Goal: Task Accomplishment & Management: Manage account settings

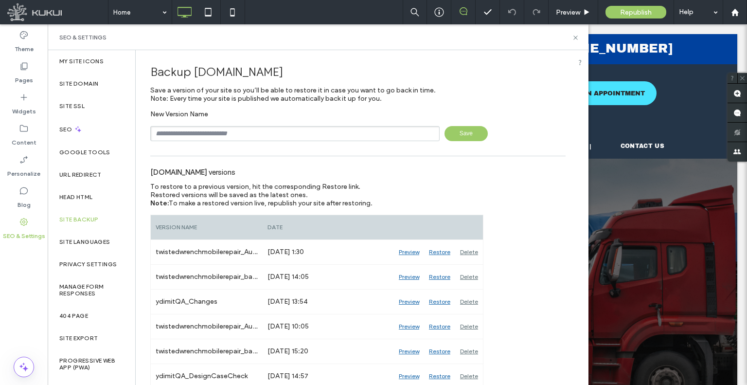
type input "**********"
click at [446, 130] on span "Save" at bounding box center [466, 133] width 43 height 15
click at [36, 141] on div "Content" at bounding box center [24, 135] width 48 height 31
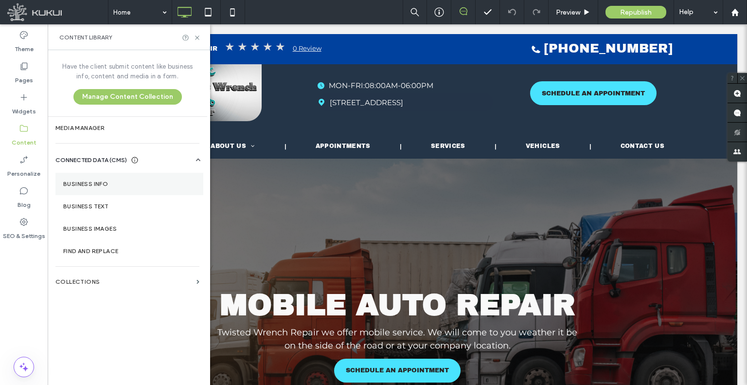
click at [108, 187] on section "Business Info" at bounding box center [129, 184] width 148 height 22
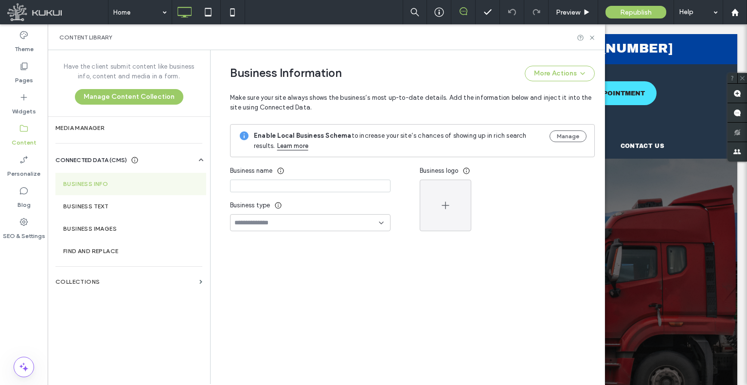
type input "**********"
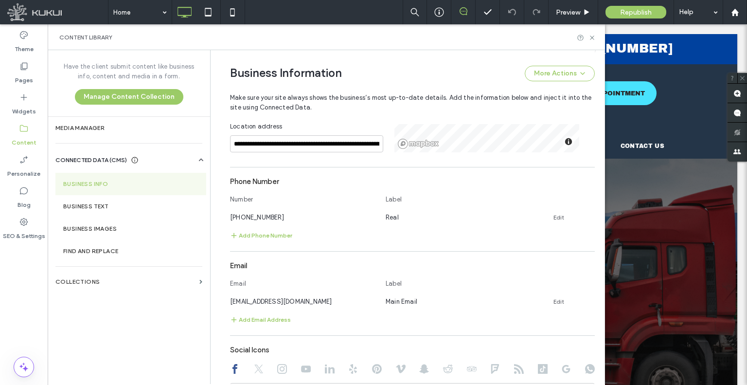
scroll to position [341, 0]
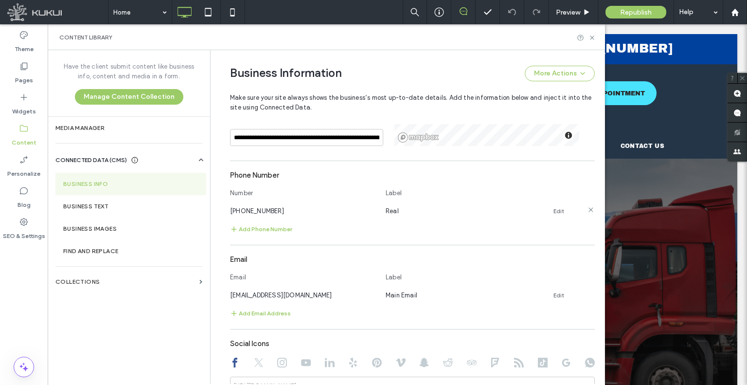
click at [264, 211] on span "[PHONE_NUMBER]" at bounding box center [257, 210] width 54 height 7
copy span "[PHONE_NUMBER]"
click at [262, 291] on span "[EMAIL_ADDRESS][DOMAIN_NAME]" at bounding box center [281, 294] width 102 height 7
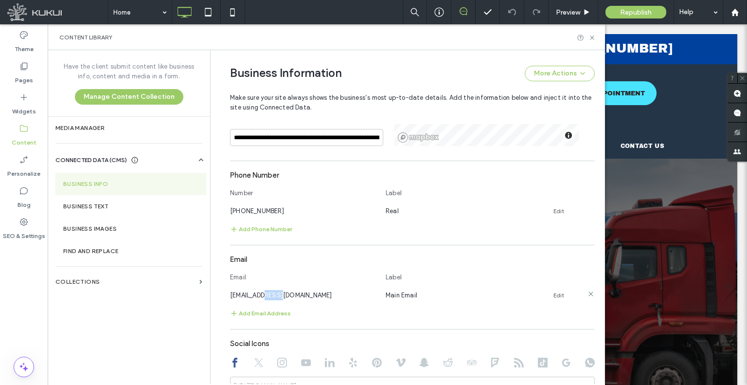
click at [262, 291] on span "[EMAIL_ADDRESS][DOMAIN_NAME]" at bounding box center [281, 294] width 102 height 7
copy span "[EMAIL_ADDRESS][DOMAIN_NAME]"
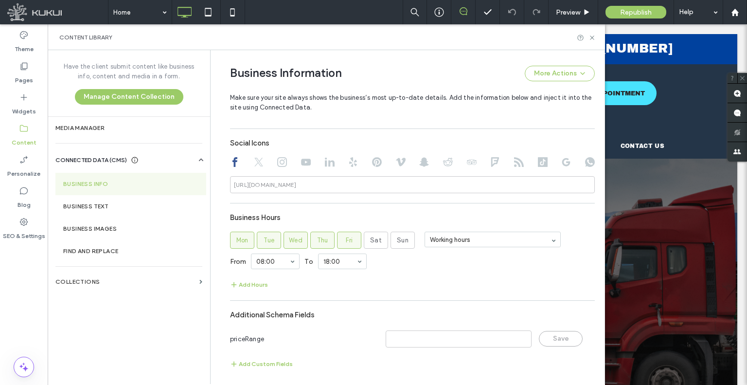
scroll to position [543, 0]
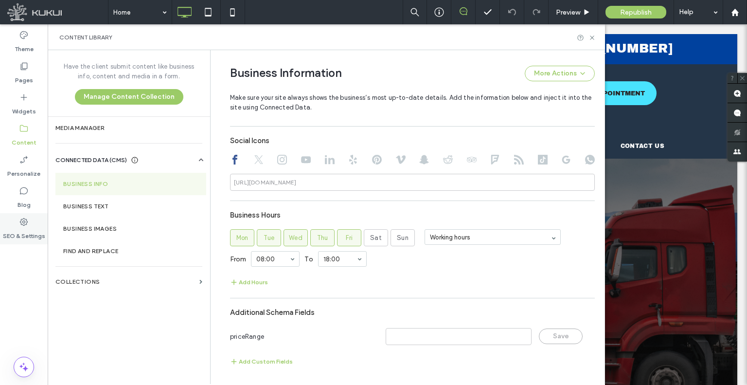
click at [11, 223] on div "SEO & Settings" at bounding box center [24, 228] width 48 height 31
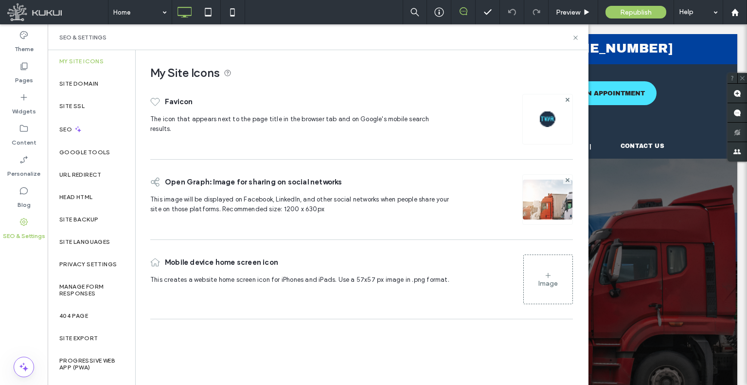
click at [92, 175] on section "Business Info" at bounding box center [130, 184] width 151 height 22
click at [93, 190] on div "Head HTML" at bounding box center [92, 197] width 88 height 22
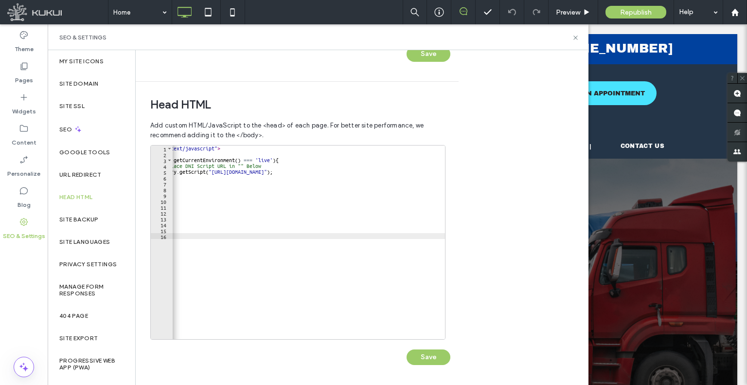
scroll to position [0, 50]
click at [112, 257] on div "Privacy Settings" at bounding box center [92, 264] width 88 height 22
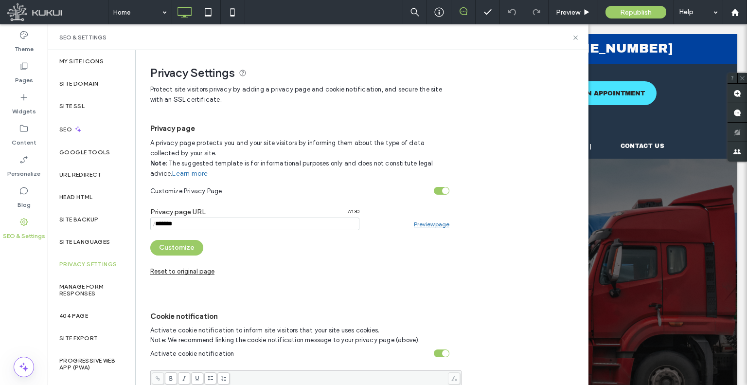
click at [422, 221] on link "Preview page" at bounding box center [432, 223] width 36 height 7
click at [579, 36] on div "SEO & Settings" at bounding box center [318, 37] width 541 height 26
click at [92, 59] on label "My Site Icons" at bounding box center [81, 61] width 44 height 7
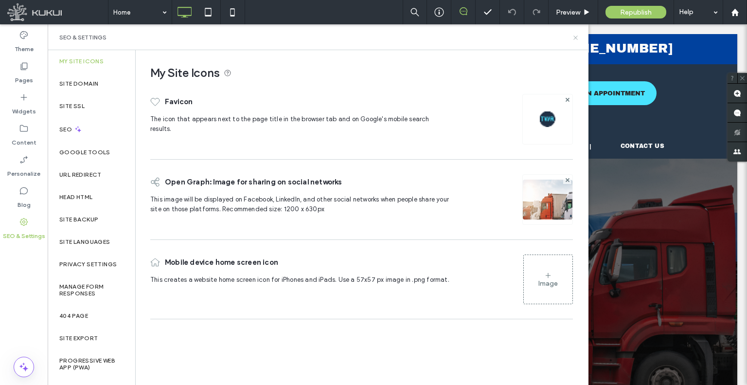
click at [576, 37] on use at bounding box center [576, 38] width 4 height 4
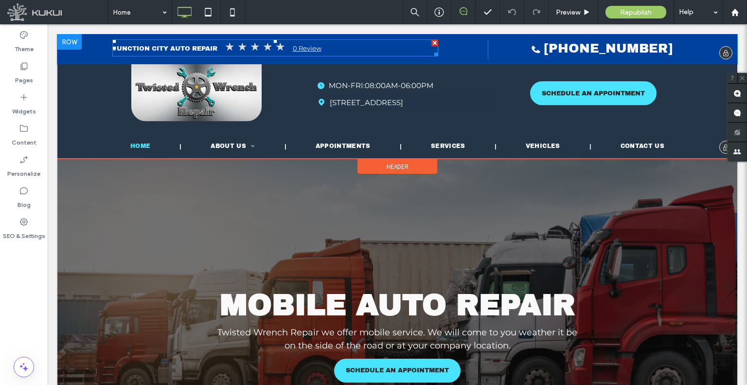
click at [253, 48] on span at bounding box center [275, 47] width 326 height 17
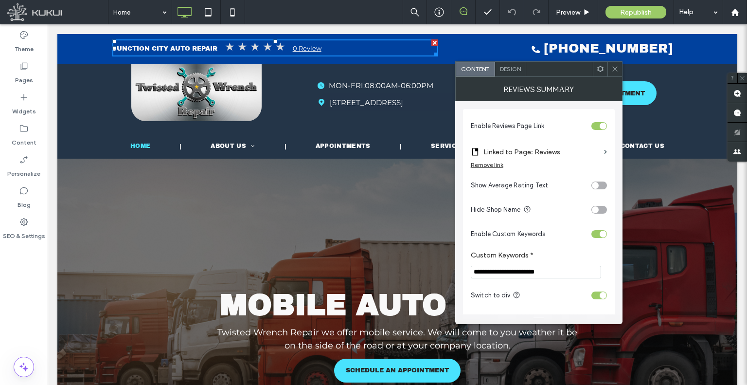
click at [616, 68] on icon at bounding box center [615, 68] width 7 height 7
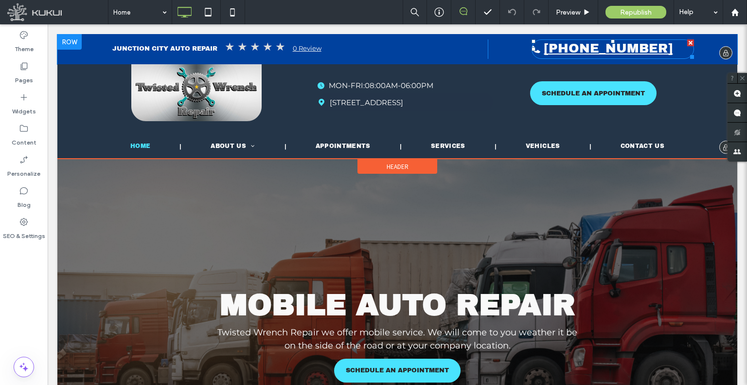
click at [614, 48] on span "[PHONE_NUMBER]" at bounding box center [608, 48] width 129 height 14
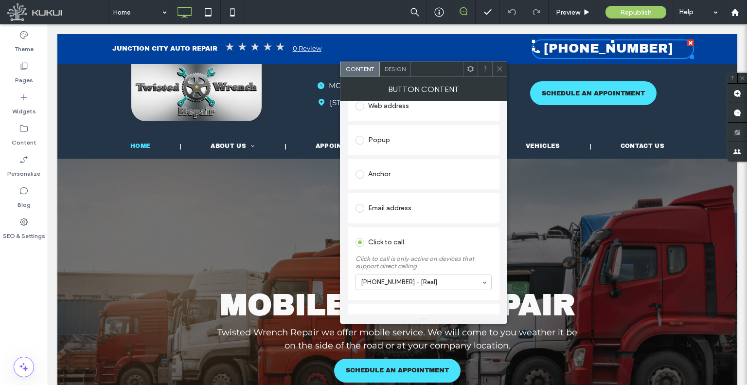
scroll to position [195, 0]
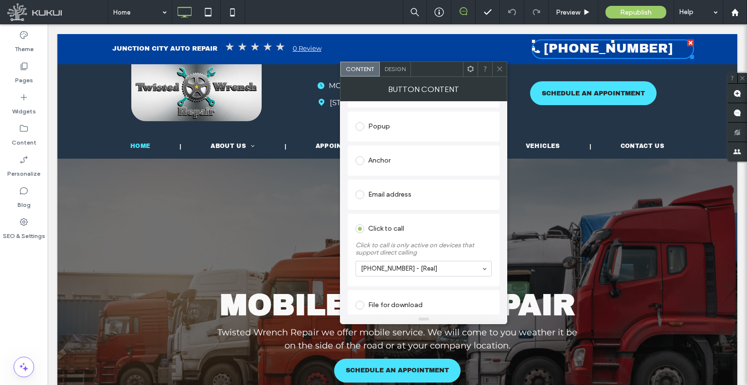
click at [498, 71] on icon at bounding box center [499, 68] width 7 height 7
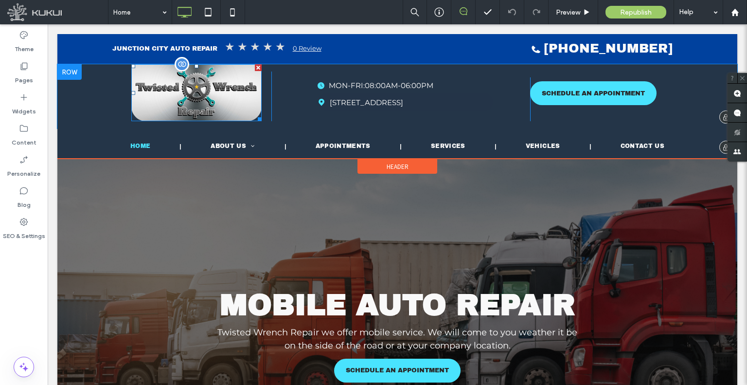
click at [182, 103] on img at bounding box center [196, 92] width 130 height 57
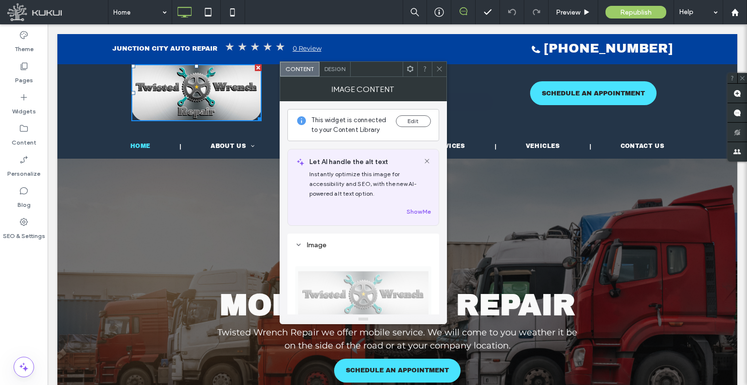
scroll to position [146, 0]
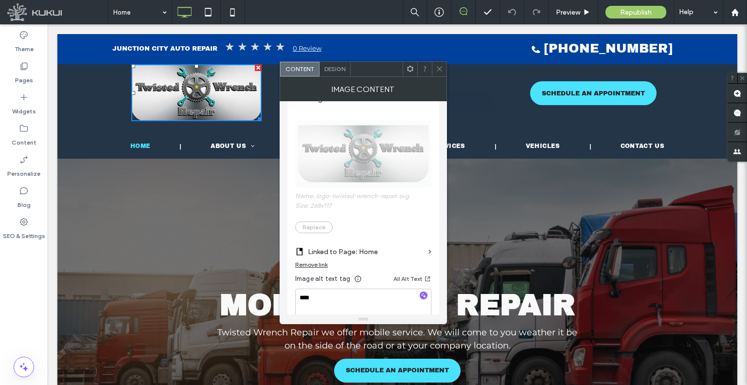
click at [436, 73] on span at bounding box center [439, 69] width 7 height 15
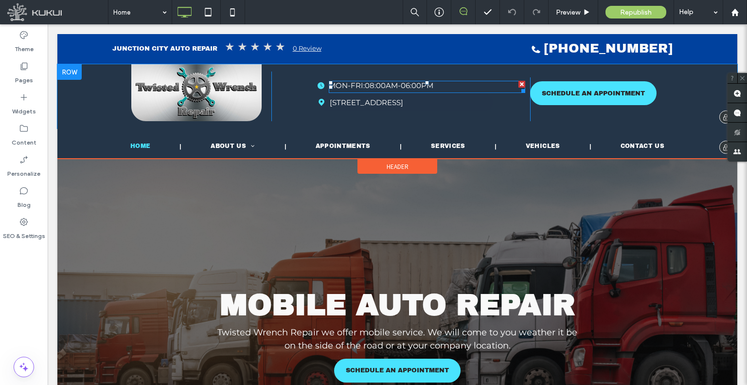
click at [382, 90] on span at bounding box center [427, 87] width 197 height 12
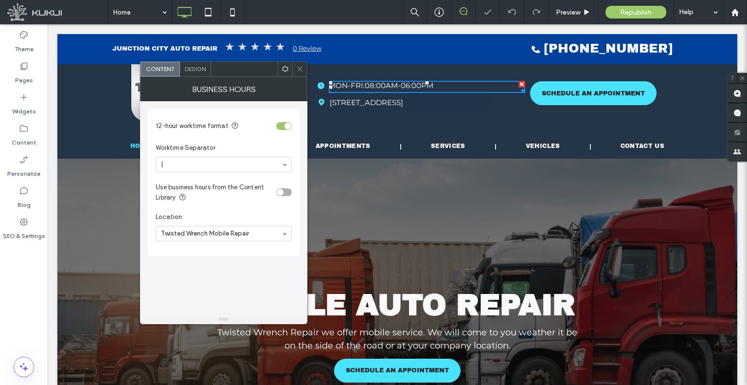
click at [302, 74] on span at bounding box center [299, 69] width 7 height 15
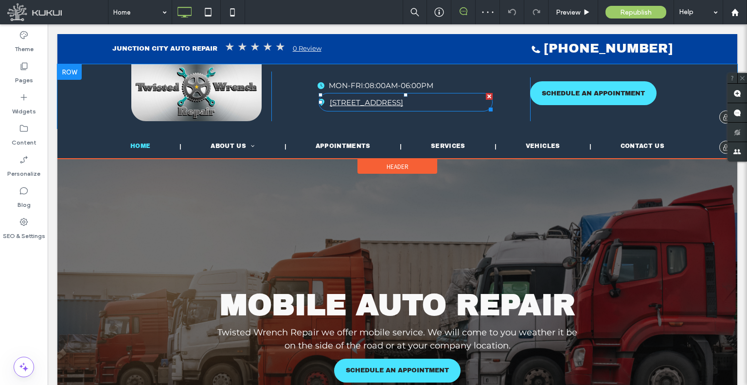
click at [362, 99] on span "[STREET_ADDRESS]" at bounding box center [366, 102] width 73 height 9
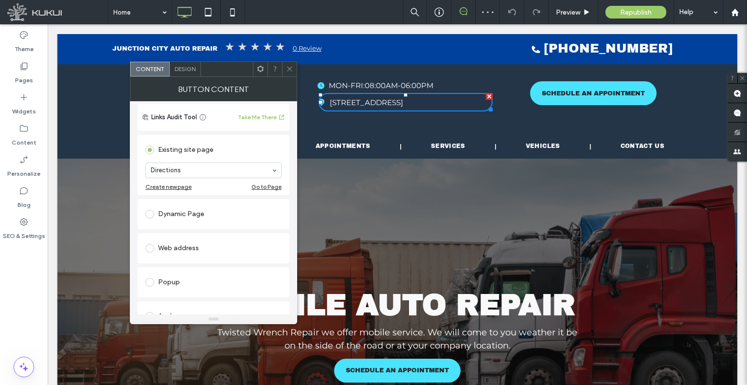
scroll to position [0, 0]
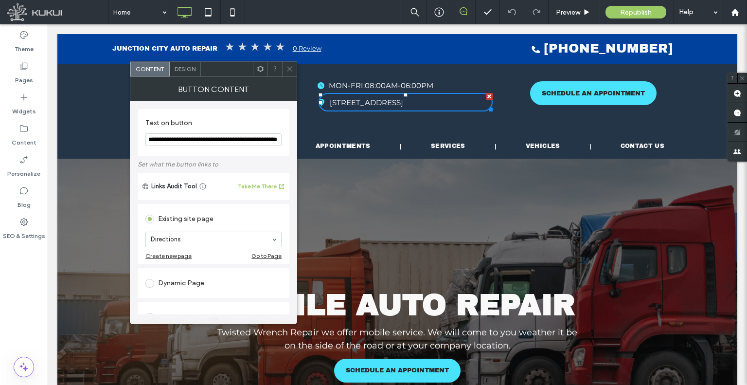
click at [290, 70] on icon at bounding box center [289, 68] width 7 height 7
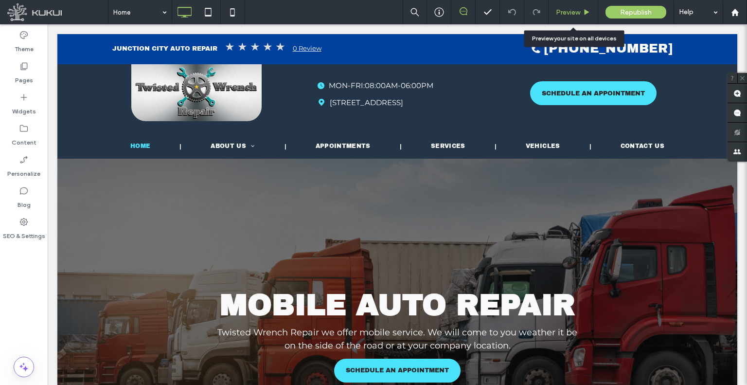
click at [559, 9] on span "Preview" at bounding box center [568, 12] width 24 height 8
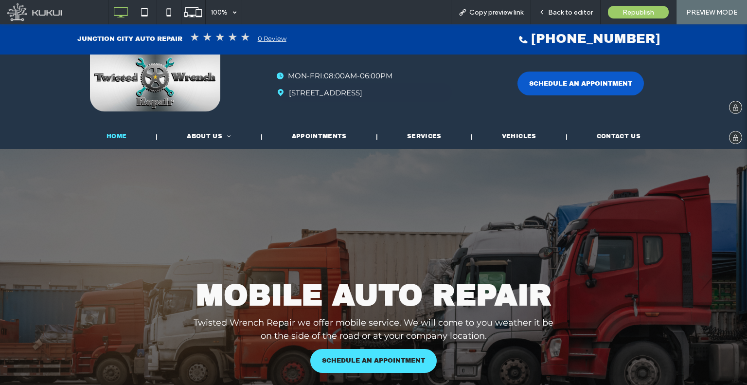
click at [557, 87] on span "SCHEDULE AN APPOINTMENT" at bounding box center [580, 83] width 103 height 7
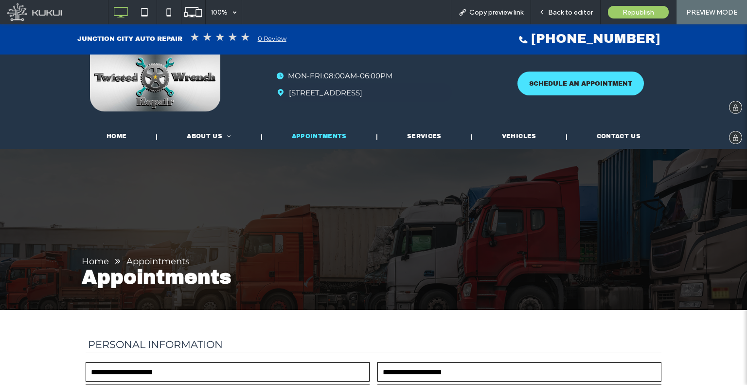
click at [186, 98] on img at bounding box center [155, 82] width 130 height 57
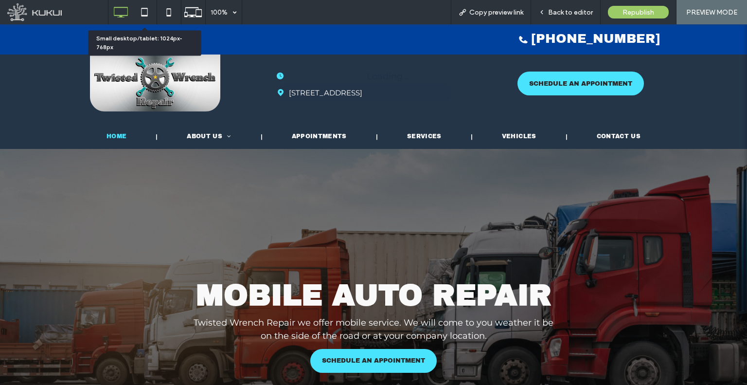
click at [151, 10] on icon at bounding box center [144, 11] width 19 height 19
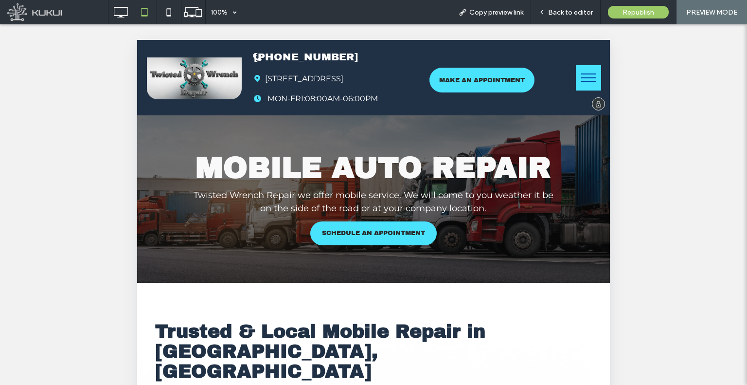
click at [594, 81] on div "Click To Paste [PHONE_NUMBER] [STREET_ADDRESS] A black clock in a circle on a w…" at bounding box center [373, 77] width 473 height 75
click at [588, 81] on span "menu" at bounding box center [588, 81] width 15 height 1
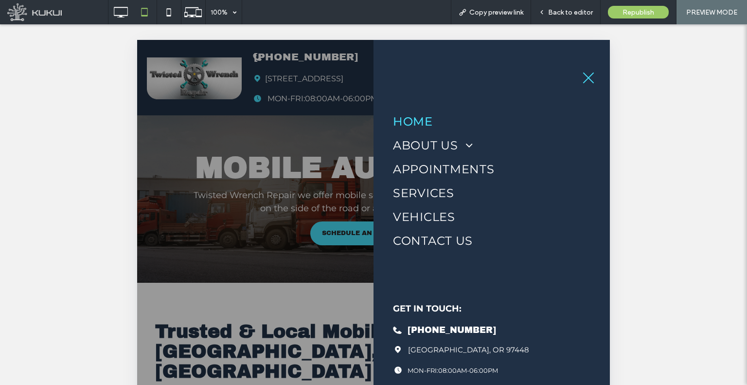
click at [328, 178] on div at bounding box center [373, 351] width 473 height 623
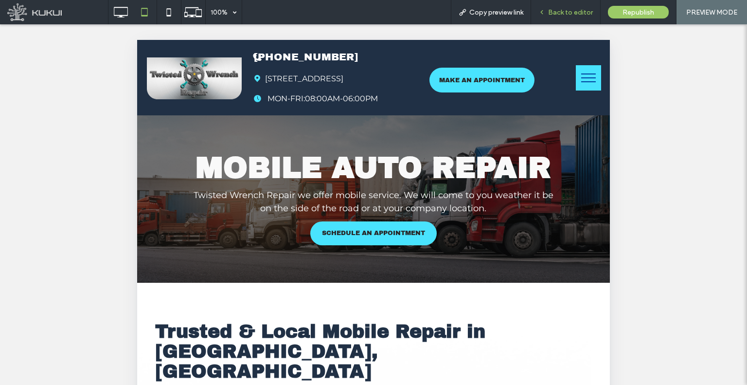
click at [572, 15] on span "Back to editor" at bounding box center [570, 12] width 45 height 8
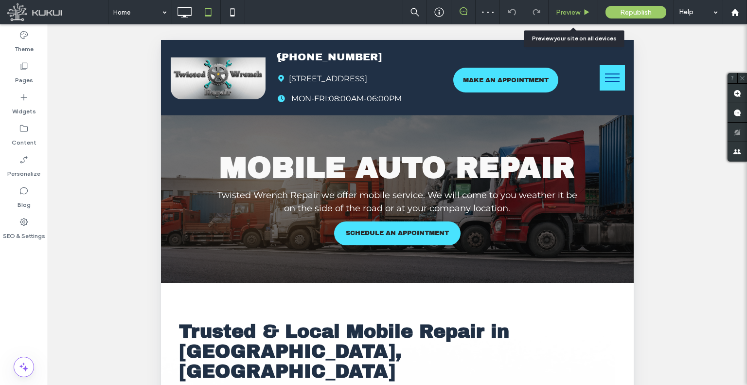
click at [568, 11] on span "Preview" at bounding box center [568, 12] width 24 height 8
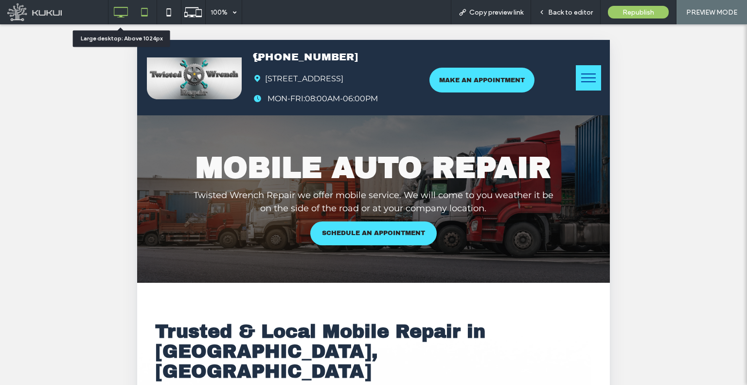
click at [114, 10] on icon at bounding box center [120, 11] width 19 height 19
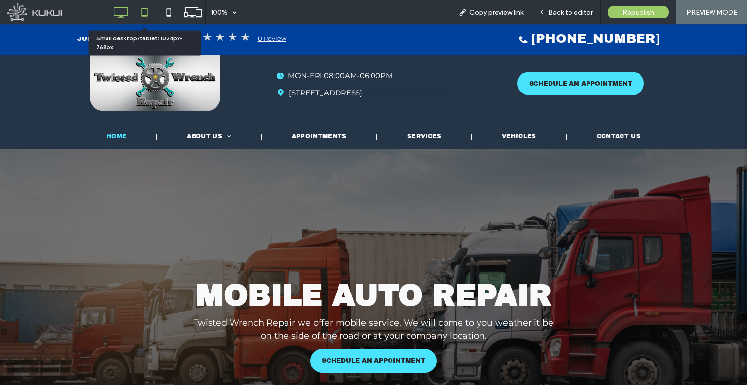
click at [138, 12] on icon at bounding box center [144, 11] width 19 height 19
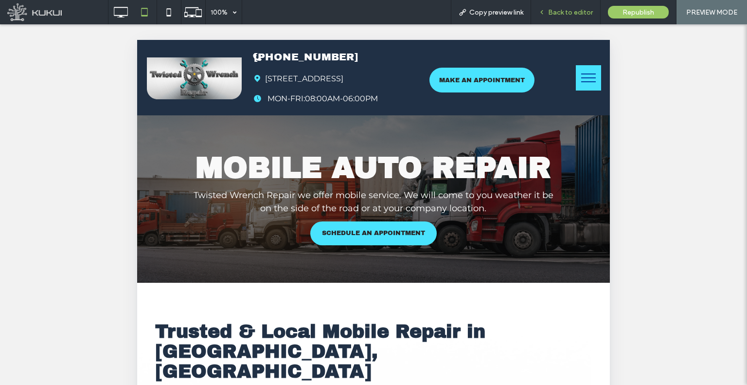
click at [572, 10] on span "Back to editor" at bounding box center [570, 12] width 45 height 8
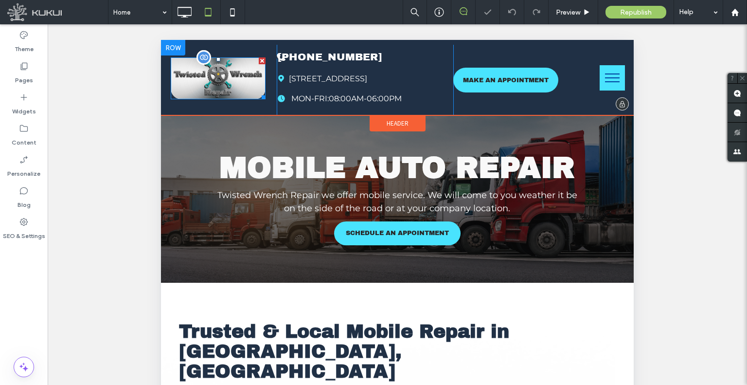
click at [235, 88] on img at bounding box center [218, 77] width 95 height 41
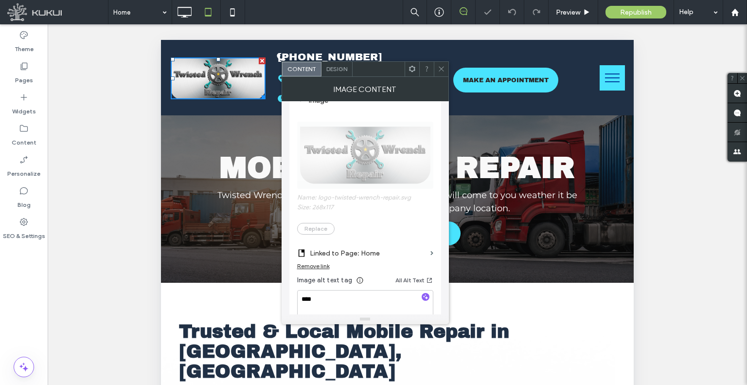
scroll to position [146, 0]
click at [441, 69] on icon at bounding box center [441, 68] width 7 height 7
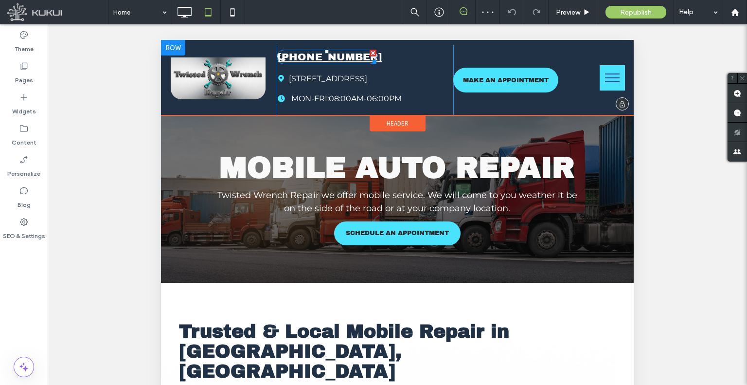
click at [363, 62] on span "[PHONE_NUMBER]" at bounding box center [330, 57] width 104 height 11
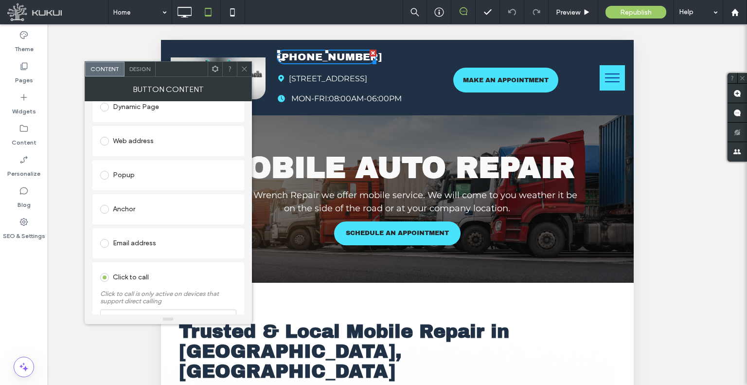
scroll to position [195, 0]
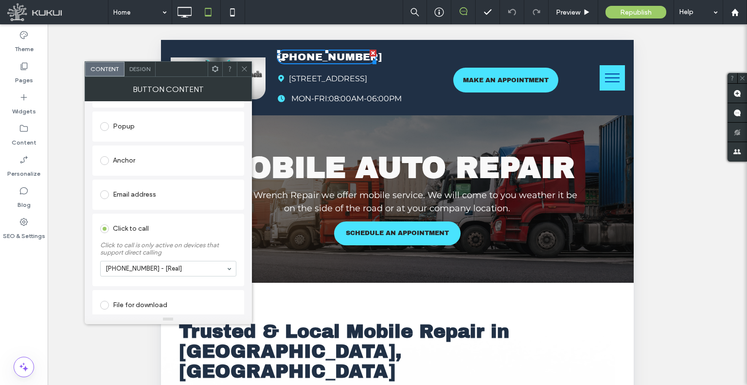
click at [243, 71] on icon at bounding box center [244, 68] width 7 height 7
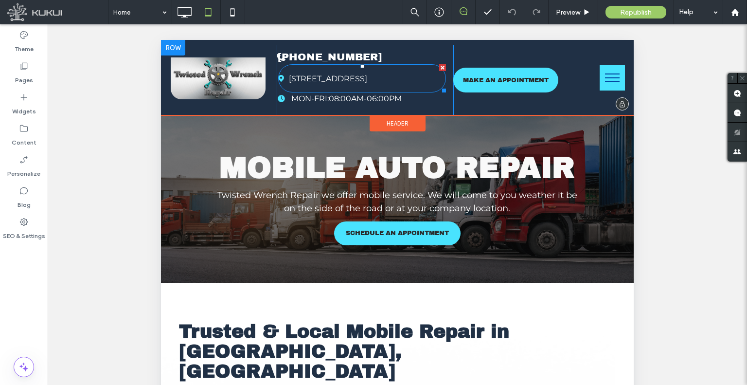
click at [303, 74] on span "[STREET_ADDRESS]" at bounding box center [328, 78] width 78 height 9
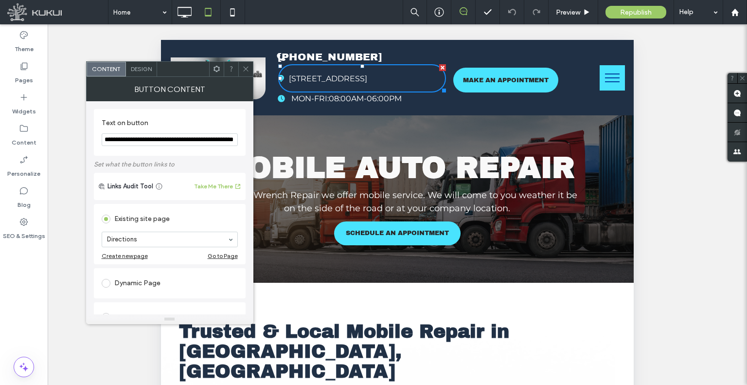
click at [244, 70] on icon at bounding box center [245, 68] width 7 height 7
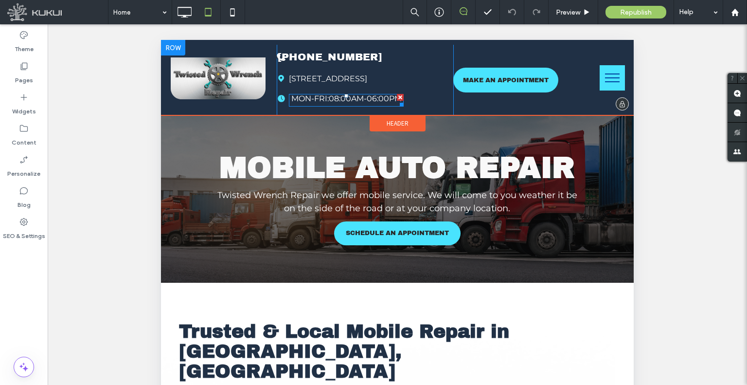
click at [306, 102] on span at bounding box center [346, 100] width 115 height 13
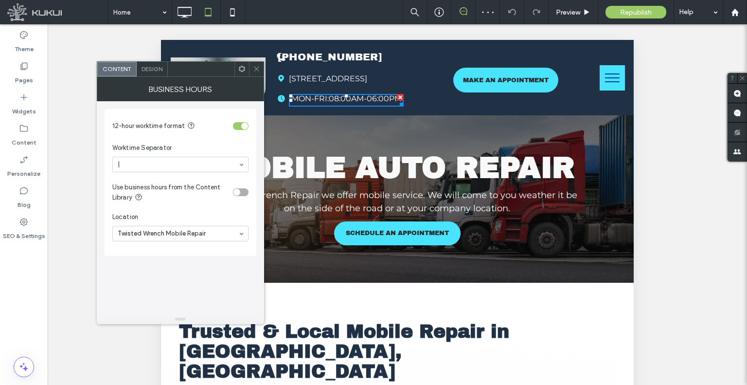
click at [259, 68] on icon at bounding box center [256, 68] width 7 height 7
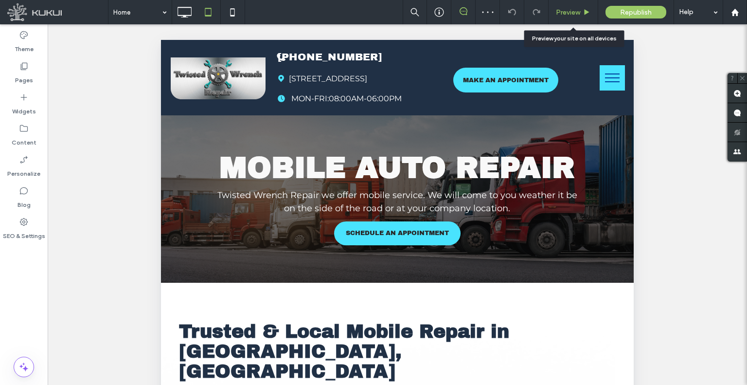
click at [568, 15] on span "Preview" at bounding box center [568, 12] width 24 height 8
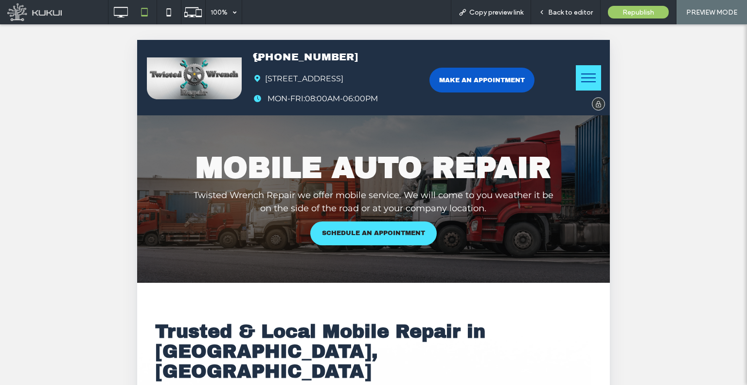
click at [511, 77] on span "MAKE AN APPOINTMENT" at bounding box center [482, 80] width 86 height 7
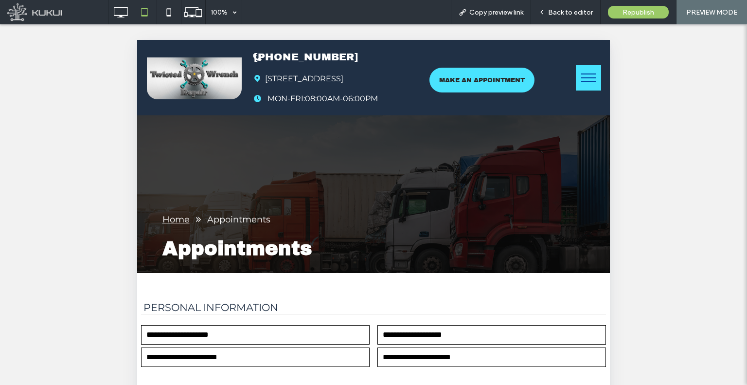
click at [578, 84] on button "menu" at bounding box center [588, 77] width 25 height 25
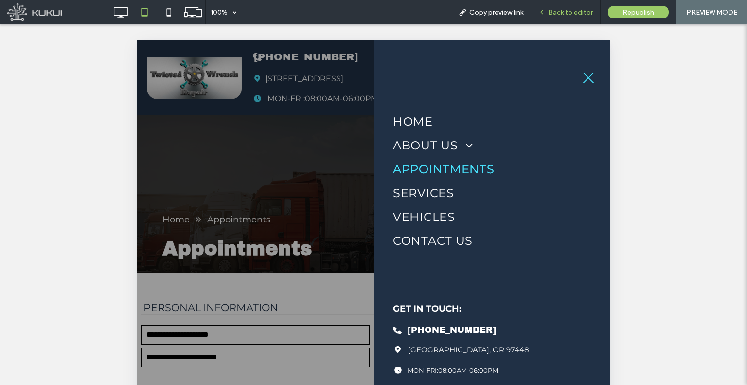
click at [565, 11] on span "Back to editor" at bounding box center [570, 12] width 45 height 8
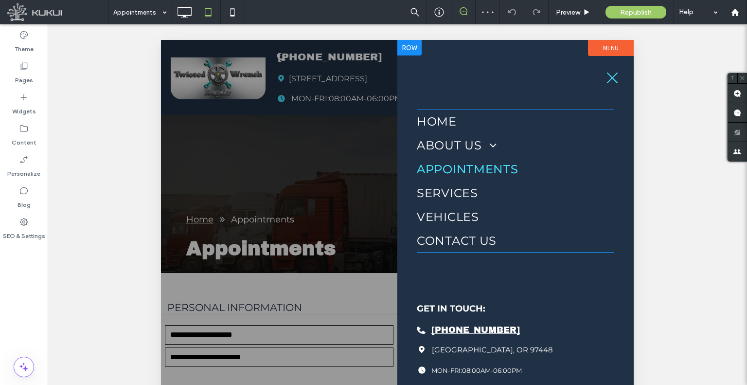
scroll to position [97, 0]
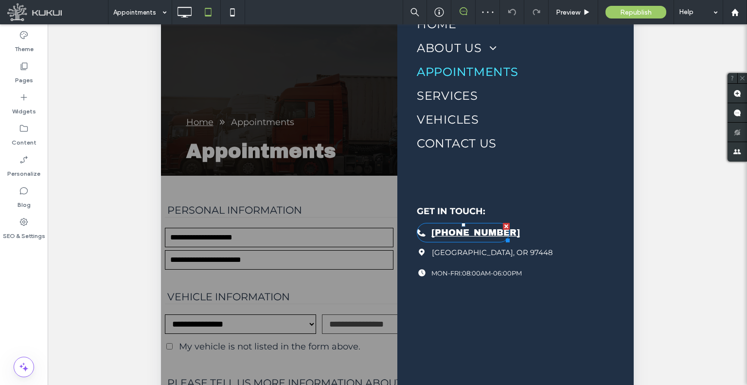
click at [470, 234] on span "[PHONE_NUMBER]" at bounding box center [476, 233] width 89 height 10
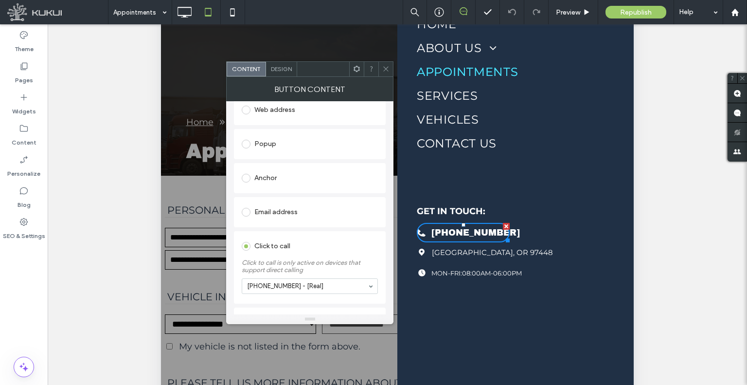
scroll to position [195, 0]
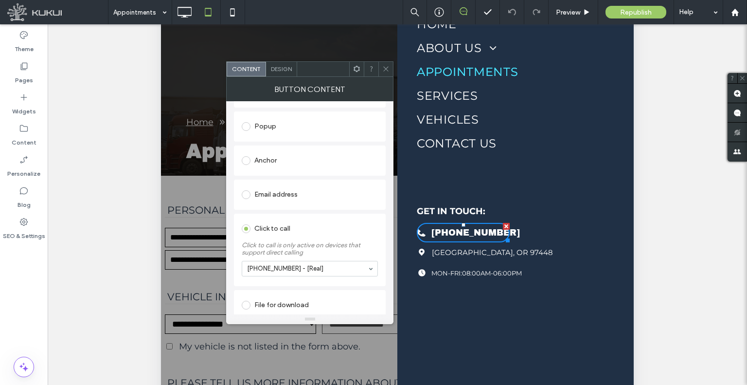
click at [389, 71] on icon at bounding box center [385, 68] width 7 height 7
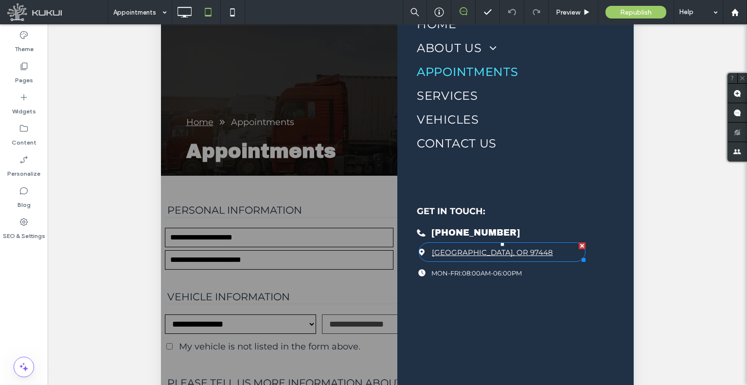
click at [486, 252] on span "[GEOGRAPHIC_DATA], OR 97448" at bounding box center [492, 252] width 121 height 9
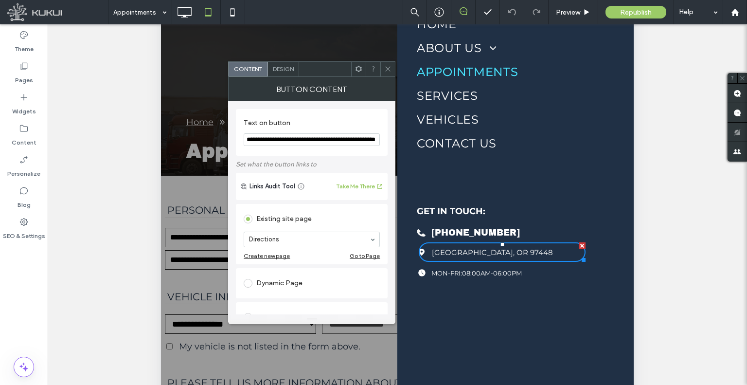
click at [387, 74] on span at bounding box center [387, 69] width 7 height 15
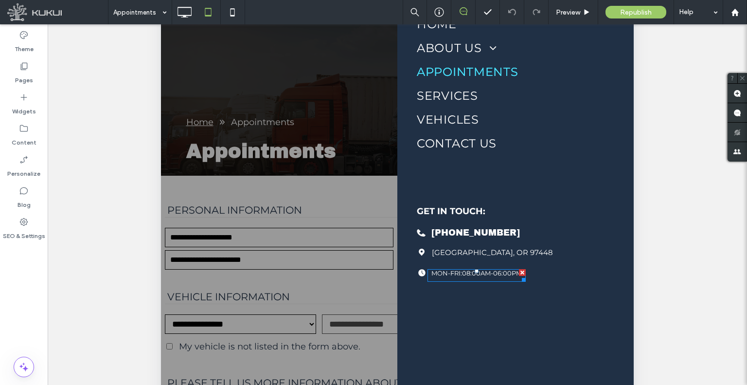
click at [479, 278] on span at bounding box center [477, 275] width 98 height 13
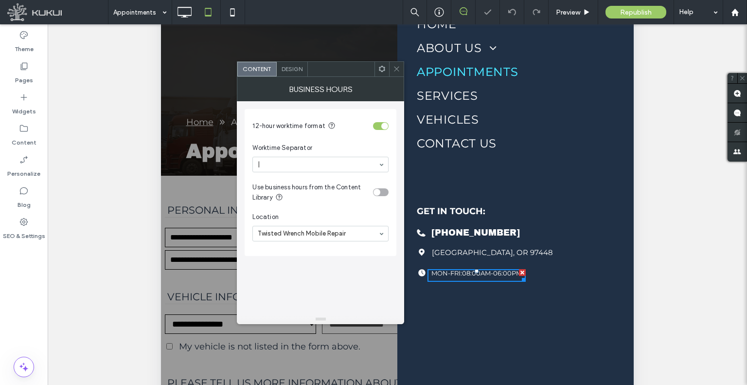
click at [301, 71] on span "Design" at bounding box center [292, 68] width 21 height 7
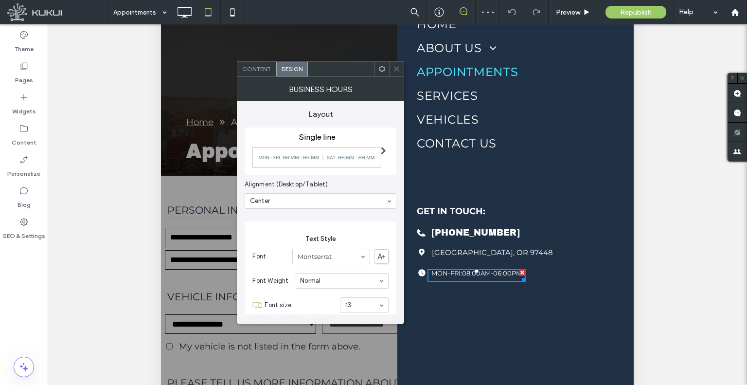
click at [395, 70] on icon at bounding box center [396, 68] width 7 height 7
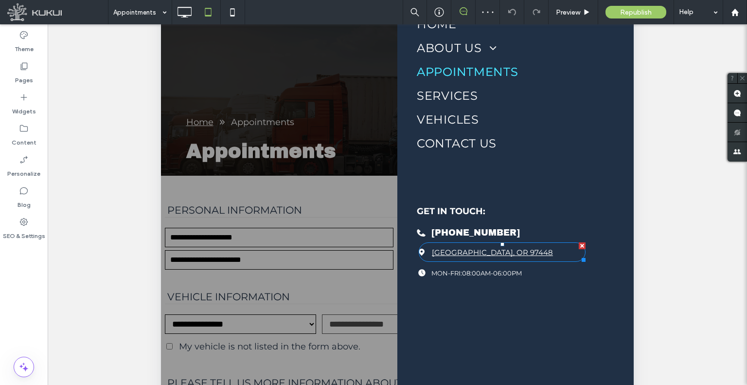
click at [458, 248] on span "[GEOGRAPHIC_DATA], OR 97448" at bounding box center [492, 252] width 121 height 9
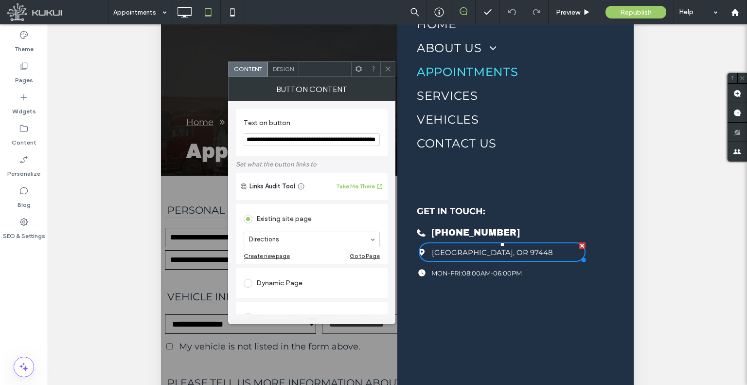
click at [282, 68] on span "Design" at bounding box center [283, 68] width 21 height 7
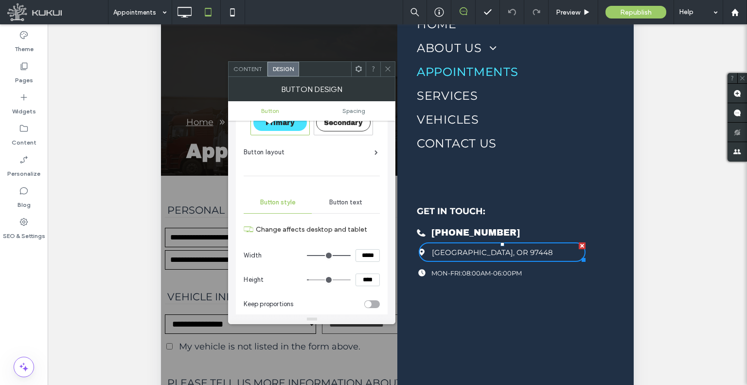
scroll to position [49, 0]
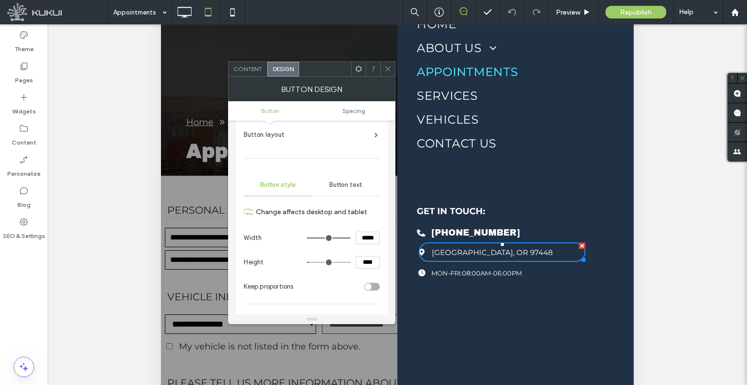
click at [332, 186] on span "Button text" at bounding box center [345, 185] width 33 height 8
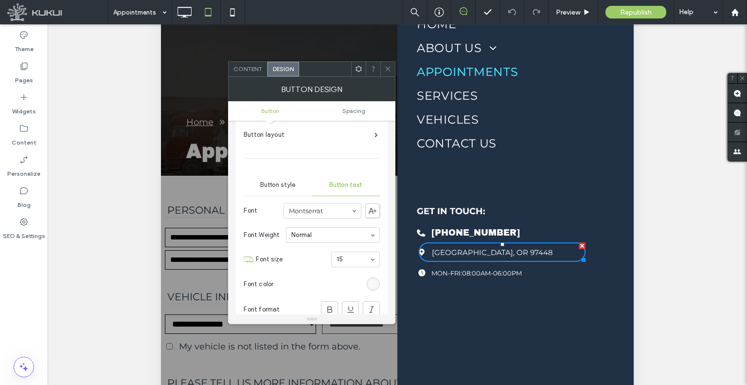
click at [384, 72] on div at bounding box center [387, 69] width 15 height 15
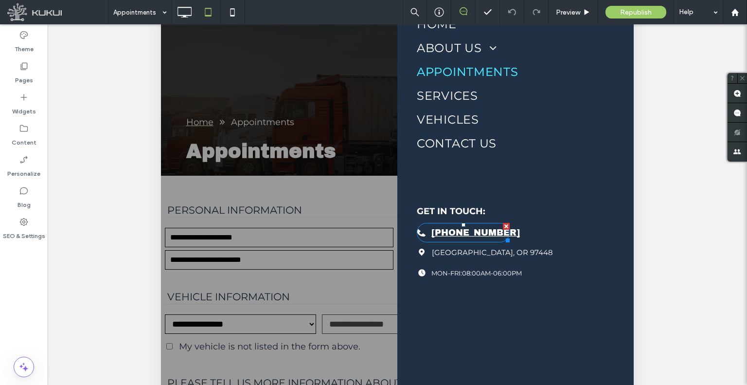
click at [448, 240] on link "[PHONE_NUMBER]" at bounding box center [463, 232] width 93 height 19
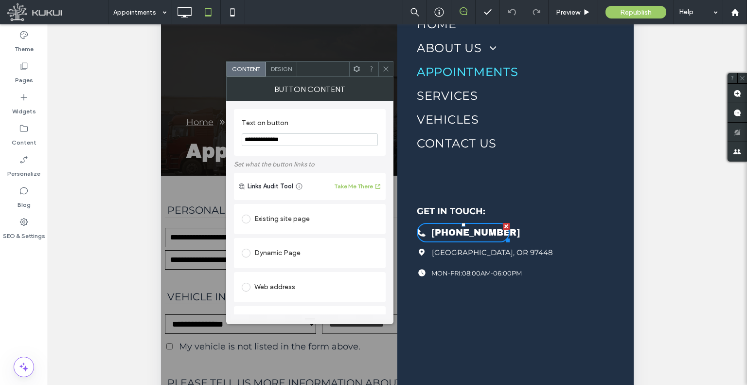
click at [286, 71] on span "Design" at bounding box center [281, 68] width 21 height 7
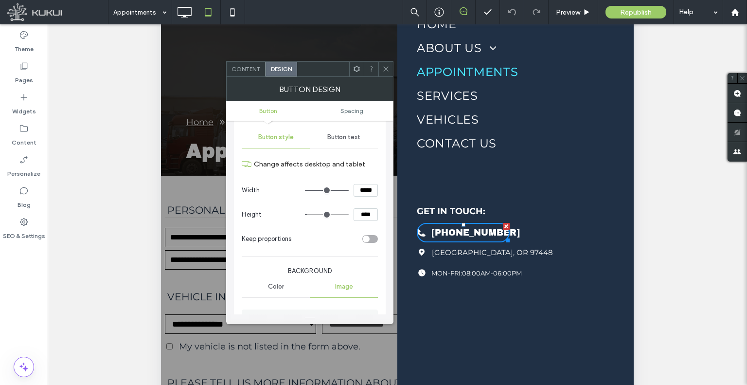
scroll to position [97, 0]
click at [350, 140] on div "Button text" at bounding box center [344, 136] width 68 height 21
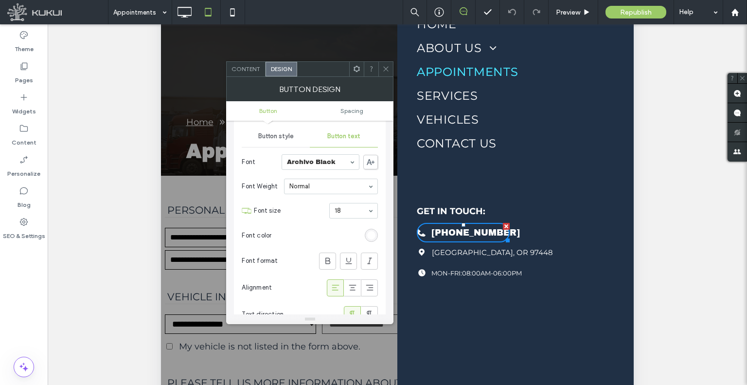
click at [385, 72] on icon at bounding box center [385, 68] width 7 height 7
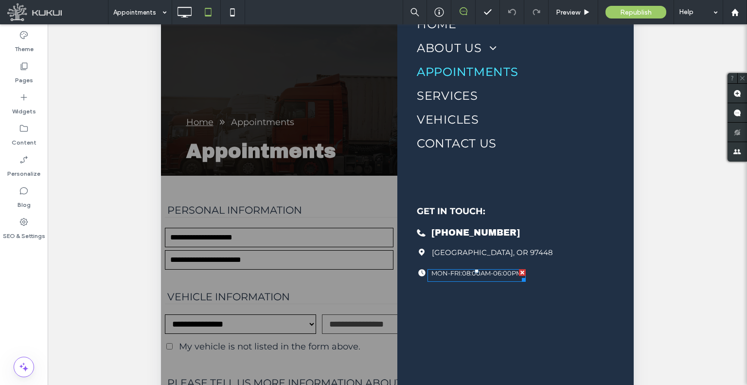
click at [464, 272] on span at bounding box center [477, 275] width 98 height 13
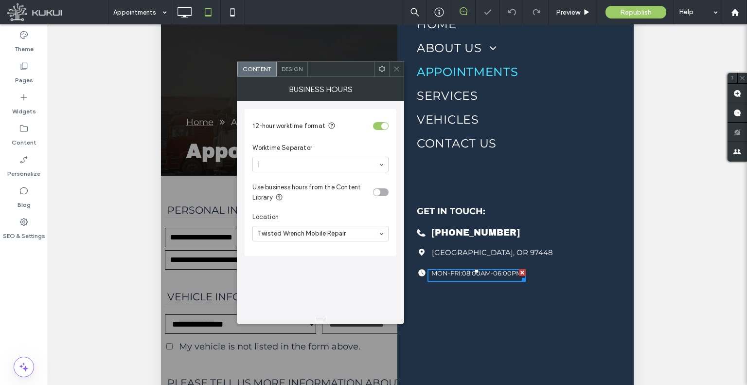
click at [298, 72] on span "Design" at bounding box center [292, 68] width 21 height 7
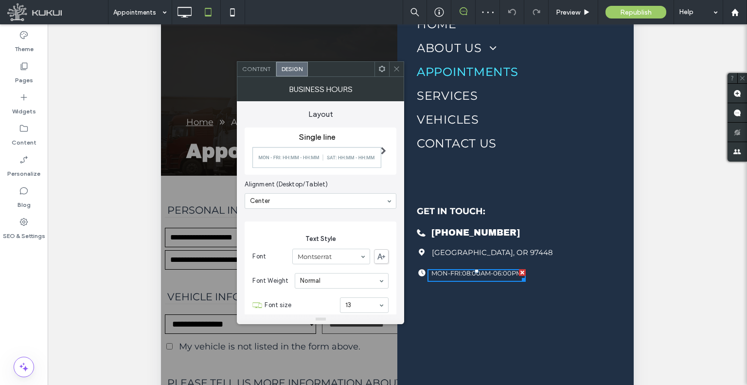
click at [398, 73] on span at bounding box center [396, 69] width 7 height 15
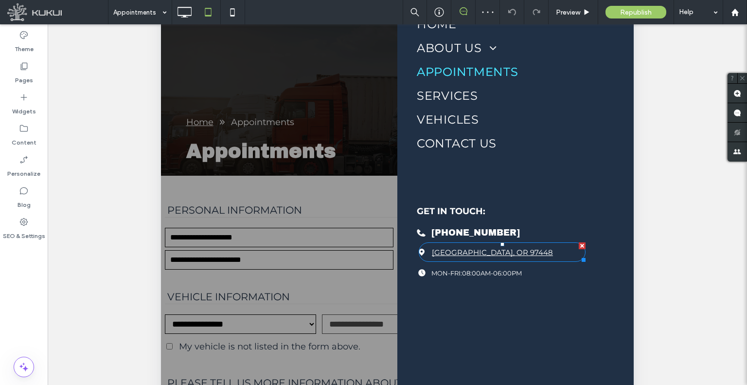
click at [473, 257] on span "[GEOGRAPHIC_DATA], OR 97448" at bounding box center [492, 252] width 121 height 9
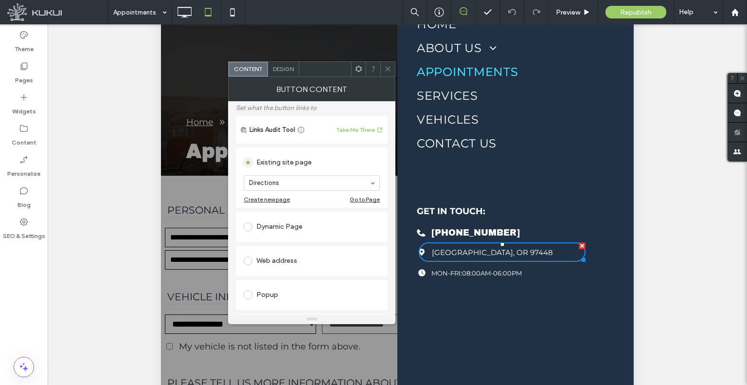
scroll to position [0, 0]
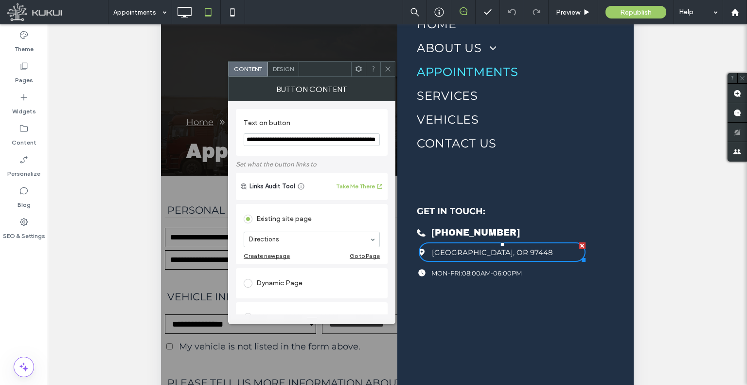
click at [294, 77] on div "Button Content" at bounding box center [311, 89] width 167 height 24
click at [288, 71] on span "Design" at bounding box center [283, 68] width 21 height 7
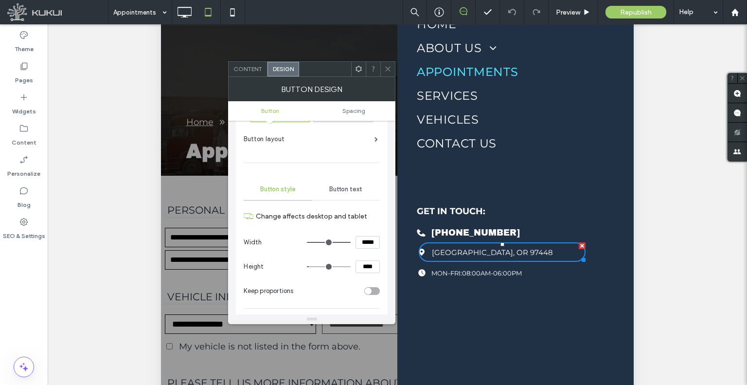
scroll to position [97, 0]
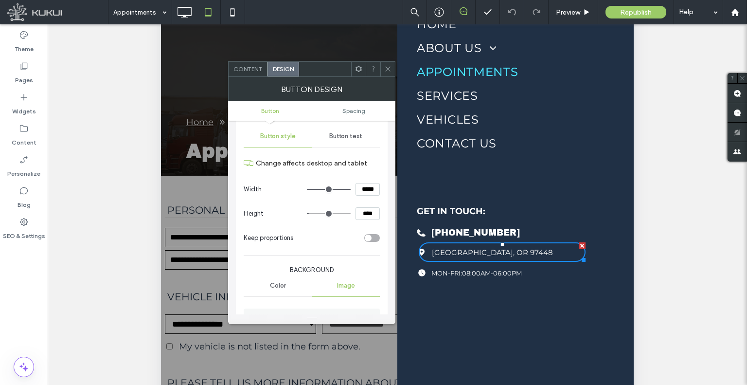
click at [344, 137] on span "Button text" at bounding box center [345, 136] width 33 height 8
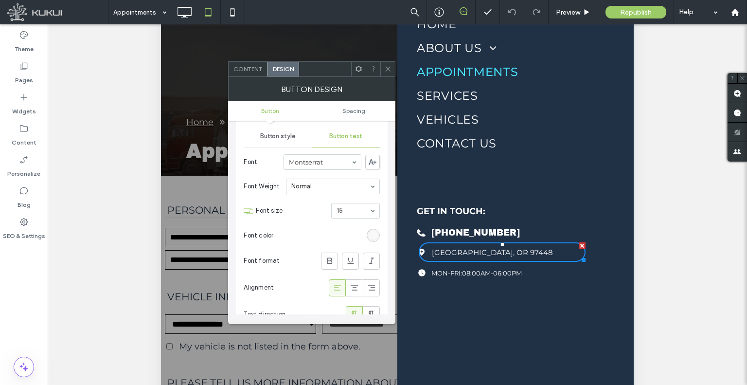
click at [390, 75] on span at bounding box center [387, 69] width 7 height 15
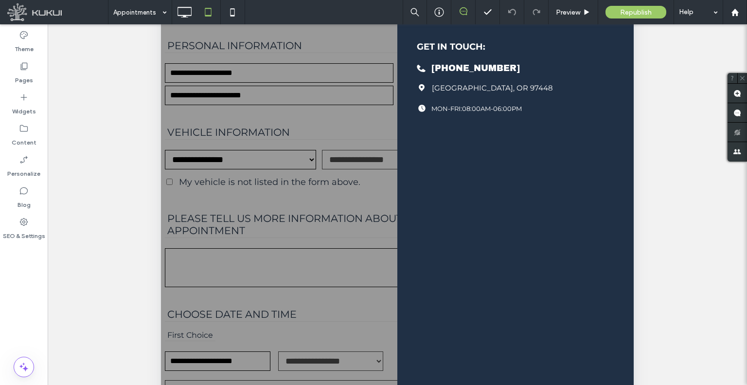
scroll to position [293, 0]
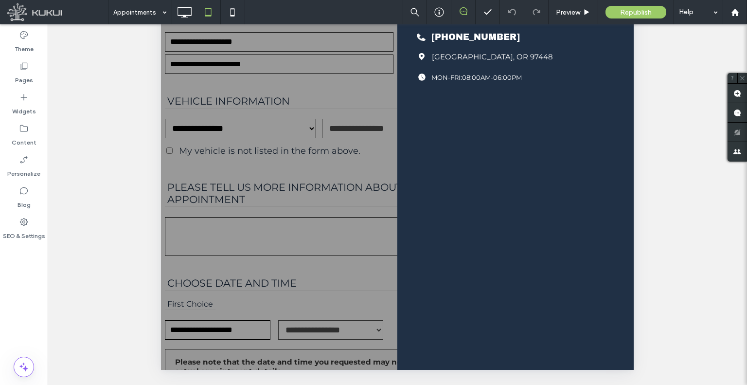
click at [329, 228] on div at bounding box center [397, 58] width 473 height 623
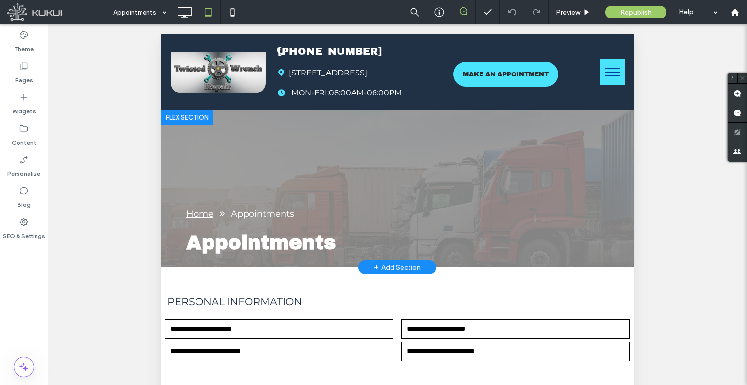
scroll to position [0, 0]
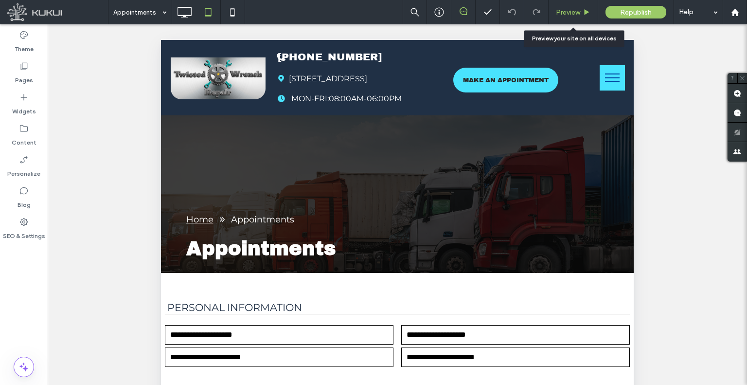
click at [557, 6] on div "Preview" at bounding box center [574, 12] width 50 height 24
click at [564, 9] on span "Preview" at bounding box center [568, 12] width 24 height 8
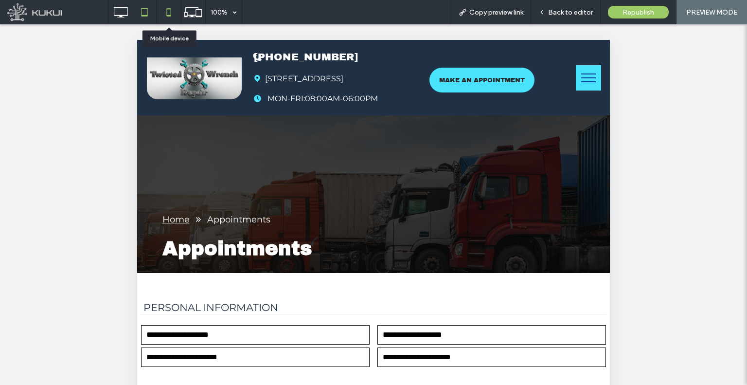
click at [167, 13] on icon at bounding box center [168, 11] width 19 height 19
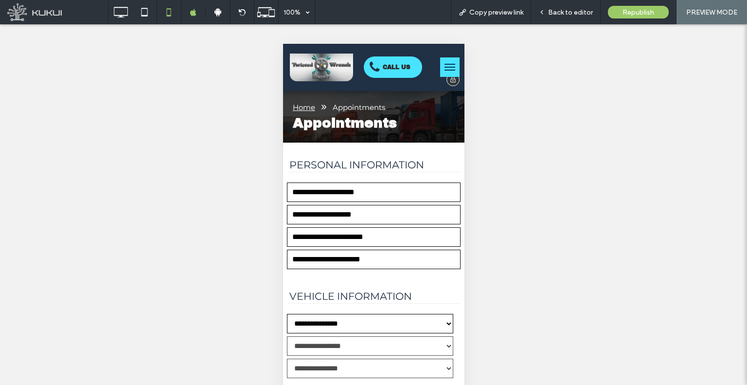
click at [328, 66] on img at bounding box center [320, 68] width 63 height 28
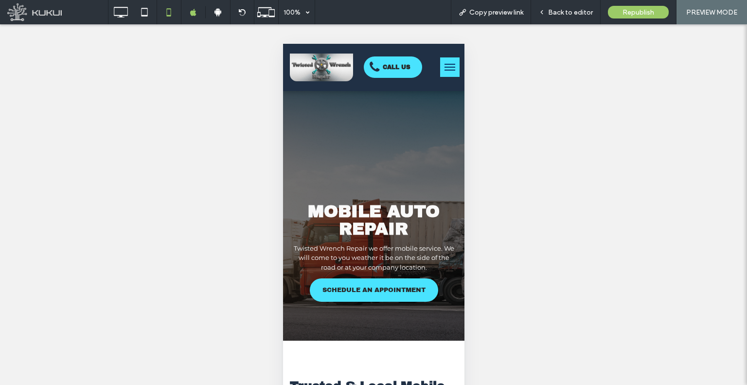
click at [212, 259] on div "Unhide? Yes" at bounding box center [373, 216] width 747 height 385
click at [578, 20] on div "Back to editor" at bounding box center [566, 12] width 70 height 24
click at [562, 16] on div "Back to editor" at bounding box center [566, 12] width 70 height 24
click at [551, 8] on span "Back to editor" at bounding box center [570, 12] width 45 height 8
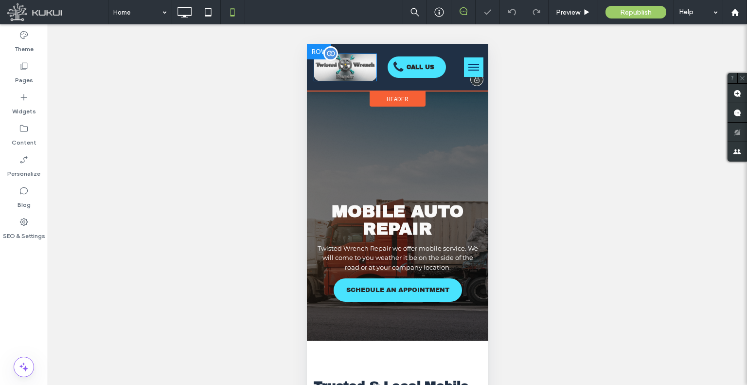
click at [367, 69] on img at bounding box center [344, 68] width 63 height 28
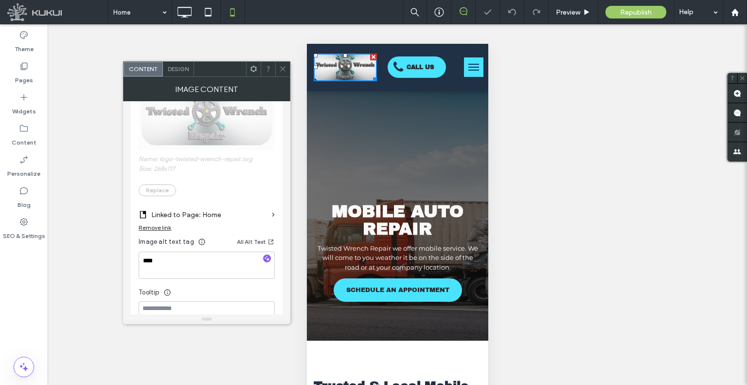
scroll to position [243, 0]
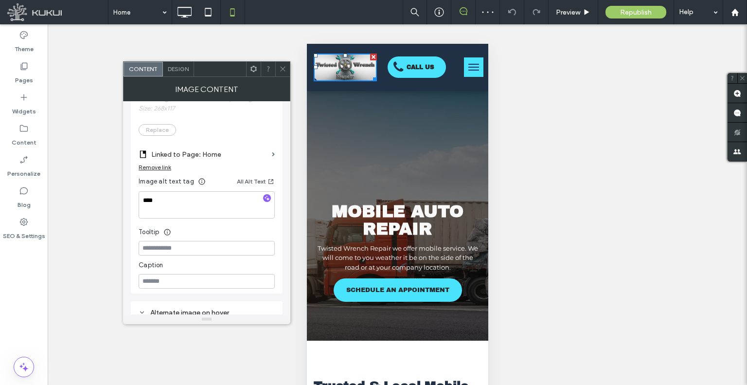
click at [281, 70] on icon at bounding box center [282, 68] width 7 height 7
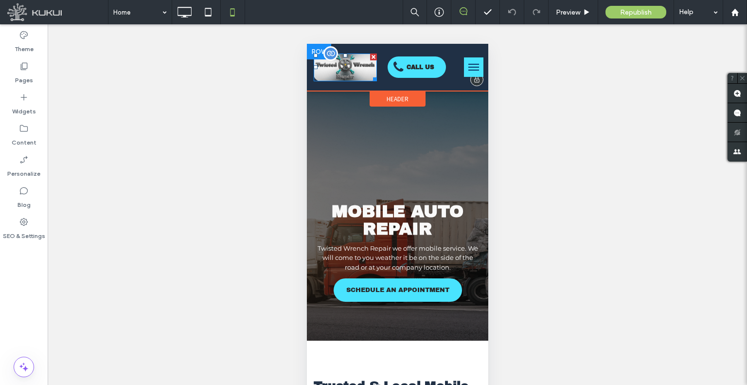
click at [352, 72] on img at bounding box center [344, 68] width 63 height 28
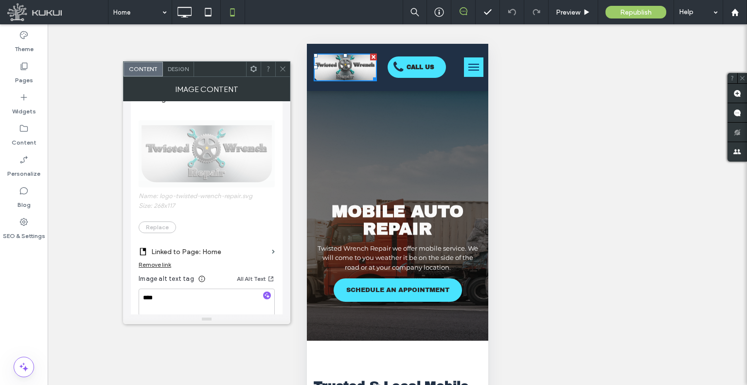
scroll to position [195, 0]
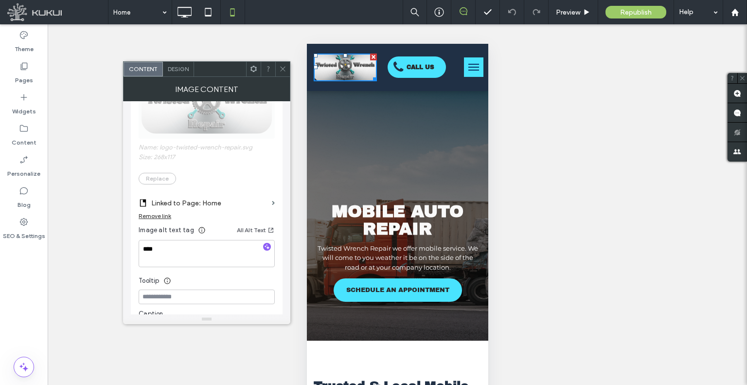
click at [280, 69] on icon at bounding box center [282, 68] width 7 height 7
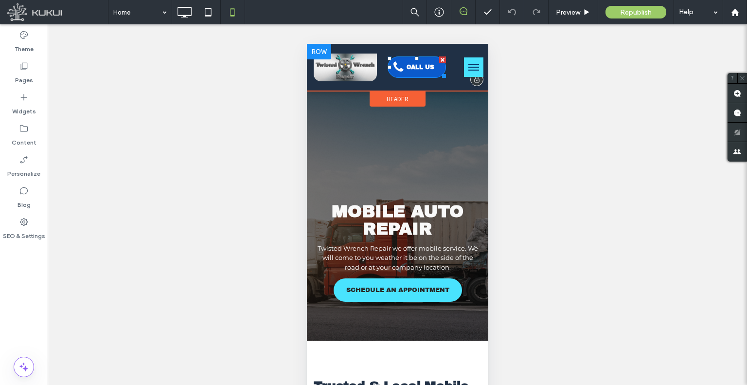
click at [400, 72] on span at bounding box center [399, 67] width 13 height 13
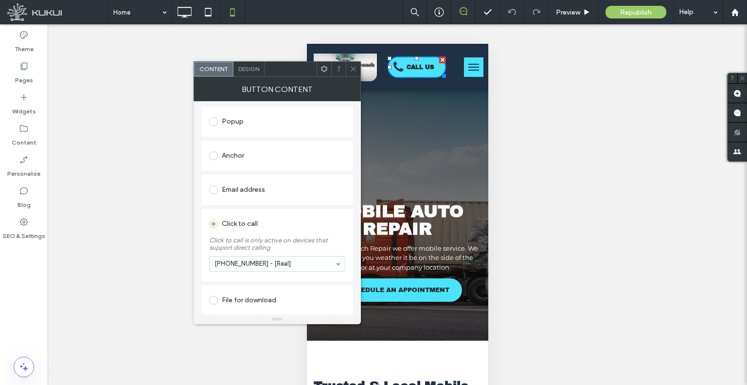
scroll to position [202, 0]
click at [349, 68] on div at bounding box center [353, 69] width 15 height 15
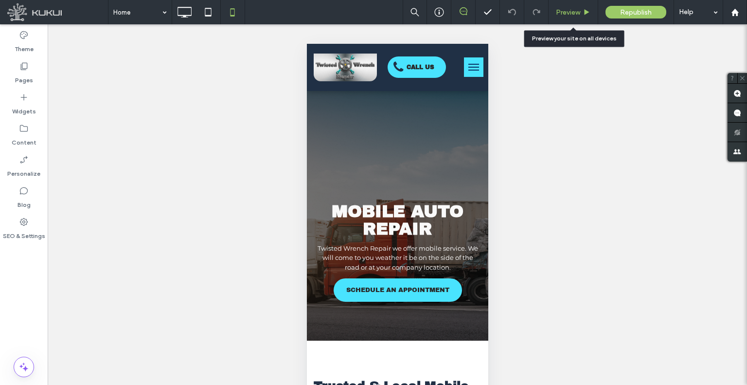
click at [576, 17] on div "Preview" at bounding box center [574, 12] width 50 height 24
click at [560, 15] on span "Preview" at bounding box center [568, 12] width 24 height 8
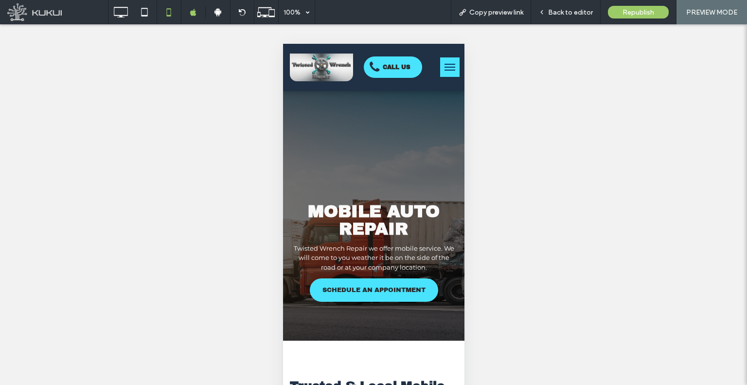
click at [440, 71] on button "menu" at bounding box center [449, 66] width 19 height 19
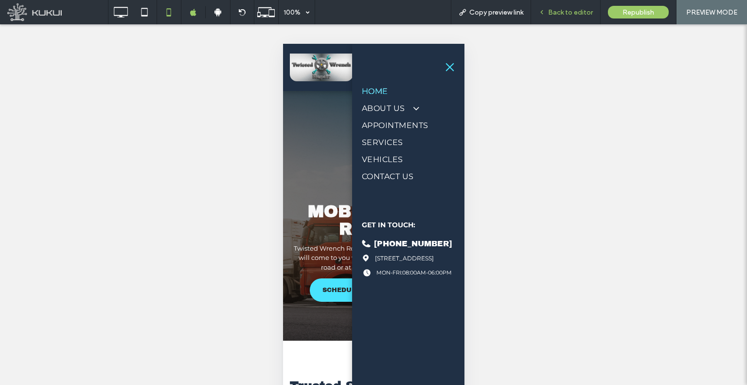
click at [560, 10] on span "Back to editor" at bounding box center [570, 12] width 45 height 8
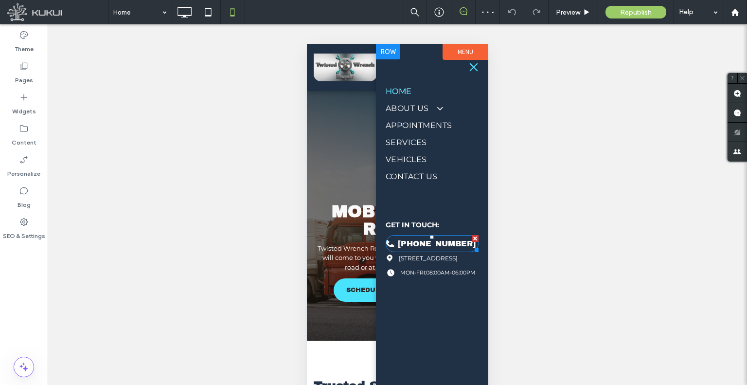
click at [434, 251] on link "(541) 232-4894" at bounding box center [431, 243] width 93 height 17
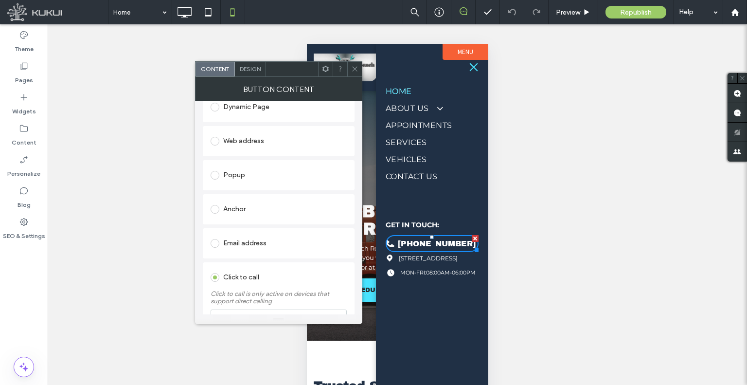
scroll to position [202, 0]
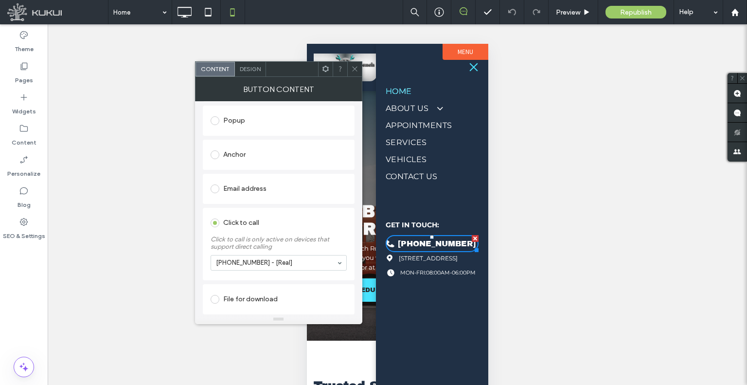
click at [352, 66] on icon at bounding box center [354, 68] width 7 height 7
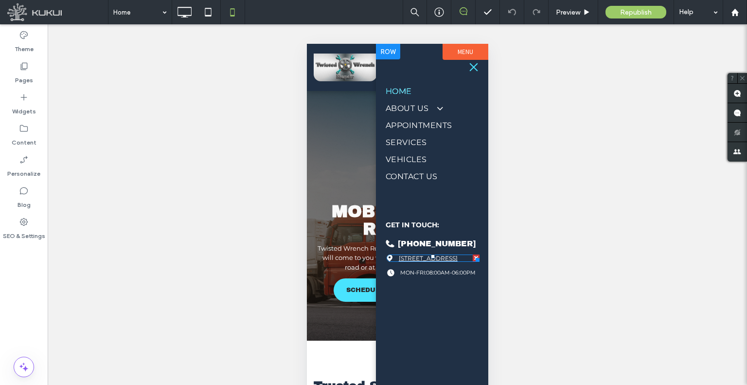
click at [410, 257] on span "91774 State Highway 99 South, Junction City, OR 97448" at bounding box center [427, 257] width 59 height 7
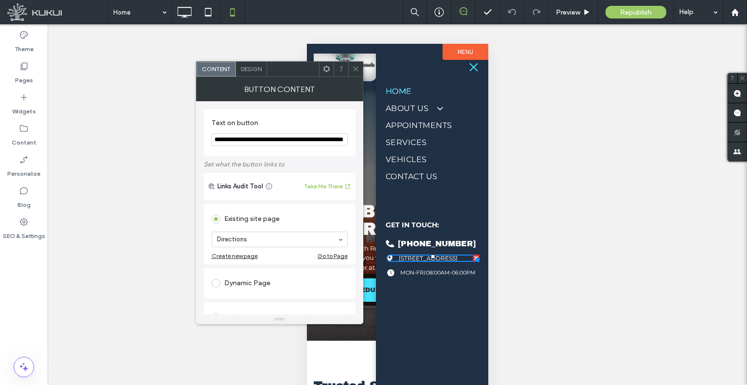
click at [353, 67] on icon at bounding box center [355, 68] width 7 height 7
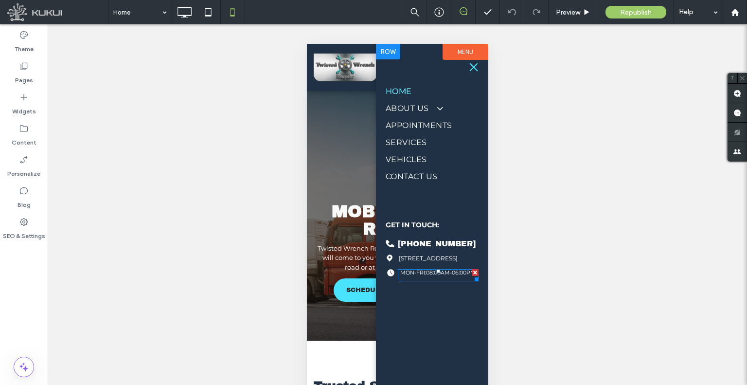
click at [430, 281] on span at bounding box center [437, 275] width 81 height 12
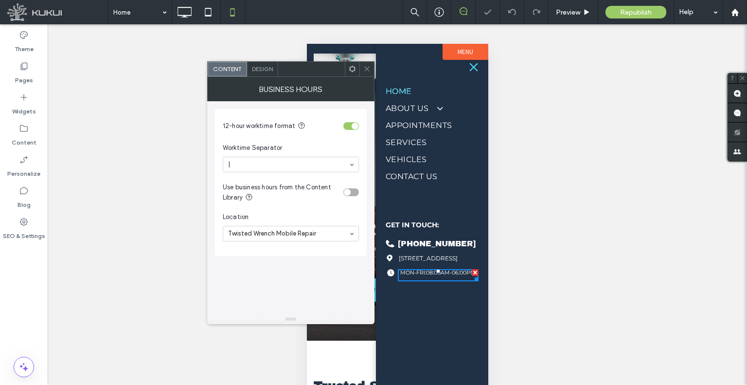
click at [367, 72] on icon at bounding box center [366, 68] width 7 height 7
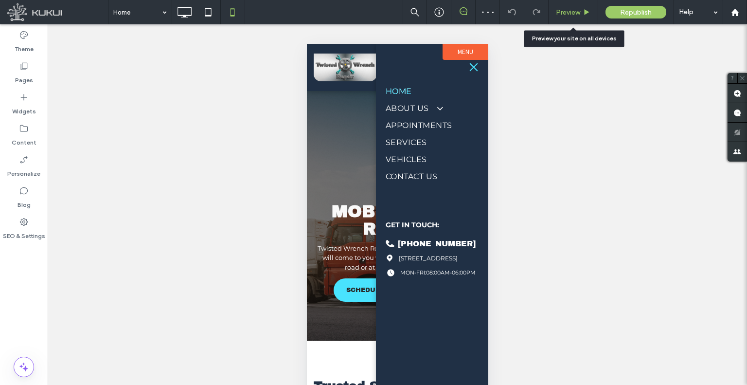
click at [569, 14] on span "Preview" at bounding box center [568, 12] width 24 height 8
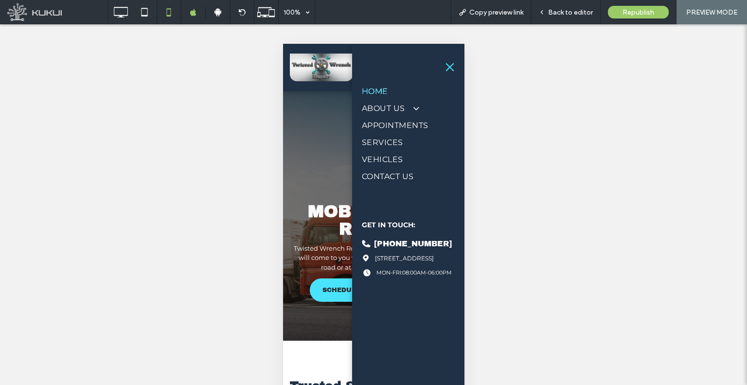
click at [440, 73] on button "menu" at bounding box center [449, 66] width 19 height 19
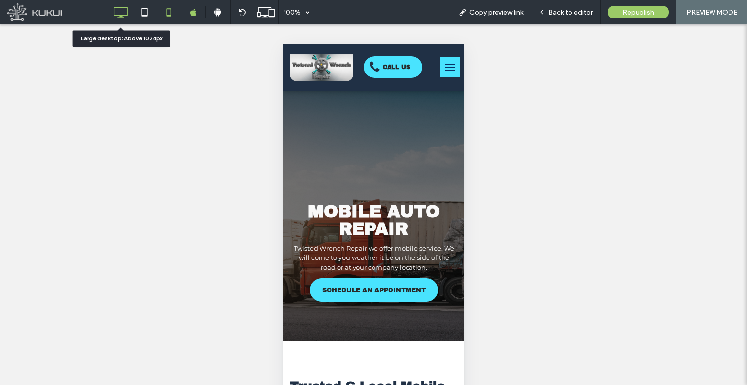
click at [118, 13] on icon at bounding box center [120, 11] width 19 height 19
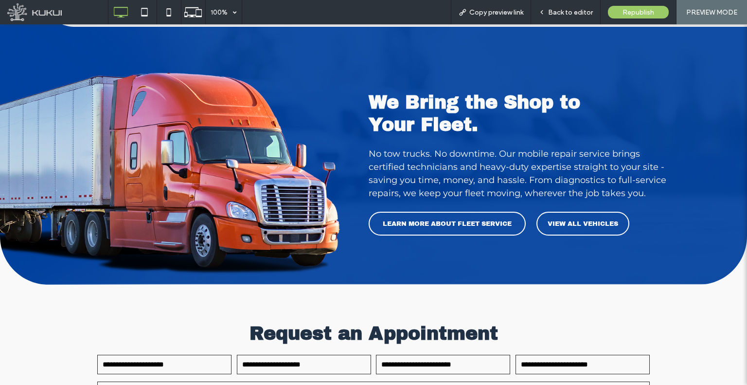
scroll to position [1815, 0]
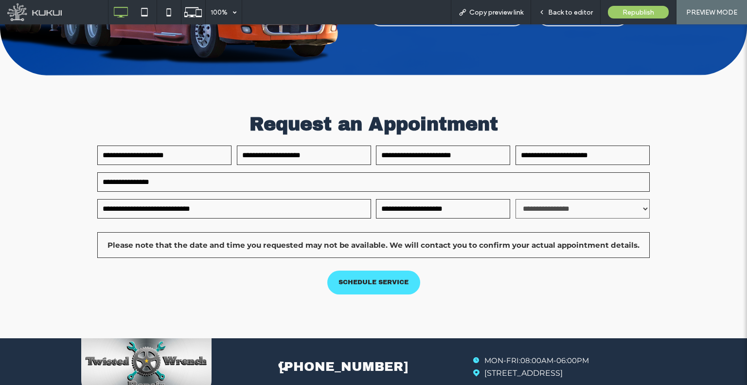
drag, startPoint x: 403, startPoint y: 207, endPoint x: 419, endPoint y: 379, distance: 173.0
click at [576, 18] on div "Back to editor" at bounding box center [566, 12] width 70 height 24
click at [543, 16] on div "Back to editor" at bounding box center [565, 12] width 69 height 8
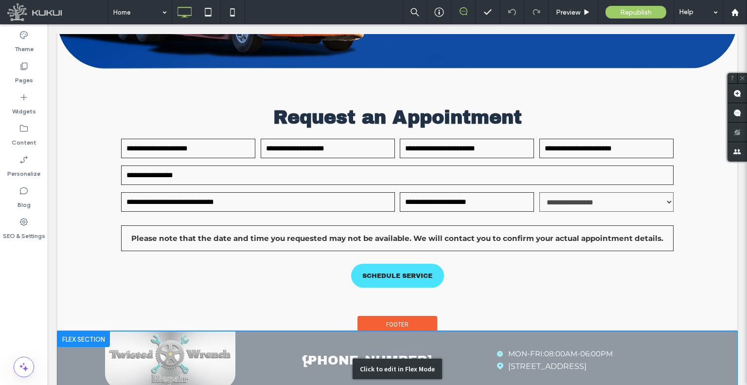
scroll to position [1816, 0]
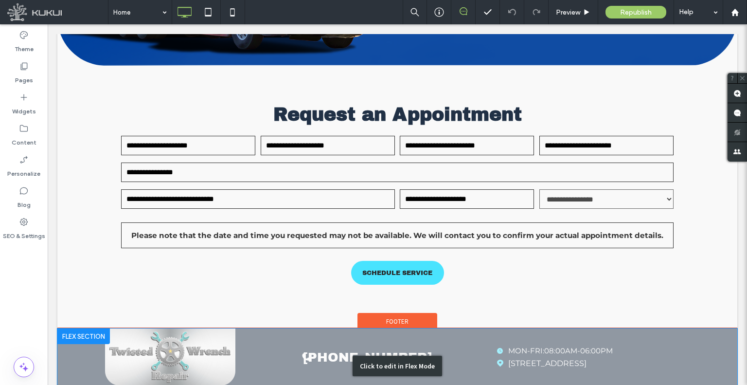
click at [249, 331] on div "Click to edit in Flex Mode" at bounding box center [397, 365] width 680 height 75
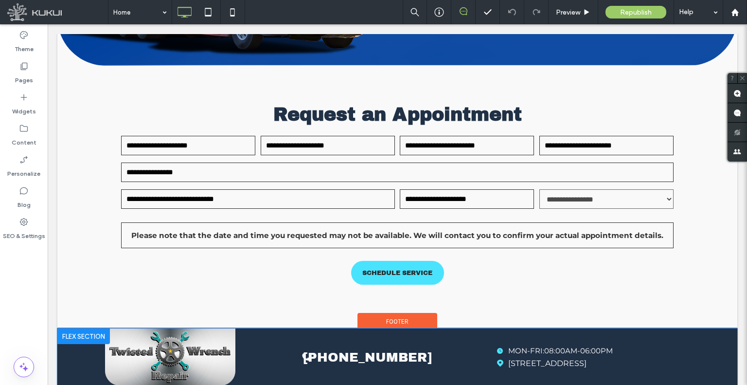
scroll to position [1926, 0]
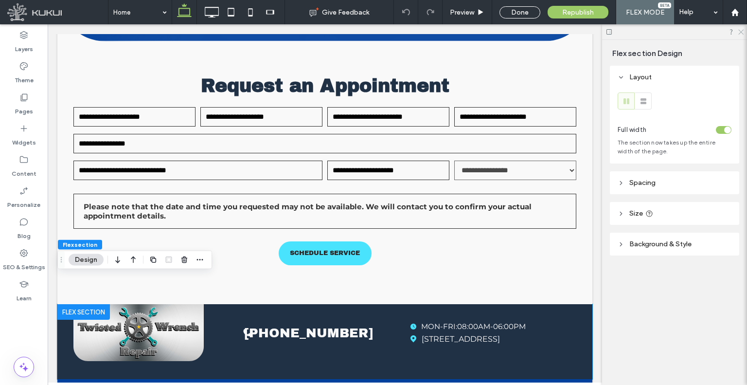
click at [741, 34] on icon at bounding box center [741, 31] width 6 height 6
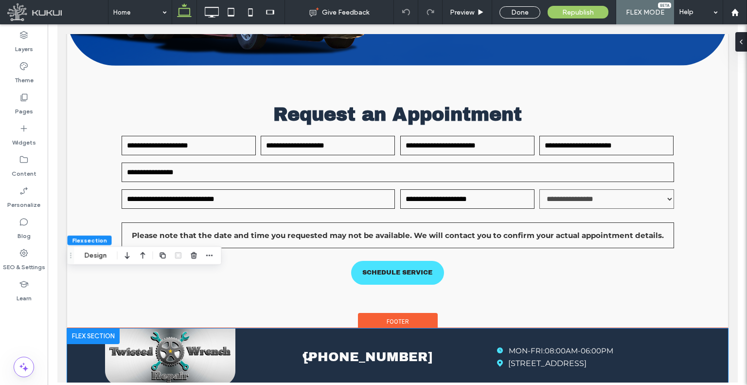
click at [182, 328] on img at bounding box center [170, 356] width 130 height 57
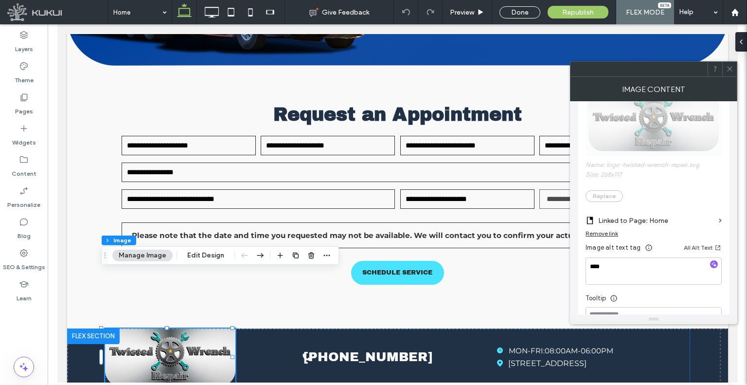
scroll to position [195, 0]
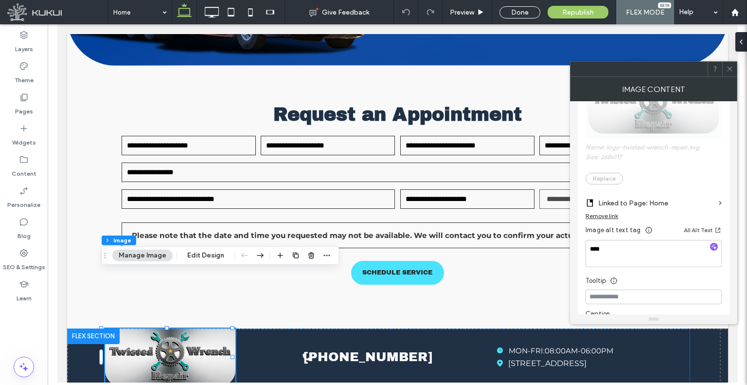
click at [732, 68] on icon at bounding box center [729, 68] width 7 height 7
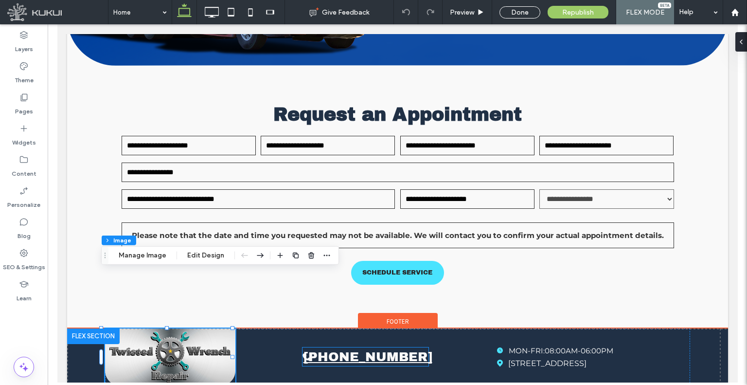
click at [399, 350] on span "(541) 232-4894" at bounding box center [367, 357] width 129 height 14
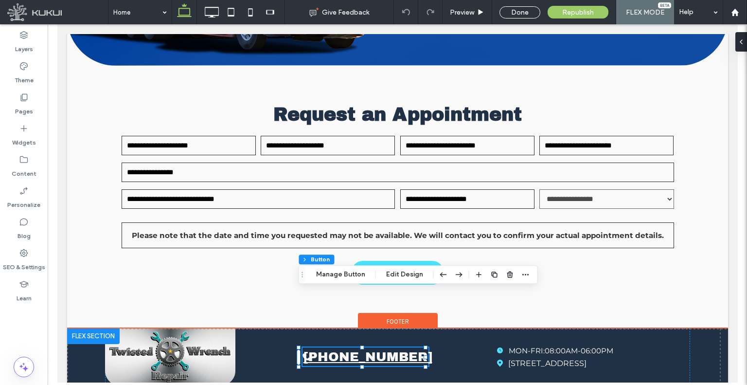
click at [399, 350] on span "(541) 232-4894" at bounding box center [367, 357] width 129 height 14
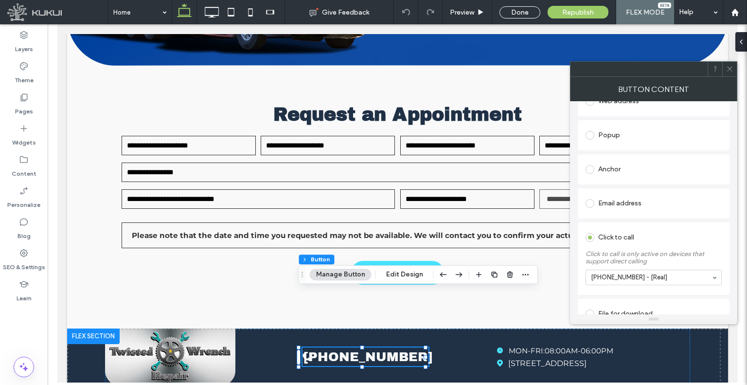
scroll to position [202, 0]
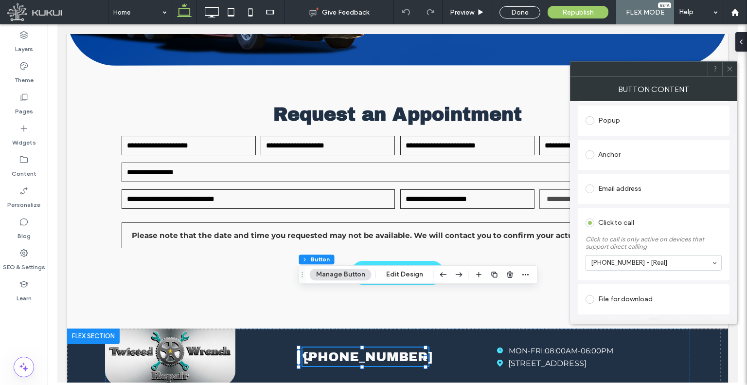
click at [730, 71] on icon at bounding box center [729, 68] width 7 height 7
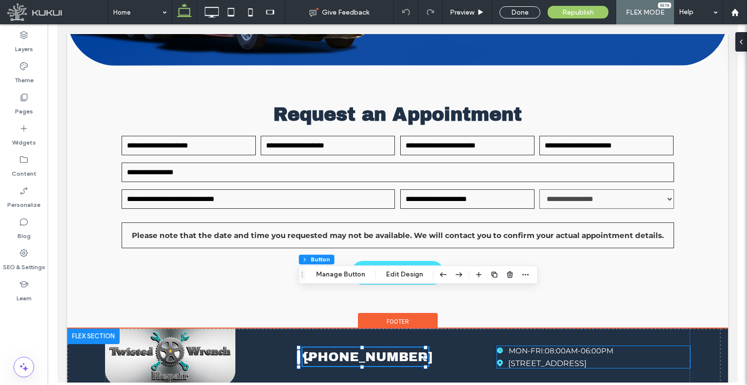
click at [558, 346] on span "08:00AM-06:00PM" at bounding box center [578, 350] width 69 height 9
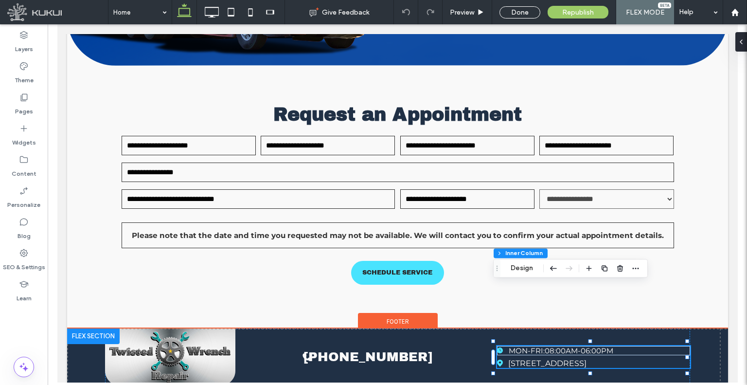
click at [558, 346] on span "08:00AM-06:00PM" at bounding box center [578, 350] width 69 height 9
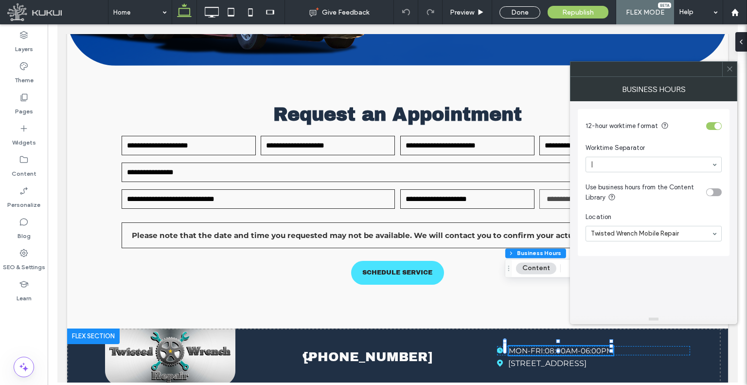
click at [730, 74] on span at bounding box center [729, 69] width 7 height 15
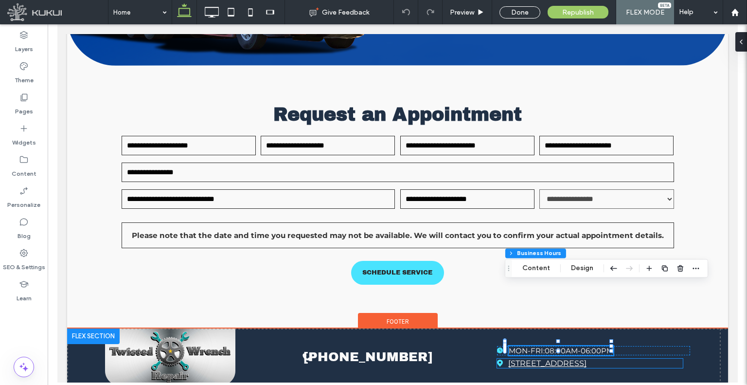
click at [586, 359] on span "91774 STATE HIGHWAY 99 SOUTH, JUNCTION CITY, OR 97448" at bounding box center [547, 363] width 78 height 9
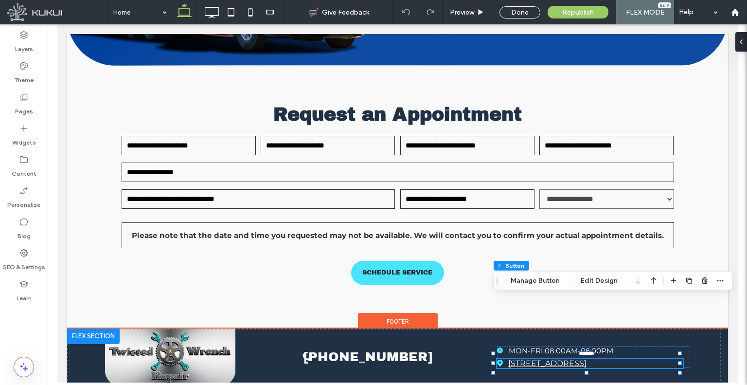
click at [586, 359] on span "91774 STATE HIGHWAY 99 SOUTH, JUNCTION CITY, OR 97448" at bounding box center [547, 363] width 78 height 9
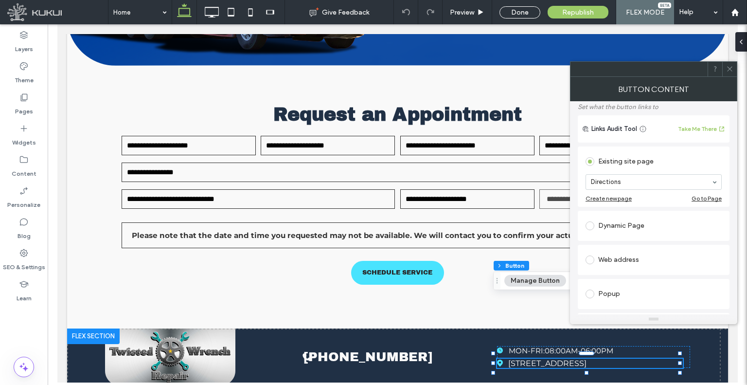
scroll to position [189, 0]
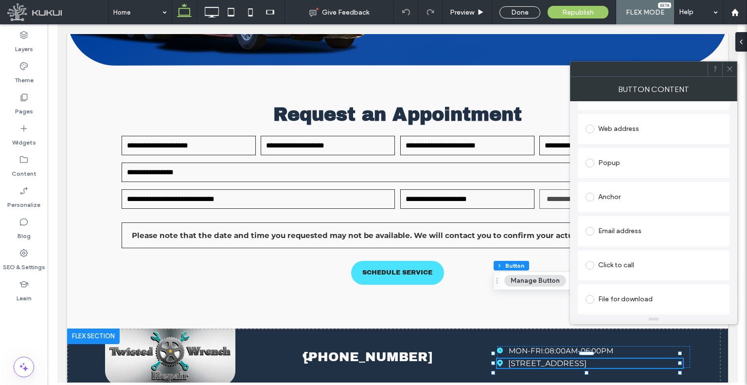
click at [734, 66] on icon at bounding box center [729, 68] width 7 height 7
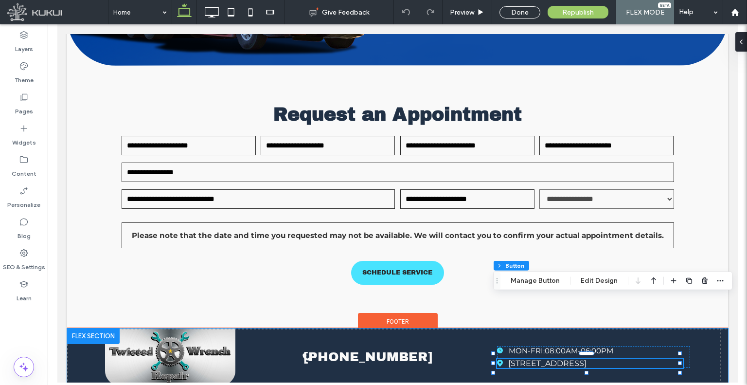
click at [589, 334] on div "(541) 232-4894 Image of a blue circle on a white background. Loading ... Missin…" at bounding box center [397, 365] width 661 height 75
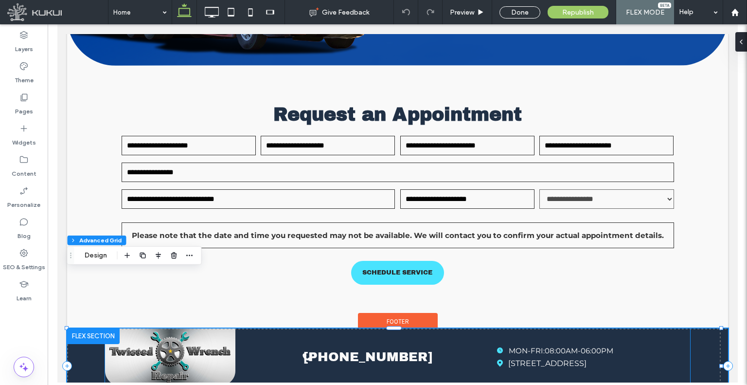
click at [587, 328] on div "(541) 232-4894 Image of a blue circle on a white background. Loading ... Missin…" at bounding box center [397, 356] width 585 height 57
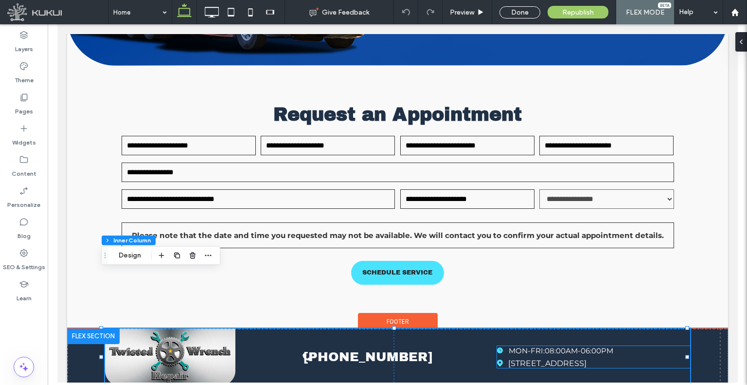
click at [581, 346] on span "08:00AM-06:00PM" at bounding box center [578, 350] width 69 height 9
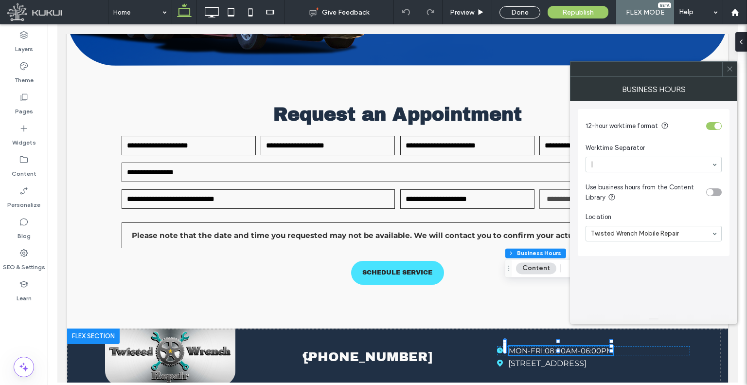
click at [731, 70] on icon at bounding box center [729, 68] width 7 height 7
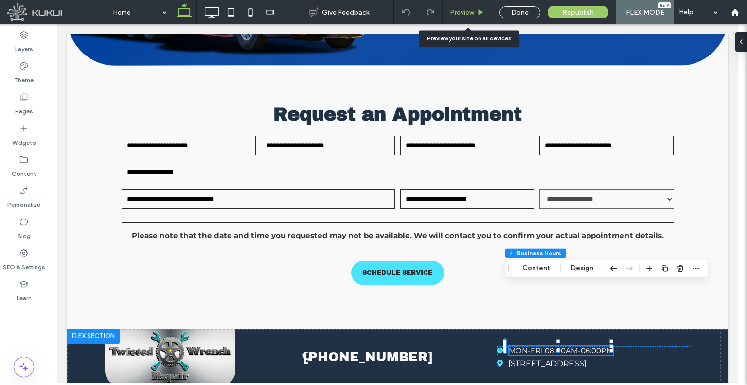
click at [478, 14] on icon at bounding box center [480, 12] width 7 height 7
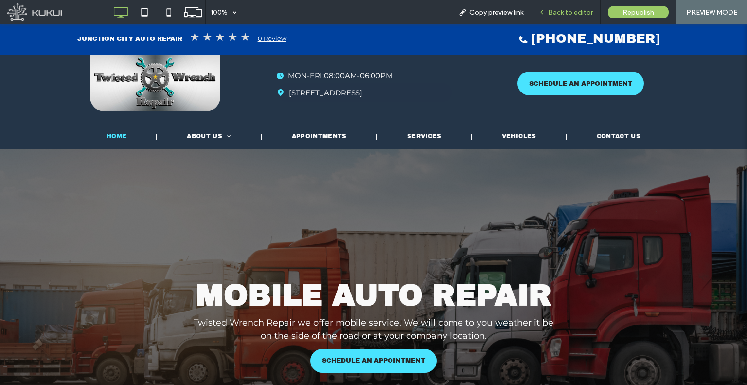
click at [558, 10] on span "Back to editor" at bounding box center [570, 12] width 45 height 8
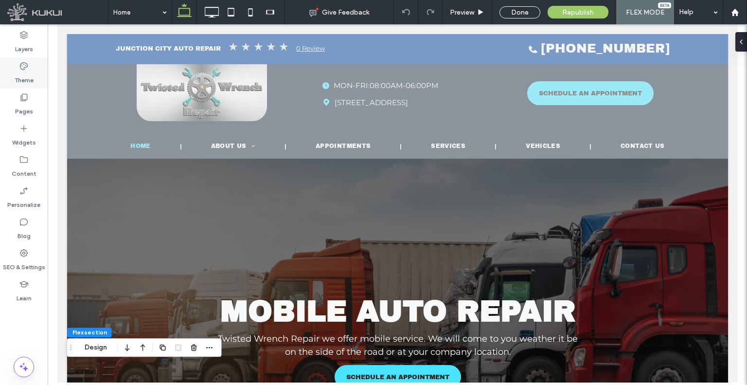
click at [29, 81] on label "Theme" at bounding box center [24, 78] width 19 height 14
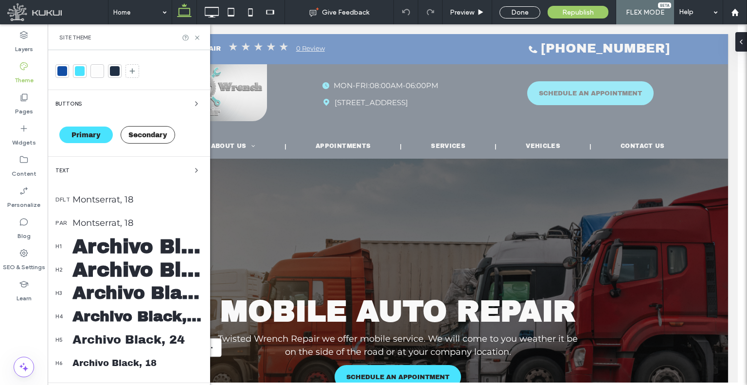
scroll to position [97, 0]
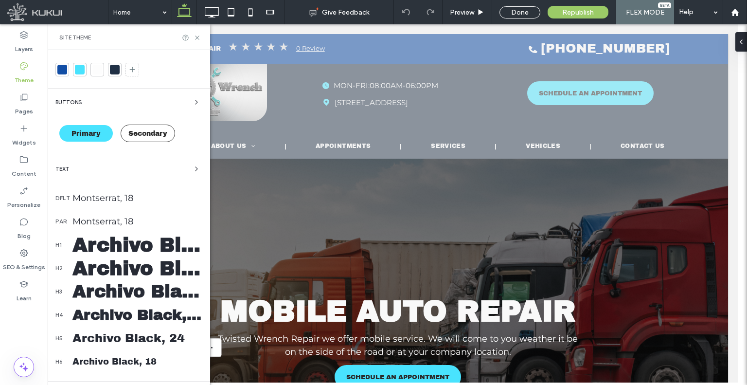
click at [150, 246] on div "Archivo Black, 40" at bounding box center [137, 244] width 130 height 21
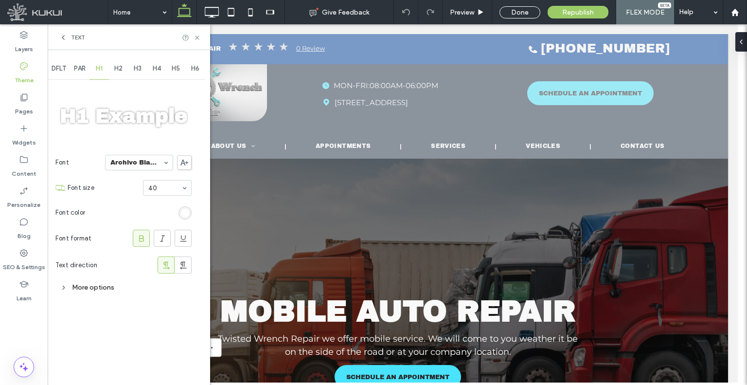
scroll to position [0, 0]
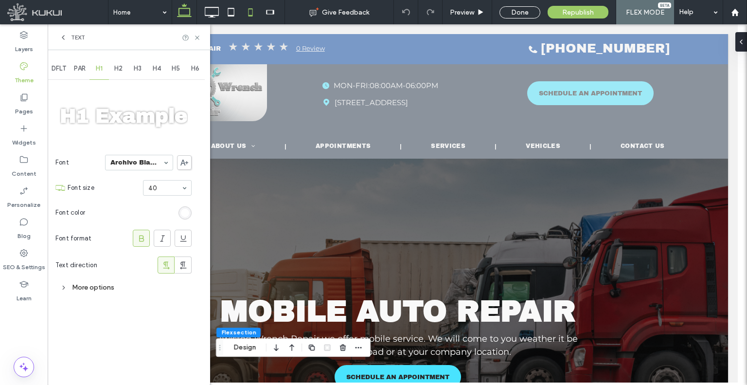
click at [251, 18] on icon at bounding box center [250, 11] width 19 height 19
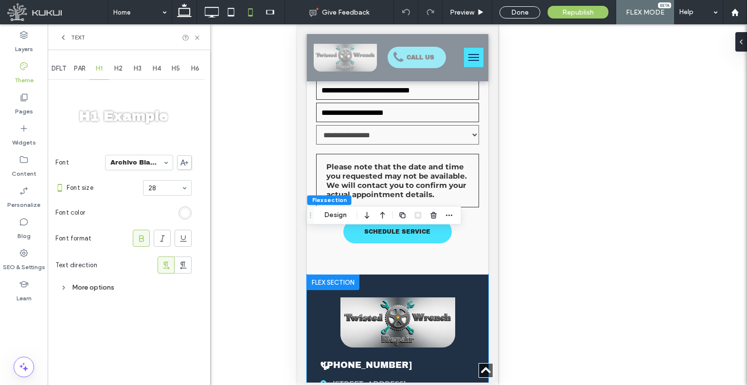
scroll to position [2588, 0]
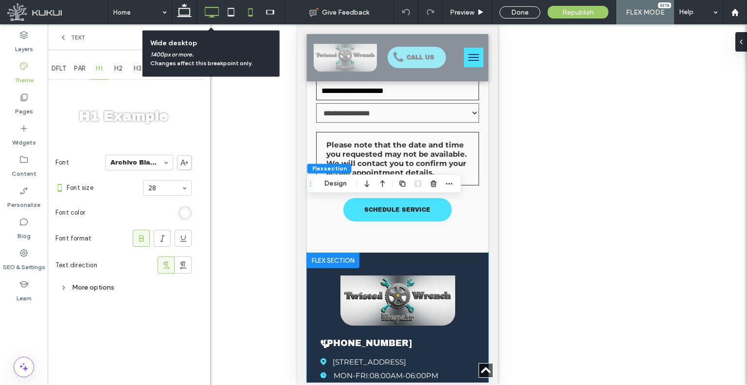
click at [209, 18] on icon at bounding box center [211, 11] width 19 height 19
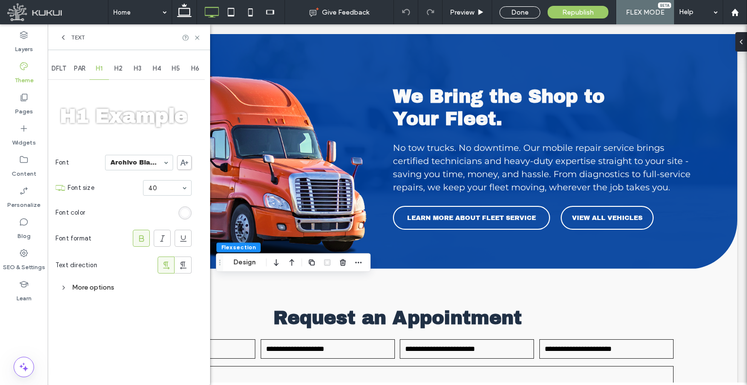
scroll to position [1809, 0]
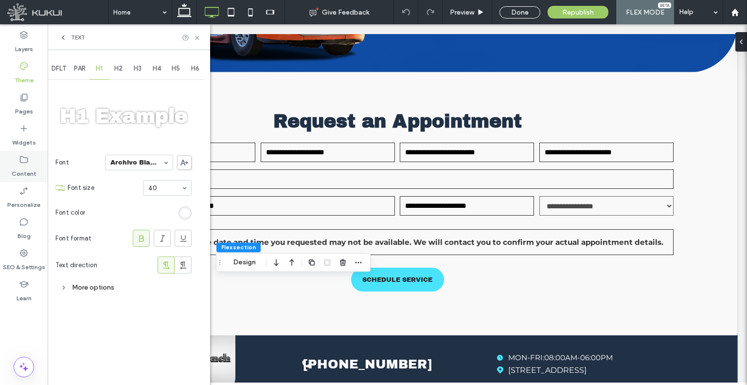
click at [18, 175] on label "Content" at bounding box center [24, 171] width 25 height 14
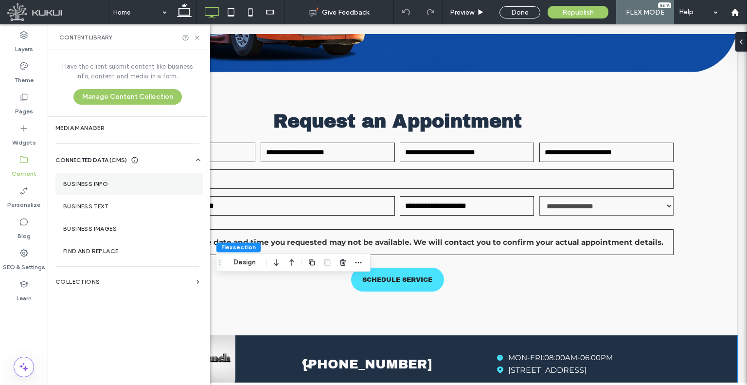
click at [113, 184] on label "Business Info" at bounding box center [129, 183] width 132 height 7
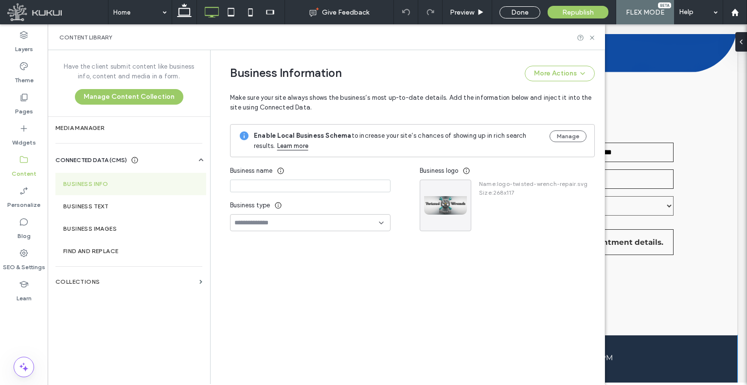
type input "**********"
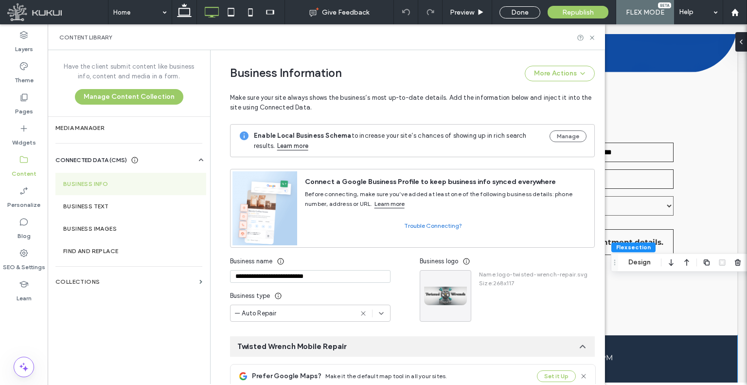
click at [103, 173] on div "Business Info Business Text Business Images Find and Replace" at bounding box center [130, 213] width 151 height 97
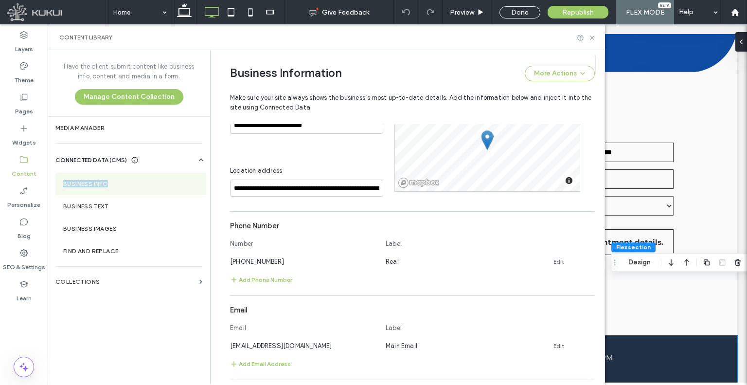
scroll to position [420, 0]
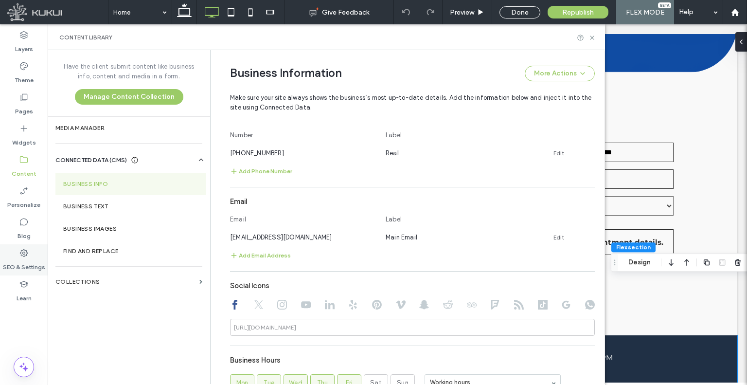
click at [16, 252] on div "SEO & Settings" at bounding box center [24, 259] width 48 height 31
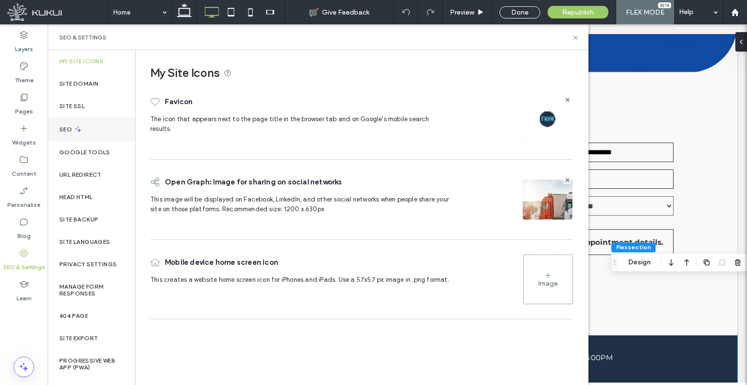
click at [93, 118] on div "SEO" at bounding box center [92, 129] width 88 height 24
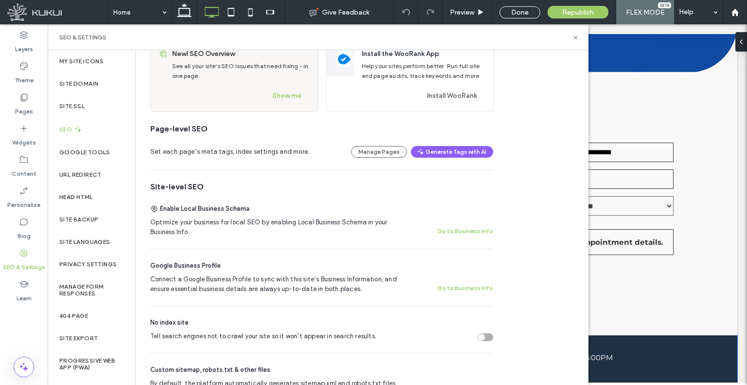
scroll to position [146, 0]
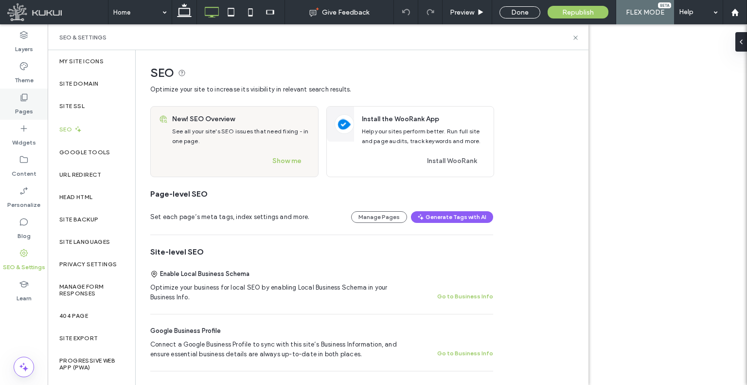
click at [35, 112] on div "Pages" at bounding box center [24, 104] width 48 height 31
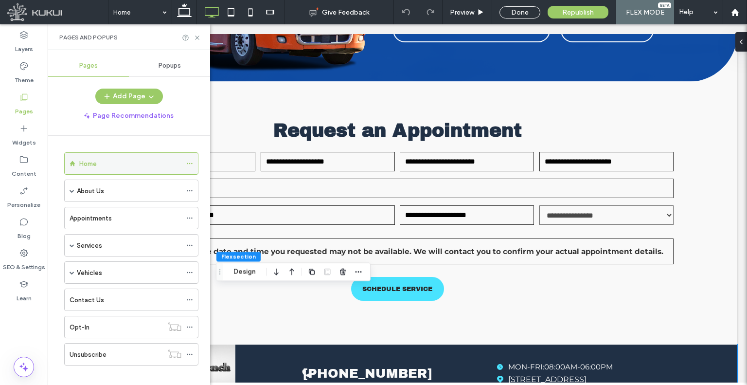
scroll to position [1809, 0]
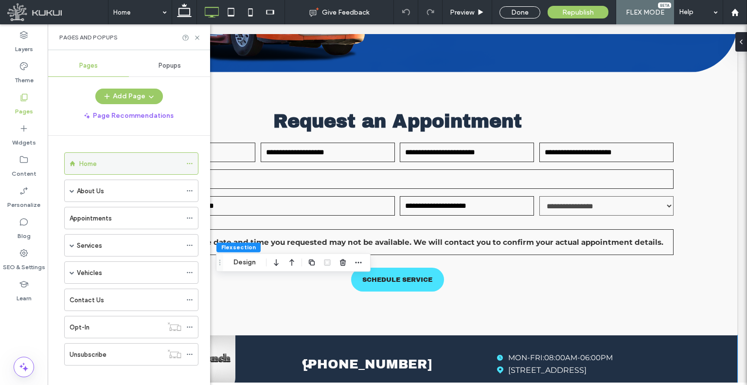
click at [188, 161] on icon at bounding box center [189, 163] width 7 height 7
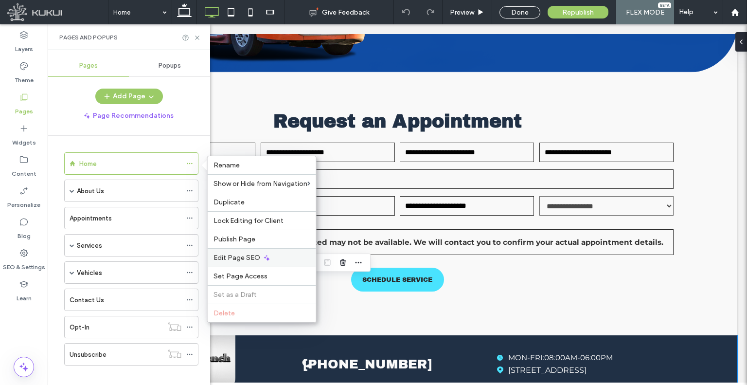
click at [240, 253] on span "Edit Page SEO" at bounding box center [237, 257] width 47 height 8
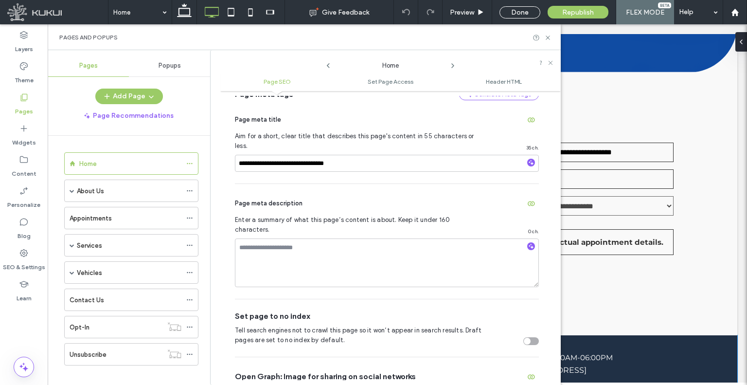
scroll to position [102, 0]
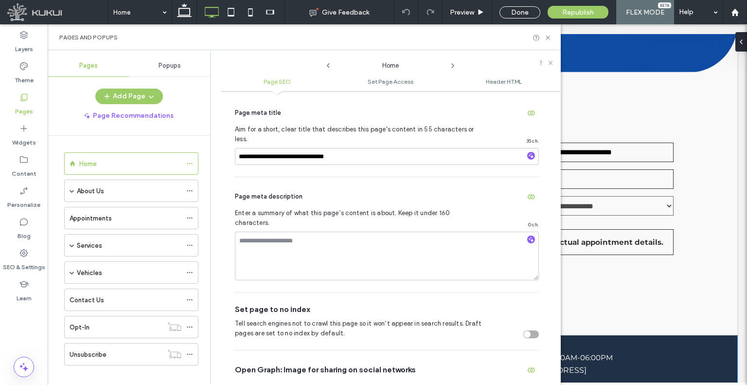
click at [454, 66] on icon at bounding box center [453, 66] width 8 height 8
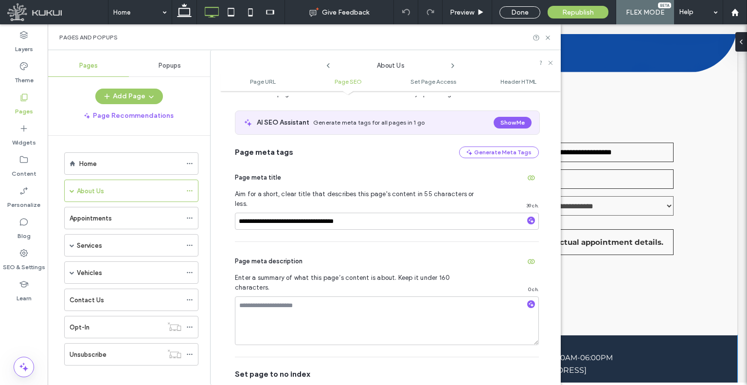
scroll to position [231, 0]
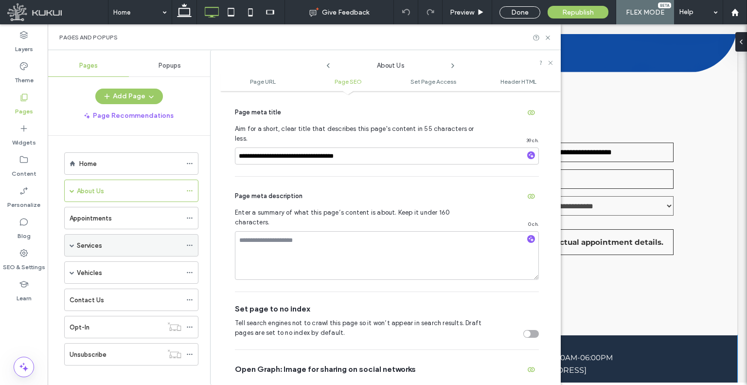
click at [191, 243] on icon at bounding box center [189, 245] width 7 height 7
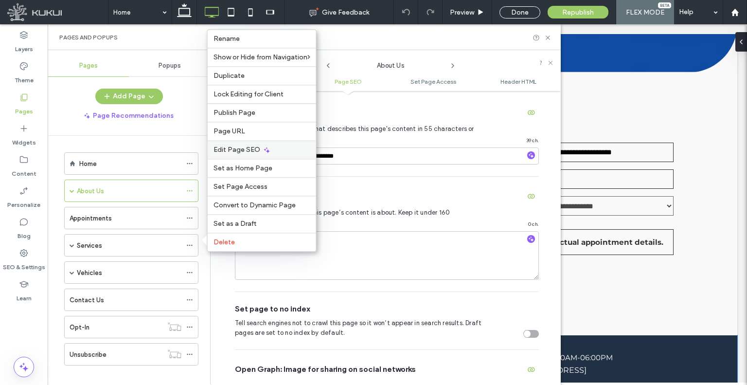
click at [247, 153] on span "Edit Page SEO" at bounding box center [237, 149] width 47 height 8
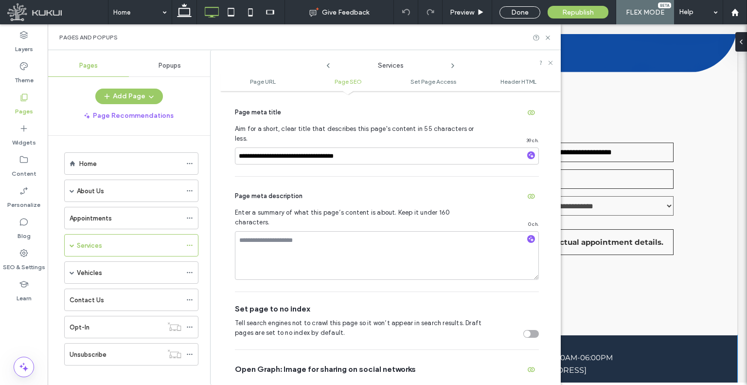
click at [452, 63] on icon at bounding box center [453, 66] width 8 height 8
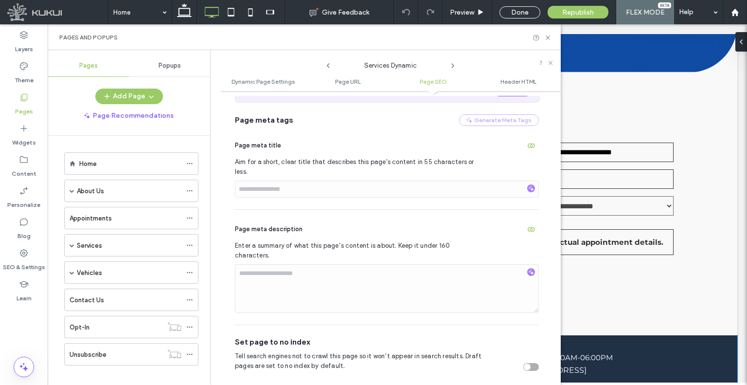
scroll to position [467, 0]
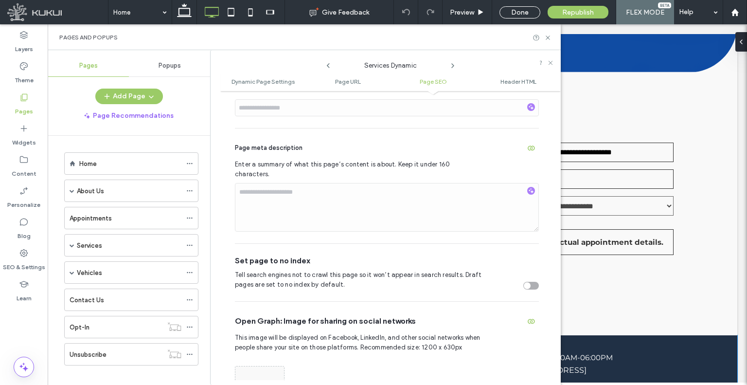
click at [453, 68] on icon at bounding box center [453, 66] width 8 height 8
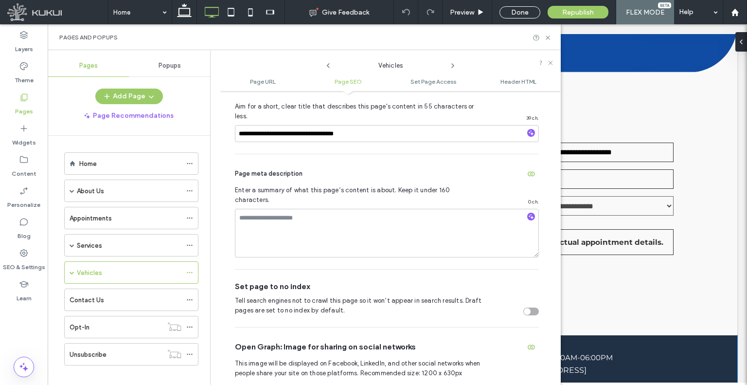
scroll to position [279, 0]
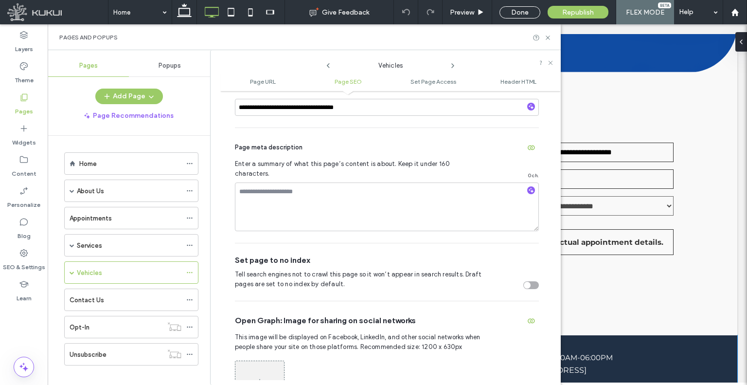
click at [453, 68] on icon at bounding box center [453, 66] width 8 height 8
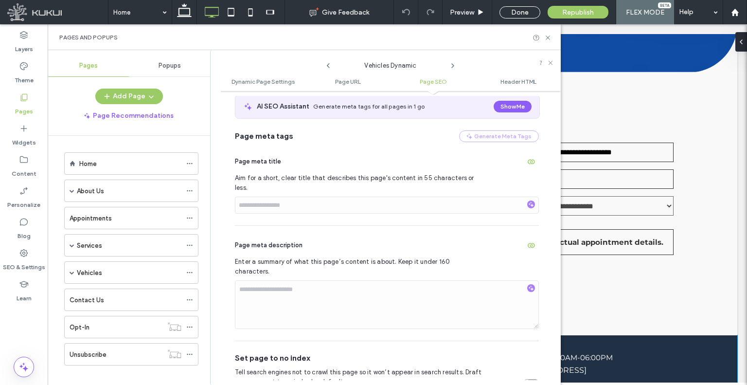
scroll to position [418, 0]
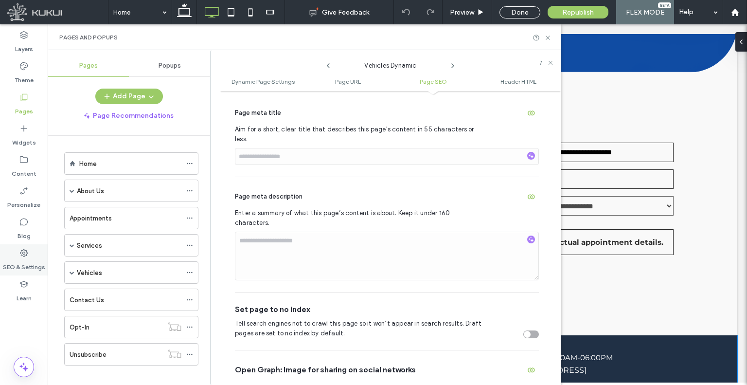
click at [5, 270] on label "SEO & Settings" at bounding box center [24, 265] width 42 height 14
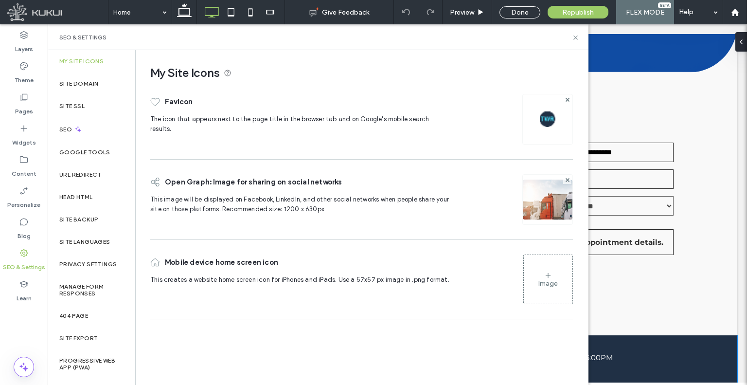
click at [88, 170] on div "URL Redirect" at bounding box center [92, 174] width 88 height 22
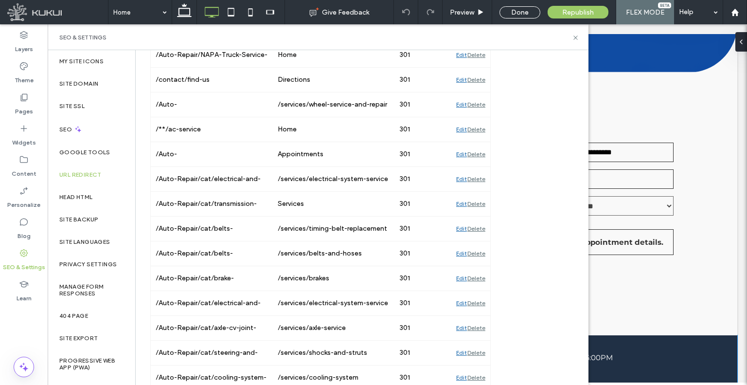
scroll to position [0, 0]
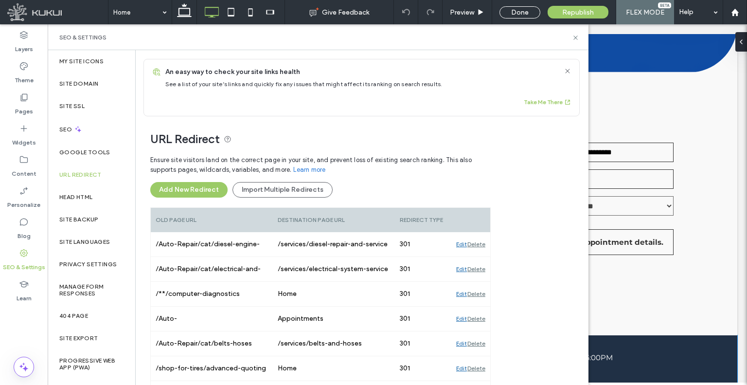
drag, startPoint x: 282, startPoint y: 306, endPoint x: 232, endPoint y: 107, distance: 205.8
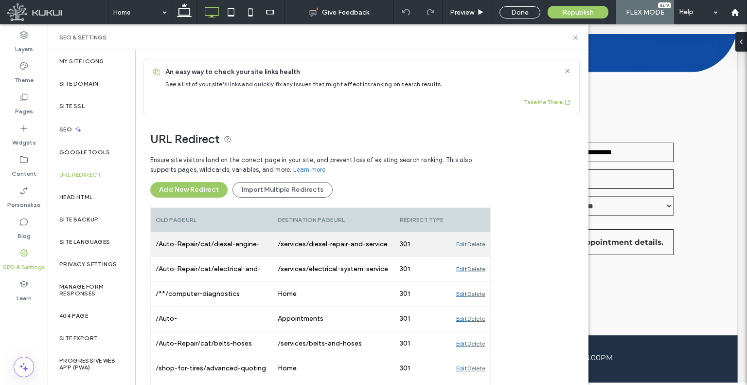
click at [235, 245] on div "/Auto-Repair/cat/diesel-engine-repair/svc/hard-starting-and-drivability-diagnos…" at bounding box center [212, 244] width 122 height 24
copy div "/Auto-Repair/cat/diesel-engine-repair/svc/hard-starting-and-drivability-diagnos…"
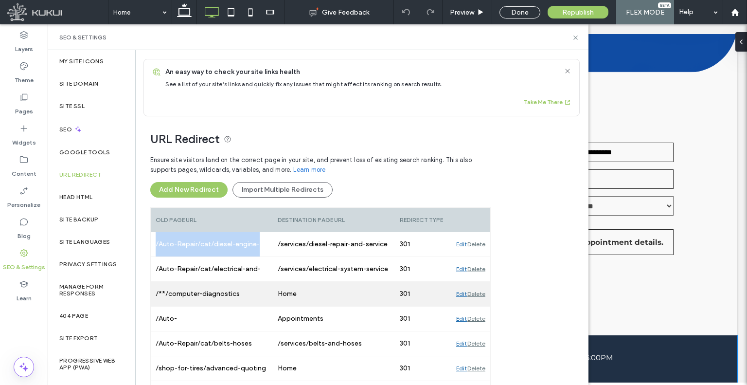
scroll to position [49, 0]
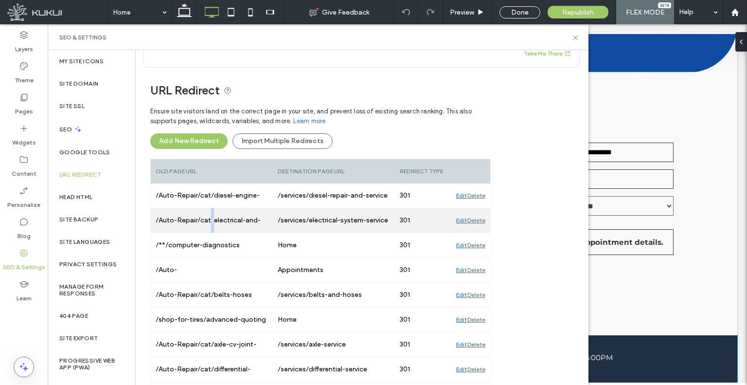
click at [211, 217] on div "/Auto-Repair/cat/electrical-and-electronic-systems/svc/power-locks-repair" at bounding box center [212, 220] width 122 height 24
click at [210, 216] on div "/Auto-Repair/cat/electrical-and-electronic-systems/svc/power-locks-repair" at bounding box center [212, 220] width 122 height 24
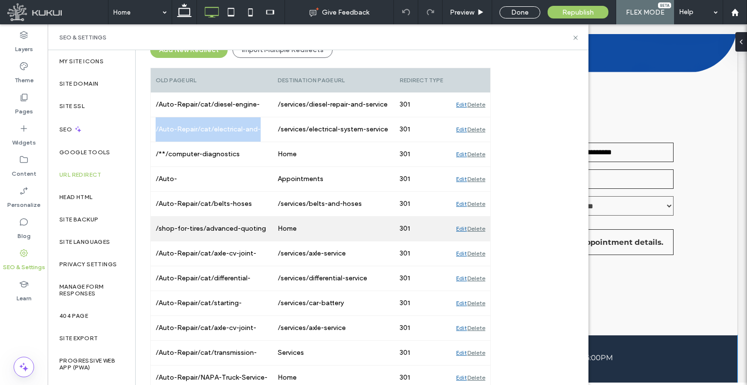
scroll to position [146, 0]
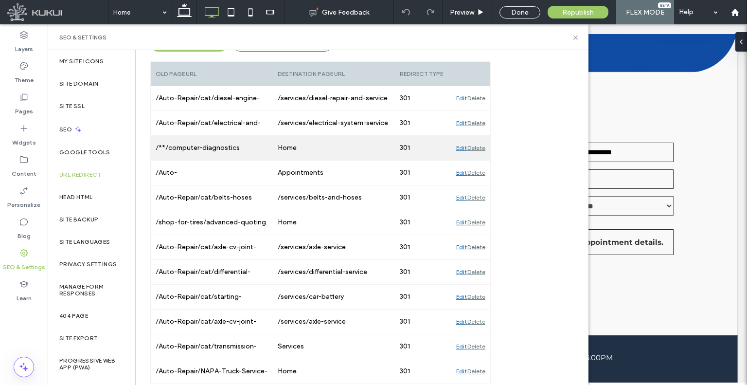
click at [208, 155] on div "/**/computer-diagnostics" at bounding box center [212, 148] width 122 height 24
copy div "/**/computer-diagnostics"
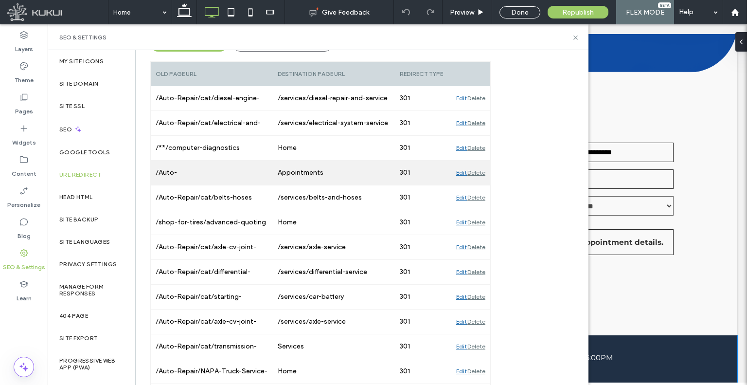
click at [180, 172] on div "/Auto-Repair/Schedule/t/CategoryId/7102011/ServiceId/-1" at bounding box center [212, 173] width 122 height 24
copy div "/Auto-Repair/Schedule/t/CategoryId/7102011/ServiceId/-1"
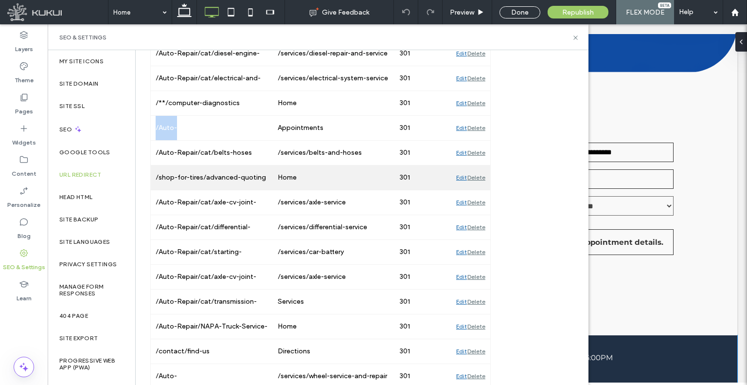
scroll to position [243, 0]
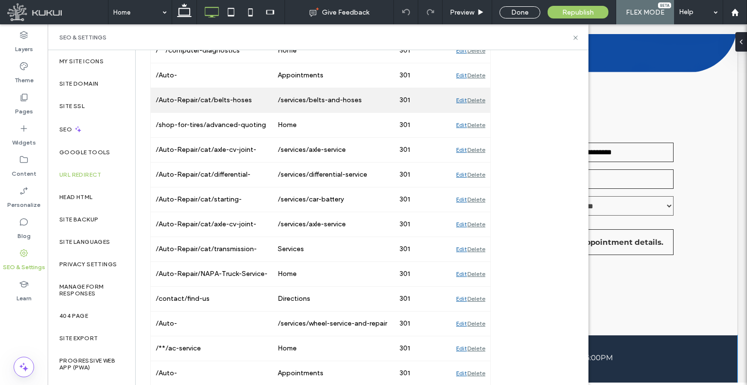
click at [227, 90] on div "/Auto-Repair/cat/belts-hoses" at bounding box center [212, 100] width 122 height 24
copy div "/Auto-Repair/cat/belts-hoses"
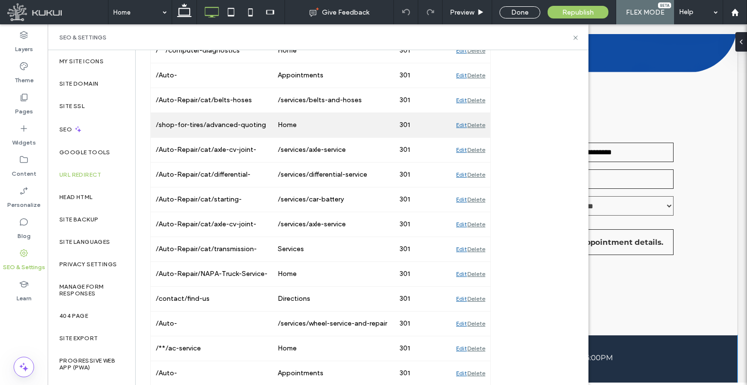
click at [246, 127] on div "/shop-for-tires/advanced-quoting" at bounding box center [212, 125] width 122 height 24
copy div "/shop-for-tires/advanced-quoting"
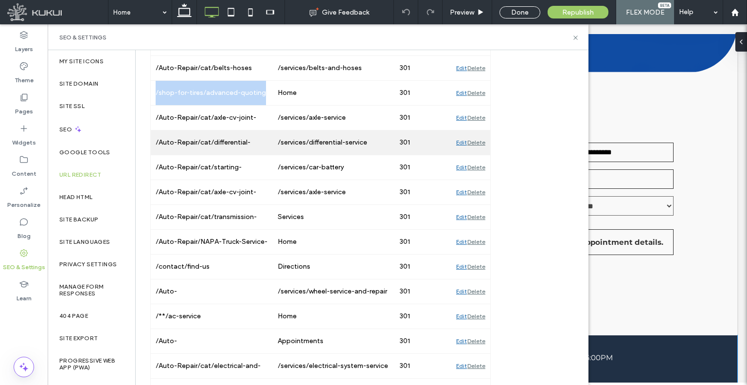
scroll to position [292, 0]
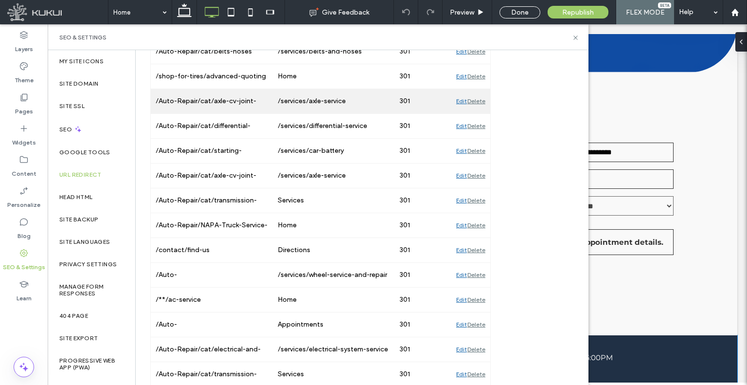
click at [215, 104] on div "/Auto-Repair/cat/axle-cv-joint-repair/svc/cv-axle-inspection" at bounding box center [212, 101] width 122 height 24
copy div "/Auto-Repair/cat/axle-cv-joint-repair/svc/cv-axle-inspection"
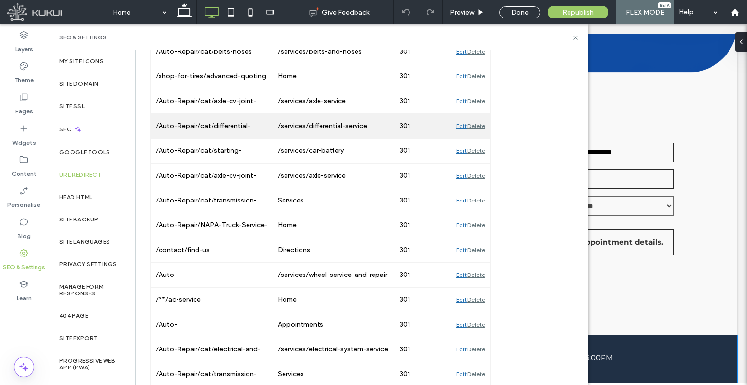
click at [207, 117] on div "/Auto-Repair/cat/differential-repair/svc/differential-fluid-change" at bounding box center [212, 126] width 122 height 24
copy div "/Auto-Repair/cat/differential-repair/svc/differential-fluid-change"
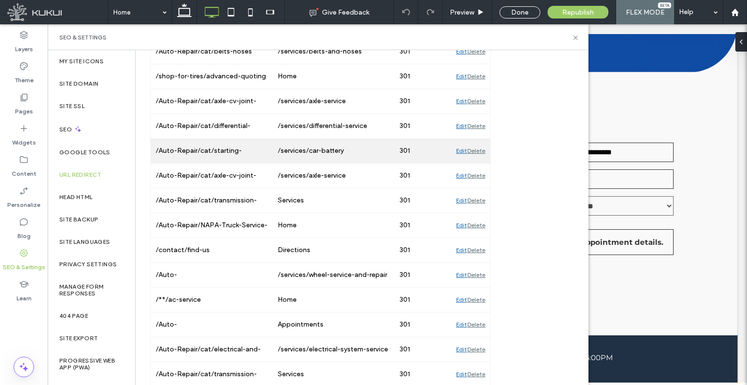
click at [206, 152] on div "/Auto-Repair/cat/starting-charging-batteries/svc/starting-charging-system-check" at bounding box center [212, 151] width 122 height 24
copy div "/Auto-Repair/cat/starting-charging-batteries/svc/starting-charging-system-check"
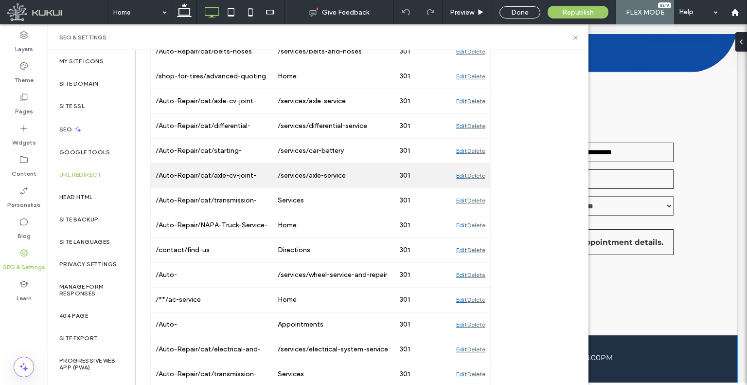
click at [228, 163] on div "/Auto-Repair/cat/axle-cv-joint-repair/svc/cv-joint-replacement" at bounding box center [212, 175] width 122 height 24
copy div "/Auto-Repair/cat/axle-cv-joint-repair/svc/cv-joint-replacement"
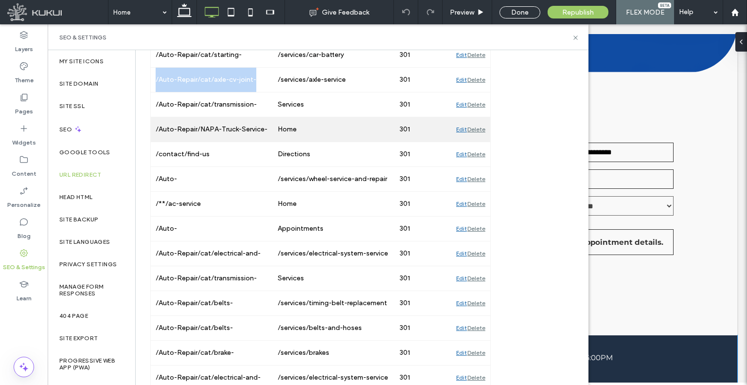
scroll to position [389, 0]
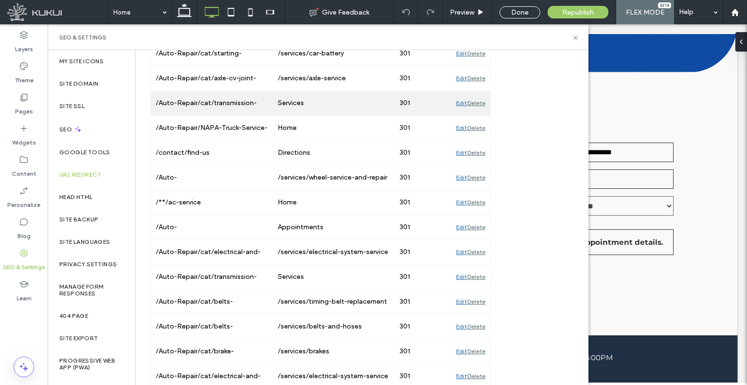
click at [214, 97] on div "/Auto-Repair/cat/transmission-service/svc/transmission-replacement" at bounding box center [212, 103] width 122 height 24
copy div "/Auto-Repair/cat/transmission-service/svc/transmission-replacement"
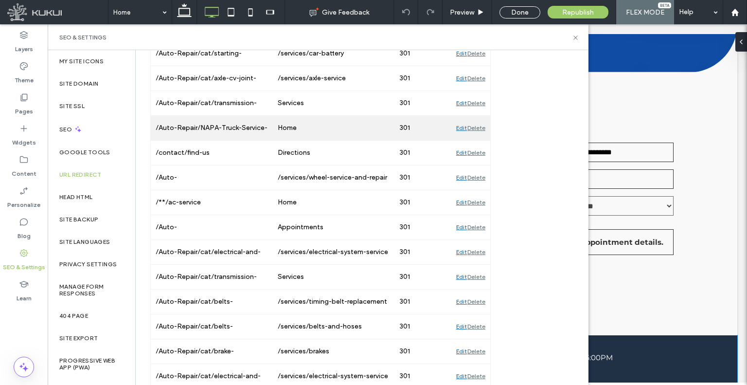
click at [214, 122] on div "/Auto-Repair/NAPA-Truck-Service-Center" at bounding box center [212, 128] width 122 height 24
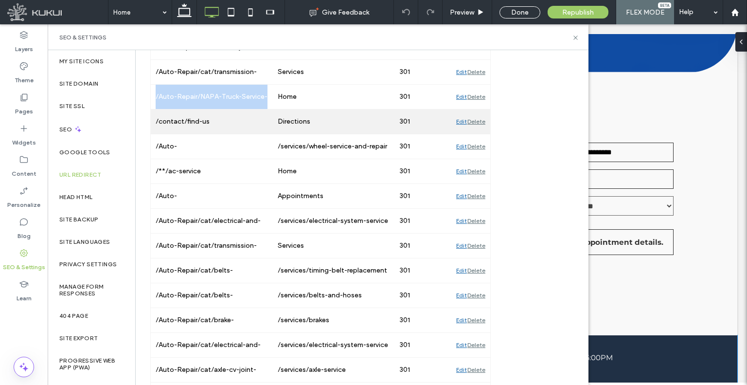
scroll to position [438, 0]
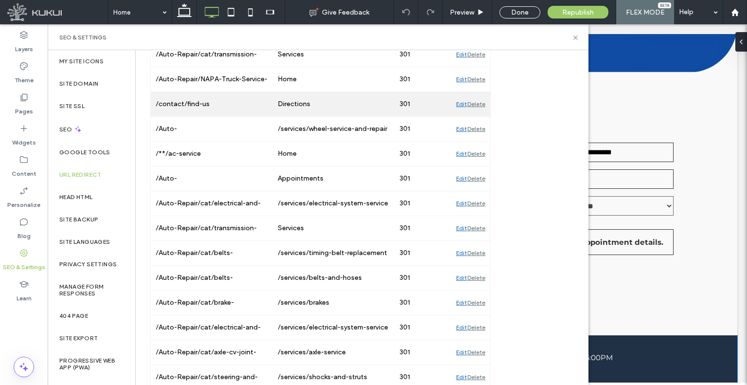
click at [183, 106] on div "/contact/find-us" at bounding box center [212, 104] width 122 height 24
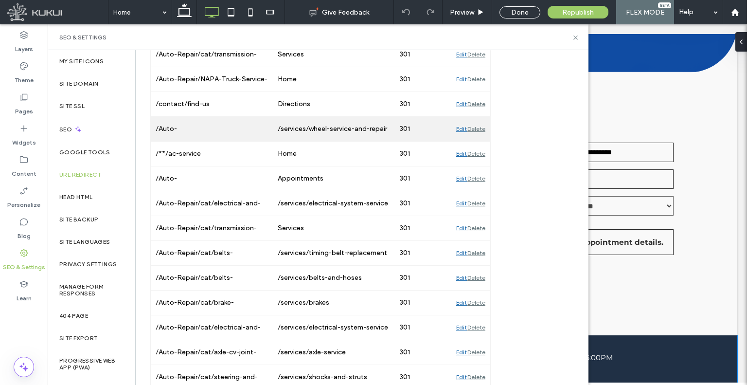
click at [185, 126] on div "/Auto-Repair/cat/mobile/svc/computerized-wheel-balancing" at bounding box center [212, 129] width 122 height 24
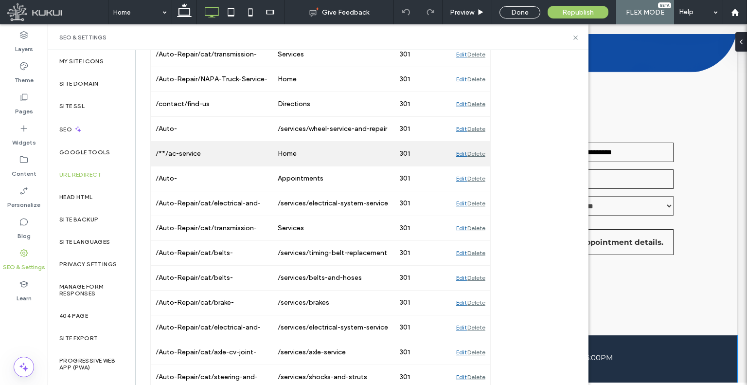
click at [191, 144] on div "/**/ac-service" at bounding box center [212, 154] width 122 height 24
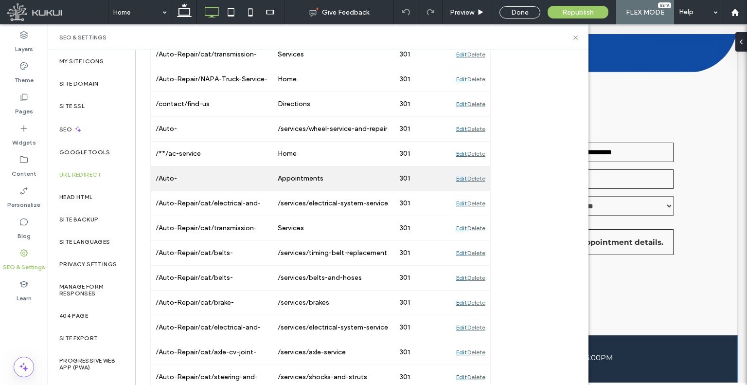
click at [175, 187] on div "/Auto-Repair/Schedule/t/CategoryId/7102015/ServiceId/-1" at bounding box center [212, 178] width 122 height 24
click at [174, 186] on div "/Auto-Repair/Schedule/t/CategoryId/7102015/ServiceId/-1" at bounding box center [212, 178] width 122 height 24
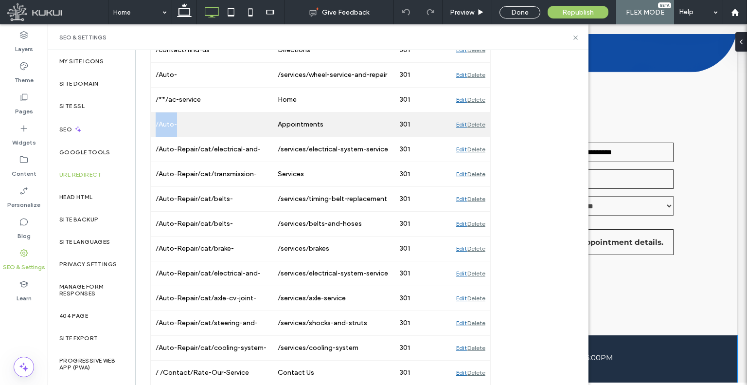
scroll to position [486, 0]
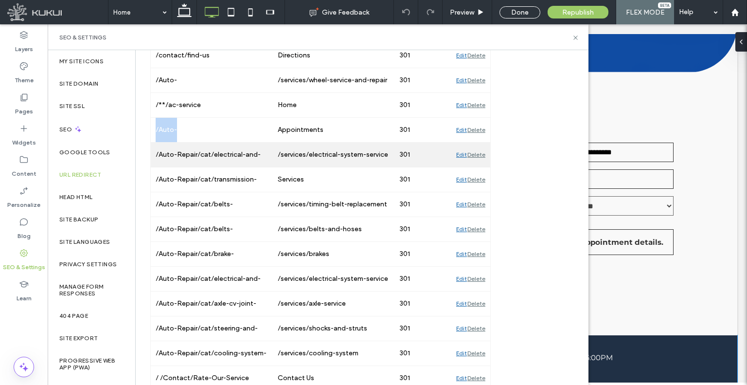
click at [213, 143] on div "/Auto-Repair/cat/electrical-and-electronic-systems/svc/headlight-bulb-replaceme…" at bounding box center [212, 155] width 122 height 24
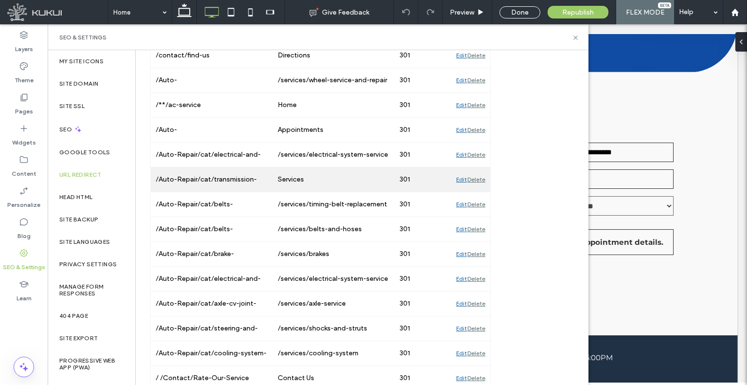
click at [220, 174] on div "/Auto-Repair/cat/transmission-service" at bounding box center [212, 179] width 122 height 24
click at [219, 174] on div "/Auto-Repair/cat/transmission-service" at bounding box center [212, 179] width 122 height 24
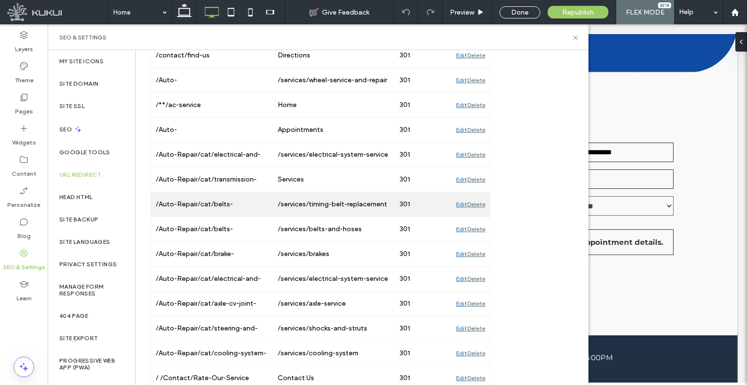
click at [188, 205] on div "/Auto-Repair/cat/belts-hoses/svc/serpentine-belt-replacement" at bounding box center [212, 204] width 122 height 24
click at [189, 205] on div "/Auto-Repair/cat/belts-hoses/svc/serpentine-belt-replacement" at bounding box center [212, 204] width 122 height 24
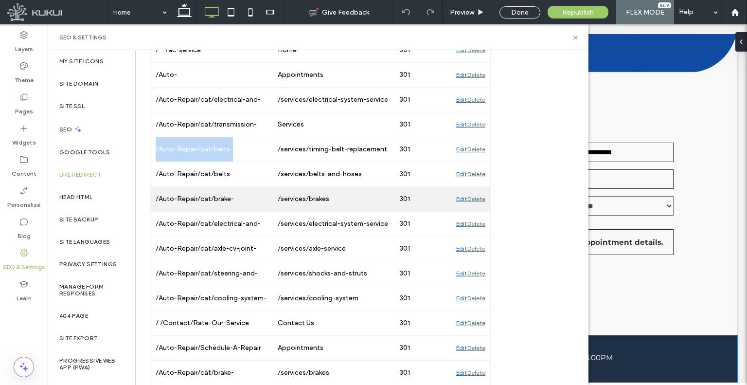
scroll to position [584, 0]
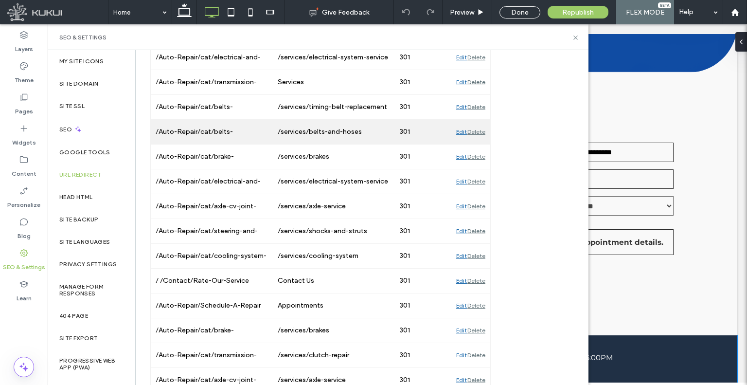
click at [204, 130] on div "/Auto-Repair/cat/belts-hoses/svc/radiator-hose-replacement" at bounding box center [212, 132] width 122 height 24
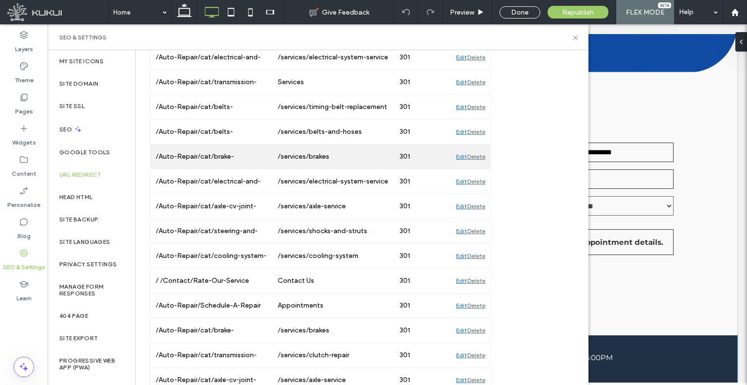
click at [193, 158] on div "/Auto-Repair/cat/brake-repair/svc/front-disc-brake-repair" at bounding box center [212, 156] width 122 height 24
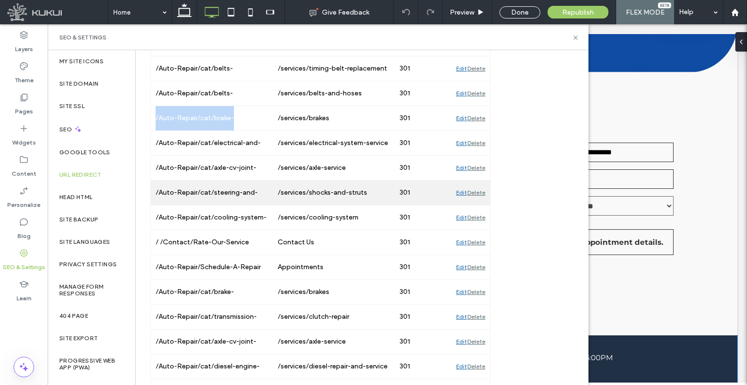
scroll to position [681, 0]
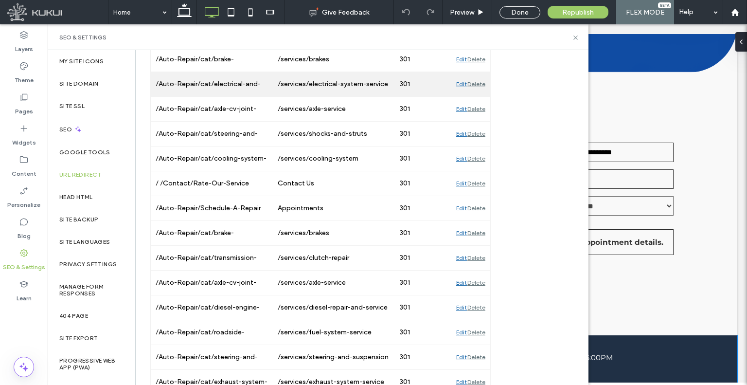
click at [232, 79] on div "/Auto-Repair/cat/electrical-and-electronic-systems/svc/interior-exterior-lighti…" at bounding box center [212, 84] width 122 height 24
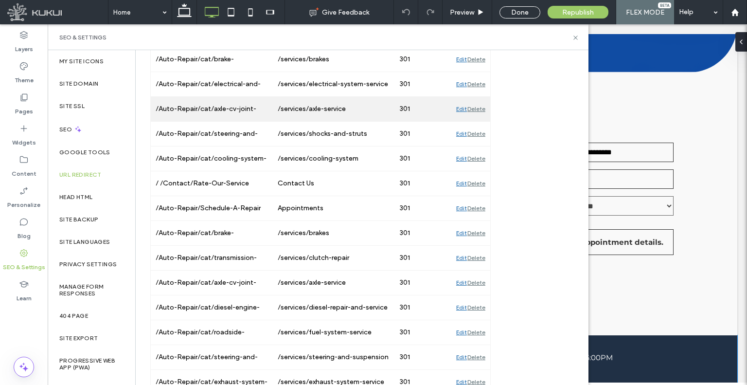
click at [232, 101] on div "/Auto-Repair/cat/axle-cv-joint-repair/svc/cv-boot-replacement" at bounding box center [212, 109] width 122 height 24
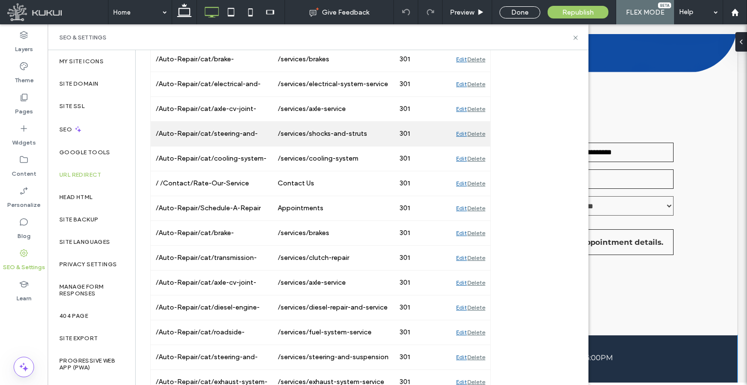
click at [223, 136] on div "/Auto-Repair/cat/steering-and-suspension-system/svc/shocks-replacement" at bounding box center [212, 134] width 122 height 24
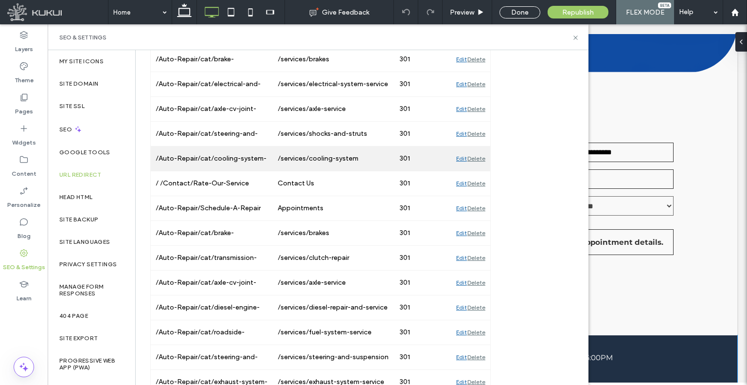
click at [220, 152] on div "/Auto-Repair/cat/cooling-system-repair/svc/cooling-system-pressure-test" at bounding box center [212, 158] width 122 height 24
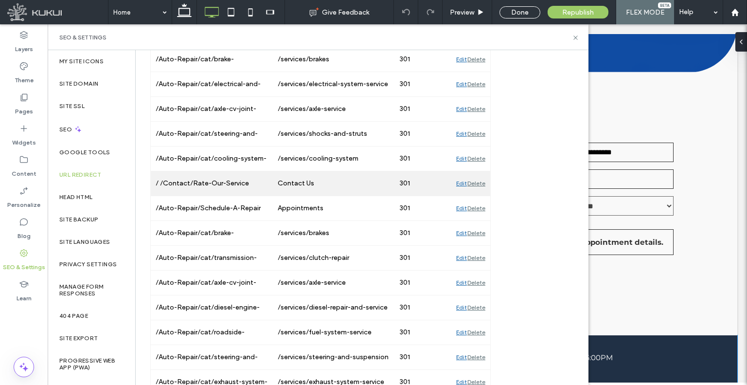
click at [225, 180] on div "/ /Contact/Rate-Our-Service" at bounding box center [212, 183] width 122 height 24
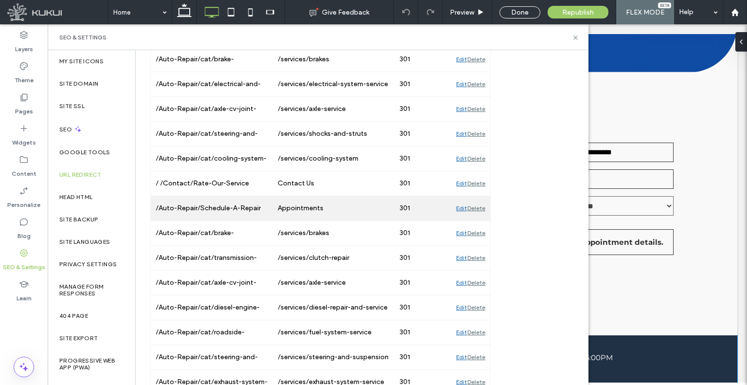
click at [212, 208] on div "/Auto-Repair/Schedule-A-Repair" at bounding box center [212, 208] width 122 height 24
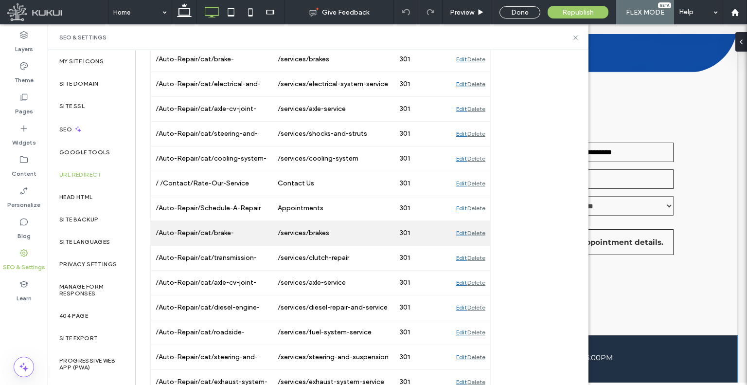
click at [224, 237] on div "/Auto-Repair/cat/brake-repair/svc/brake-inspection" at bounding box center [212, 233] width 122 height 24
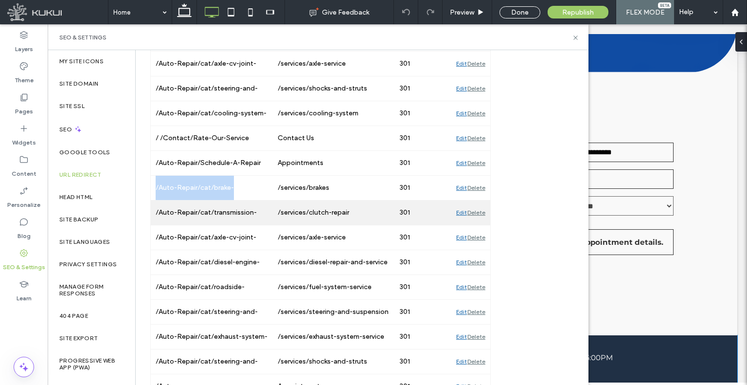
scroll to position [778, 0]
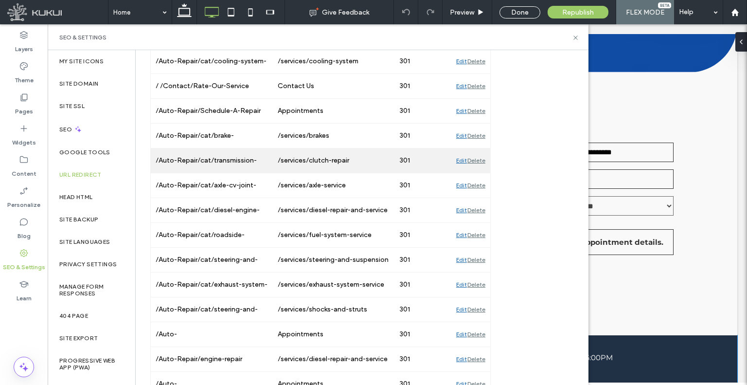
click at [240, 157] on div "/Auto-Repair/cat/transmission-service/svc/clutch-adjustment-and-inspection" at bounding box center [212, 160] width 122 height 24
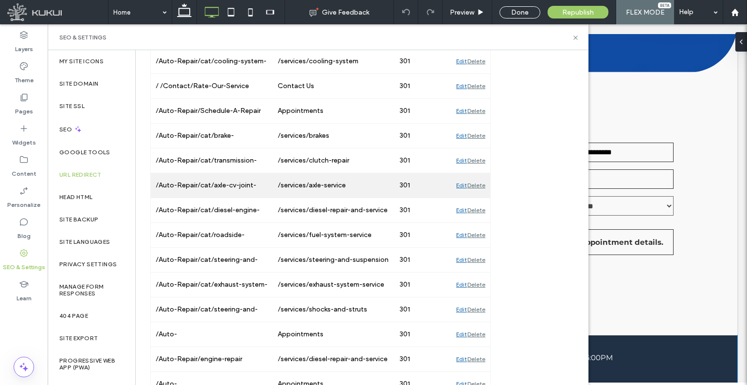
click at [162, 175] on div "/Auto-Repair/cat/axle-cv-joint-repair/svc/cv-axle-replacement" at bounding box center [212, 185] width 122 height 24
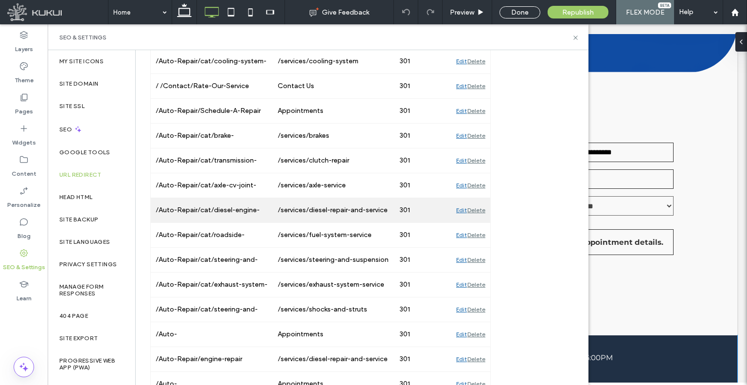
click at [232, 202] on div "/Auto-Repair/cat/diesel-engine-repair" at bounding box center [212, 210] width 122 height 24
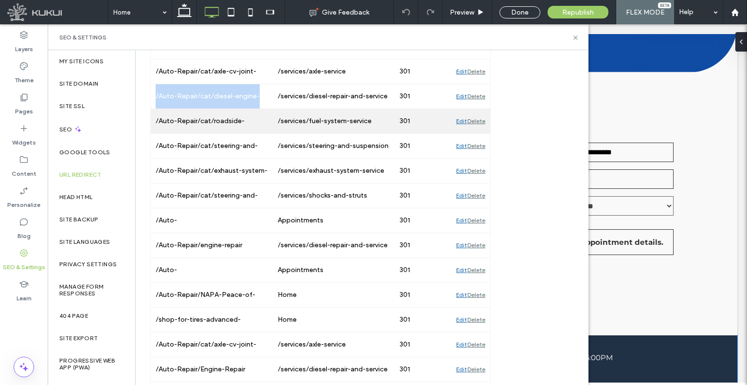
scroll to position [876, 0]
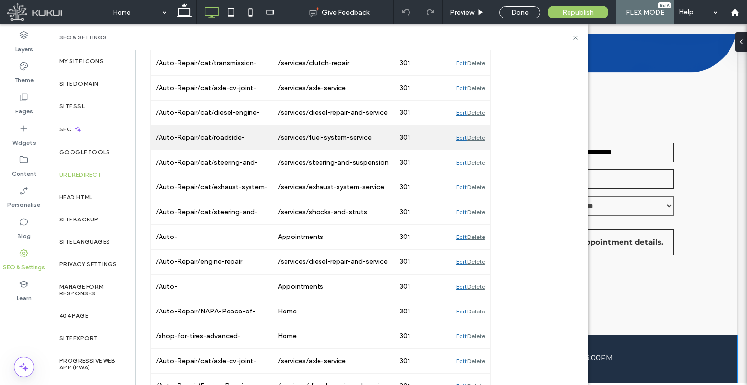
click at [222, 133] on div "/Auto-Repair/cat/roadside-assistance/svc/fuel-service" at bounding box center [212, 138] width 122 height 24
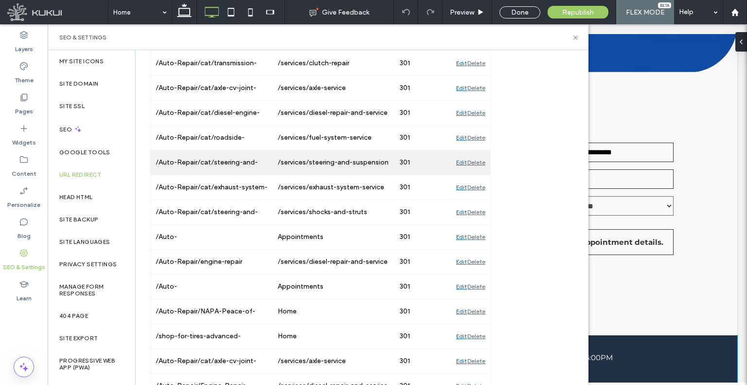
click at [229, 160] on div "/Auto-Repair/cat/steering-and-suspension-system" at bounding box center [212, 162] width 122 height 24
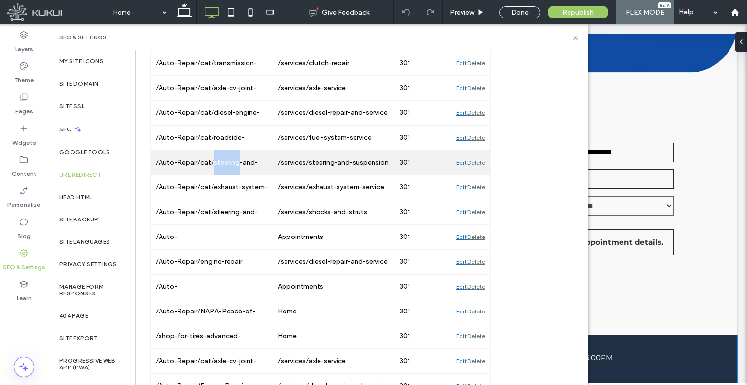
click at [229, 160] on div "/Auto-Repair/cat/steering-and-suspension-system" at bounding box center [212, 162] width 122 height 24
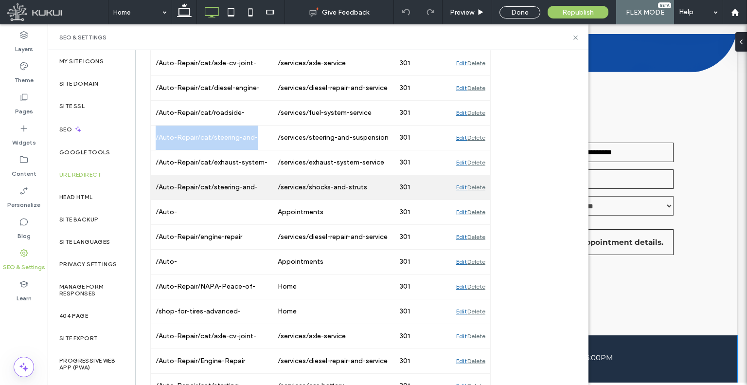
scroll to position [924, 0]
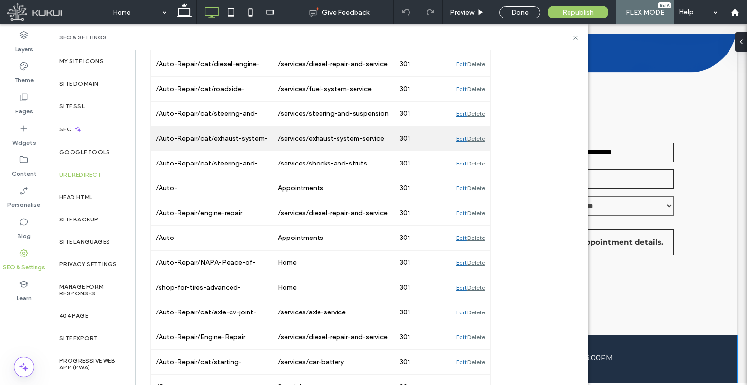
click at [239, 130] on div "/Auto-Repair/cat/exhaust-system-repair/svc/downpipe-replacement" at bounding box center [212, 138] width 122 height 24
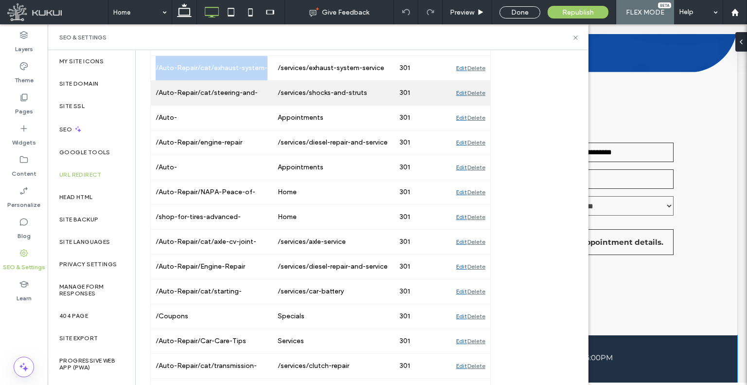
scroll to position [973, 0]
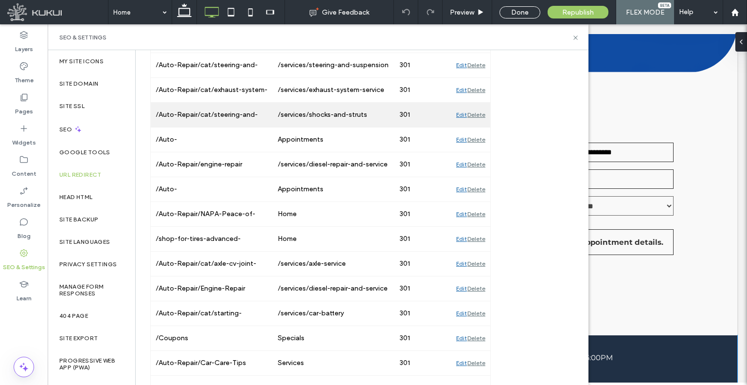
click at [234, 113] on div "/Auto-Repair/cat/steering-and-suspension-system/svc/struts-replacement" at bounding box center [212, 115] width 122 height 24
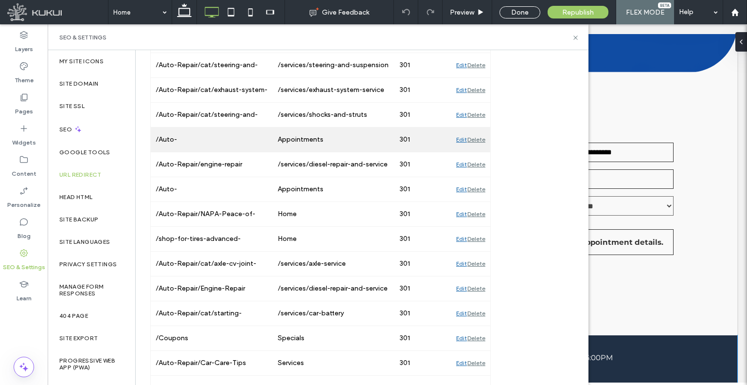
click at [173, 135] on div "/Auto-Repair/Schedule/t/CategoryId/7102005/ServiceId/-1" at bounding box center [212, 139] width 122 height 24
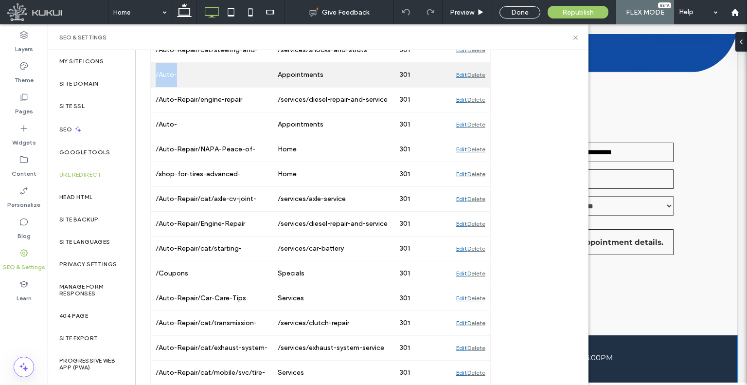
scroll to position [1022, 0]
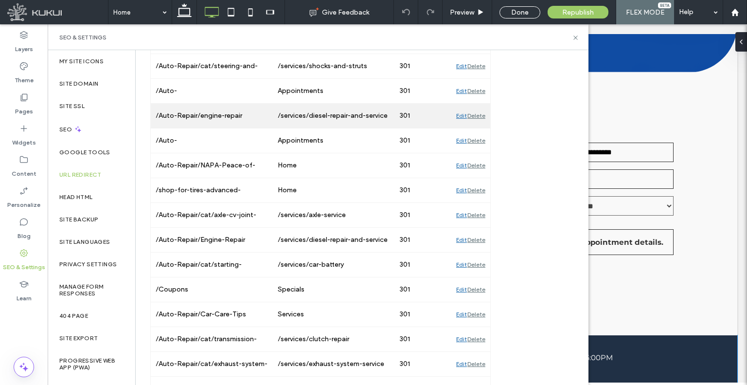
click at [222, 110] on div "/Auto-Repair/engine-repair" at bounding box center [212, 116] width 122 height 24
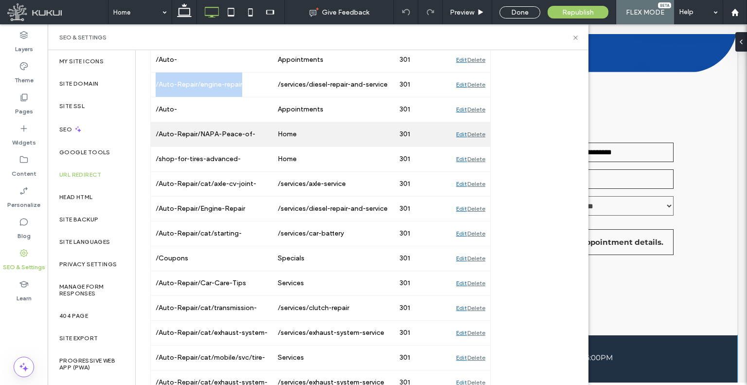
scroll to position [1070, 0]
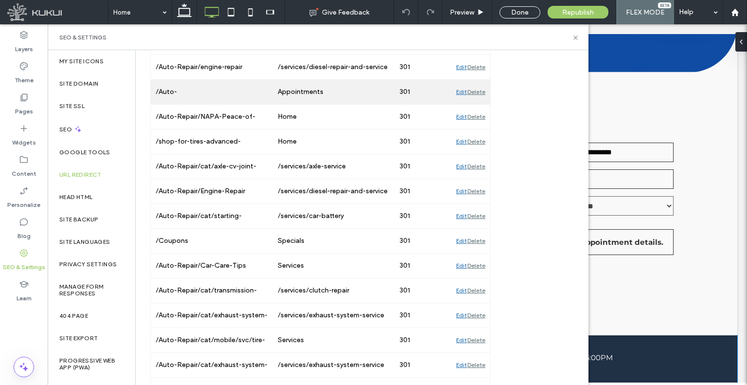
click at [168, 91] on div "/Auto-Repair/Schedule/t/CategoryId/7102007/ServiceId/-1" at bounding box center [212, 92] width 122 height 24
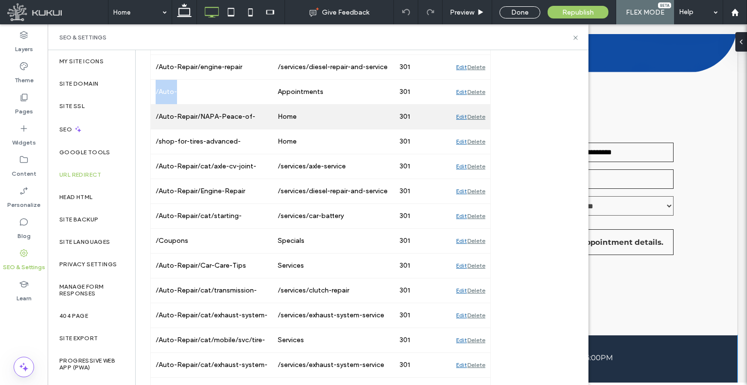
click at [229, 116] on div "/Auto-Repair/NAPA-Peace-of-Mind-Warranty" at bounding box center [212, 117] width 122 height 24
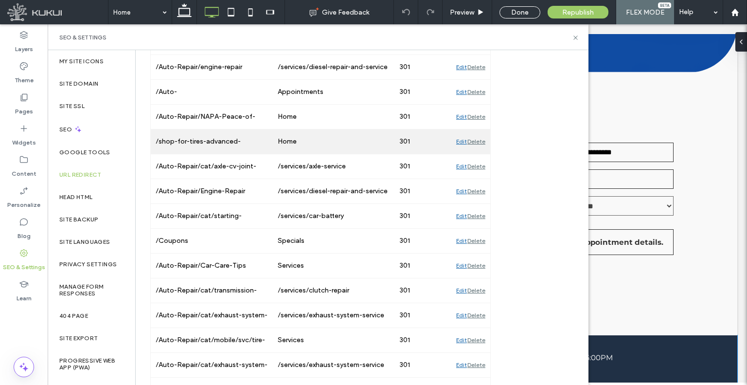
click at [234, 133] on div "/shop-for-tires-advanced-quoting.aspx" at bounding box center [212, 141] width 122 height 24
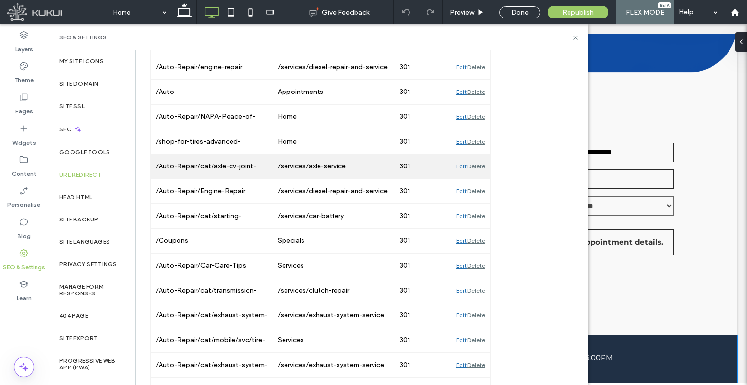
click at [236, 155] on div "/Auto-Repair/cat/axle-cv-joint-repair" at bounding box center [212, 166] width 122 height 24
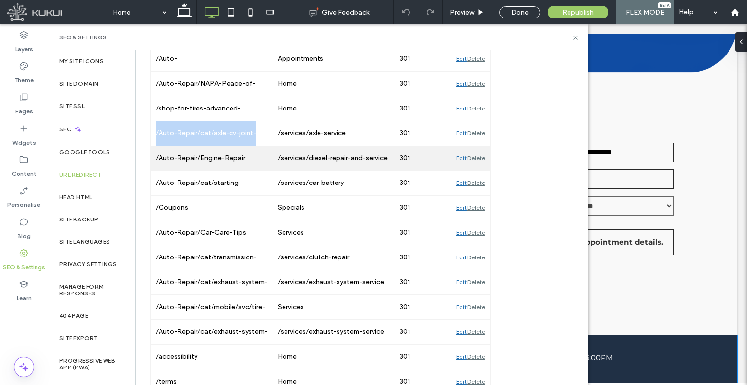
scroll to position [1119, 0]
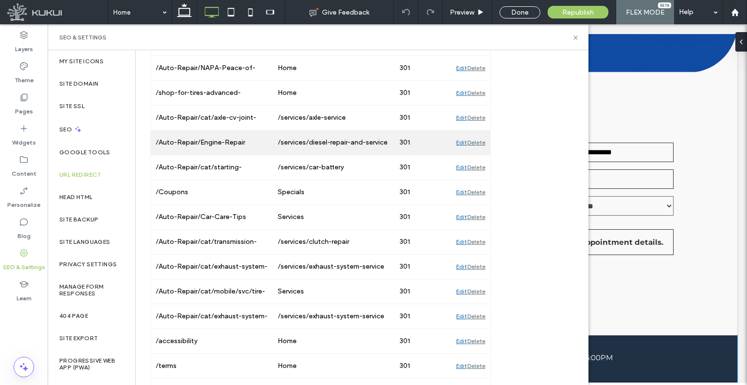
click at [247, 134] on div "/Auto-Repair/Engine-Repair" at bounding box center [212, 142] width 122 height 24
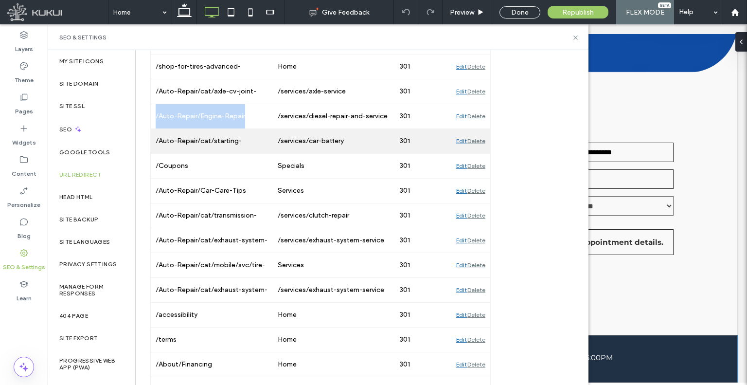
scroll to position [1168, 0]
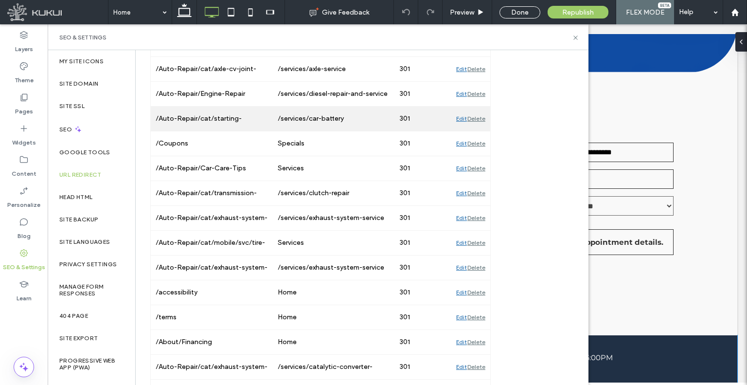
click at [198, 120] on div "/Auto-Repair/cat/starting-charging-batteries" at bounding box center [212, 119] width 122 height 24
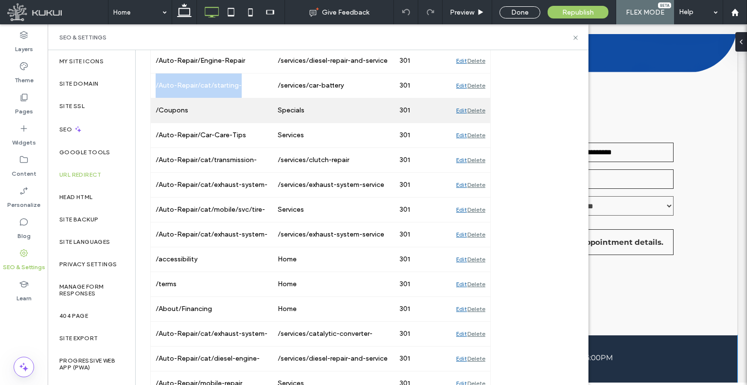
scroll to position [1216, 0]
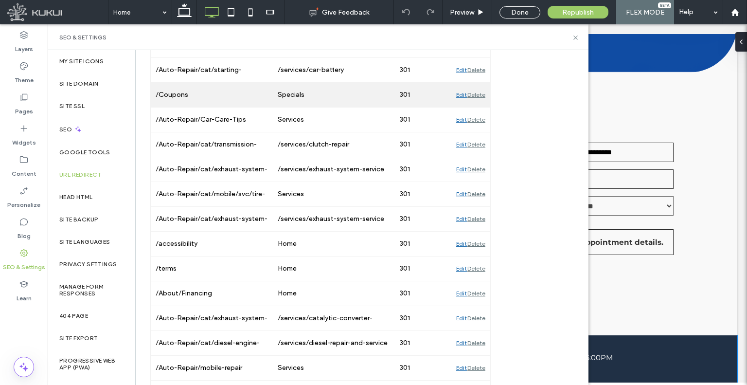
click at [184, 85] on div "/Coupons" at bounding box center [212, 95] width 122 height 24
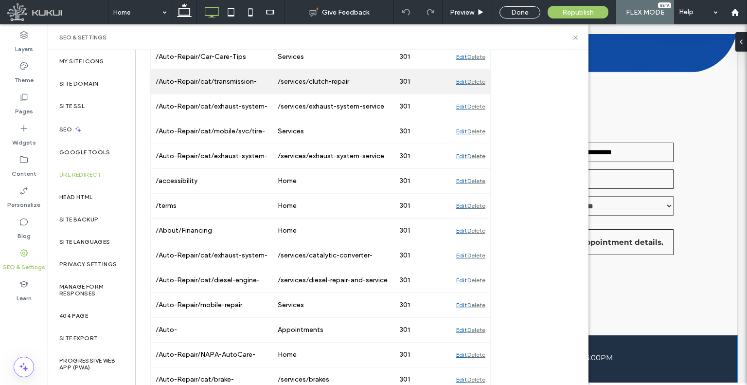
scroll to position [1265, 0]
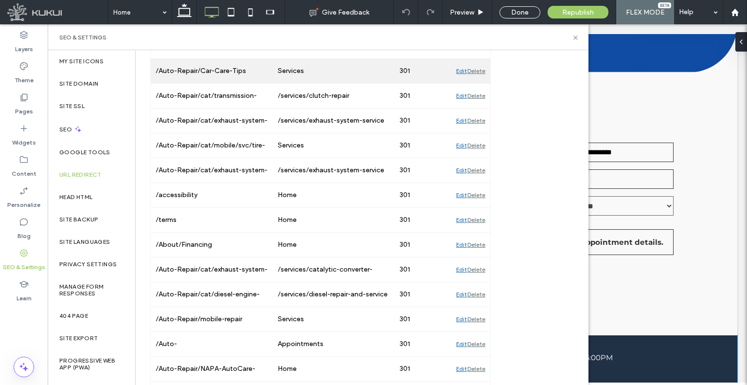
click at [198, 72] on div "/Auto-Repair/Car-Care-Tips" at bounding box center [212, 71] width 122 height 24
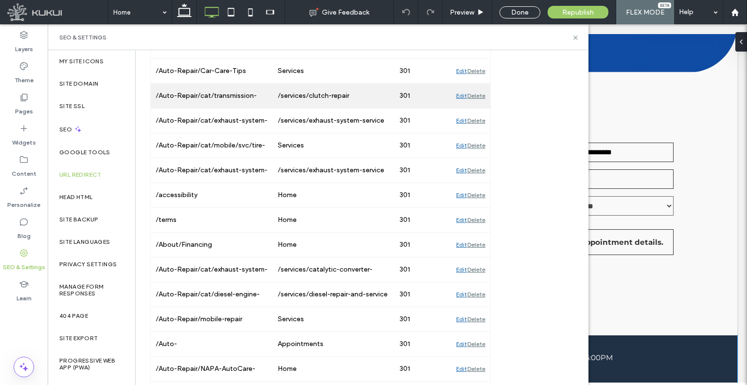
click at [197, 86] on div "/Auto-Repair/cat/transmission-service/svc/clutch-replacement" at bounding box center [212, 96] width 122 height 24
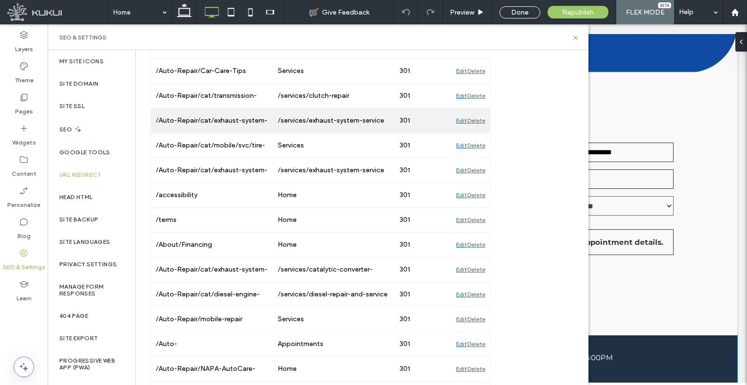
click at [222, 119] on div "/Auto-Repair/cat/exhaust-system-repair/svc/exhaust-inspection" at bounding box center [212, 120] width 122 height 24
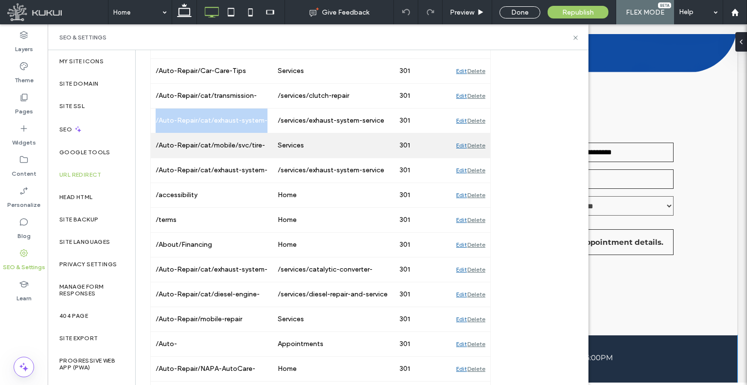
click at [234, 133] on div "/Auto-Repair/cat/mobile/svc/tire-purchase-installation" at bounding box center [212, 145] width 122 height 24
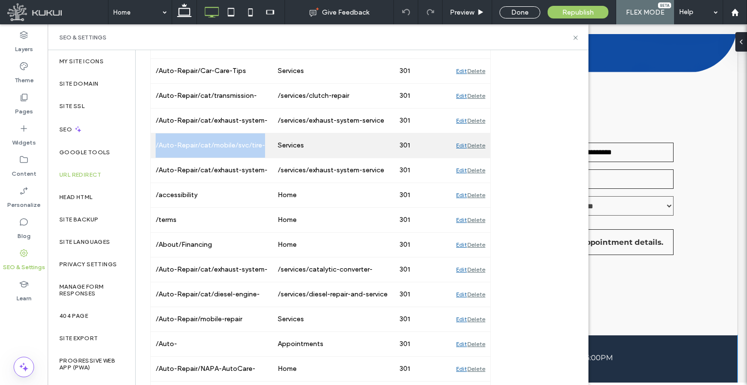
click at [234, 133] on div "/Auto-Repair/cat/mobile/svc/tire-purchase-installation" at bounding box center [212, 145] width 122 height 24
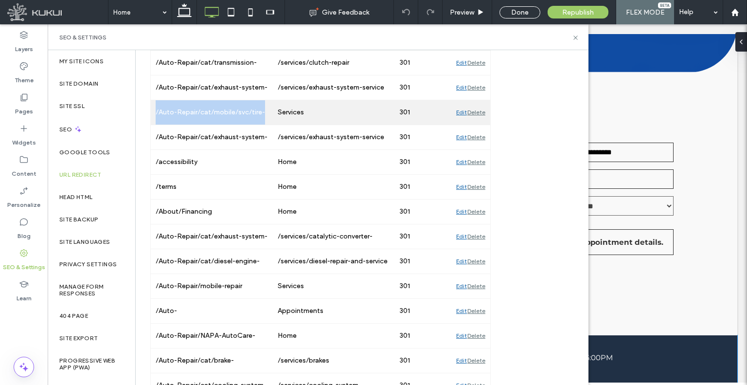
scroll to position [1314, 0]
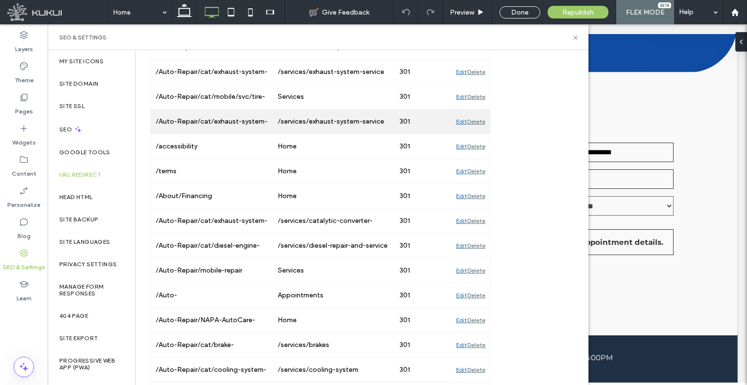
click at [247, 115] on div "/Auto-Repair/cat/exhaust-system-repair/svc/center-exhaust-section-replacement" at bounding box center [212, 121] width 122 height 24
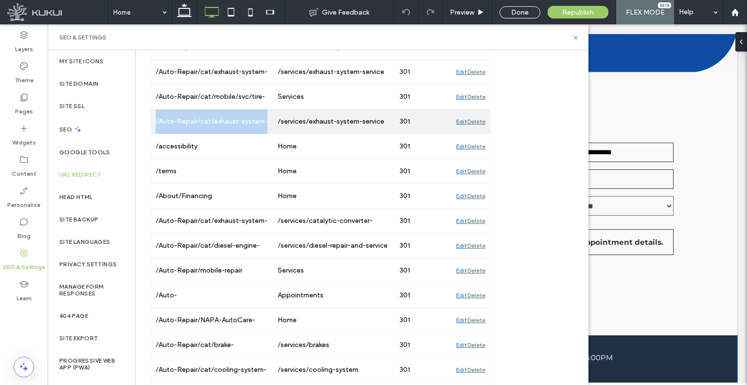
click at [247, 115] on div "/Auto-Repair/cat/exhaust-system-repair/svc/center-exhaust-section-replacement" at bounding box center [212, 121] width 122 height 24
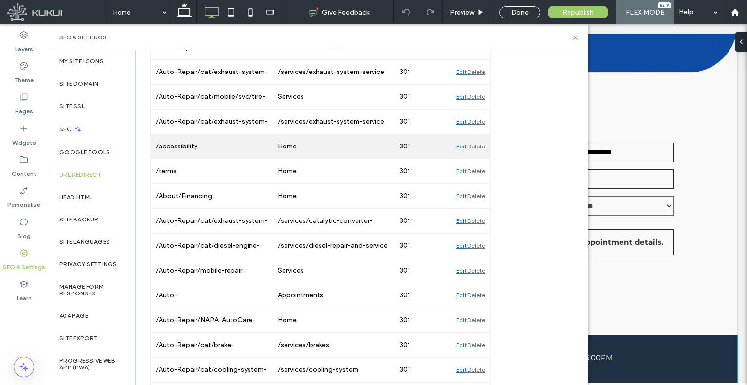
click at [175, 144] on div "/accessibility" at bounding box center [212, 146] width 122 height 24
click at [183, 137] on div "/accessibility" at bounding box center [212, 146] width 122 height 24
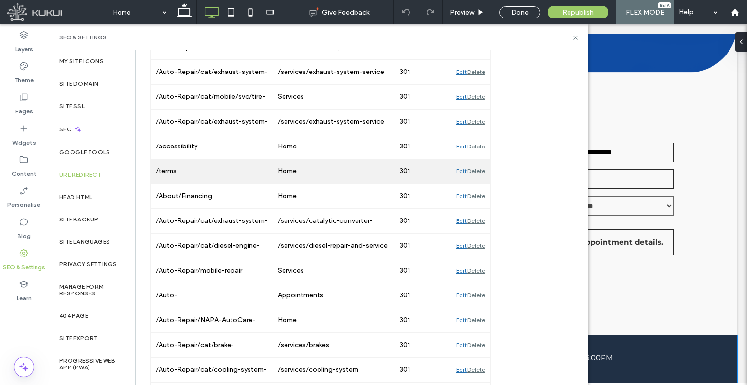
click at [187, 167] on div "/terms" at bounding box center [212, 171] width 122 height 24
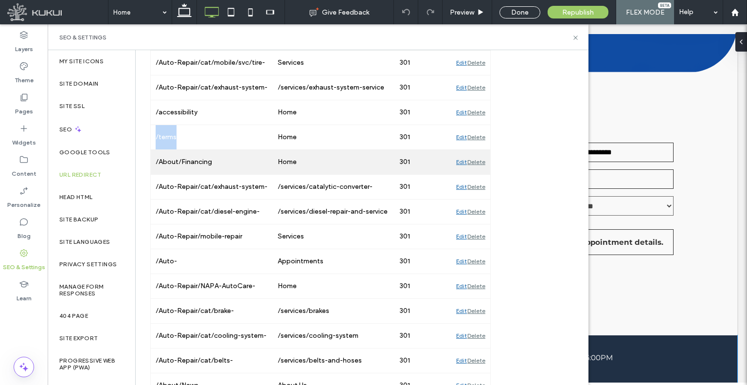
scroll to position [1362, 0]
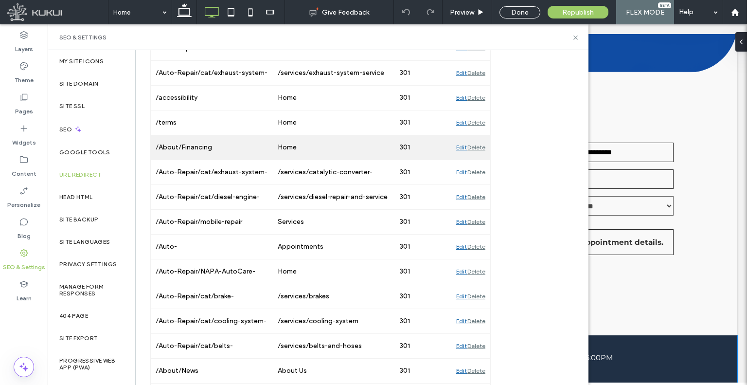
click at [204, 141] on div "/About/Financing" at bounding box center [212, 147] width 122 height 24
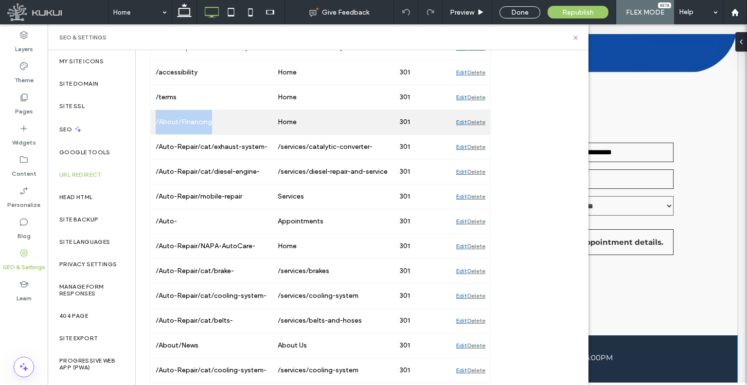
scroll to position [1411, 0]
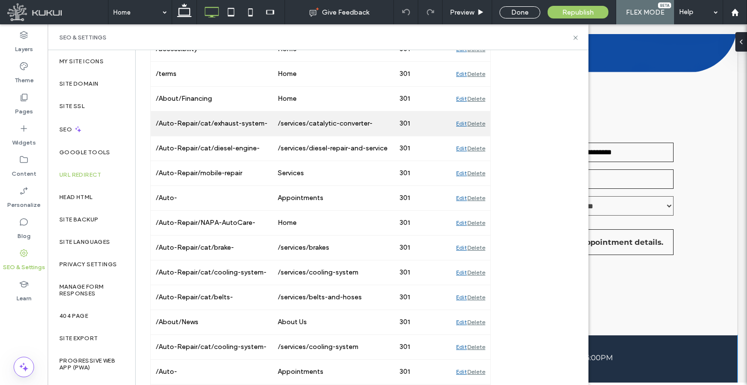
click at [232, 118] on div "/Auto-Repair/cat/exhaust-system-repair/svc/catalytic-converter-replacement" at bounding box center [212, 123] width 122 height 24
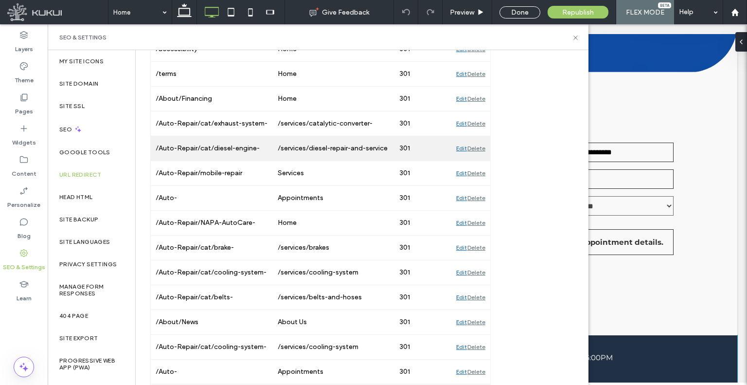
click at [232, 140] on div "/Auto-Repair/cat/diesel-engine-repair/svc/excessive-smoke-diagnostic" at bounding box center [212, 148] width 122 height 24
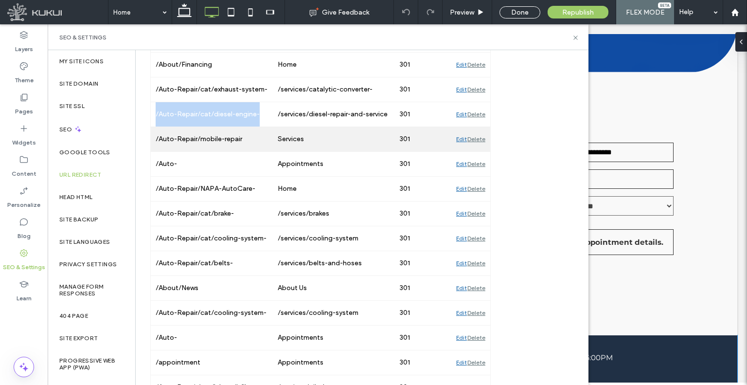
scroll to position [1459, 0]
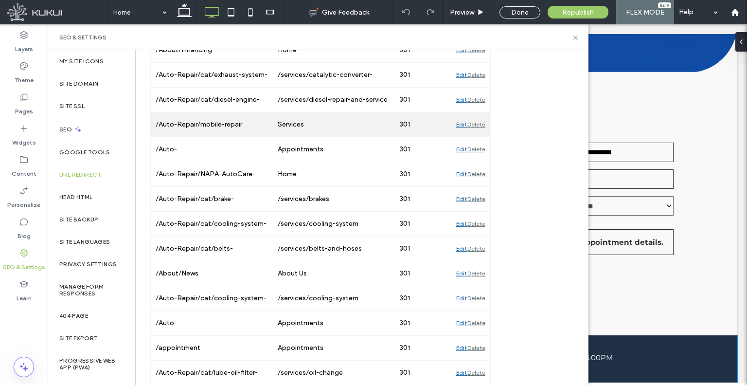
click at [196, 115] on div "/Auto-Repair/mobile-repair" at bounding box center [212, 124] width 122 height 24
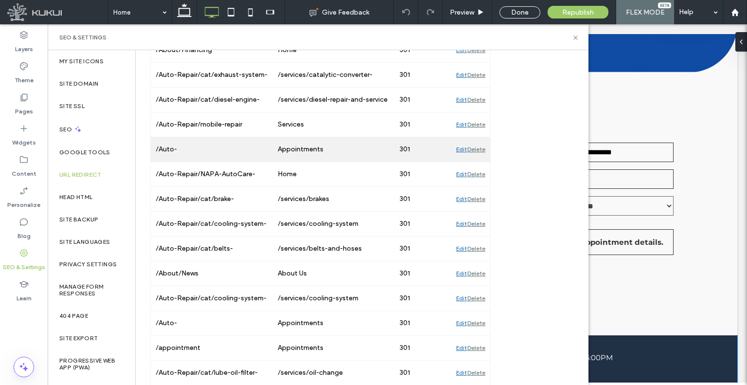
click at [165, 137] on div "/Auto-Repair/Schedule/t/CategoryId/7102017/ServiceId/-1" at bounding box center [212, 149] width 122 height 24
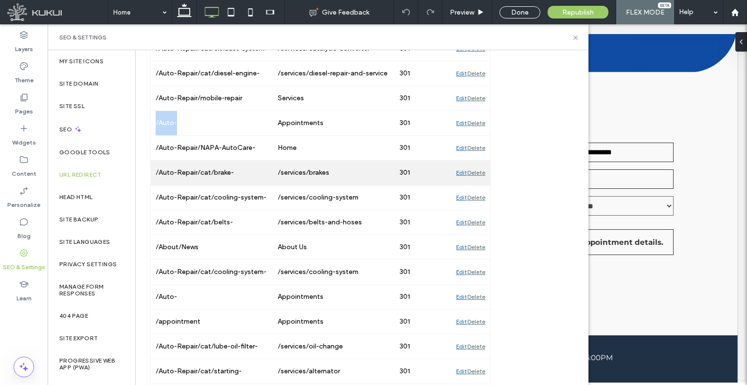
scroll to position [1508, 0]
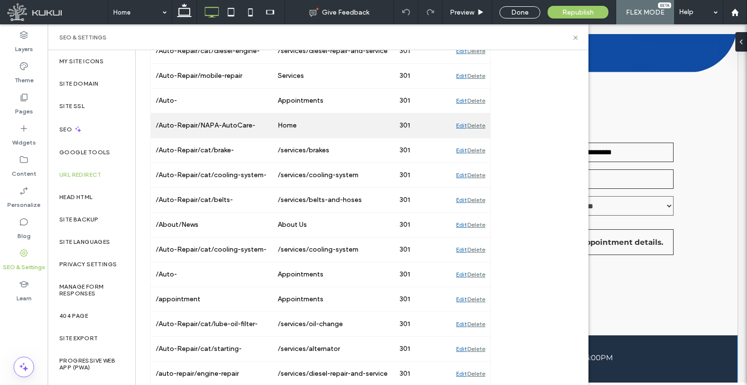
click at [210, 118] on div "/Auto-Repair/NAPA-AutoCare-Center-Benefits" at bounding box center [212, 125] width 122 height 24
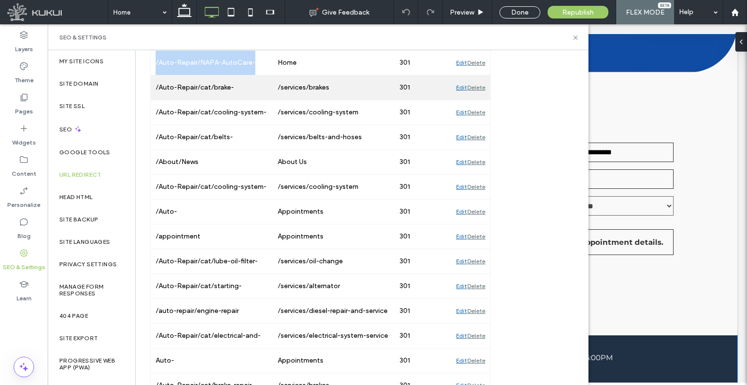
scroll to position [1557, 0]
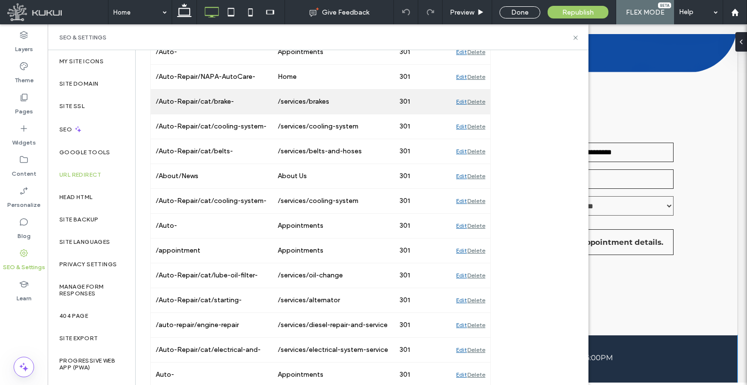
click at [228, 101] on div "/Auto-Repair/cat/brake-repair/svc/parking-brake-adjustment" at bounding box center [212, 102] width 122 height 24
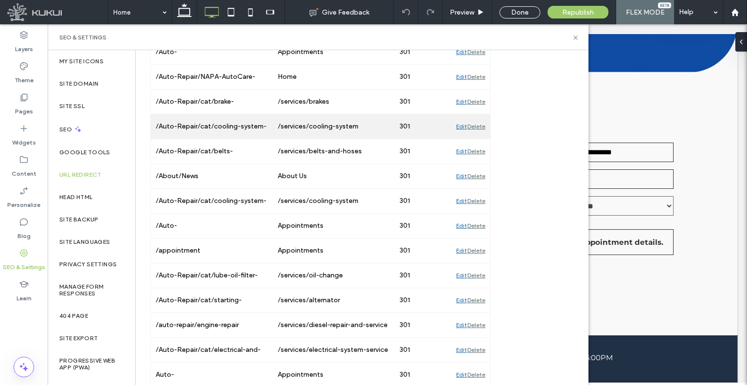
click at [225, 130] on div "/Auto-Repair/cat/cooling-system-repair/svc/replace-radiator" at bounding box center [212, 126] width 122 height 24
click at [227, 124] on div "/Auto-Repair/cat/cooling-system-repair/svc/replace-radiator" at bounding box center [212, 126] width 122 height 24
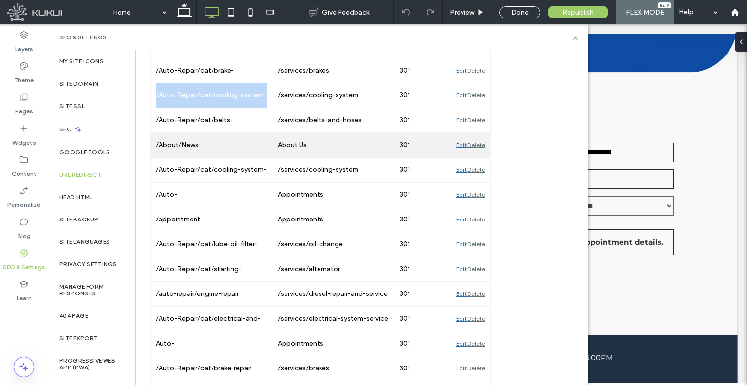
scroll to position [1605, 0]
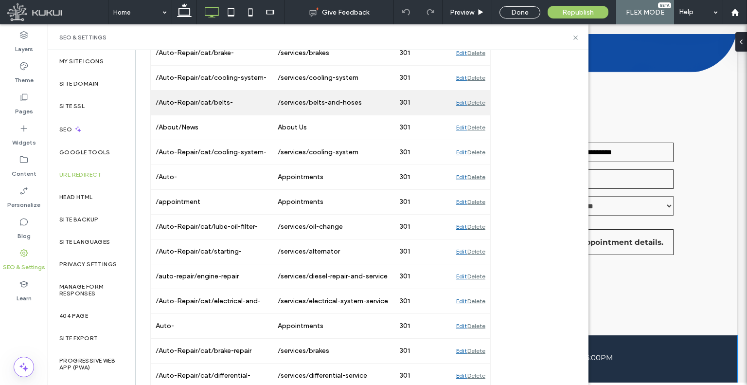
click at [214, 95] on div "/Auto-Repair/cat/belts-hoses/svc/heater-hose-replacement" at bounding box center [212, 102] width 122 height 24
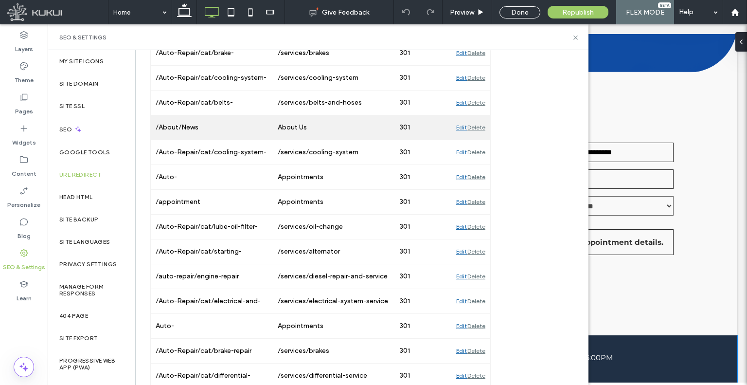
click at [198, 127] on div "/About/News" at bounding box center [212, 127] width 122 height 24
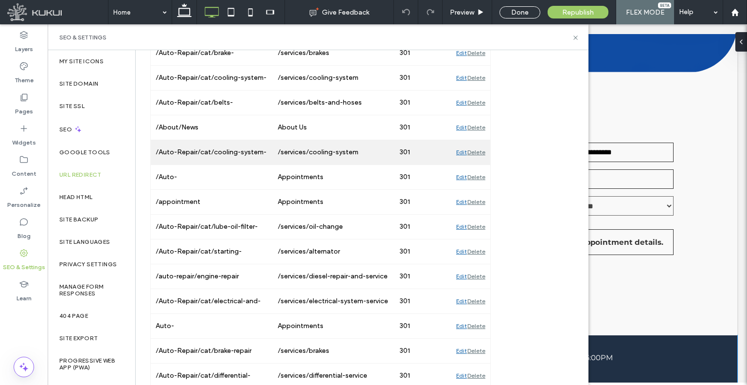
click at [210, 142] on div "/Auto-Repair/cat/cooling-system-repair/svc/cooling-system-flush-and-fill" at bounding box center [212, 152] width 122 height 24
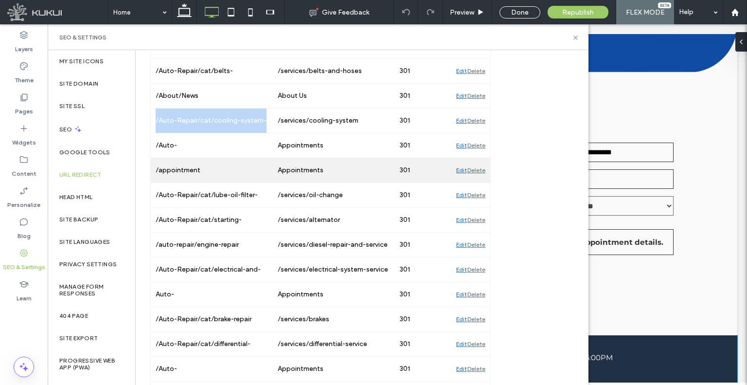
scroll to position [1654, 0]
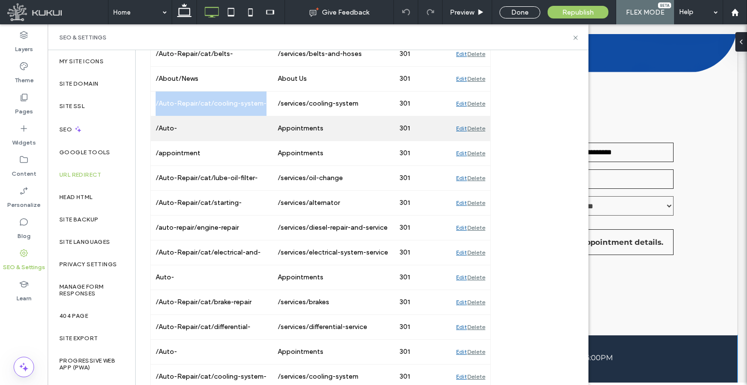
click at [160, 132] on div "/Auto-Repair/Schedule/t/CategoryId/7102013/ServiceId/-1" at bounding box center [212, 128] width 122 height 24
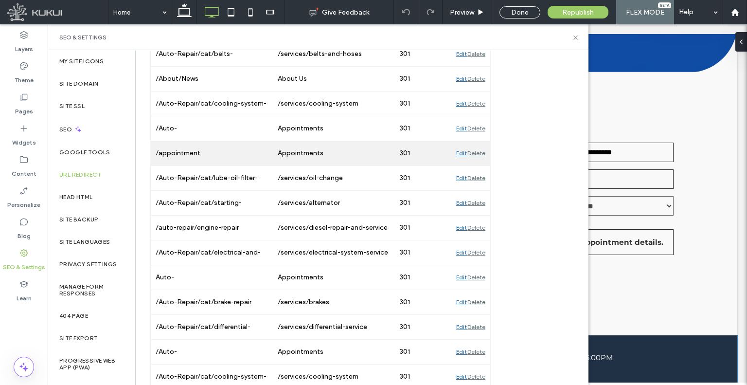
click at [176, 144] on div "/appointment" at bounding box center [212, 153] width 122 height 24
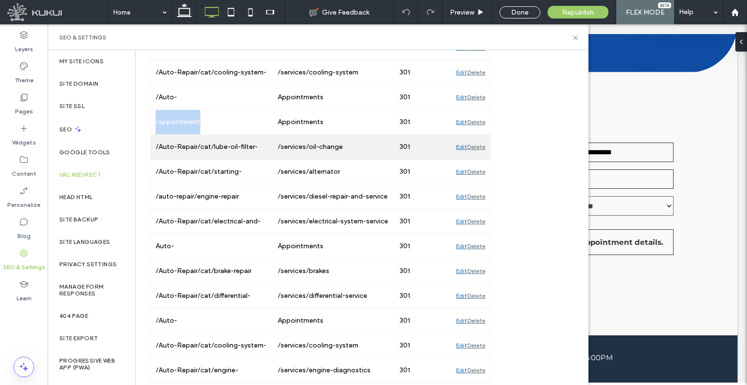
scroll to position [1703, 0]
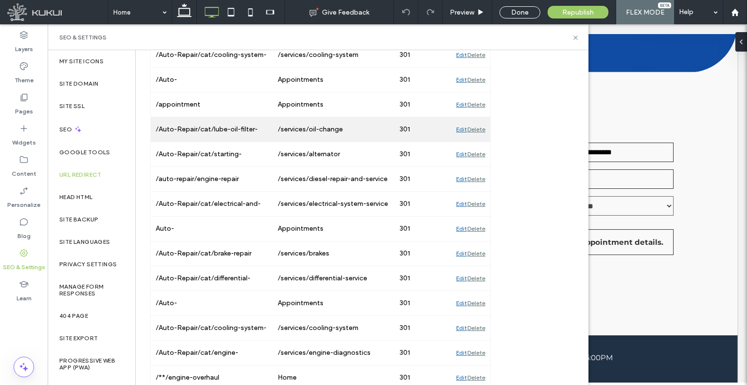
click at [256, 121] on div "/Auto-Repair/cat/lube-oil-filter-change" at bounding box center [212, 129] width 122 height 24
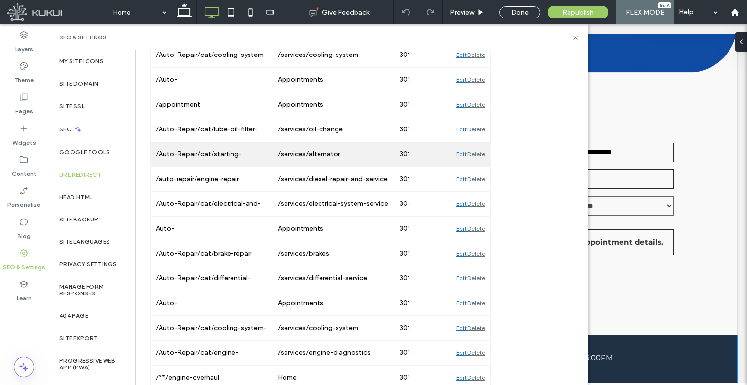
click at [222, 153] on div "/Auto-Repair/cat/starting-charging-batteries/svc/alternator-replacement" at bounding box center [212, 154] width 122 height 24
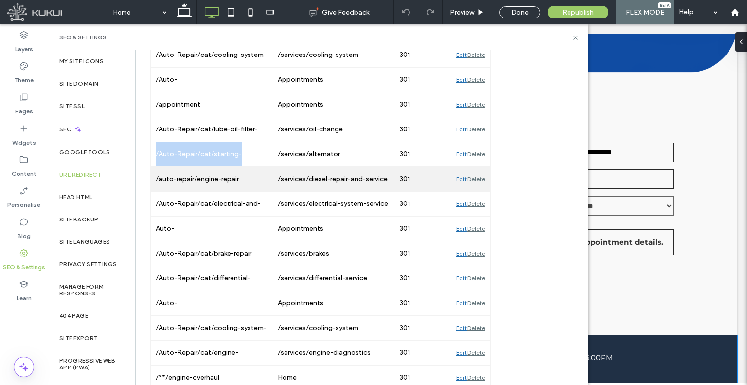
scroll to position [1751, 0]
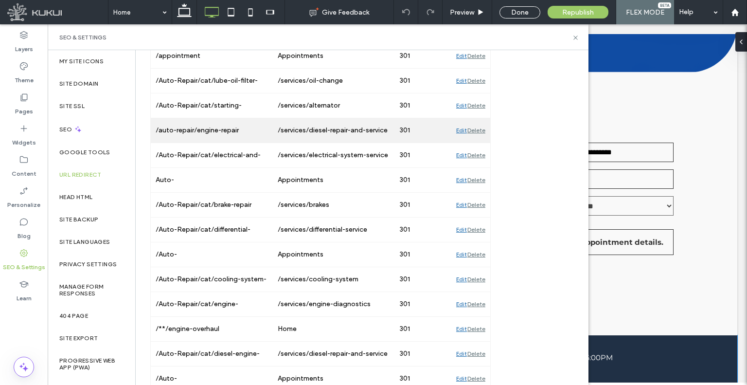
click at [213, 123] on div "/auto-repair/engine-repair" at bounding box center [212, 130] width 122 height 24
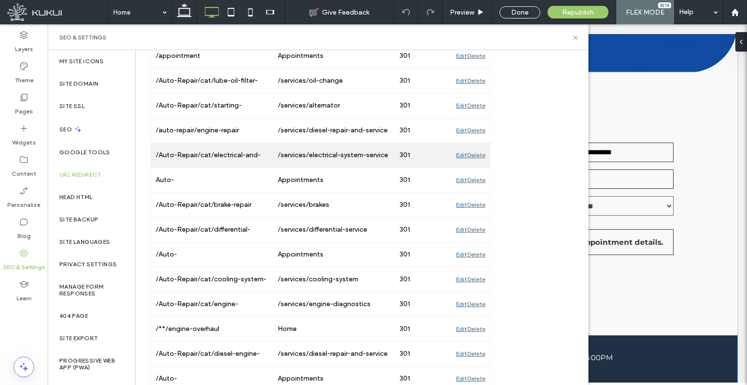
click at [184, 147] on div "/Auto-Repair/cat/electrical-and-electronic-systems" at bounding box center [212, 155] width 122 height 24
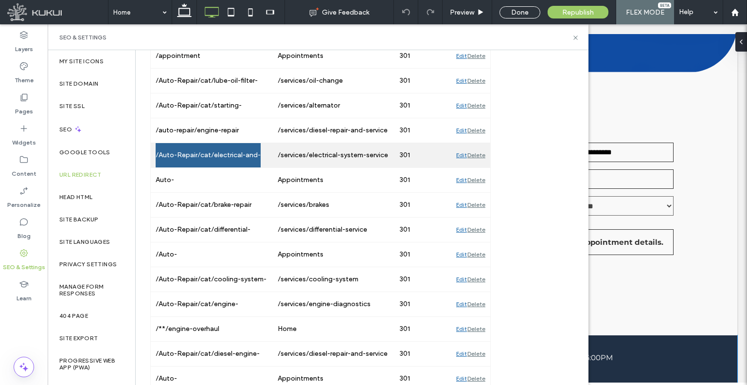
scroll to position [1849, 0]
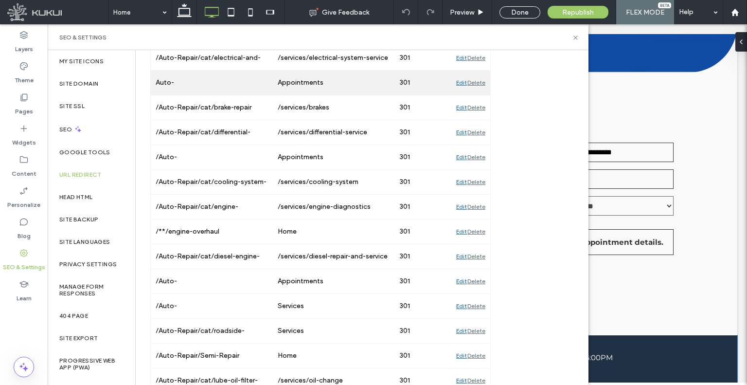
click at [192, 80] on div "Auto-Repair/Schedule/t/CategoryId/7102012/ServiceId/-1" at bounding box center [212, 83] width 122 height 24
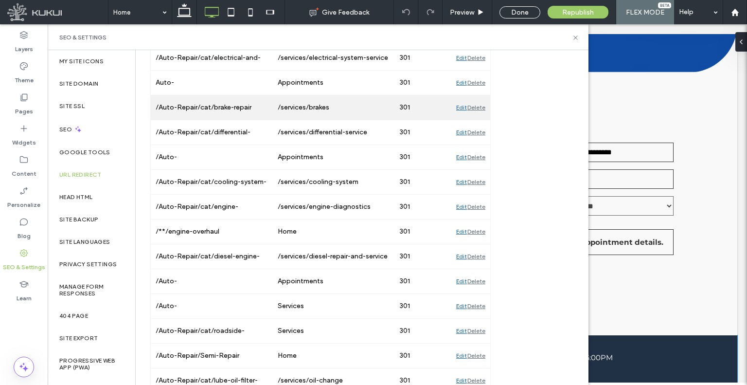
click at [226, 103] on div "/Auto-Repair/cat/brake-repair" at bounding box center [212, 107] width 122 height 24
click at [198, 111] on div "/Auto-Repair/cat/brake-repair" at bounding box center [212, 107] width 122 height 24
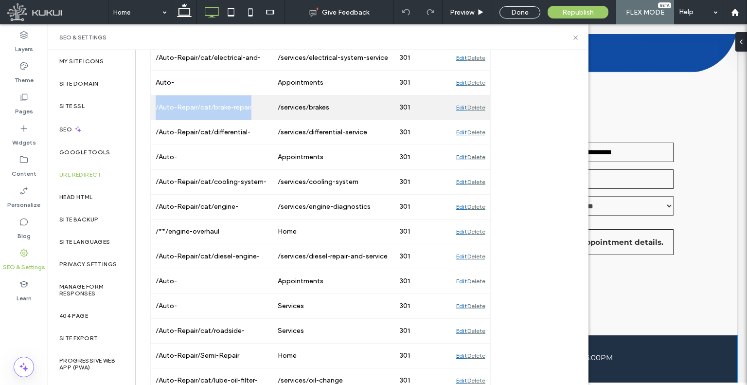
click at [198, 111] on div "/Auto-Repair/cat/brake-repair" at bounding box center [212, 107] width 122 height 24
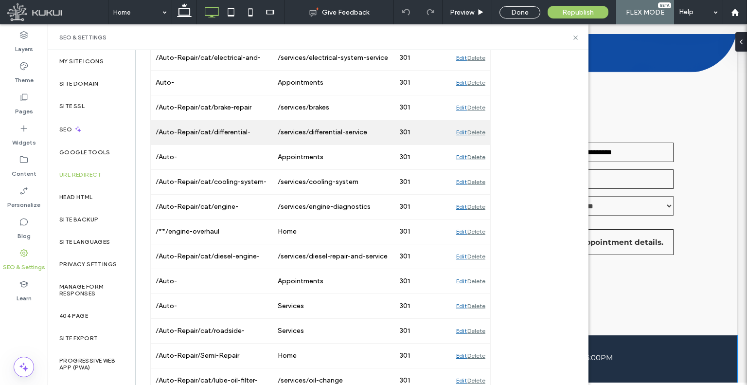
click at [206, 120] on div "/Auto-Repair/cat/differential-repair" at bounding box center [212, 132] width 122 height 24
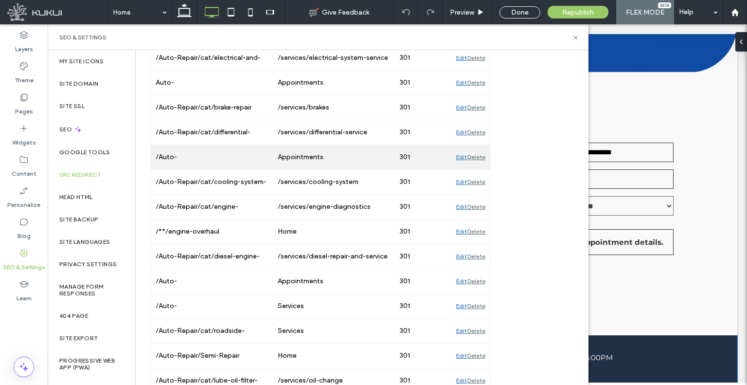
click at [199, 157] on div "/Auto-Repair/Schedule/t/CategoryId/7102020/ServiceId/-1" at bounding box center [212, 157] width 122 height 24
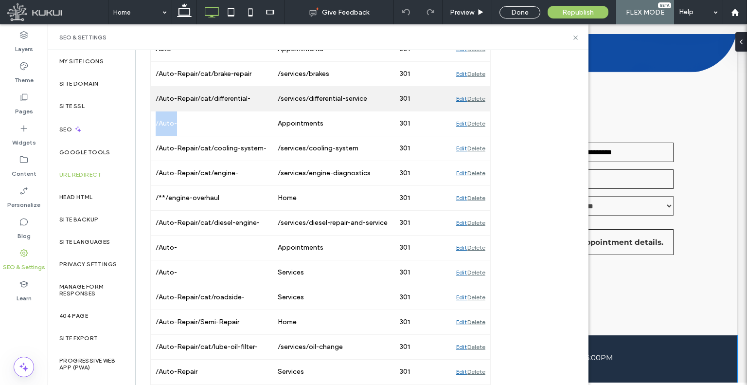
scroll to position [1897, 0]
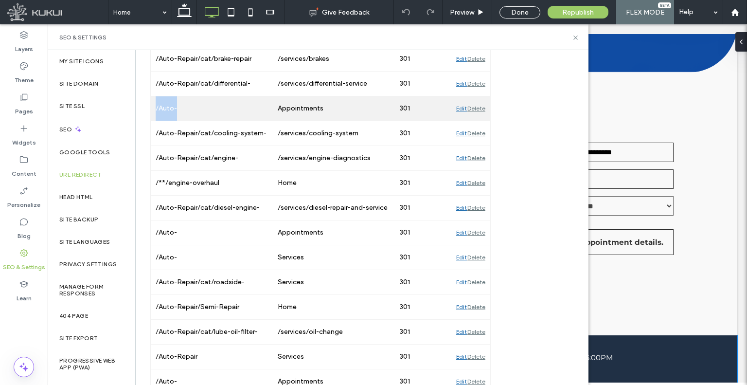
click at [223, 113] on div "/Auto-Repair/Schedule/t/CategoryId/7102020/ServiceId/-1 Appointments 301 Edit D…" at bounding box center [321, 108] width 340 height 25
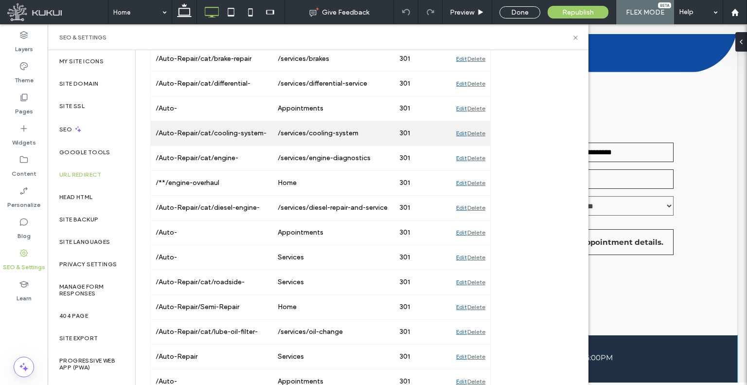
click at [224, 122] on div "/Auto-Repair/cat/cooling-system-repair" at bounding box center [212, 133] width 122 height 24
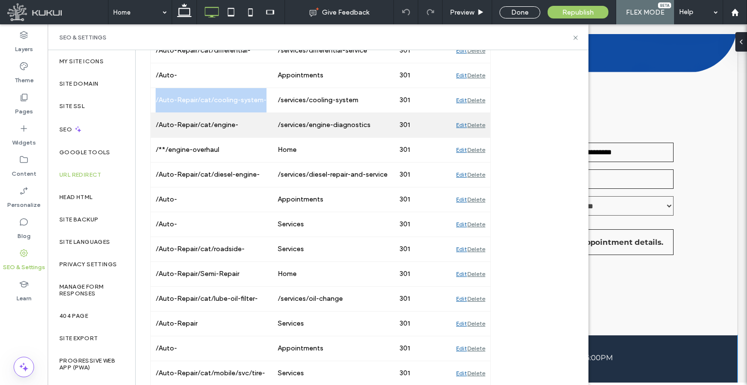
scroll to position [1946, 0]
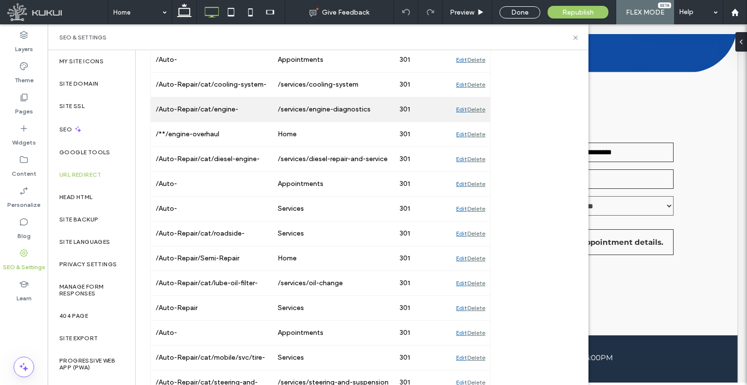
click at [226, 107] on div "/Auto-Repair/cat/engine-diagnostics-and-performance" at bounding box center [212, 109] width 122 height 24
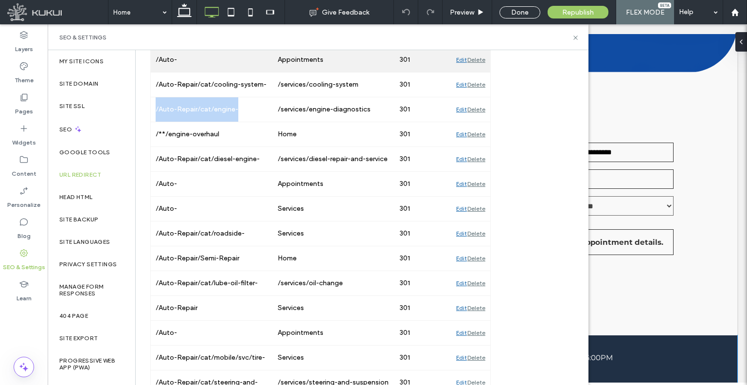
scroll to position [1995, 0]
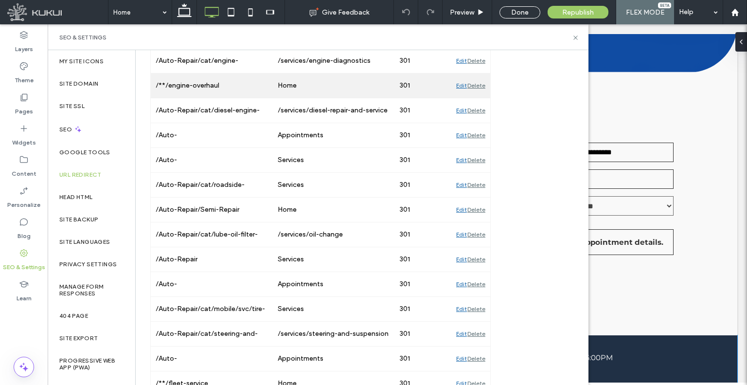
click at [211, 80] on div "/**/engine-overhaul" at bounding box center [212, 85] width 122 height 24
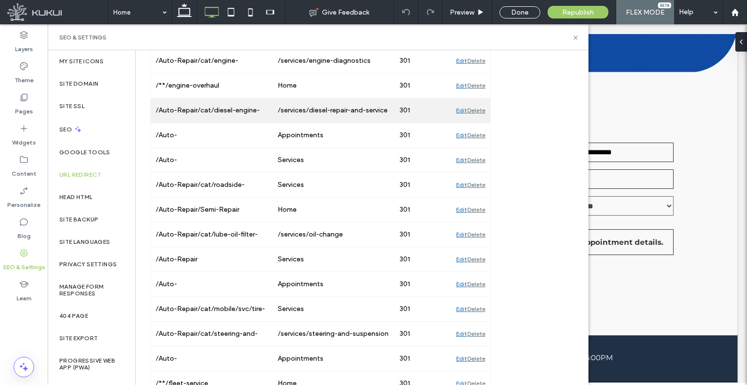
click at [198, 108] on div "/Auto-Repair/cat/diesel-engine-repair/svc/excessive-noise-diagnostic" at bounding box center [212, 110] width 122 height 24
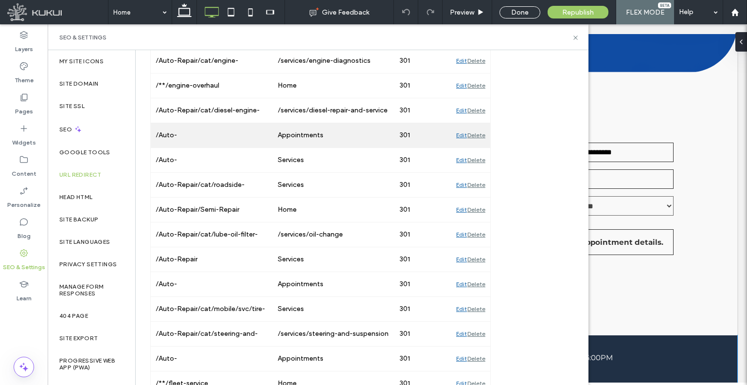
click at [176, 130] on div "/Auto-Repair/Schedule/t/CategoryId/7102016/ServiceId/-1" at bounding box center [212, 135] width 122 height 24
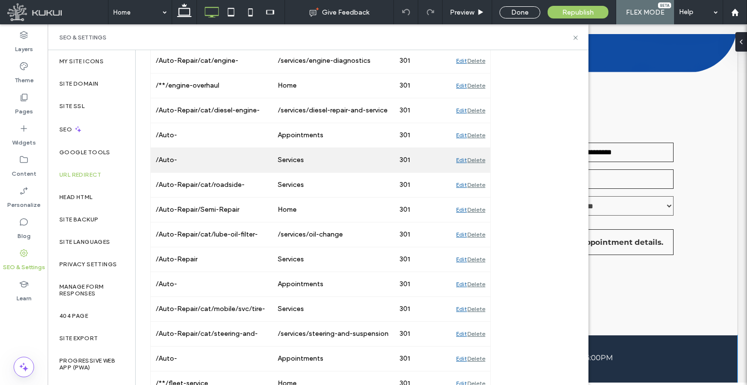
click at [162, 148] on div "/Auto-Repair/cat/mobile/svc/glass-repair" at bounding box center [212, 160] width 122 height 24
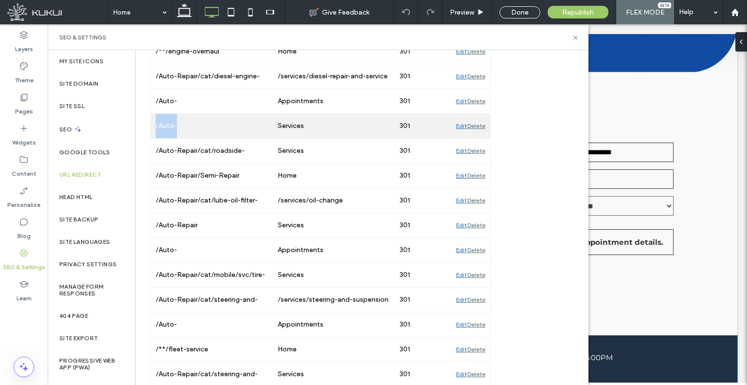
scroll to position [2043, 0]
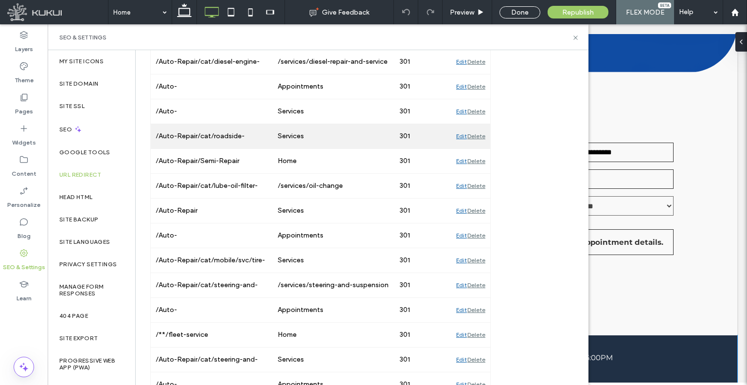
click at [211, 124] on div "/Auto-Repair/cat/roadside-assistance/svc/jump-start" at bounding box center [212, 136] width 122 height 24
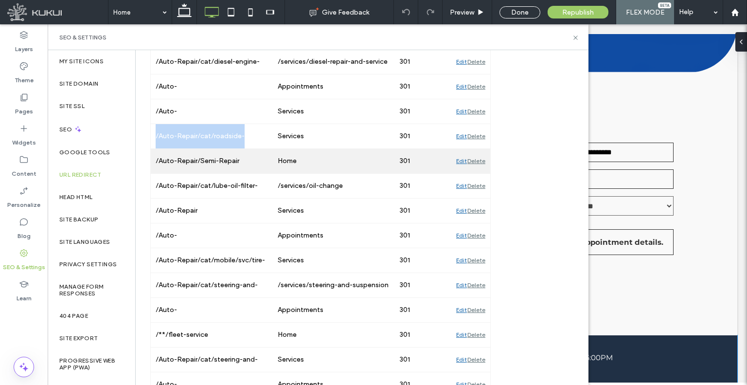
click at [198, 159] on div "/Auto-Repair/Semi-Repair" at bounding box center [212, 161] width 122 height 24
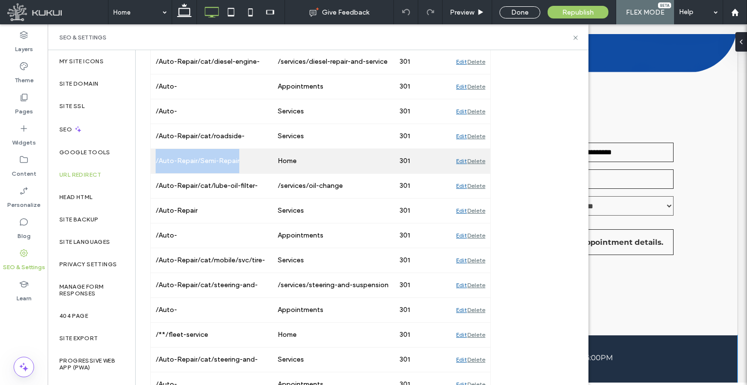
click at [198, 159] on div "/Auto-Repair/Semi-Repair" at bounding box center [212, 161] width 122 height 24
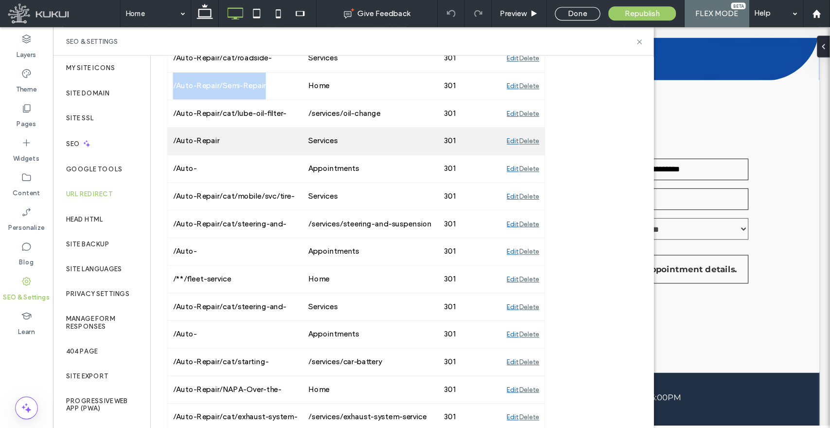
scroll to position [2141, 0]
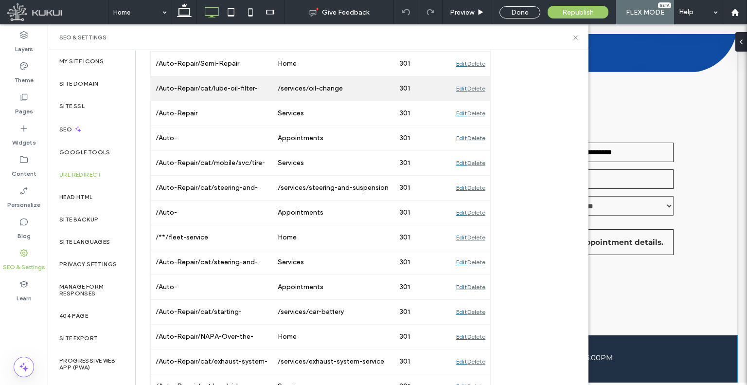
click at [236, 83] on div "/Auto-Repair/cat/lube-oil-filter-change/svc/lube-and-oil-change" at bounding box center [212, 88] width 122 height 24
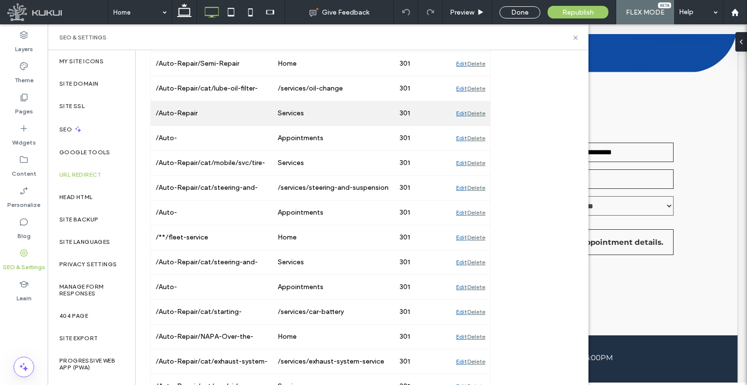
click at [212, 101] on div "/Auto-Repair" at bounding box center [212, 113] width 122 height 24
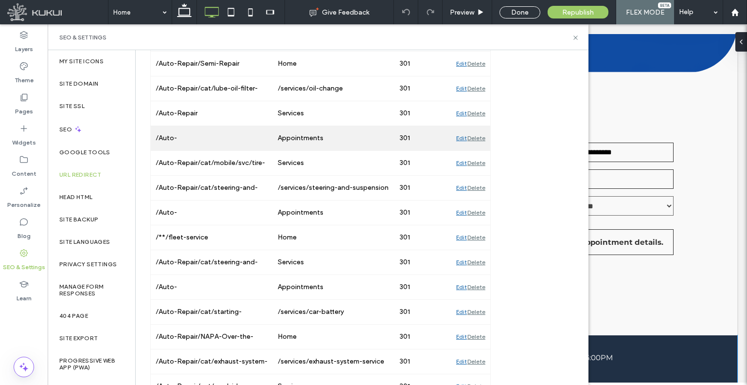
click at [206, 126] on div "/Auto-Repair/Schedule/t/CategoryId/7102028/ServiceId/-1" at bounding box center [212, 138] width 122 height 24
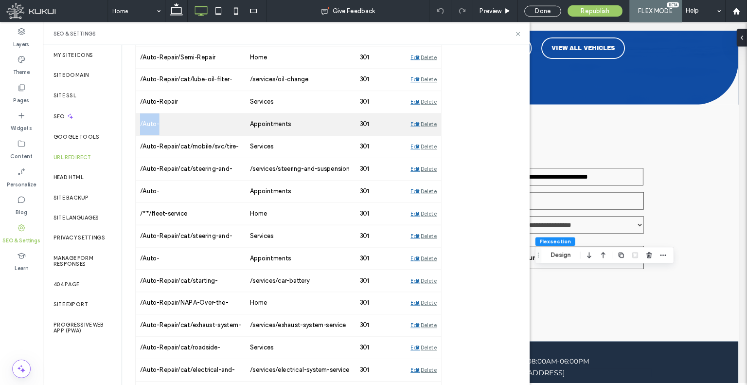
scroll to position [1788, 0]
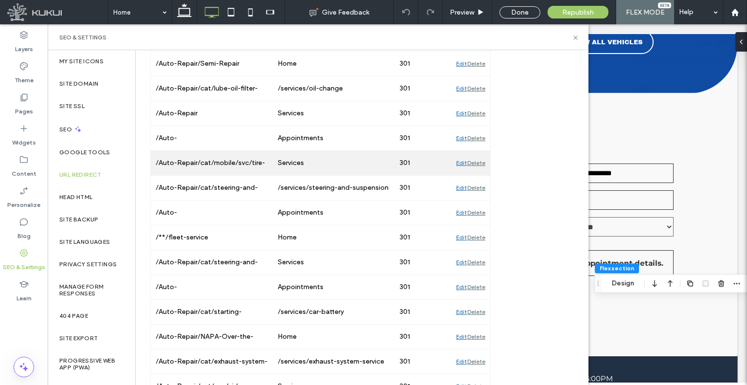
click at [215, 151] on div "/Auto-Repair/cat/mobile/svc/tire-repair" at bounding box center [212, 163] width 122 height 24
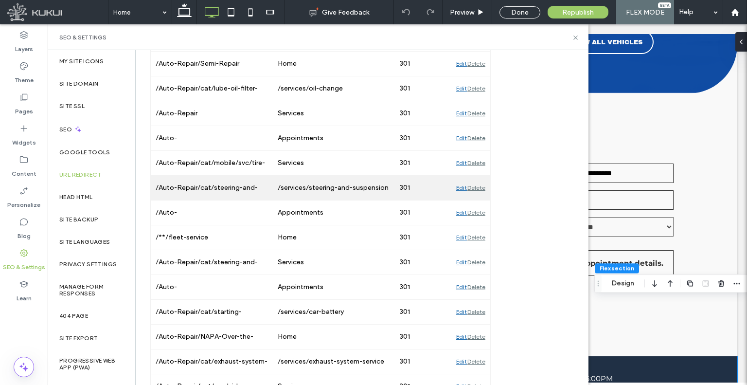
click at [220, 176] on div "/Auto-Repair/cat/steering-and-suspension-system/svc/inner-tie-rod-outer-tie-rod…" at bounding box center [212, 188] width 122 height 24
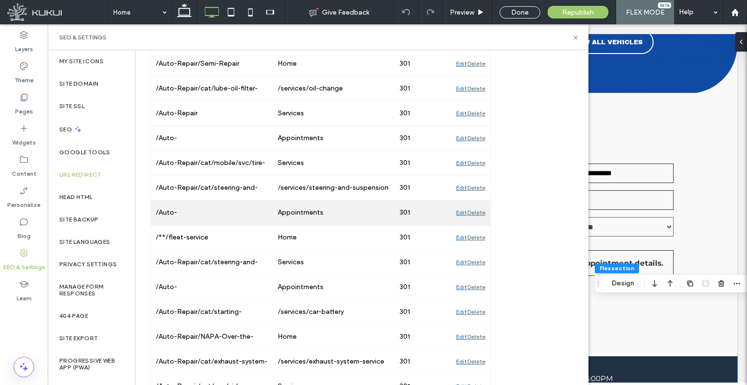
click at [224, 200] on div "/Auto-Repair/Schedule/t/CategoryId/7102014/ServiceId/-1" at bounding box center [212, 212] width 122 height 24
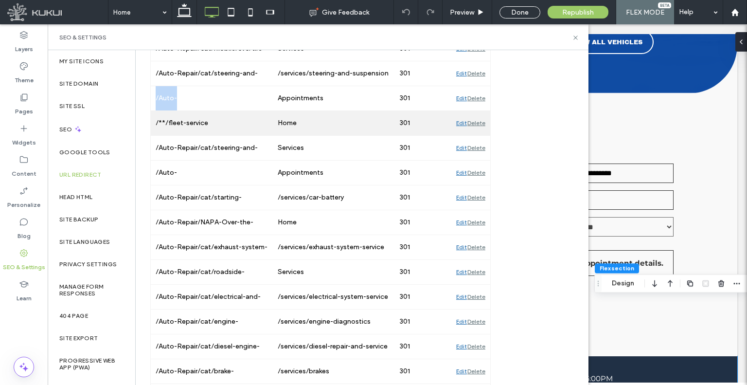
scroll to position [2238, 0]
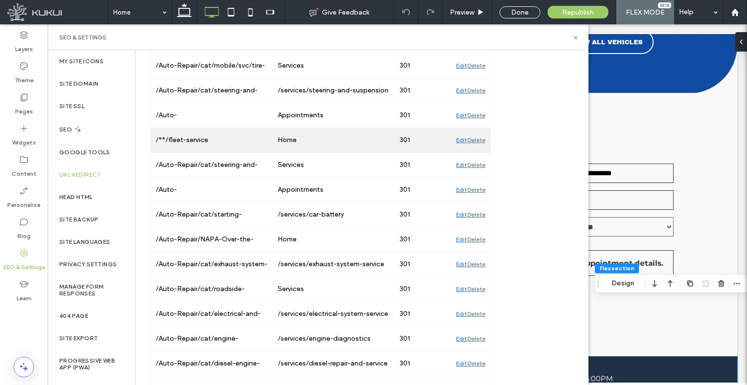
click at [212, 128] on div "/**/fleet-service" at bounding box center [212, 140] width 122 height 24
click at [212, 129] on div "/**/fleet-service" at bounding box center [212, 140] width 122 height 24
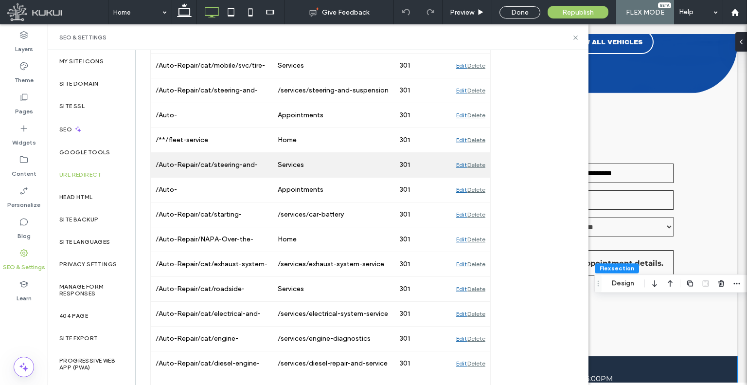
click at [228, 162] on div "/Auto-Repair/cat/steering-and-suspension-system/svc/ball-joint-replacement" at bounding box center [212, 165] width 122 height 24
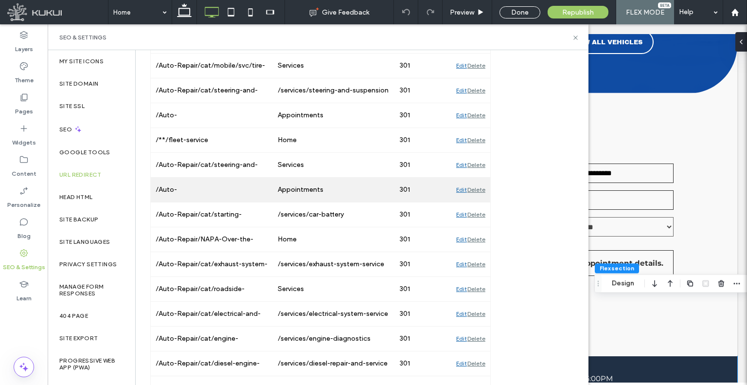
click at [211, 183] on div "/Auto-Repair/Schedule/t/CategoryId/7102031/ServiceId/-1" at bounding box center [212, 190] width 122 height 24
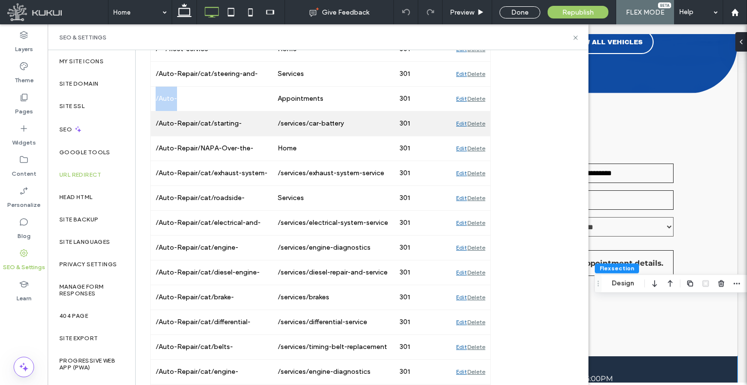
scroll to position [2335, 0]
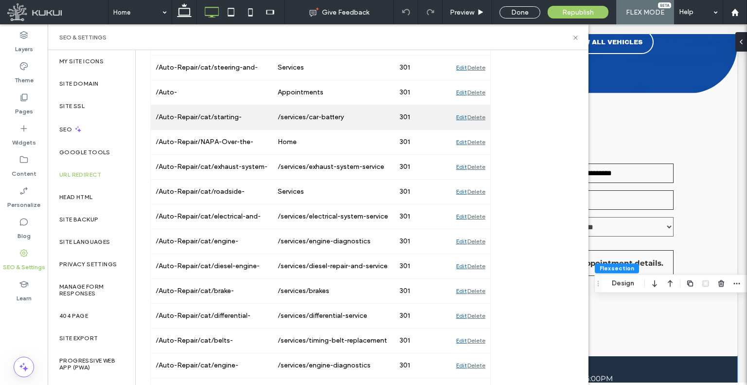
click at [216, 115] on div "/Auto-Repair/cat/starting-charging-batteries/svc/starter-replacement" at bounding box center [212, 117] width 122 height 24
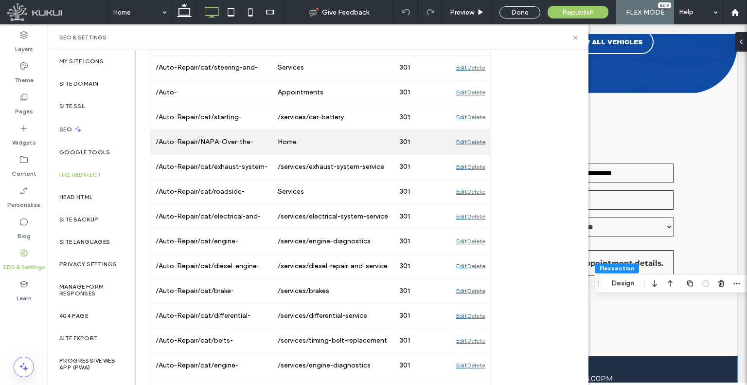
click at [218, 130] on div "/Auto-Repair/NAPA-Over-the-Road-Warranty" at bounding box center [212, 142] width 122 height 24
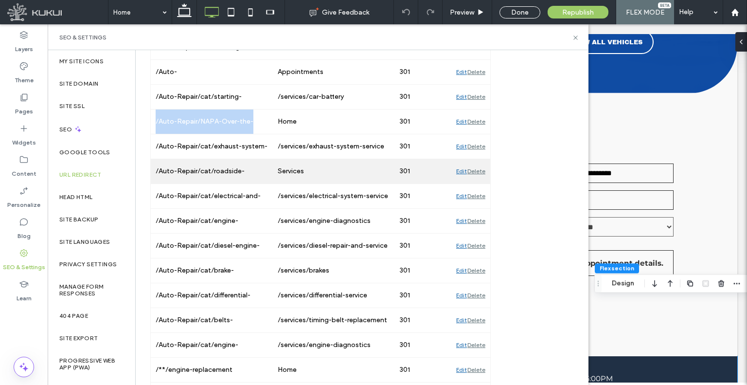
scroll to position [2376, 0]
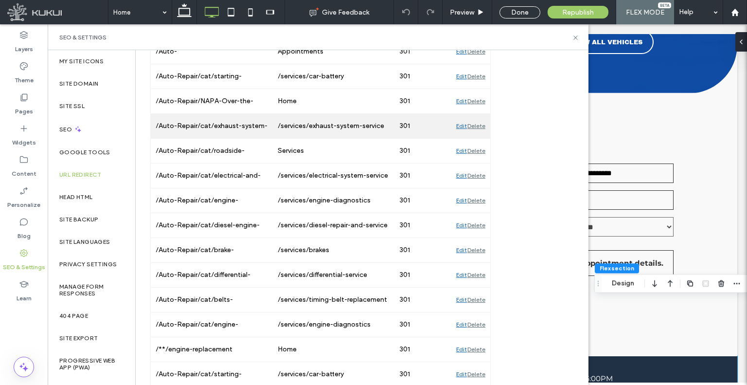
click at [213, 124] on div "/Auto-Repair/cat/exhaust-system-repair" at bounding box center [212, 126] width 122 height 24
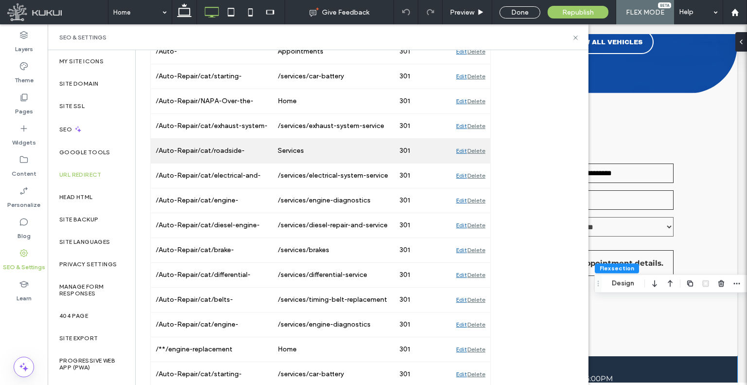
click at [228, 139] on div "/Auto-Repair/cat/roadside-assistance/svc/flat-tire-repair" at bounding box center [212, 151] width 122 height 24
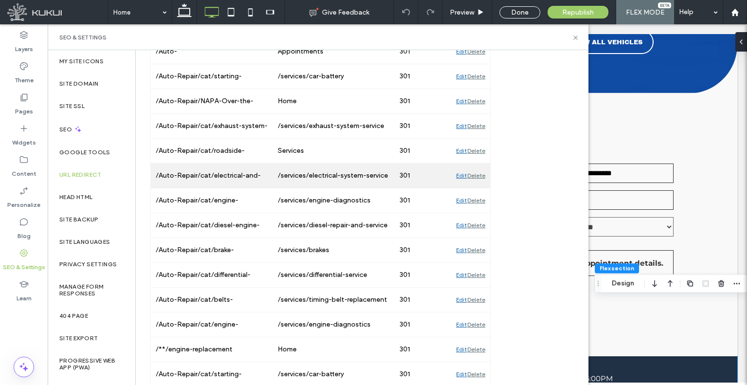
click at [232, 163] on div "/Auto-Repair/cat/electrical-and-electronic-systems/svc/dashboard-warning-diagno…" at bounding box center [212, 175] width 122 height 24
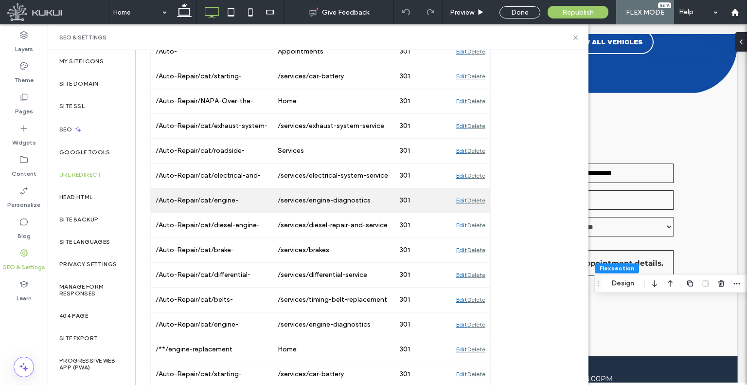
click at [231, 188] on div "/Auto-Repair/cat/engine-diagnostics-and-performance/svc/engine-tune-up" at bounding box center [212, 200] width 122 height 24
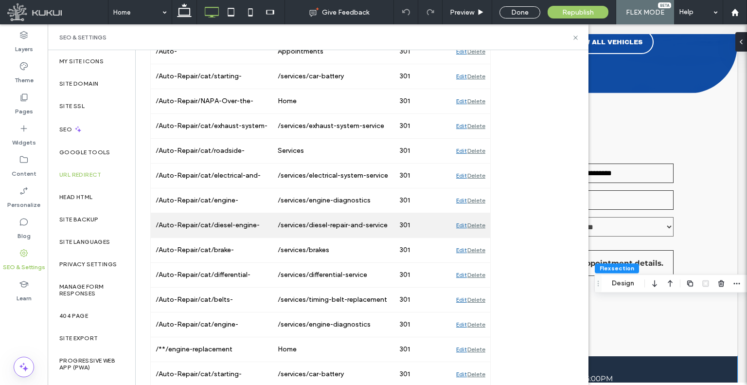
click at [198, 213] on div "/Auto-Repair/cat/diesel-engine-repair/svc/glow-plug-replacement" at bounding box center [212, 225] width 122 height 24
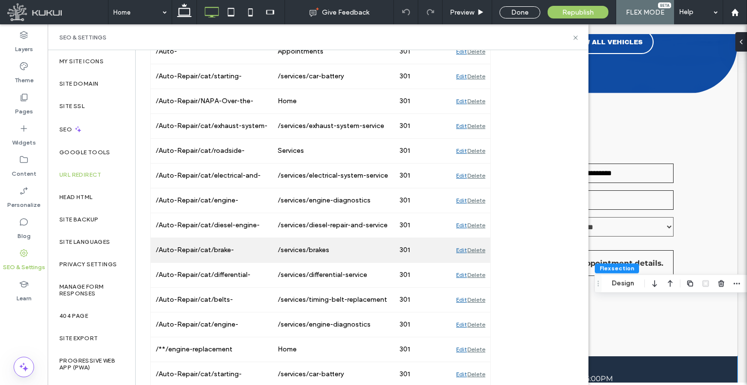
click at [181, 238] on div "/Auto-Repair/cat/brake-repair/svc/brake-rotor-replacement" at bounding box center [212, 250] width 122 height 24
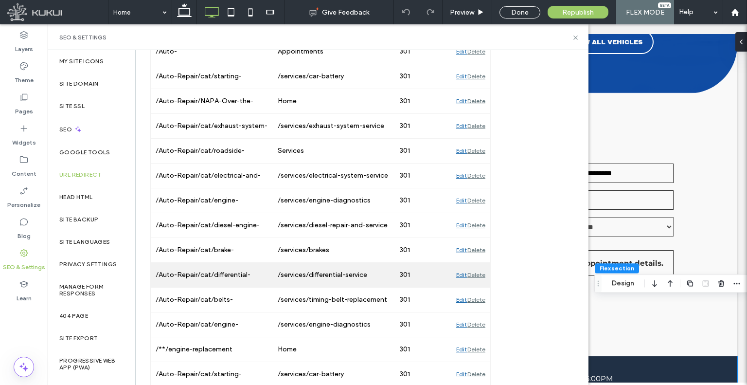
click at [220, 263] on div "/Auto-Repair/cat/differential-repair/svc/differential-service" at bounding box center [212, 275] width 122 height 24
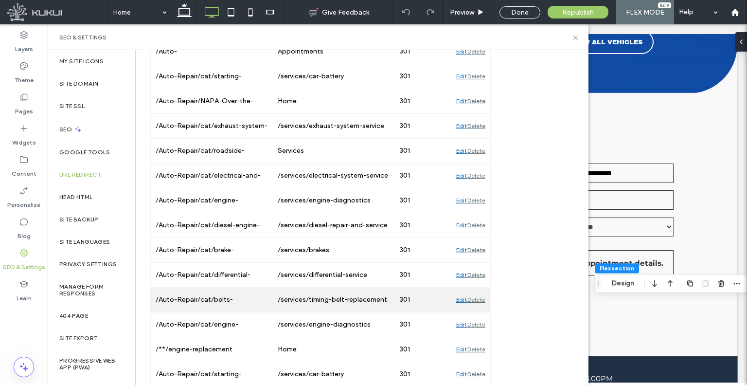
click at [172, 292] on div "/Auto-Repair/cat/belts-hoses/svc/timing-belt-replacement" at bounding box center [212, 300] width 122 height 24
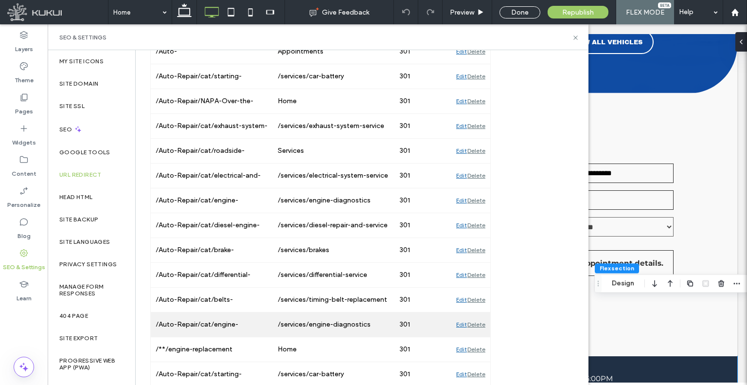
click at [163, 316] on div "/Auto-Repair/cat/engine-diagnostics-and-performance/svc/engine-diagnostics" at bounding box center [212, 324] width 122 height 24
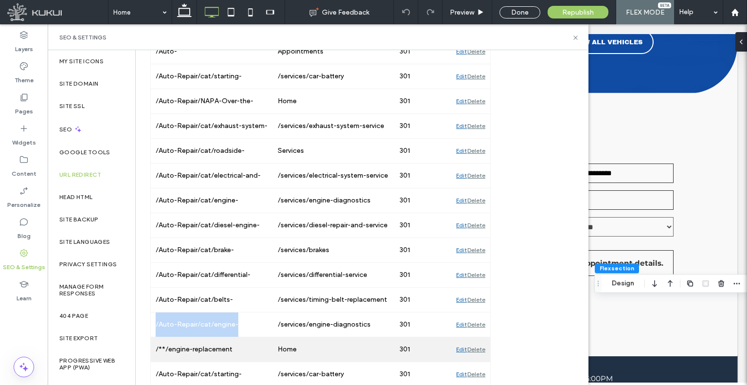
click at [231, 337] on div "/**/engine-replacement" at bounding box center [212, 349] width 122 height 24
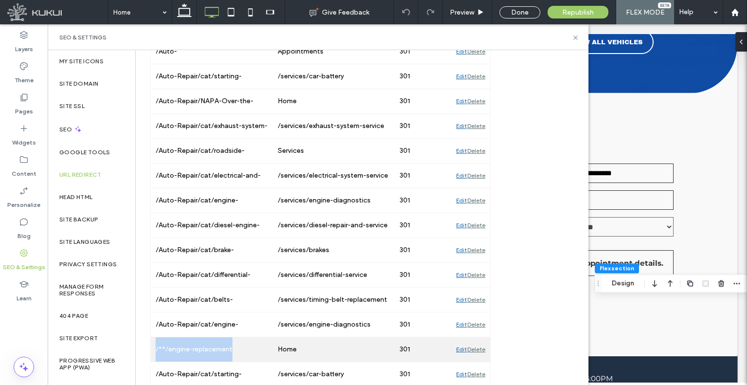
click at [231, 337] on div "/**/engine-replacement" at bounding box center [212, 349] width 122 height 24
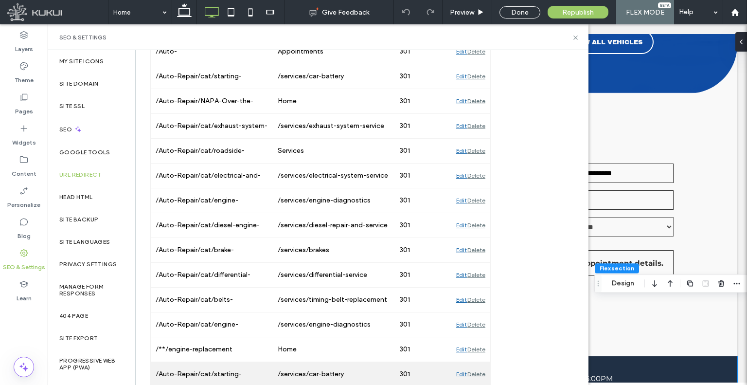
click at [239, 368] on div "/Auto-Repair/cat/starting-charging-batteries/svc/battery-replacement" at bounding box center [212, 374] width 122 height 24
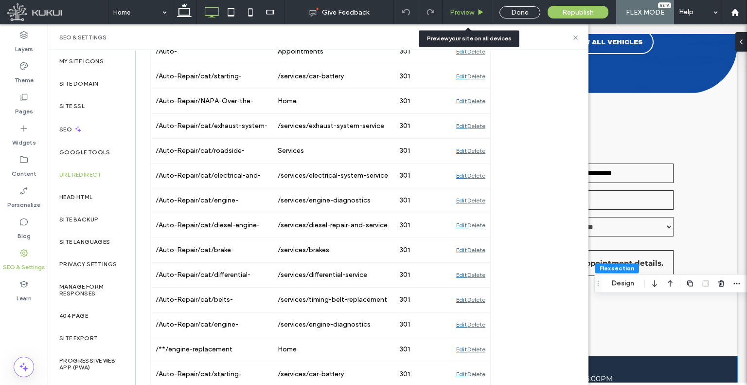
click at [465, 11] on span "Preview" at bounding box center [462, 12] width 24 height 8
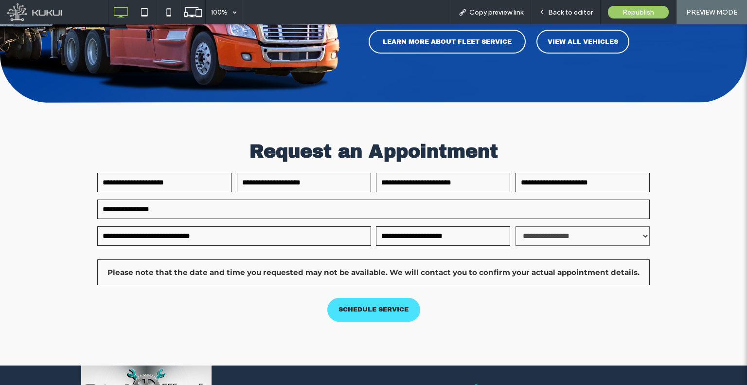
scroll to position [1802, 0]
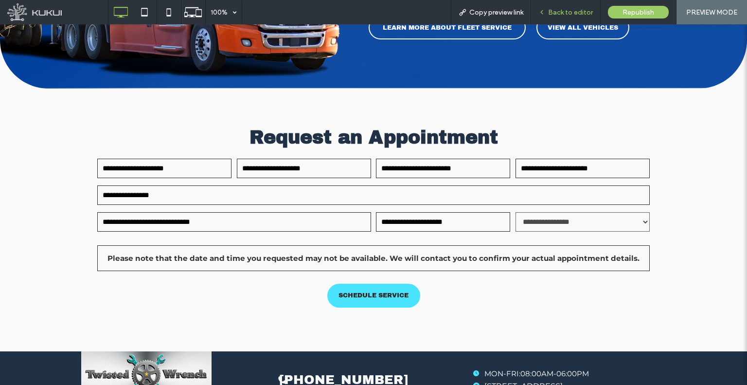
click at [564, 15] on span "Back to editor" at bounding box center [570, 12] width 45 height 8
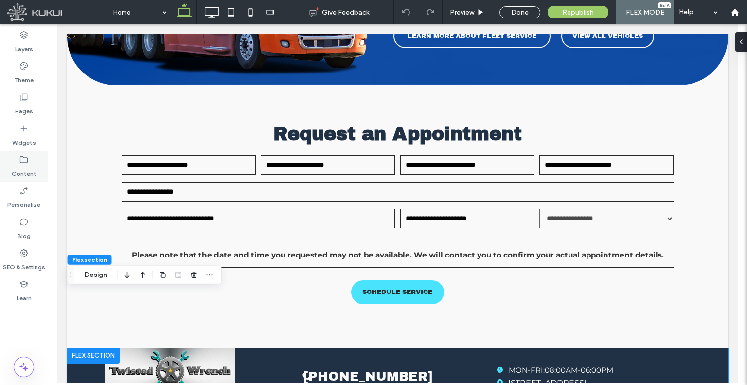
click at [22, 169] on label "Content" at bounding box center [24, 171] width 25 height 14
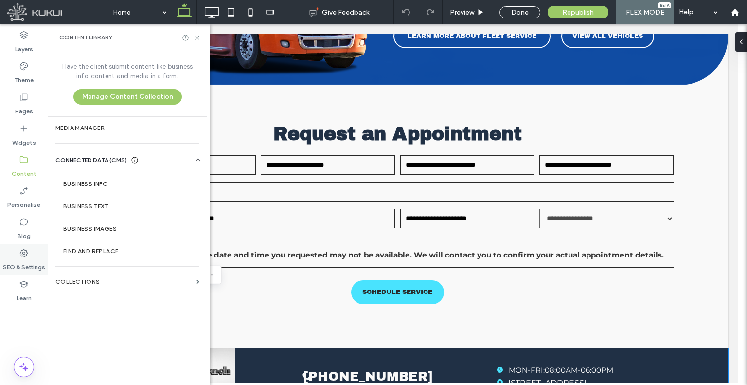
click at [26, 265] on label "SEO & Settings" at bounding box center [24, 265] width 42 height 14
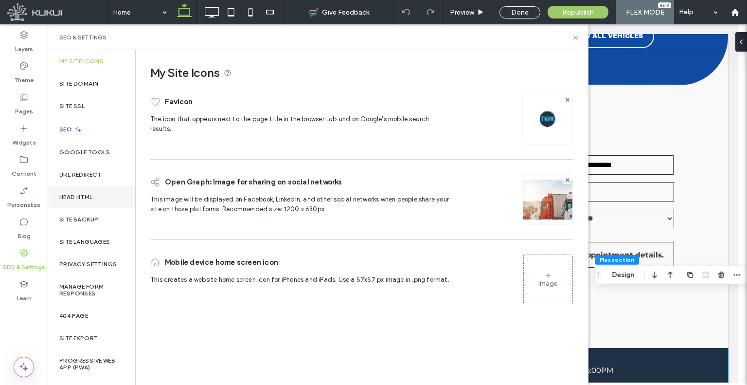
click at [95, 195] on div "Head HTML" at bounding box center [92, 197] width 88 height 22
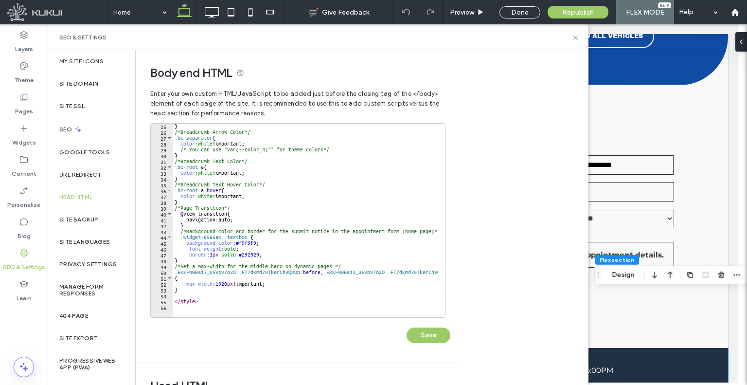
scroll to position [140, 0]
click at [455, 11] on span "Preview" at bounding box center [462, 12] width 24 height 8
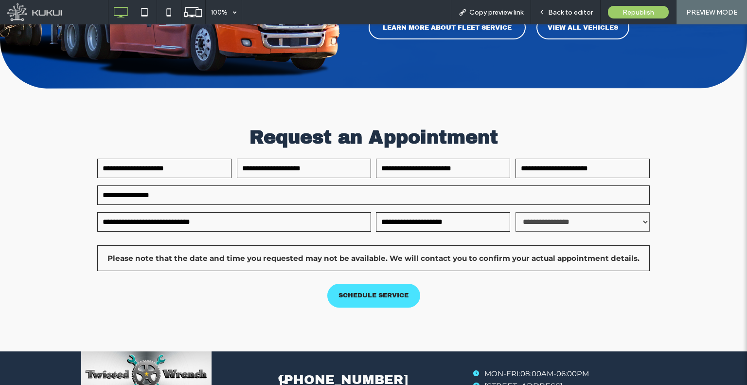
scroll to position [1815, 0]
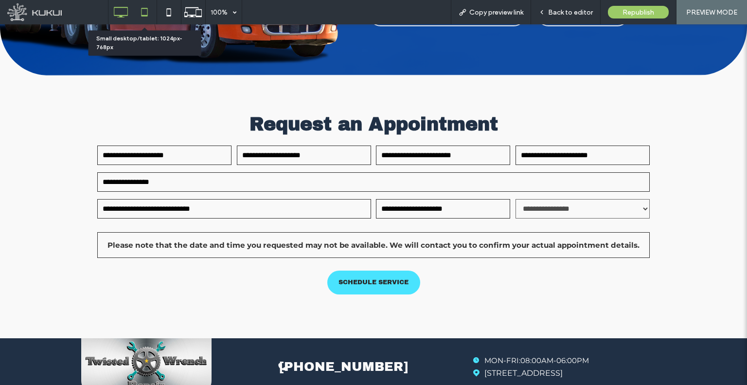
click at [137, 9] on icon at bounding box center [144, 11] width 19 height 19
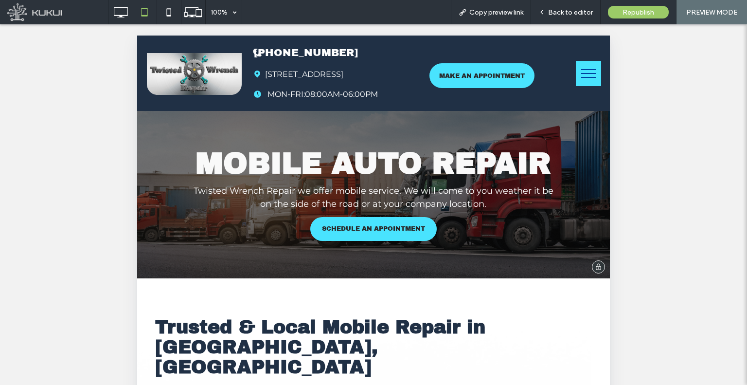
scroll to position [0, 0]
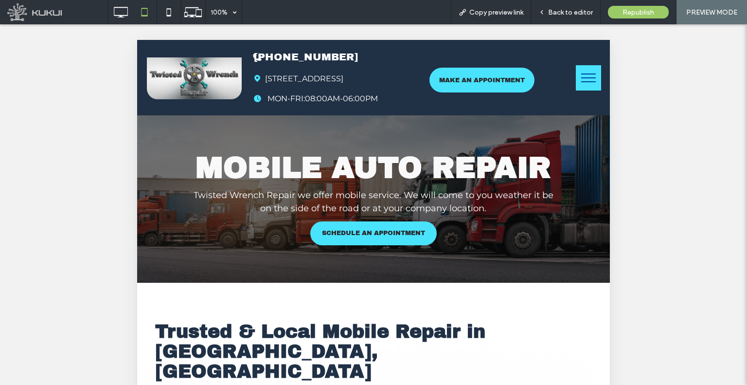
click at [579, 75] on button "menu" at bounding box center [588, 77] width 25 height 25
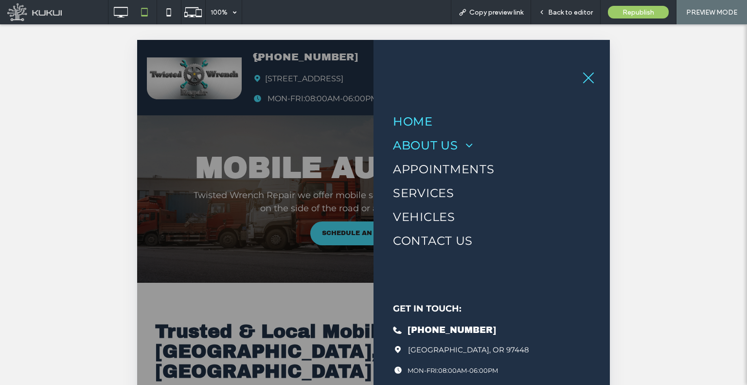
click at [436, 141] on span "About Us" at bounding box center [433, 145] width 80 height 14
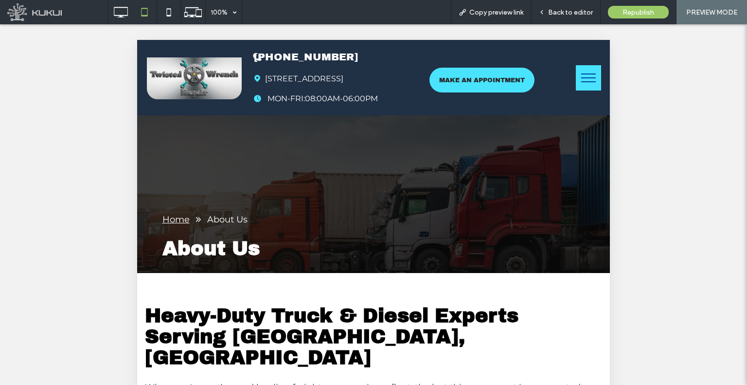
click at [576, 78] on button "menu" at bounding box center [588, 77] width 25 height 25
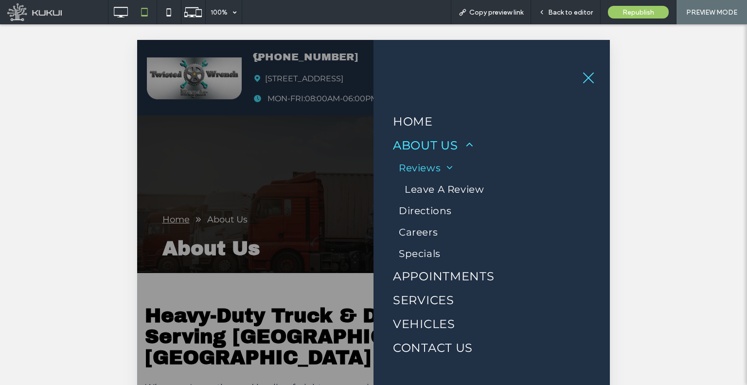
click at [446, 167] on span at bounding box center [446, 168] width 11 height 10
click at [423, 167] on span "Reviews" at bounding box center [425, 168] width 53 height 12
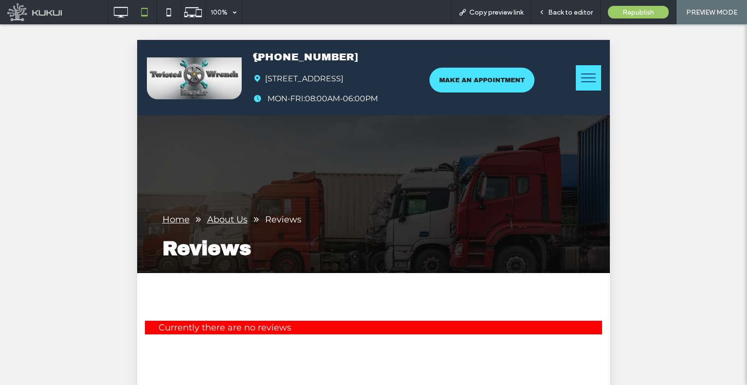
click at [588, 81] on span "menu" at bounding box center [588, 81] width 15 height 1
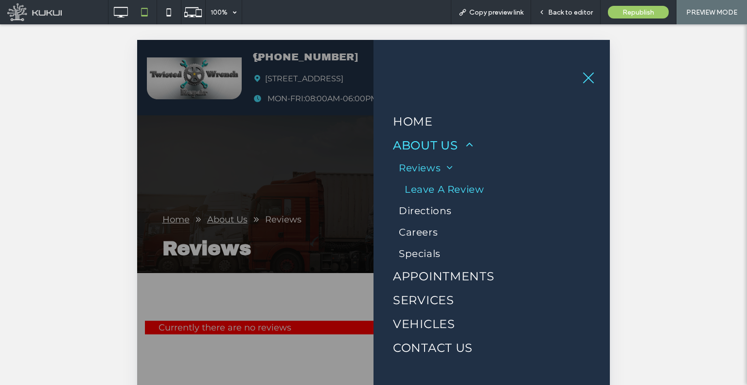
click at [430, 183] on link "Leave A Review" at bounding box center [495, 189] width 192 height 21
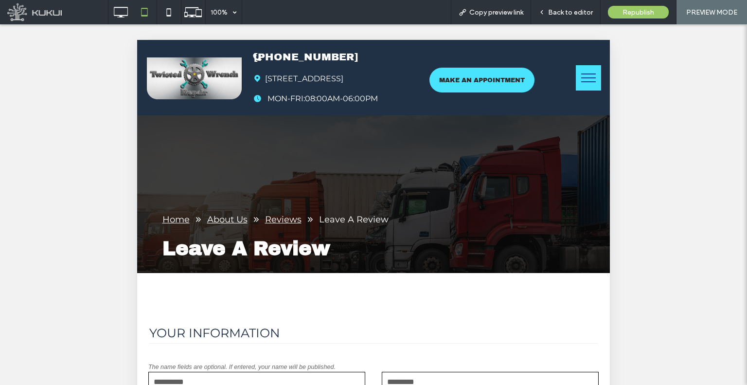
click at [576, 80] on button "menu" at bounding box center [588, 77] width 25 height 25
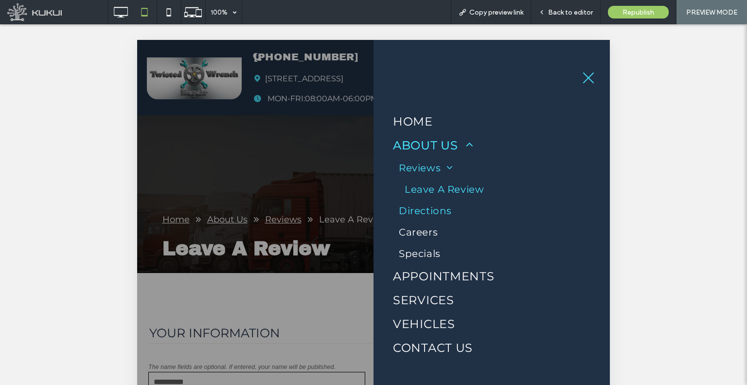
click at [438, 212] on span "Directions" at bounding box center [425, 211] width 53 height 12
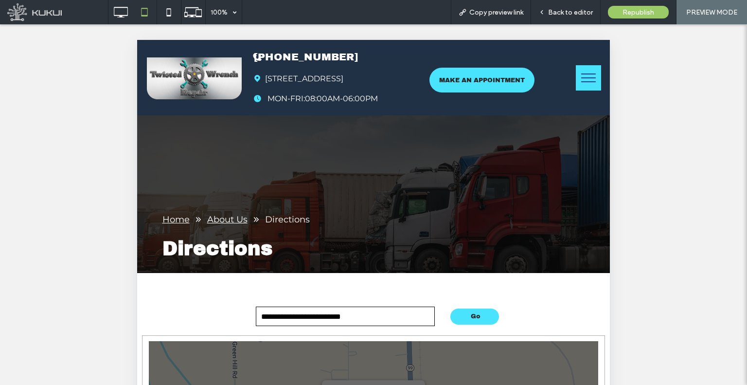
click at [586, 86] on button "menu" at bounding box center [588, 77] width 25 height 25
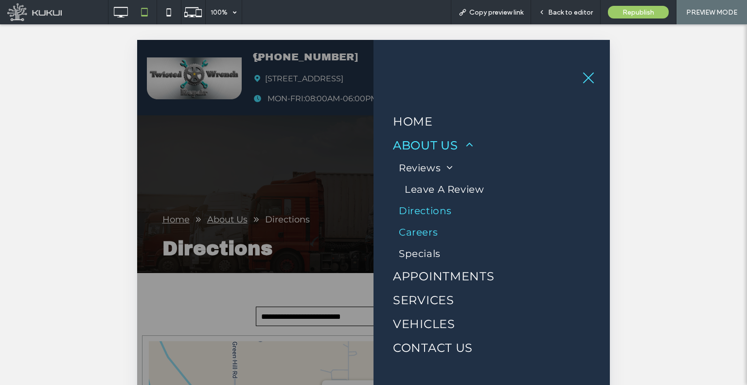
click at [477, 230] on link "Careers" at bounding box center [492, 231] width 198 height 21
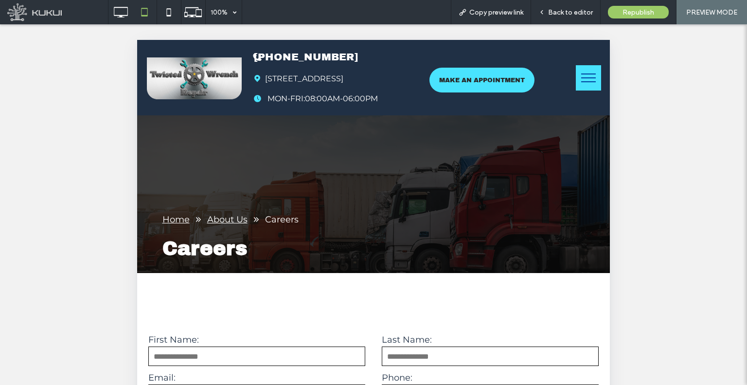
click at [581, 73] on span "menu" at bounding box center [588, 73] width 15 height 1
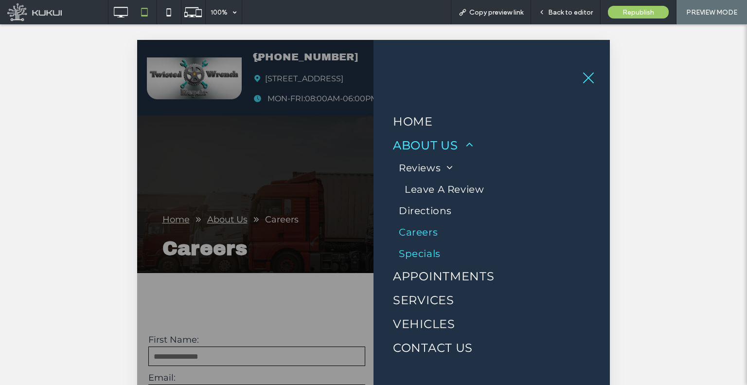
click at [437, 255] on span "Specials" at bounding box center [420, 254] width 42 height 12
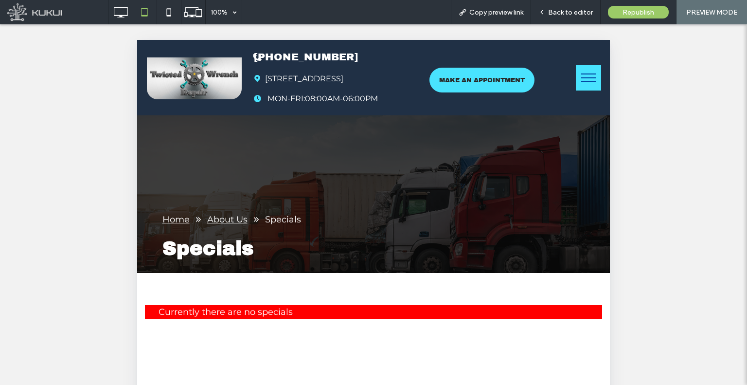
click at [585, 69] on button "menu" at bounding box center [588, 77] width 25 height 25
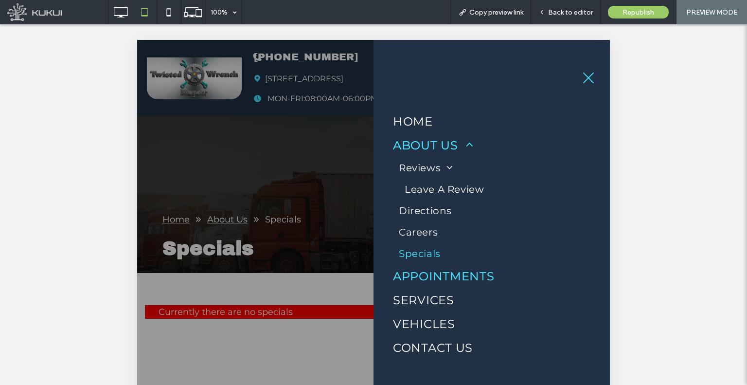
click at [462, 276] on span "Appointments" at bounding box center [444, 276] width 102 height 14
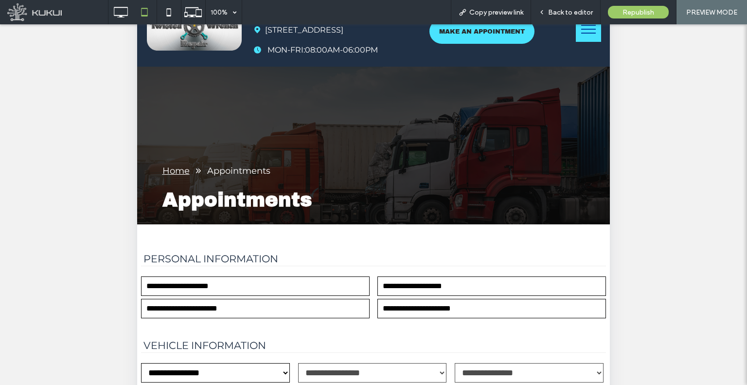
click at [585, 37] on button "menu" at bounding box center [588, 29] width 25 height 25
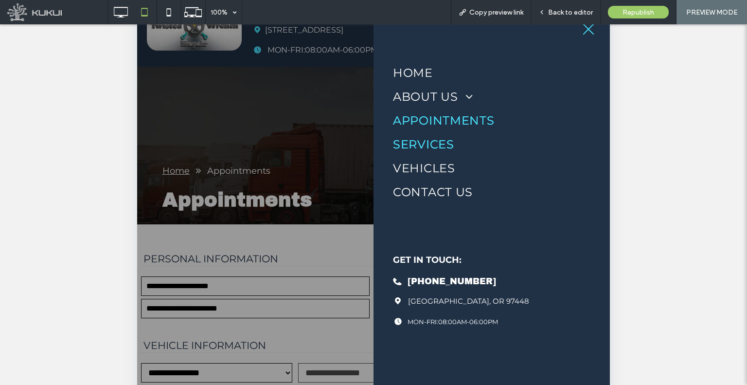
click at [458, 148] on link "Services" at bounding box center [492, 144] width 198 height 24
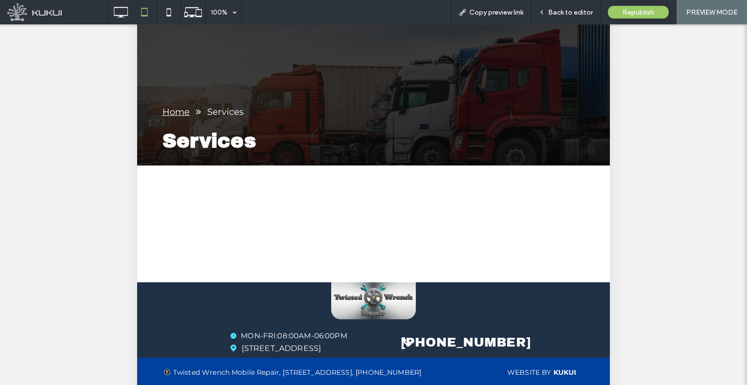
drag, startPoint x: 421, startPoint y: 100, endPoint x: 385, endPoint y: 106, distance: 36.5
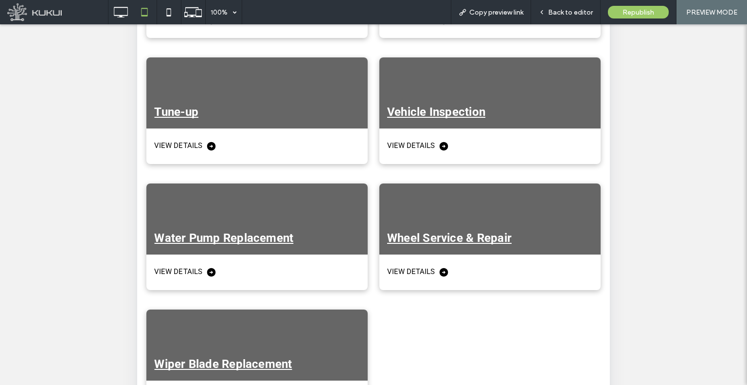
drag, startPoint x: 377, startPoint y: 104, endPoint x: 378, endPoint y: 282, distance: 178.1
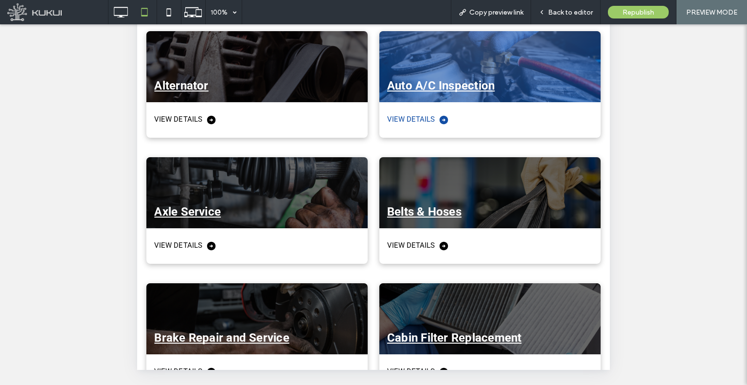
drag, startPoint x: 458, startPoint y: 238, endPoint x: 404, endPoint y: 134, distance: 117.7
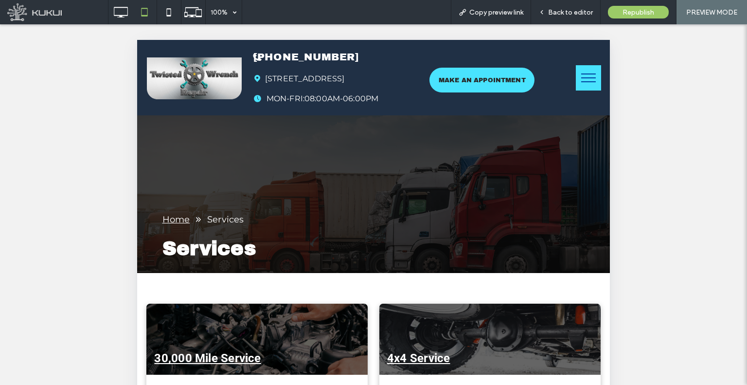
click at [581, 77] on span "menu" at bounding box center [588, 77] width 15 height 1
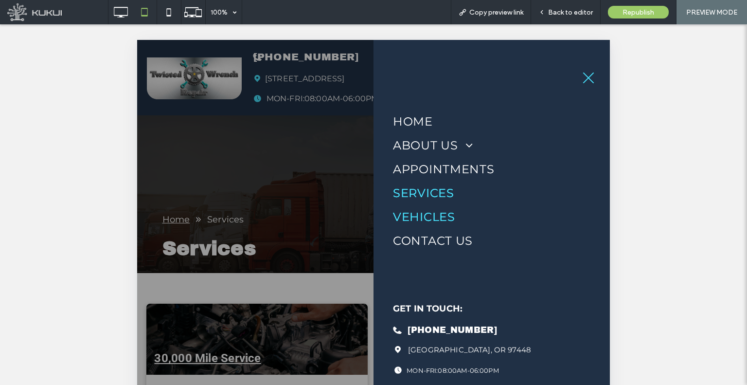
click at [442, 214] on span "Vehicles" at bounding box center [424, 217] width 62 height 14
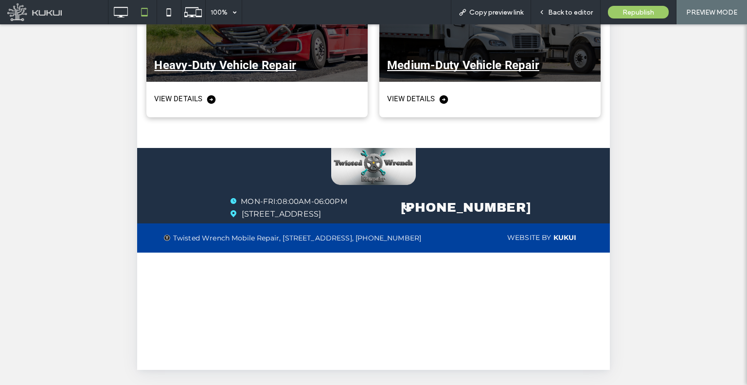
drag, startPoint x: 381, startPoint y: -138, endPoint x: 387, endPoint y: 334, distance: 471.4
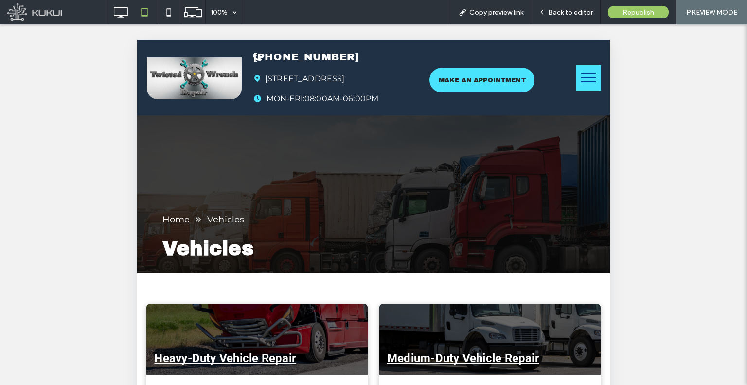
click at [579, 87] on button "menu" at bounding box center [588, 77] width 25 height 25
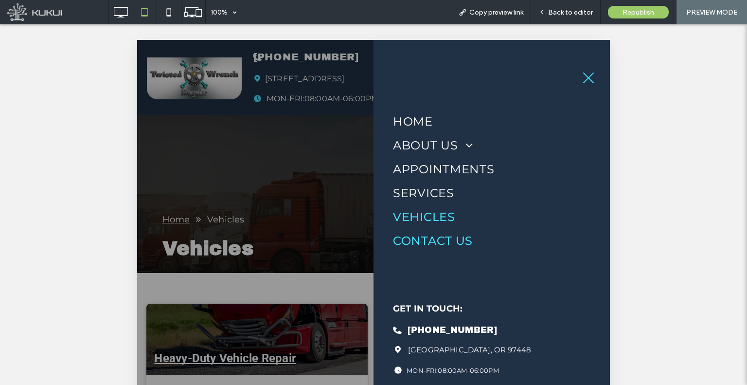
click at [458, 241] on span "Contact Us" at bounding box center [433, 241] width 80 height 14
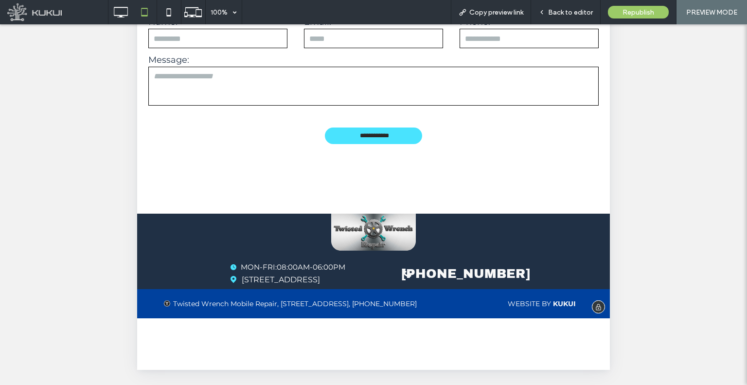
drag, startPoint x: 369, startPoint y: -142, endPoint x: 366, endPoint y: 313, distance: 455.4
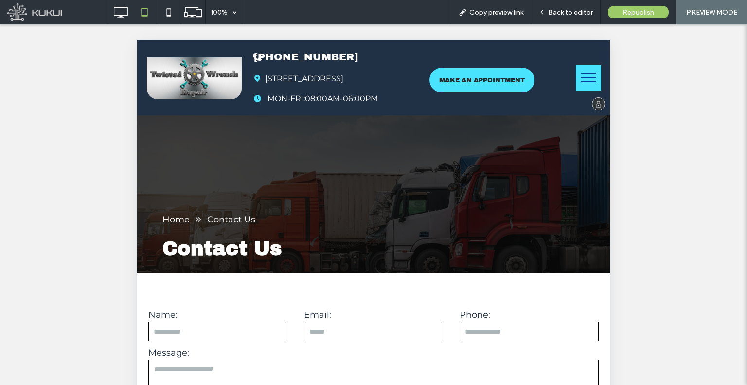
click at [226, 89] on img at bounding box center [194, 77] width 95 height 41
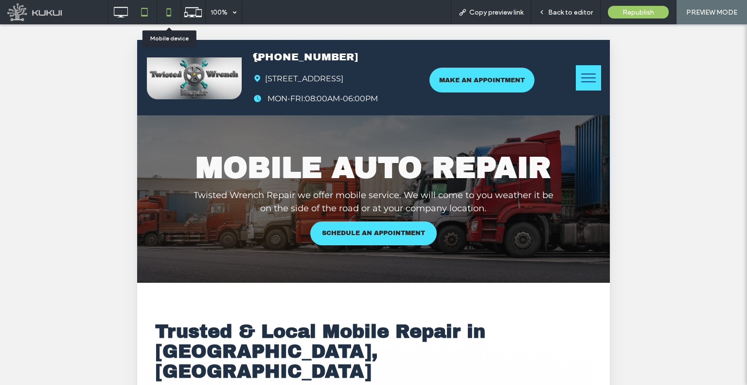
click at [170, 15] on use at bounding box center [168, 12] width 4 height 8
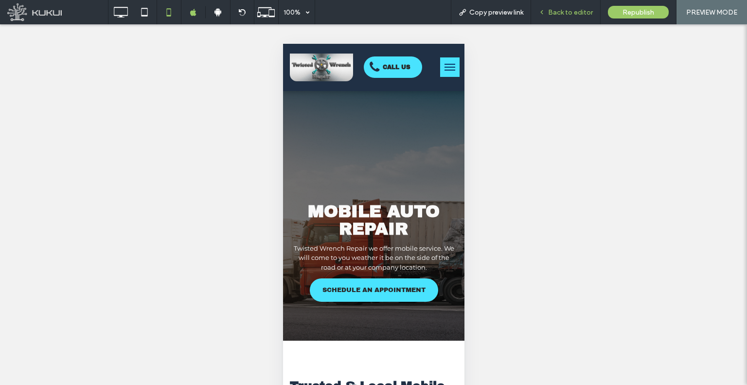
click at [544, 15] on icon at bounding box center [542, 12] width 7 height 7
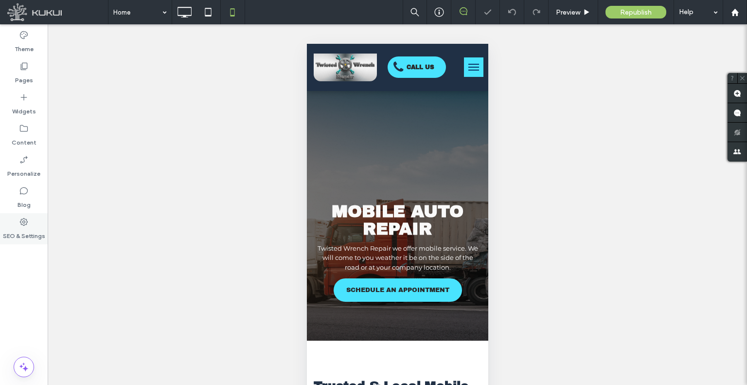
click at [32, 229] on label "SEO & Settings" at bounding box center [24, 234] width 42 height 14
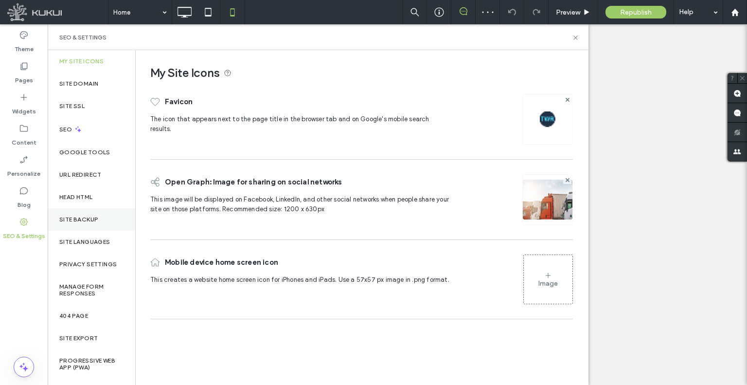
click at [93, 221] on label "Site Backup" at bounding box center [78, 219] width 39 height 7
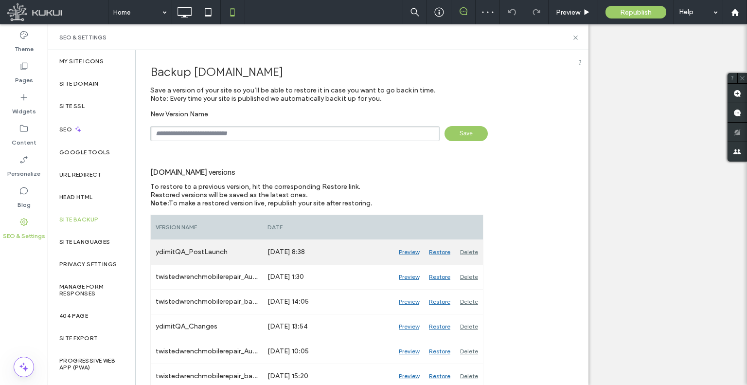
click at [432, 248] on div "Restore" at bounding box center [439, 252] width 31 height 24
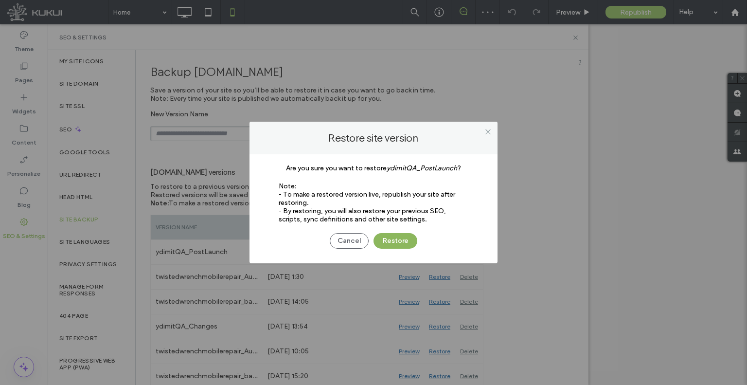
click at [415, 241] on button "Restore" at bounding box center [396, 241] width 44 height 16
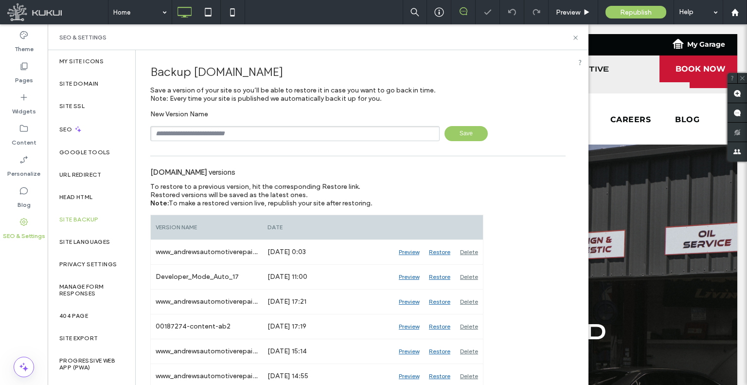
click at [252, 140] on input "text" at bounding box center [294, 133] width 289 height 15
type input "**********"
click at [445, 131] on span "Save" at bounding box center [466, 133] width 43 height 15
click at [34, 136] on label "Content" at bounding box center [24, 140] width 25 height 14
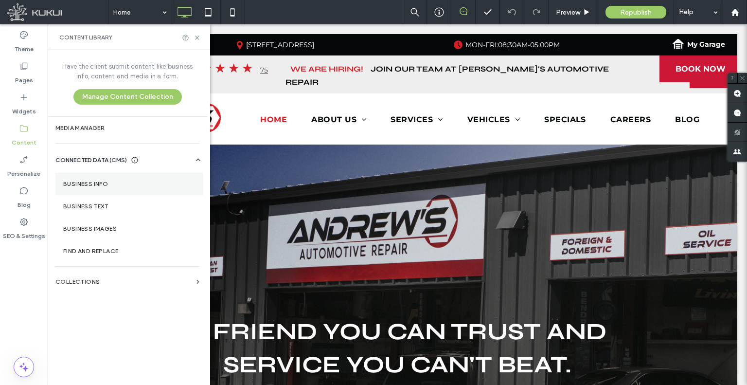
click at [72, 178] on section "Business Info" at bounding box center [129, 184] width 148 height 22
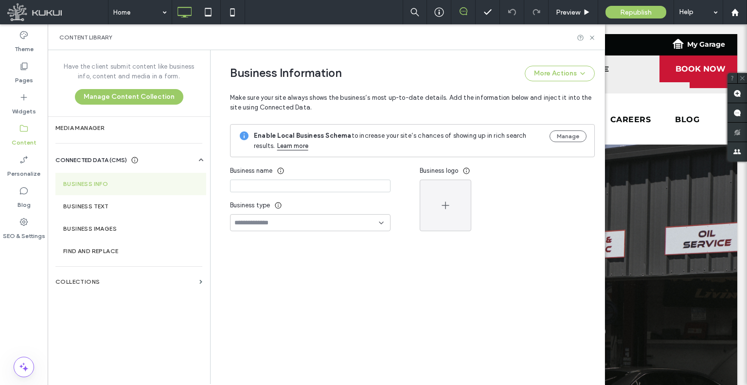
type input "**********"
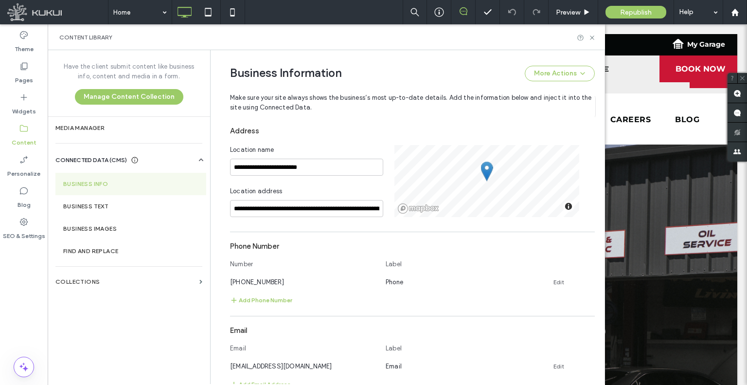
scroll to position [311, 0]
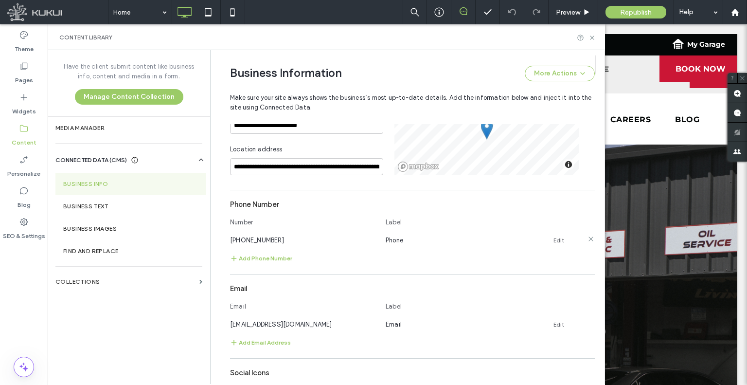
click at [267, 237] on span "(530) 768-1047" at bounding box center [257, 239] width 54 height 7
copy span "(530) 768-1047"
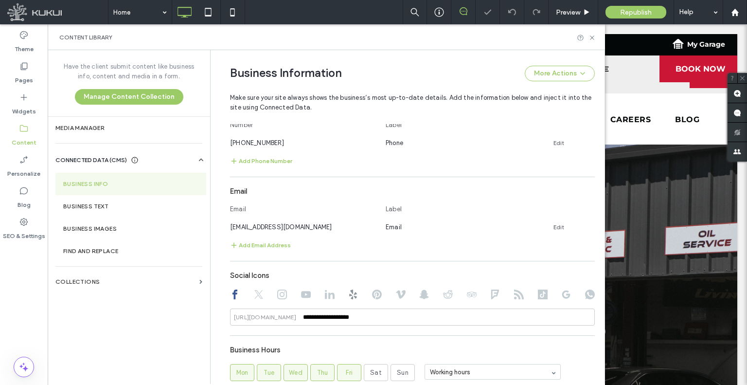
click at [284, 219] on div "Email Label" at bounding box center [412, 210] width 365 height 21
click at [283, 228] on span "andrewsautoredding@mailkukui.com" at bounding box center [281, 226] width 102 height 7
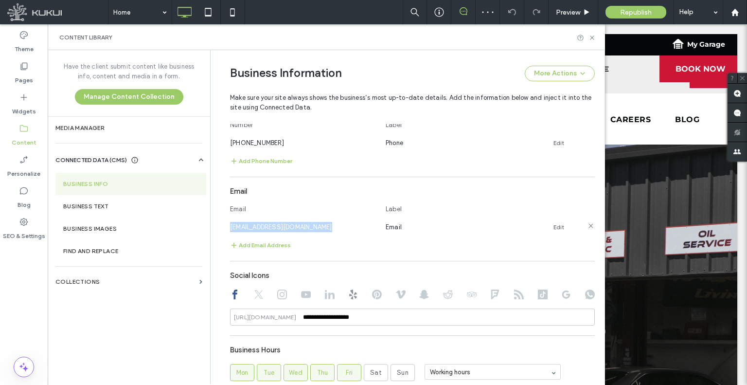
click at [283, 228] on span "andrewsautoredding@mailkukui.com" at bounding box center [281, 226] width 102 height 7
copy span "andrewsautoredding@mailkukui.com"
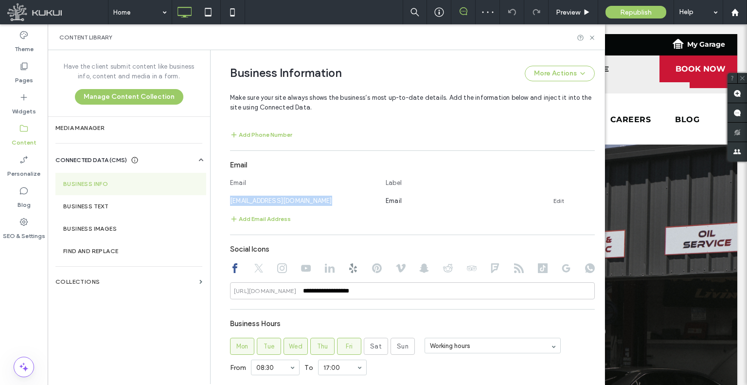
scroll to position [506, 0]
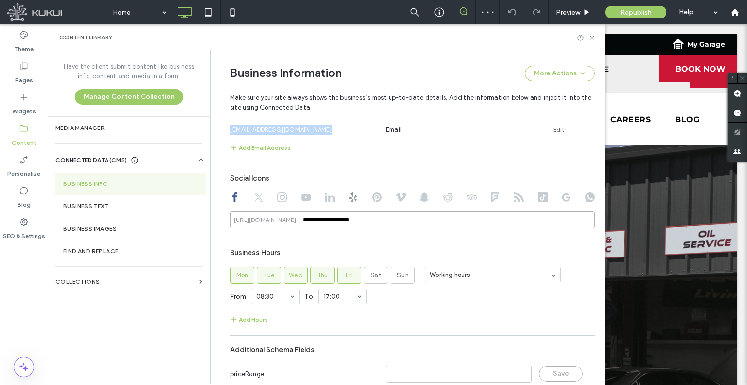
click at [334, 219] on input "**********" at bounding box center [412, 219] width 365 height 17
click at [254, 202] on div at bounding box center [259, 198] width 10 height 12
click at [254, 200] on icon at bounding box center [259, 197] width 10 height 10
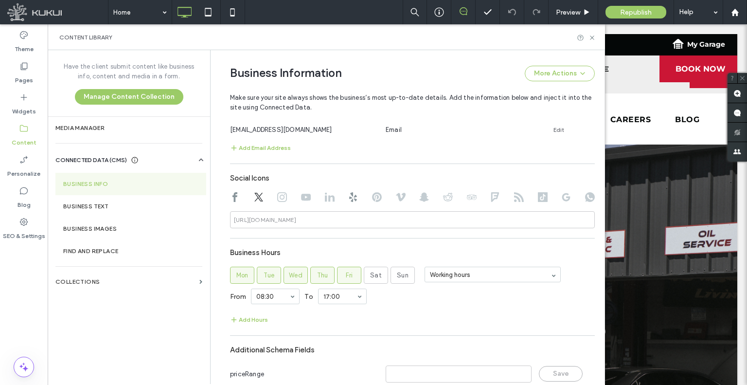
click at [287, 201] on div at bounding box center [412, 198] width 365 height 12
click at [278, 202] on div at bounding box center [282, 198] width 10 height 12
click at [283, 200] on div at bounding box center [412, 198] width 365 height 12
click at [282, 199] on use at bounding box center [282, 197] width 10 height 10
click at [301, 199] on use at bounding box center [306, 197] width 10 height 7
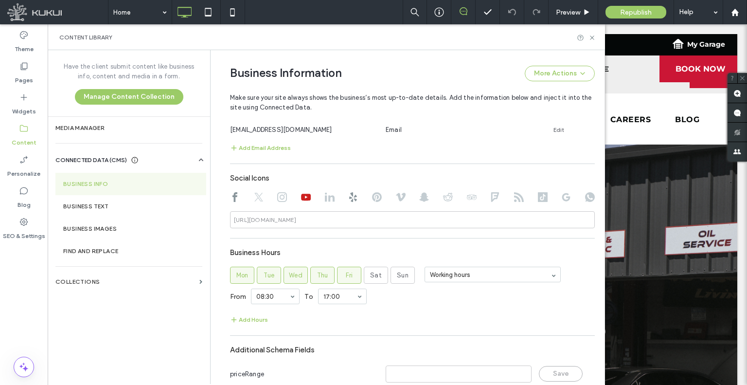
click at [325, 202] on div at bounding box center [330, 198] width 10 height 12
click at [325, 198] on use at bounding box center [330, 197] width 10 height 9
click at [349, 199] on use at bounding box center [353, 197] width 8 height 10
type input "**********"
click at [354, 219] on input "**********" at bounding box center [412, 219] width 365 height 17
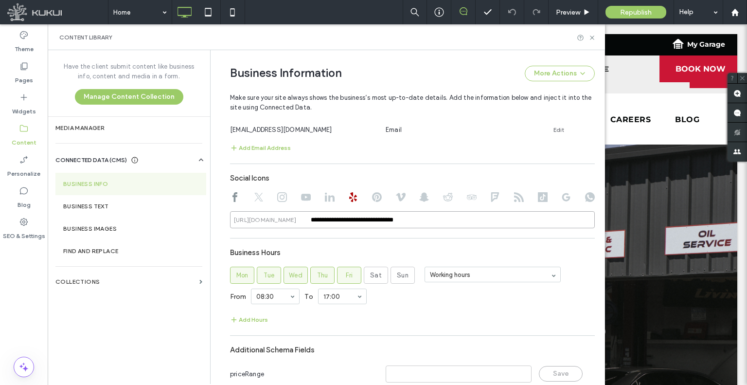
click at [354, 219] on input "**********" at bounding box center [412, 219] width 365 height 17
click at [372, 202] on div at bounding box center [377, 198] width 10 height 12
click at [372, 199] on icon at bounding box center [377, 197] width 10 height 10
click at [396, 198] on use at bounding box center [401, 197] width 10 height 8
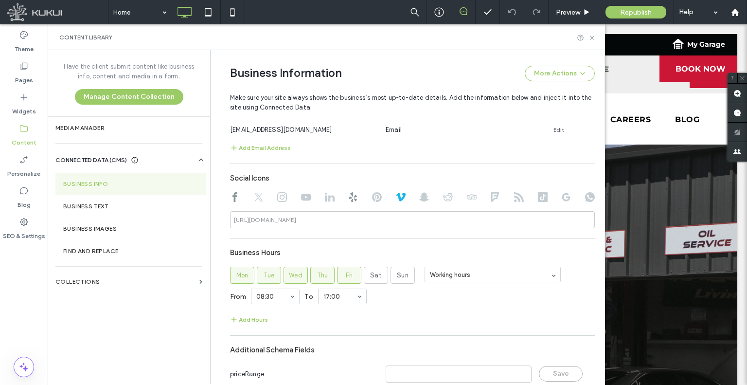
click at [414, 193] on div at bounding box center [412, 198] width 365 height 12
click at [419, 196] on use at bounding box center [424, 197] width 10 height 9
click at [445, 197] on use at bounding box center [448, 197] width 10 height 8
click at [467, 198] on icon at bounding box center [472, 197] width 10 height 10
click at [492, 198] on use at bounding box center [495, 197] width 8 height 10
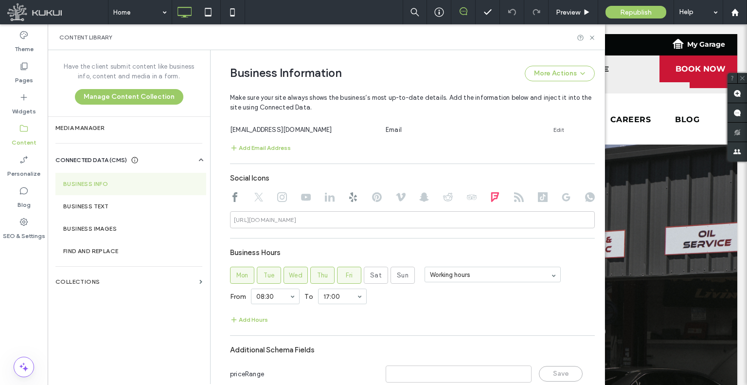
click at [518, 198] on use at bounding box center [519, 197] width 10 height 10
drag, startPoint x: 533, startPoint y: 195, endPoint x: 546, endPoint y: 206, distance: 16.9
click at [538, 197] on icon at bounding box center [543, 197] width 10 height 10
drag, startPoint x: 558, startPoint y: 196, endPoint x: 576, endPoint y: 208, distance: 21.2
click at [562, 198] on icon at bounding box center [566, 197] width 10 height 10
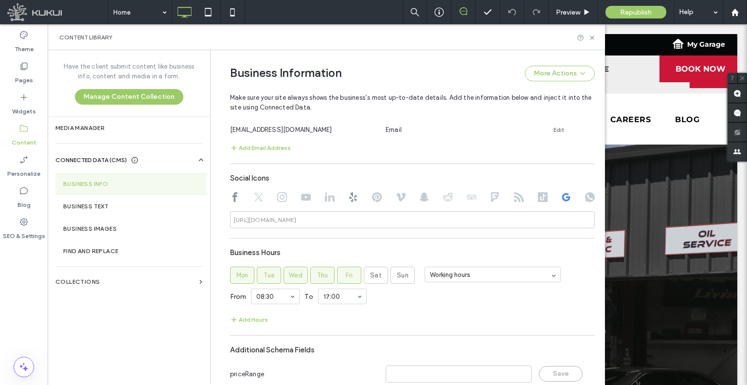
drag, startPoint x: 583, startPoint y: 196, endPoint x: 585, endPoint y: 202, distance: 6.8
click at [585, 197] on icon at bounding box center [590, 197] width 10 height 10
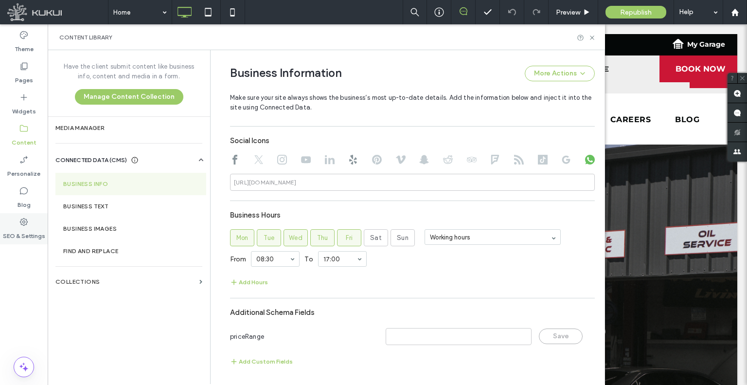
click at [26, 232] on label "SEO & Settings" at bounding box center [24, 234] width 42 height 14
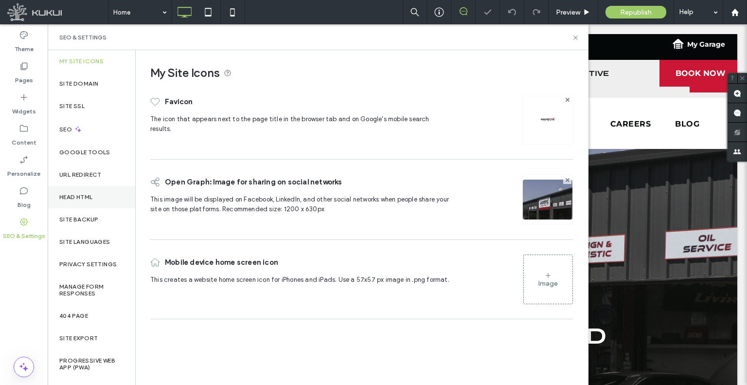
scroll to position [0, 0]
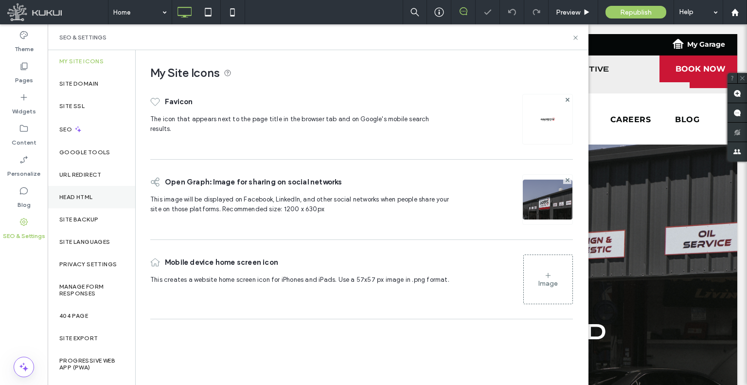
click at [102, 200] on div "Head HTML" at bounding box center [92, 197] width 88 height 22
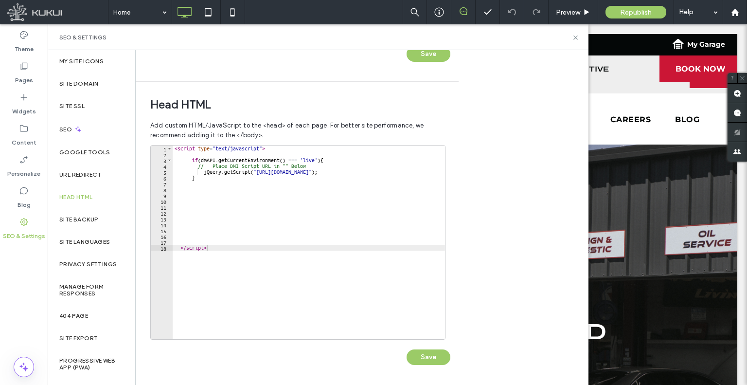
scroll to position [0, 50]
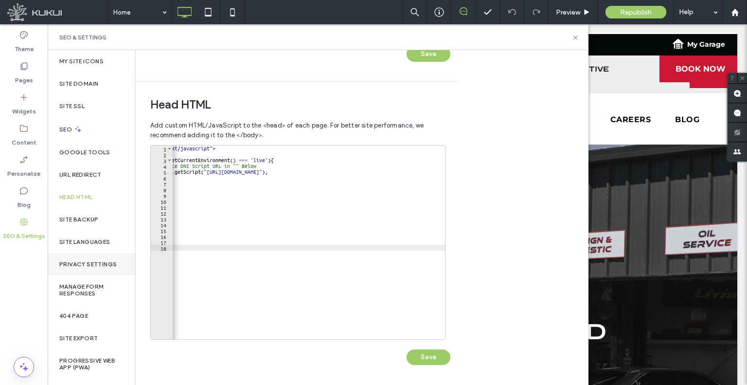
click at [97, 270] on div "Privacy Settings" at bounding box center [92, 264] width 88 height 22
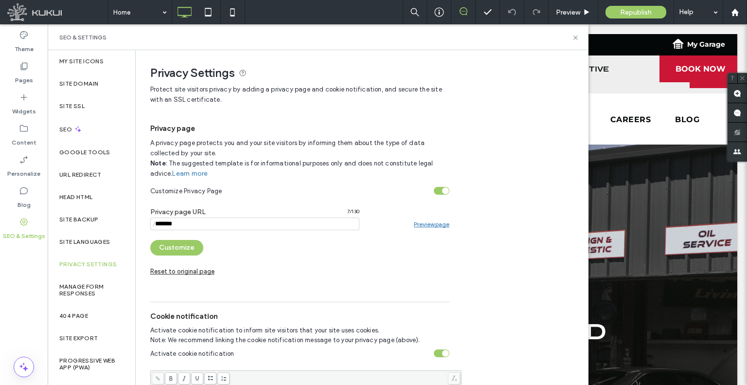
click at [417, 223] on link "Preview page" at bounding box center [432, 223] width 36 height 7
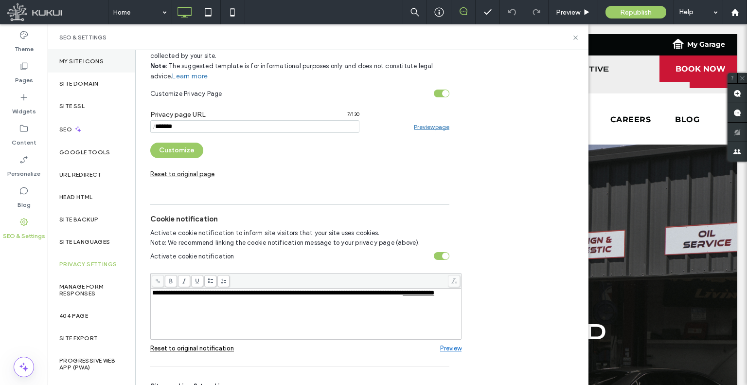
click at [110, 63] on div "My Site Icons" at bounding box center [92, 61] width 88 height 22
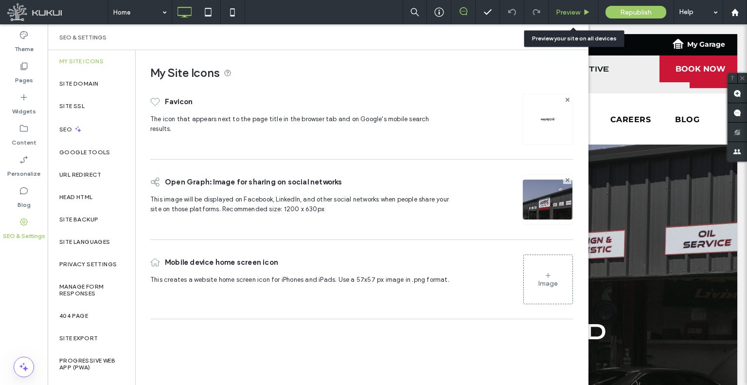
click at [577, 5] on div "Preview" at bounding box center [574, 12] width 50 height 24
click at [558, 14] on span "Preview" at bounding box center [568, 12] width 24 height 8
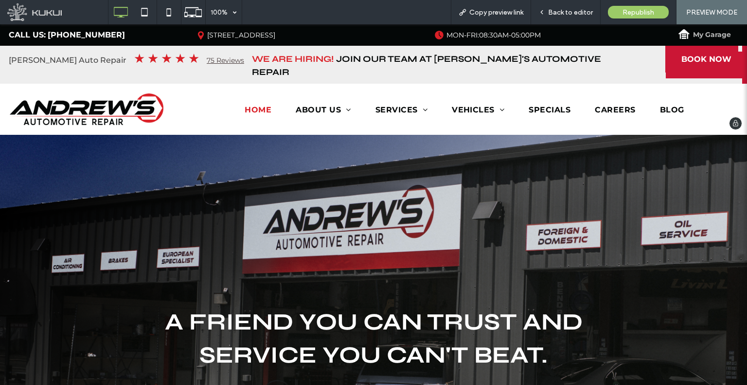
click at [712, 39] on span "My Garage" at bounding box center [712, 34] width 38 height 18
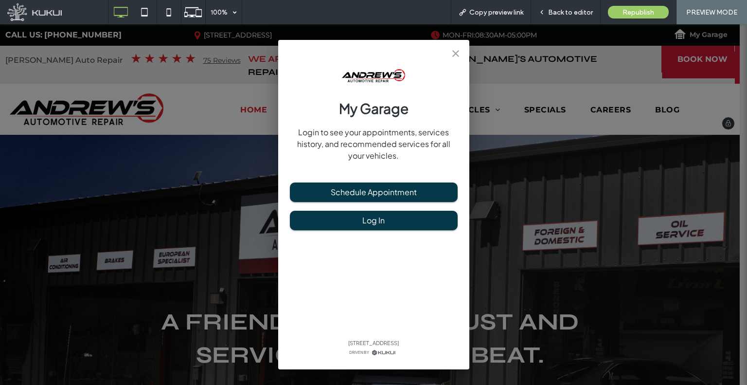
click at [712, 39] on div "My Garage Login to see your appointments, services history, and recommended ser…" at bounding box center [373, 204] width 747 height 360
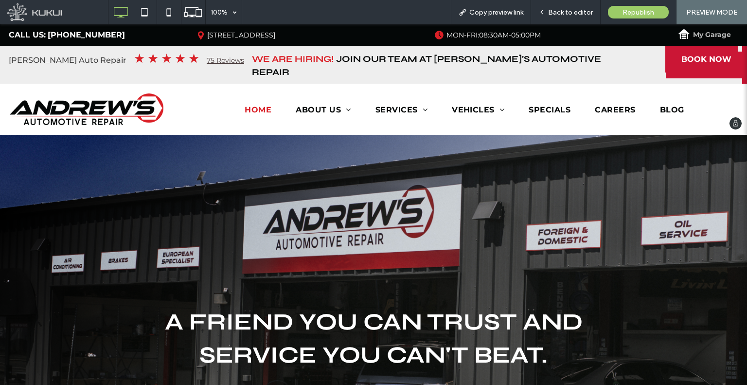
click at [706, 35] on span "My Garage" at bounding box center [712, 34] width 38 height 18
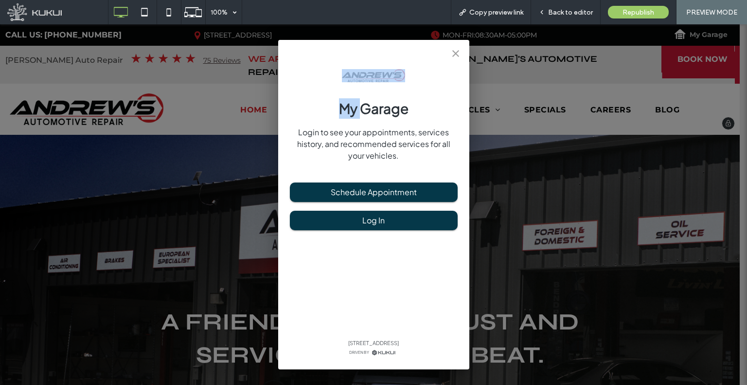
click at [706, 35] on div "My Garage Login to see your appointments, services history, and recommended ser…" at bounding box center [373, 204] width 747 height 360
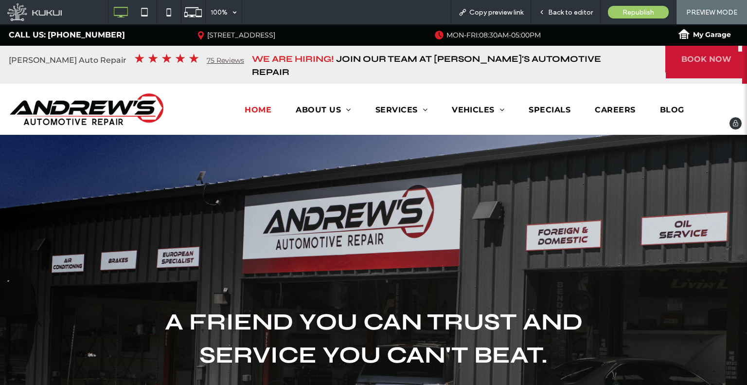
click at [701, 56] on span "BOOK NOW" at bounding box center [707, 58] width 50 height 9
click at [551, 12] on span "Back to editor" at bounding box center [570, 12] width 45 height 8
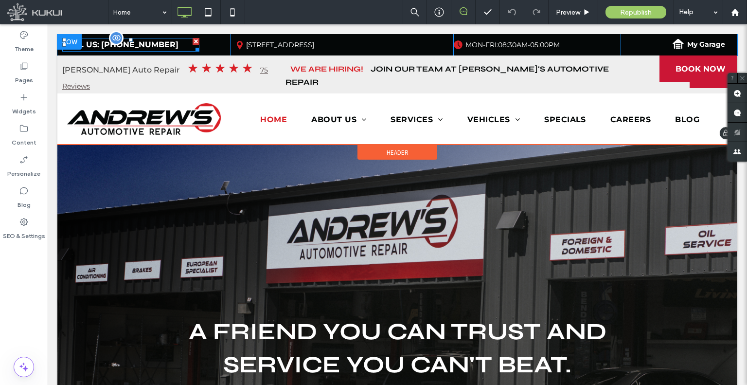
click at [133, 43] on span "(530) 768-1047" at bounding box center [139, 44] width 77 height 9
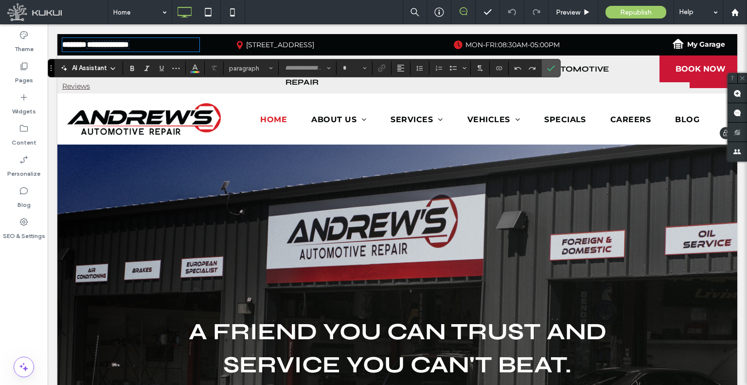
type input "**********"
type input "**"
click at [129, 43] on span "**********" at bounding box center [108, 44] width 42 height 7
click at [388, 68] on label "Link" at bounding box center [382, 68] width 15 height 14
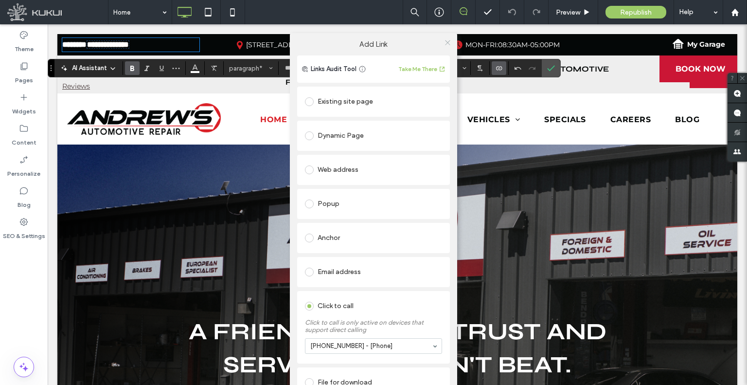
click at [446, 44] on icon at bounding box center [447, 42] width 7 height 7
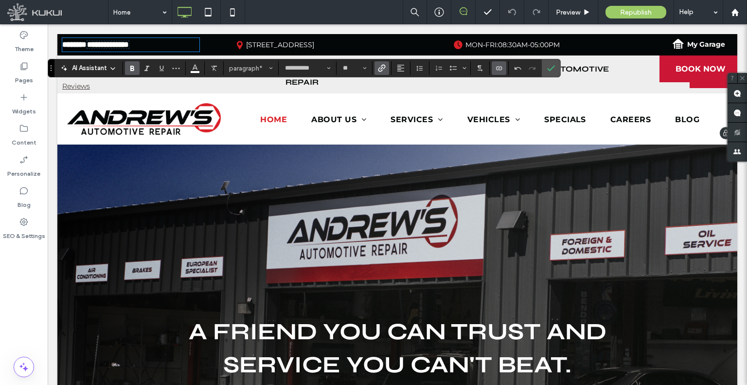
click at [314, 47] on link "890 Twin View Blvd, Redding CA 96003" at bounding box center [280, 44] width 68 height 9
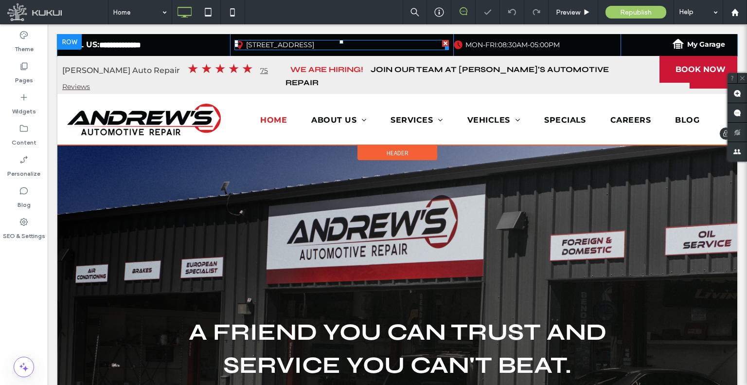
click at [314, 47] on link "890 Twin View Blvd, Redding CA 96003" at bounding box center [280, 44] width 68 height 9
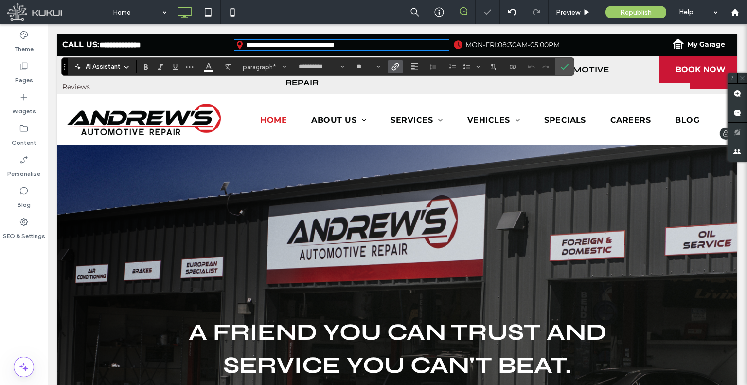
click at [395, 60] on label "Link" at bounding box center [395, 67] width 15 height 14
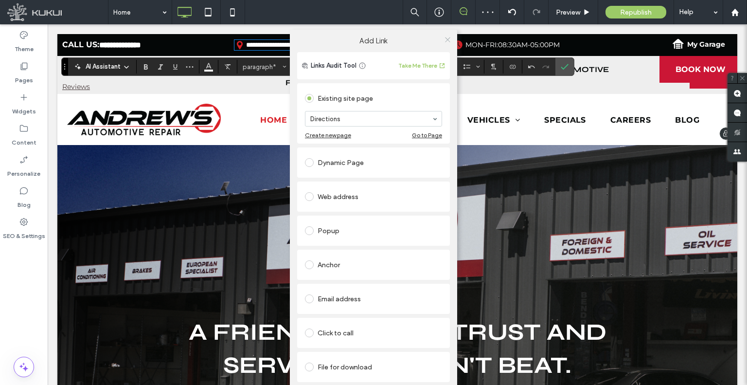
click at [449, 38] on use at bounding box center [447, 39] width 5 height 5
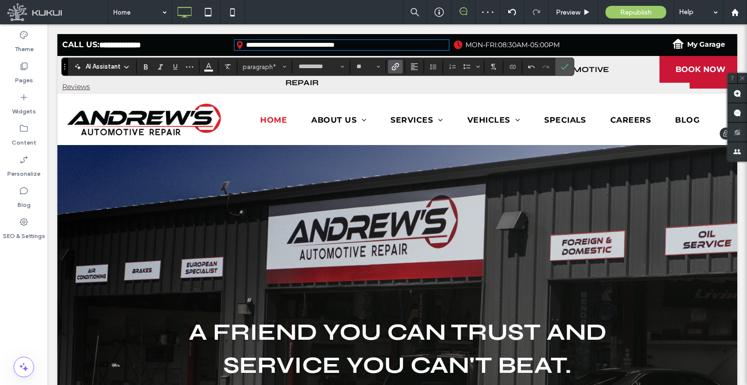
click at [489, 44] on span "MON-FRI:" at bounding box center [482, 44] width 33 height 9
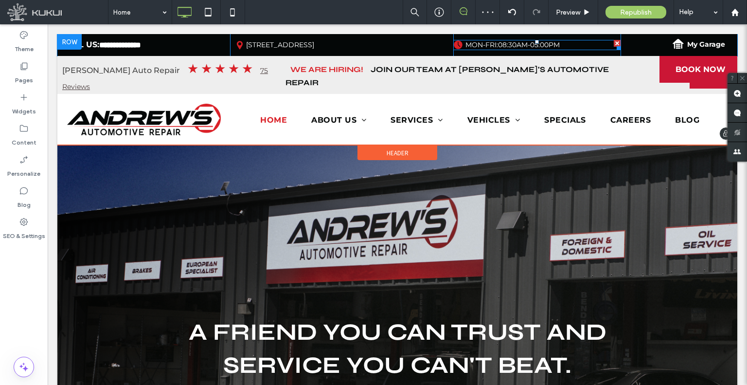
click at [489, 44] on span at bounding box center [537, 45] width 168 height 10
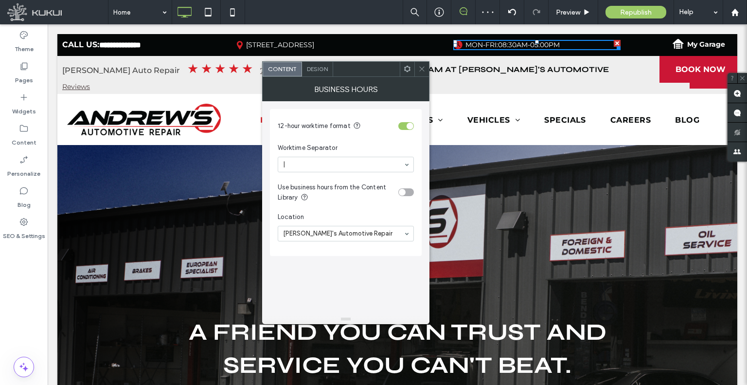
click at [424, 71] on use at bounding box center [422, 69] width 5 height 5
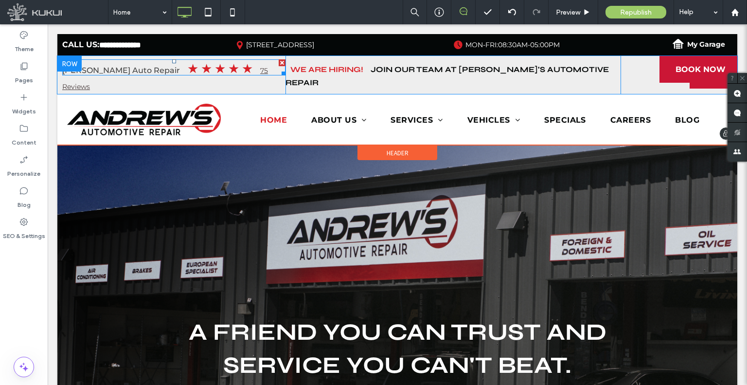
click at [204, 70] on span at bounding box center [173, 67] width 223 height 16
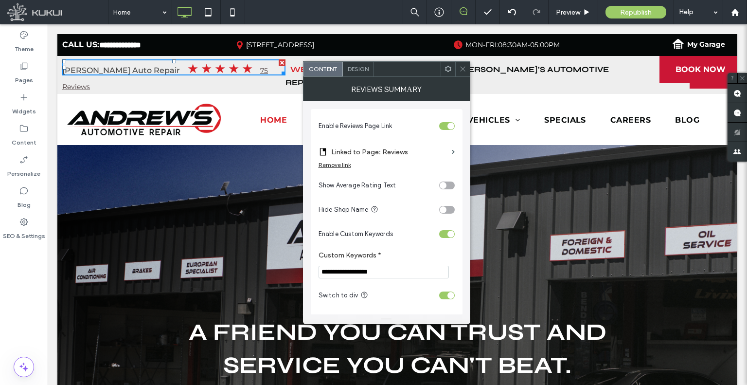
click at [463, 71] on icon at bounding box center [462, 68] width 7 height 7
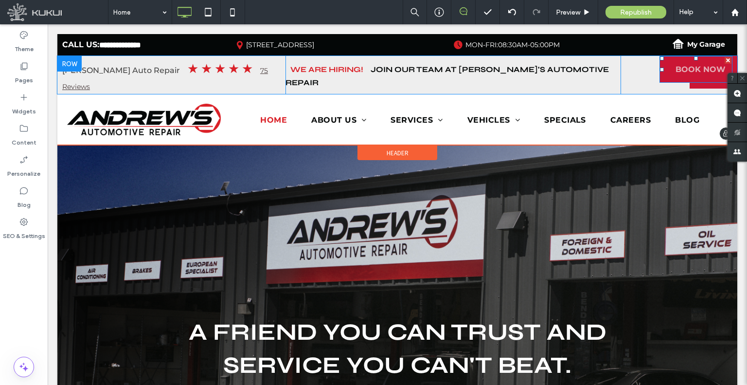
click at [688, 65] on span "BOOK NOW" at bounding box center [701, 69] width 50 height 9
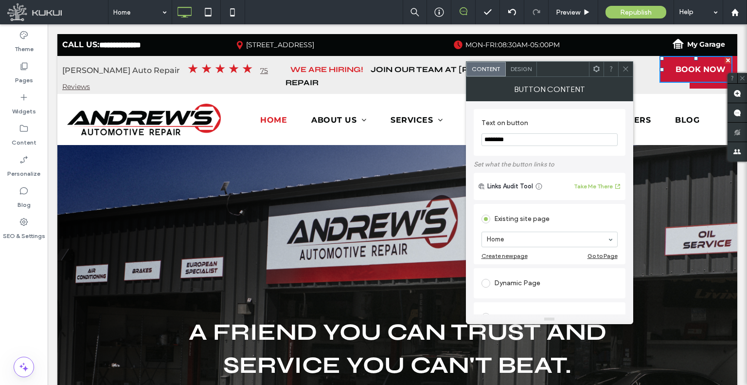
click at [624, 66] on icon at bounding box center [625, 68] width 7 height 7
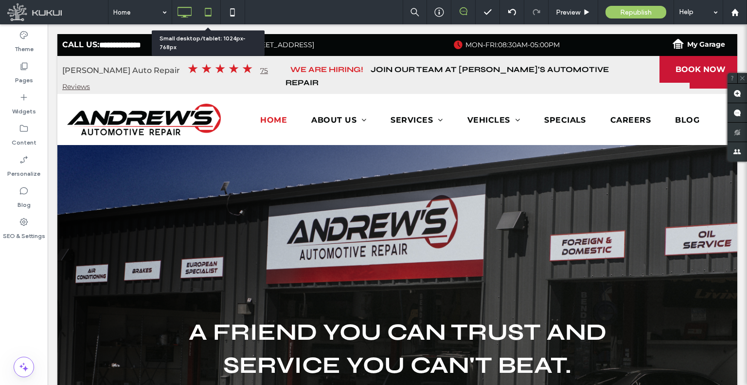
click at [205, 10] on icon at bounding box center [207, 11] width 19 height 19
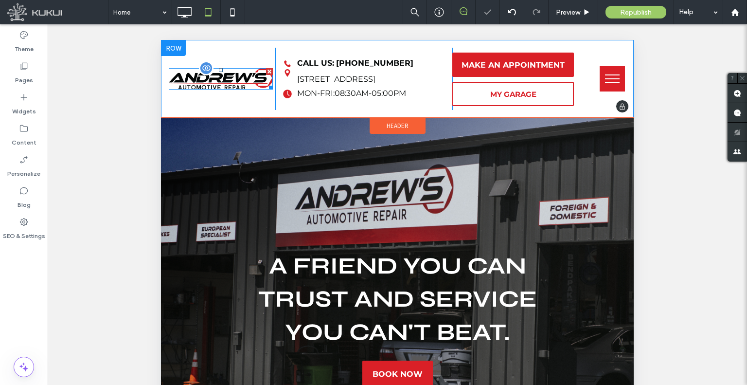
click at [227, 78] on img at bounding box center [221, 78] width 104 height 21
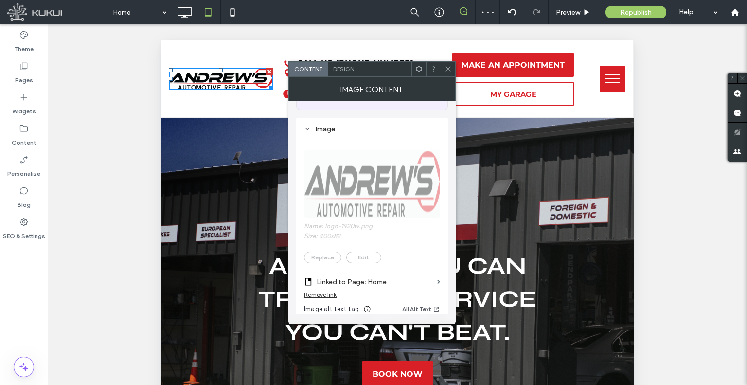
scroll to position [146, 0]
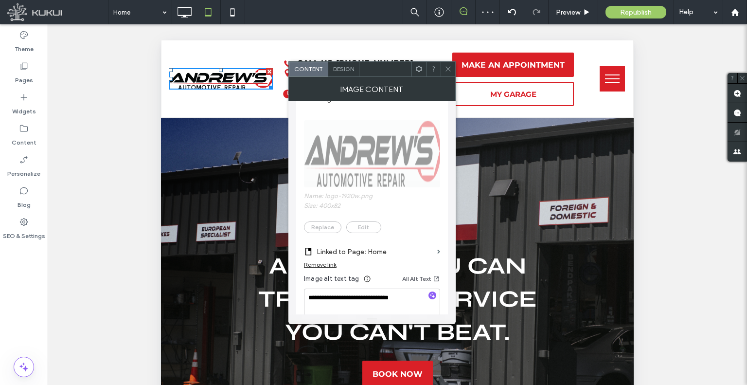
click at [449, 72] on icon at bounding box center [448, 68] width 7 height 7
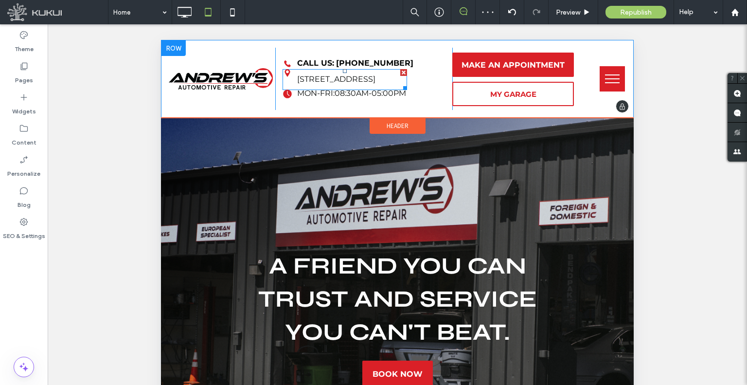
click at [363, 69] on div "890 Twin View Blvd, Redding CA 96003" at bounding box center [345, 79] width 125 height 20
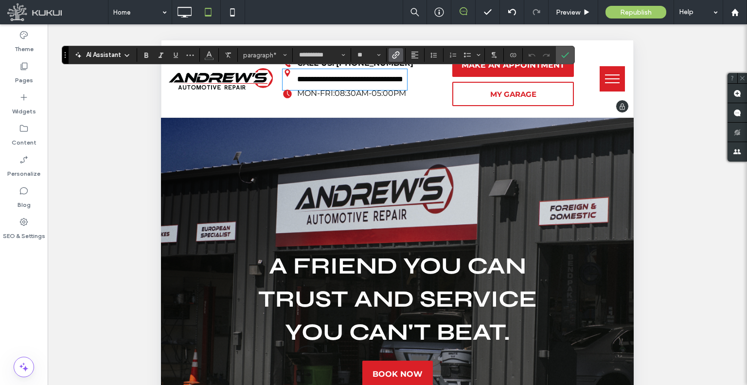
click at [362, 98] on span "08:30AM-05:00PM" at bounding box center [371, 93] width 72 height 9
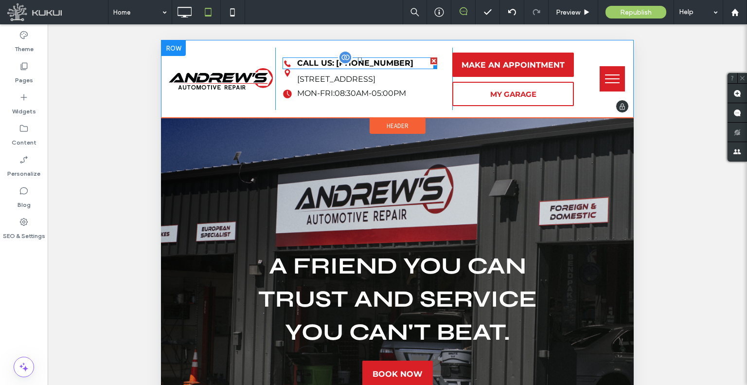
click at [354, 58] on span "(530) 768-1047" at bounding box center [374, 62] width 77 height 9
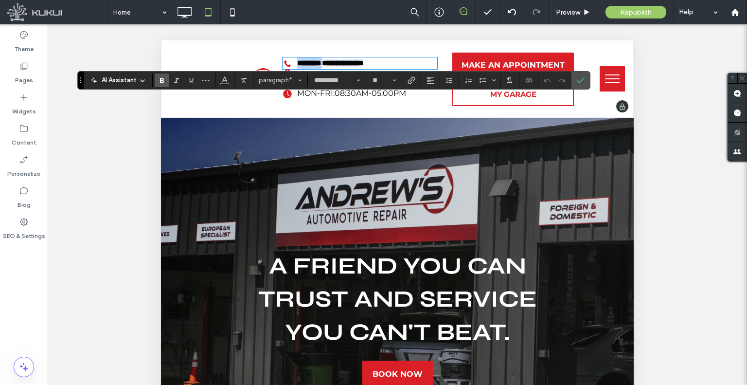
click at [354, 59] on span "**********" at bounding box center [343, 62] width 42 height 7
click at [413, 82] on icon "Link" at bounding box center [412, 80] width 8 height 8
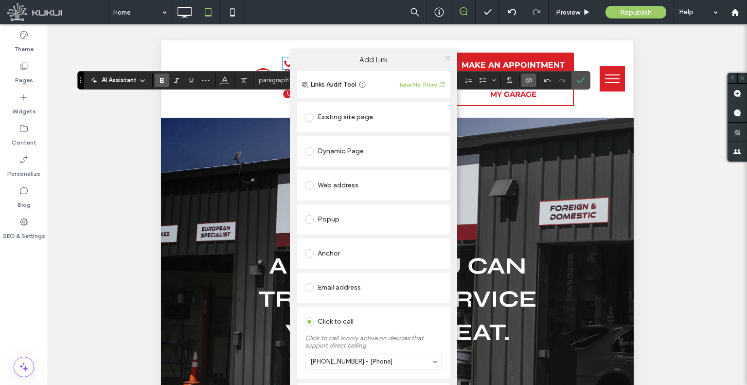
click at [447, 54] on icon at bounding box center [447, 57] width 7 height 7
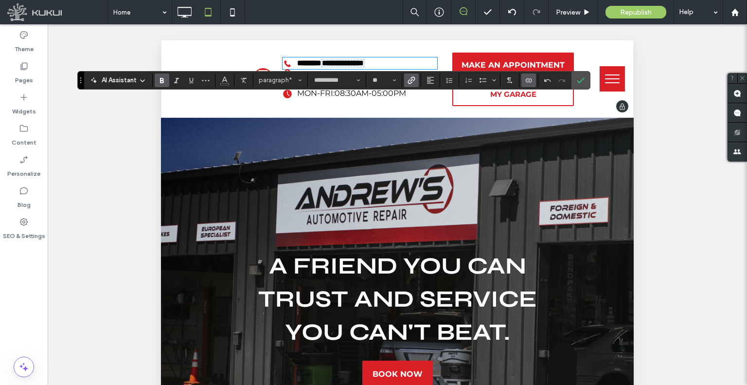
click at [382, 97] on span "08:30AM-05:00PM" at bounding box center [371, 93] width 72 height 9
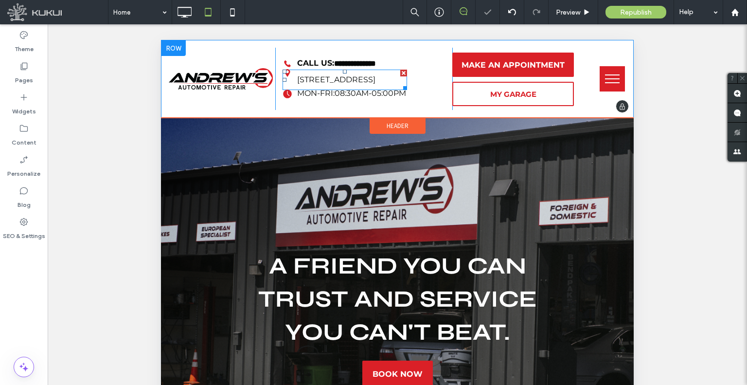
click at [364, 76] on link "890 Twin View Blvd, Redding CA 96003" at bounding box center [336, 79] width 78 height 9
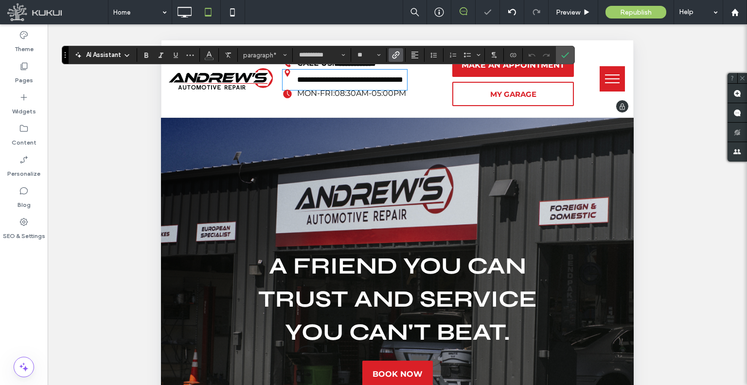
click at [393, 57] on icon "Link" at bounding box center [396, 55] width 8 height 8
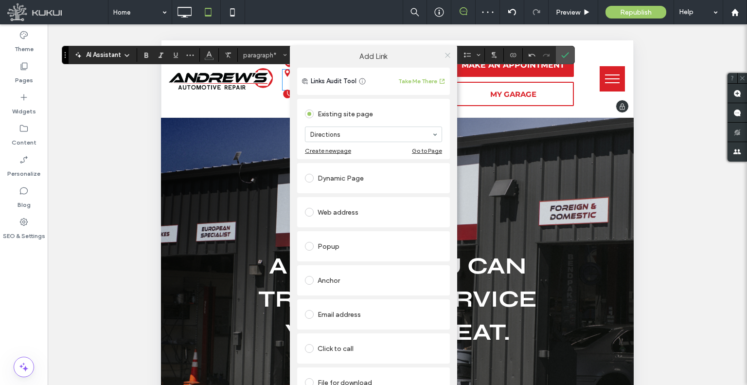
click at [446, 52] on icon at bounding box center [447, 55] width 7 height 7
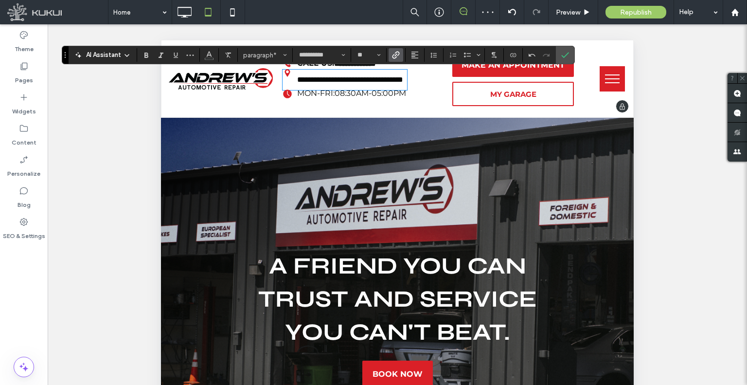
click at [385, 95] on span "08:30AM-05:00PM" at bounding box center [371, 93] width 72 height 9
click at [359, 99] on span at bounding box center [359, 99] width 0 height 0
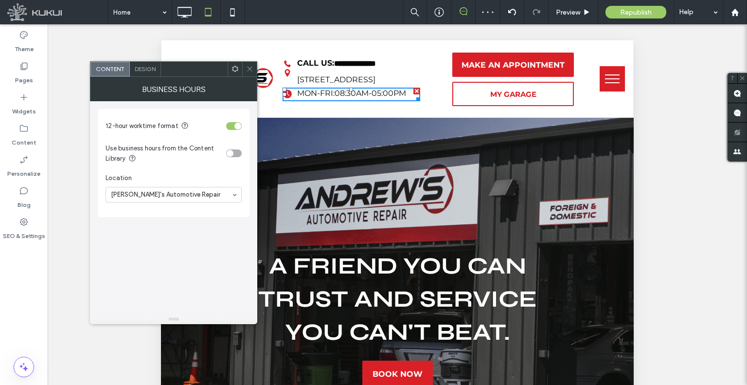
drag, startPoint x: 253, startPoint y: 69, endPoint x: 193, endPoint y: 16, distance: 80.3
click at [253, 69] on icon at bounding box center [249, 68] width 7 height 7
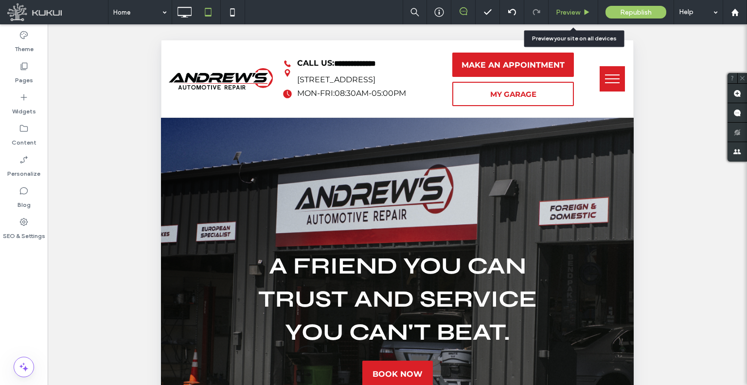
click at [559, 13] on span "Preview" at bounding box center [568, 12] width 24 height 8
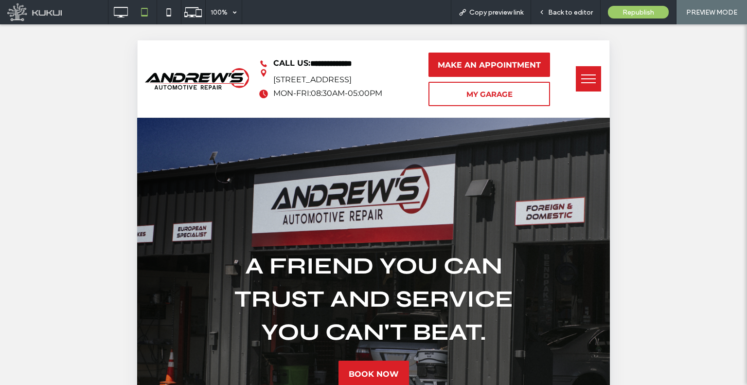
click at [578, 82] on button "menu" at bounding box center [588, 78] width 25 height 25
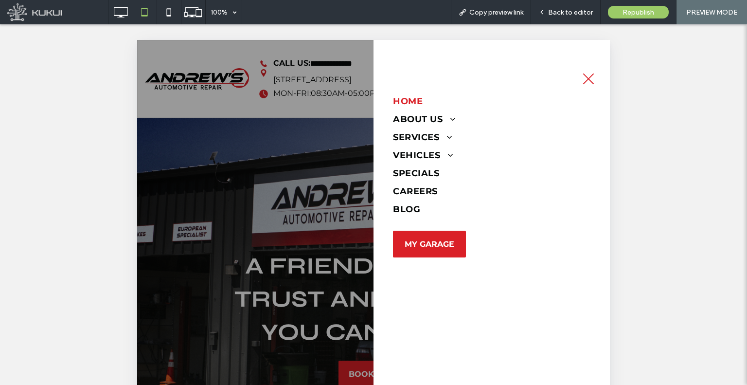
click at [311, 216] on div at bounding box center [373, 351] width 473 height 623
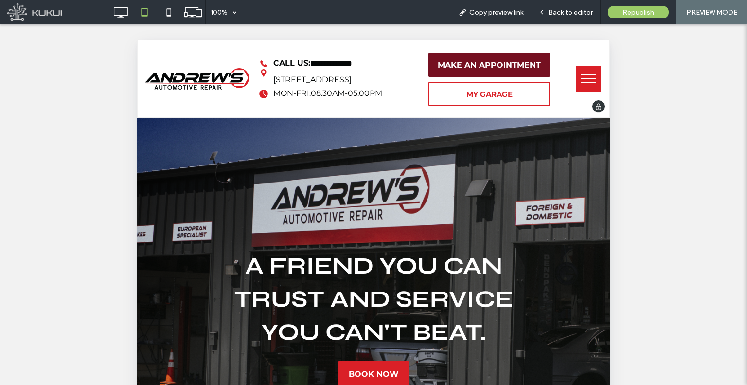
click at [483, 69] on span "MAKE AN APPOINTMENT" at bounding box center [489, 64] width 103 height 9
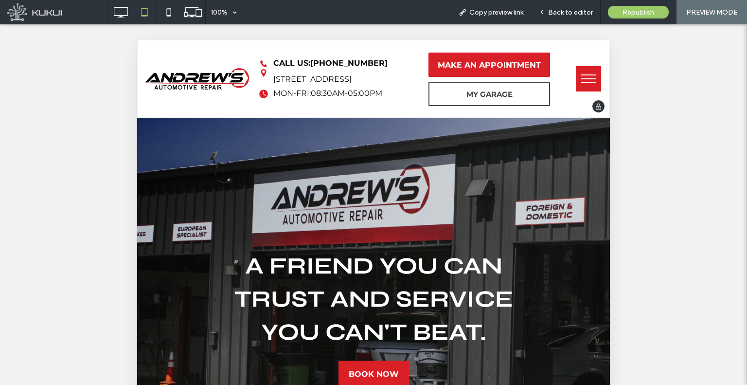
click at [484, 85] on span "MY GARAGE" at bounding box center [490, 94] width 46 height 19
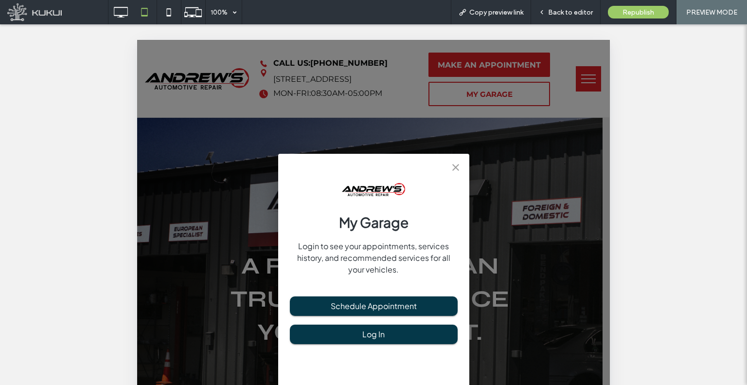
click at [477, 102] on div "My Garage Login to see your appointments, services history, and recommended ser…" at bounding box center [373, 351] width 473 height 623
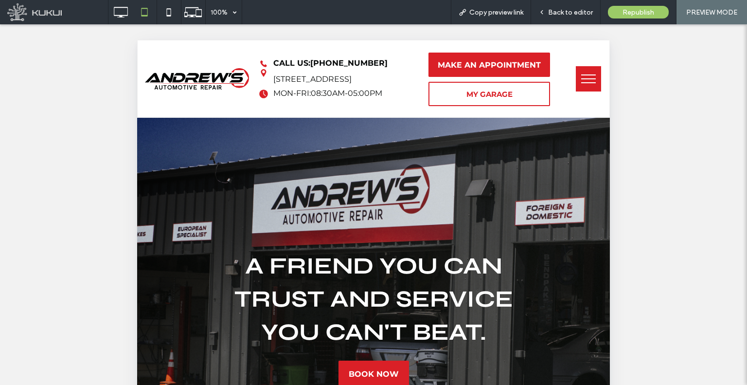
click at [581, 75] on span "menu" at bounding box center [588, 74] width 15 height 1
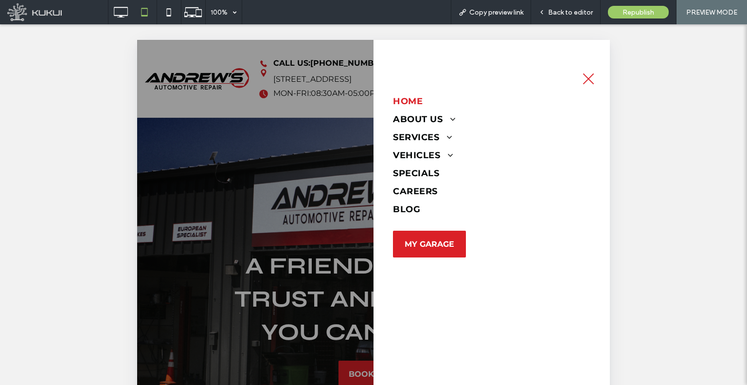
click at [575, 76] on div "Home About Us Meet the Team Contact Us Reviews Leave A Review Services 30,000 M…" at bounding box center [492, 148] width 198 height 216
click at [430, 239] on span "MY GARAGE" at bounding box center [430, 243] width 50 height 19
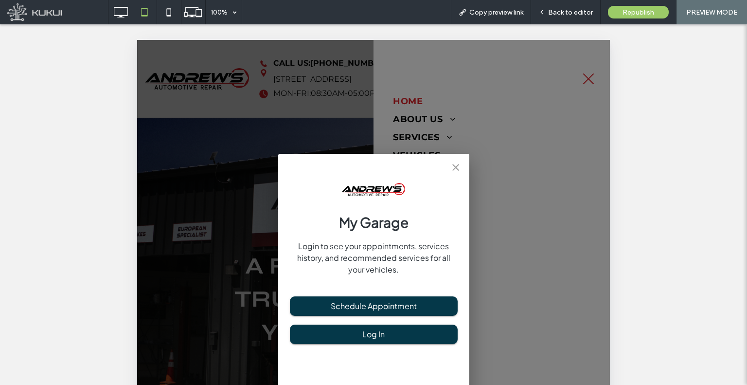
click at [459, 170] on icon "close" at bounding box center [456, 168] width 12 height 12
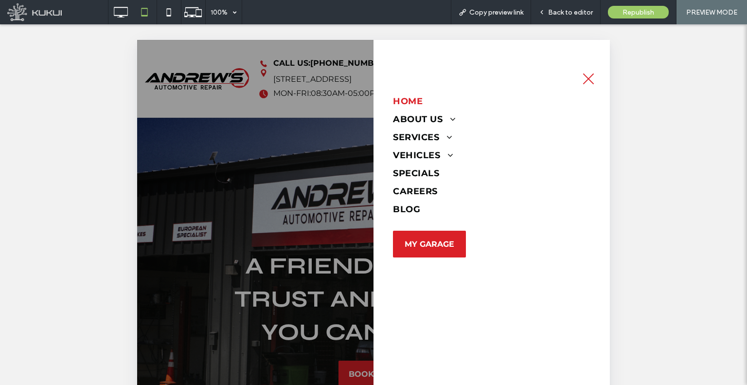
click at [335, 167] on div at bounding box center [373, 351] width 473 height 623
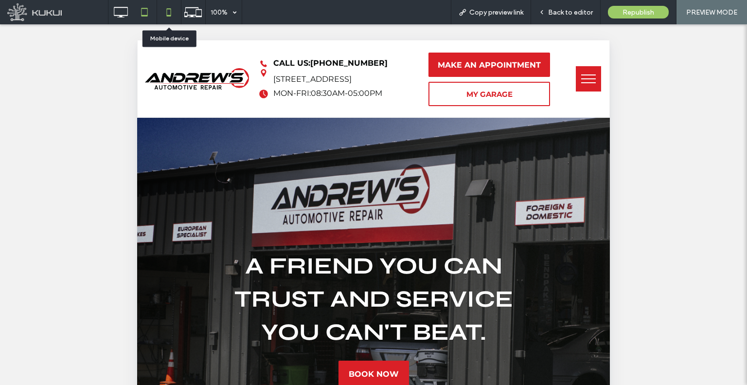
click at [171, 19] on icon at bounding box center [168, 11] width 19 height 19
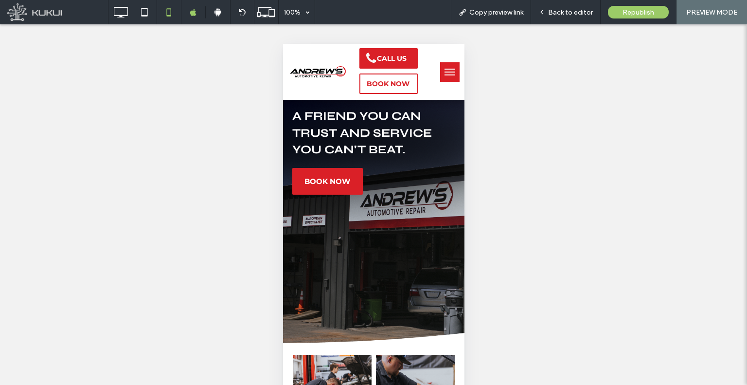
click at [440, 70] on button "menu" at bounding box center [449, 71] width 19 height 19
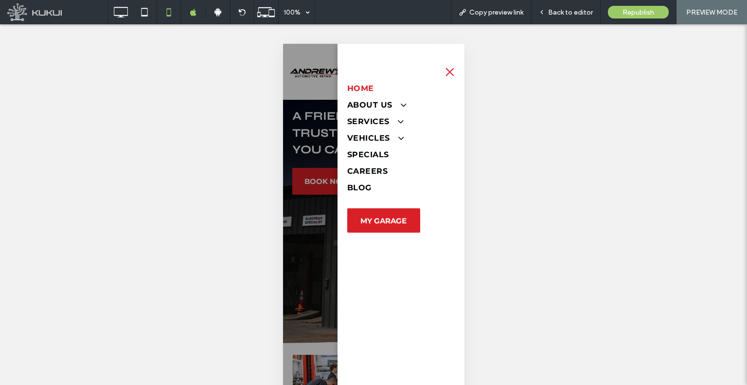
click at [441, 72] on button "menu" at bounding box center [449, 71] width 19 height 19
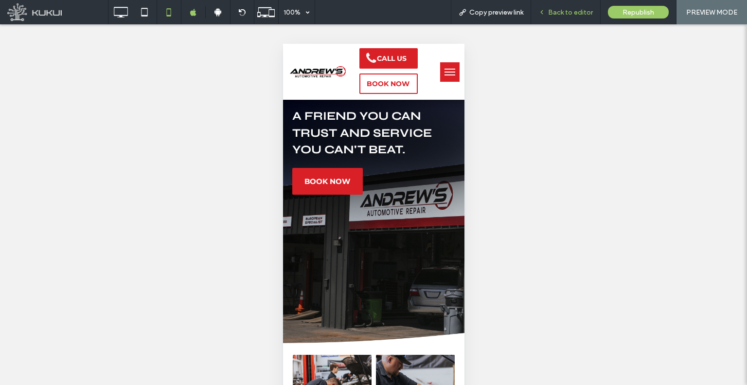
click at [560, 13] on span "Back to editor" at bounding box center [570, 12] width 45 height 8
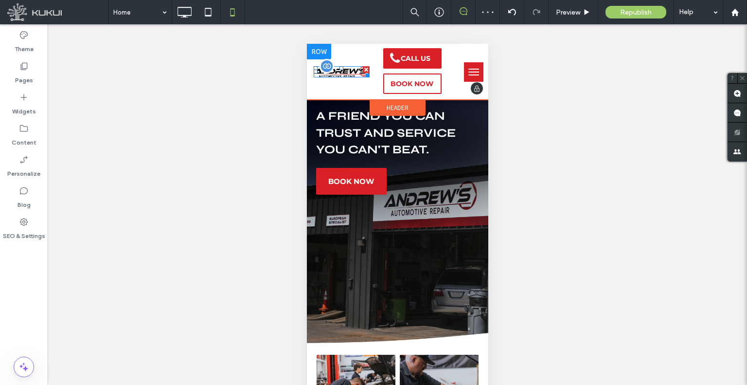
click at [351, 71] on img at bounding box center [340, 71] width 55 height 11
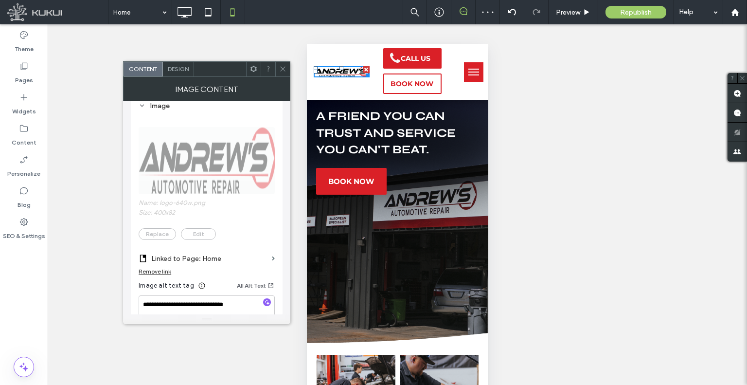
scroll to position [146, 0]
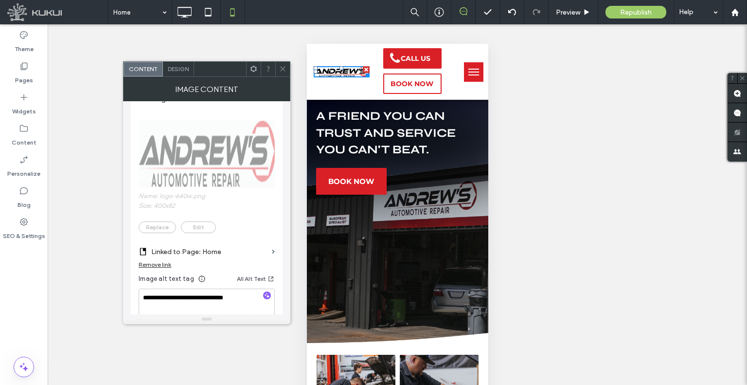
click at [279, 72] on icon at bounding box center [282, 68] width 7 height 7
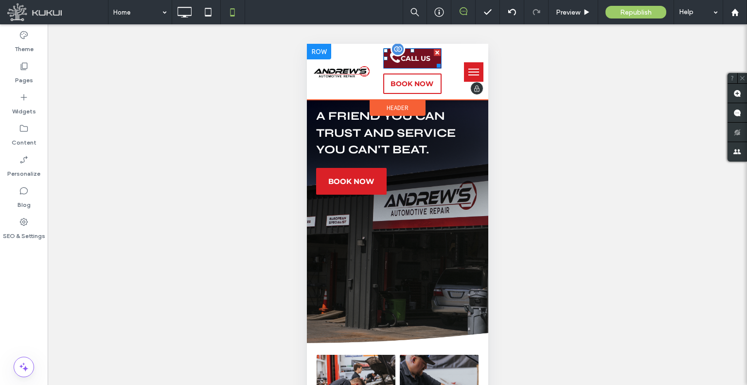
click at [425, 62] on span "CALL US" at bounding box center [415, 58] width 30 height 9
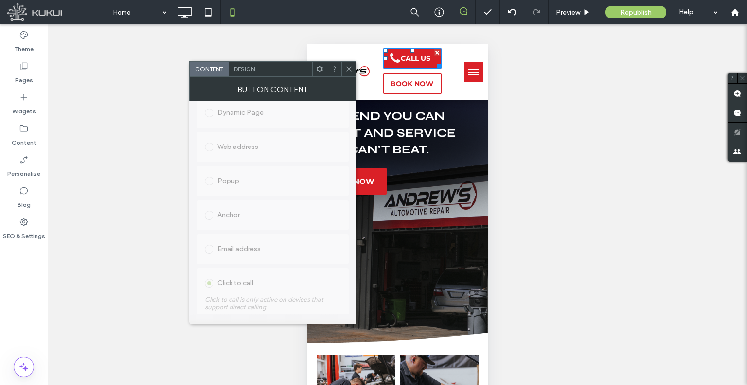
scroll to position [251, 0]
click at [346, 70] on icon at bounding box center [348, 68] width 7 height 7
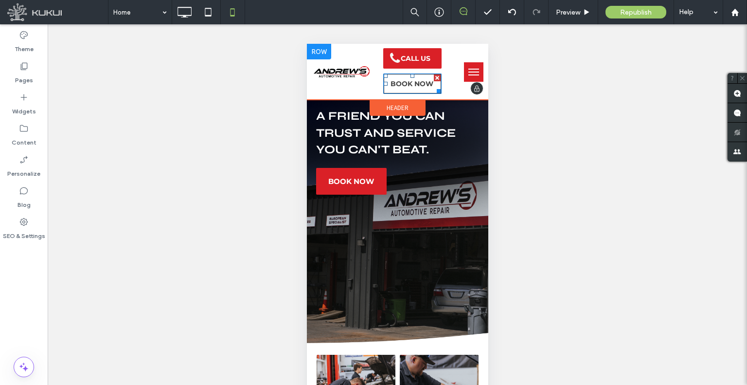
click at [408, 79] on link "BOOK NOW" at bounding box center [412, 83] width 58 height 20
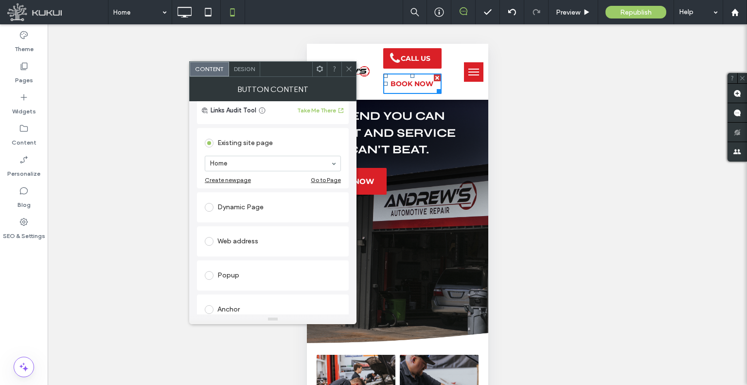
scroll to position [49, 0]
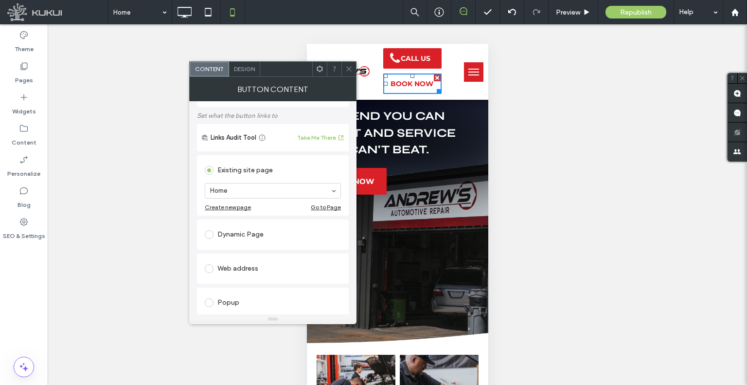
click at [352, 69] on icon at bounding box center [348, 68] width 7 height 7
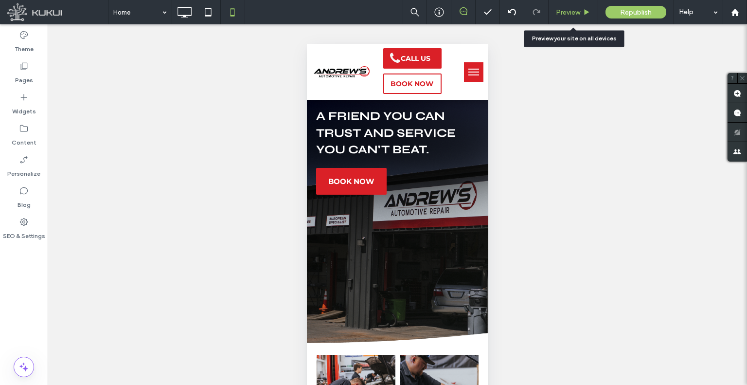
click at [571, 15] on span "Preview" at bounding box center [568, 12] width 24 height 8
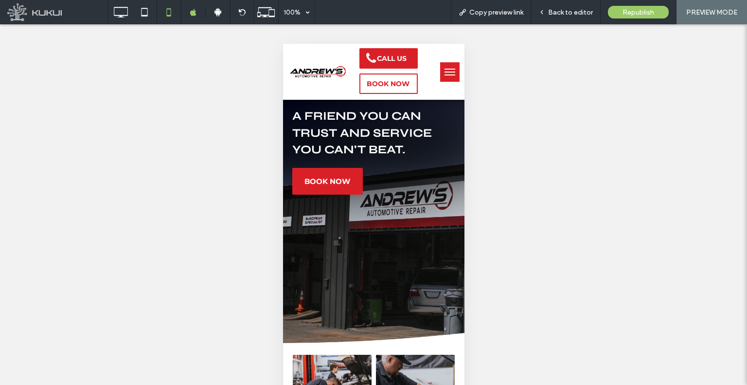
click at [443, 77] on button "menu" at bounding box center [449, 71] width 19 height 19
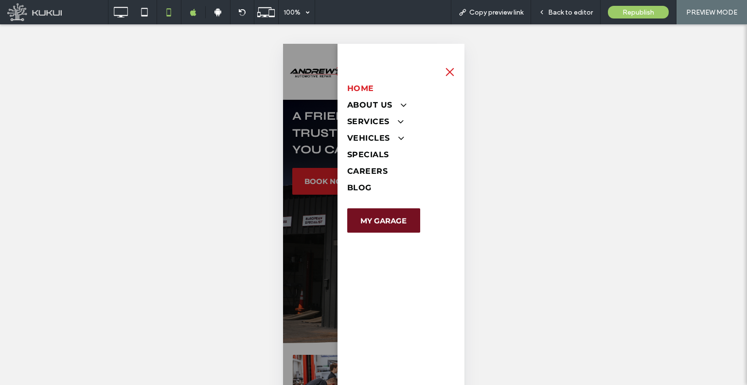
click at [403, 210] on div "MY GARAGE" at bounding box center [383, 220] width 73 height 24
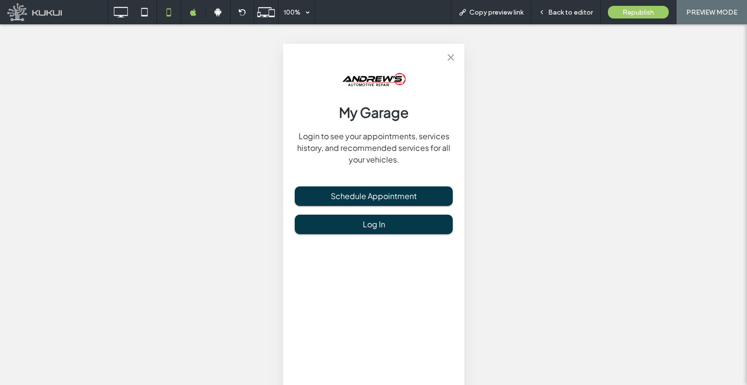
click at [448, 61] on icon "close" at bounding box center [451, 58] width 12 height 12
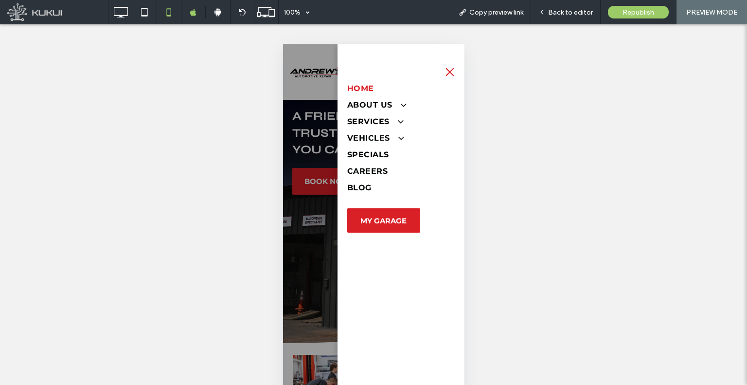
click at [309, 199] on div at bounding box center [373, 229] width 181 height 371
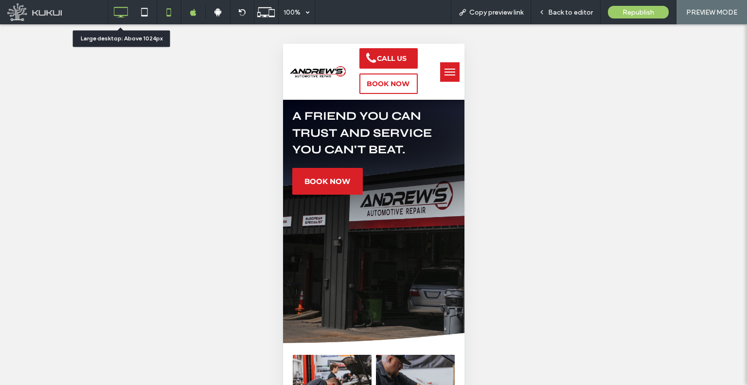
click at [115, 13] on icon at bounding box center [120, 11] width 19 height 19
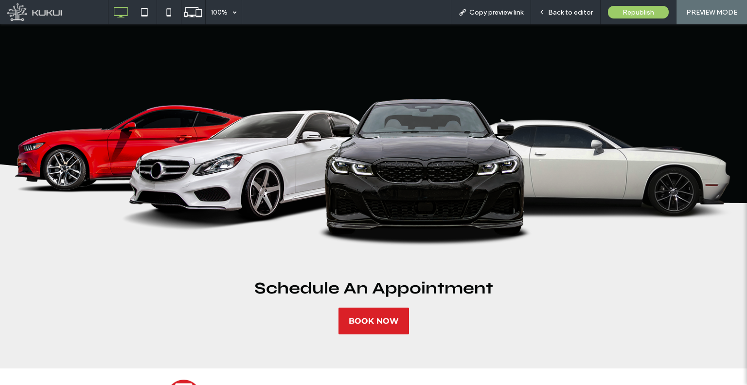
scroll to position [2970, 0]
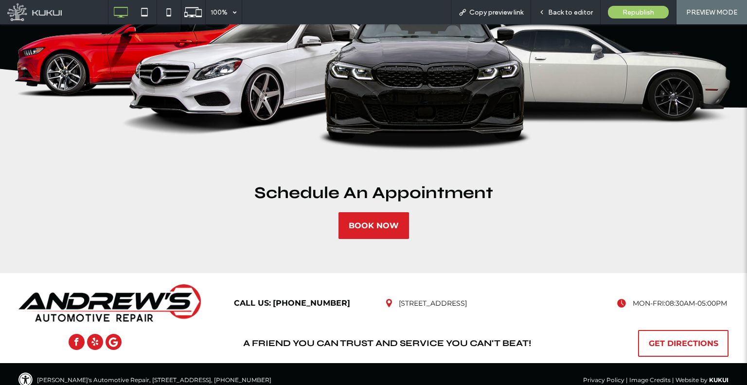
drag, startPoint x: 226, startPoint y: 119, endPoint x: 294, endPoint y: 278, distance: 172.4
click at [571, 6] on div "Back to editor" at bounding box center [566, 12] width 70 height 24
click at [554, 14] on span "Back to editor" at bounding box center [570, 12] width 45 height 8
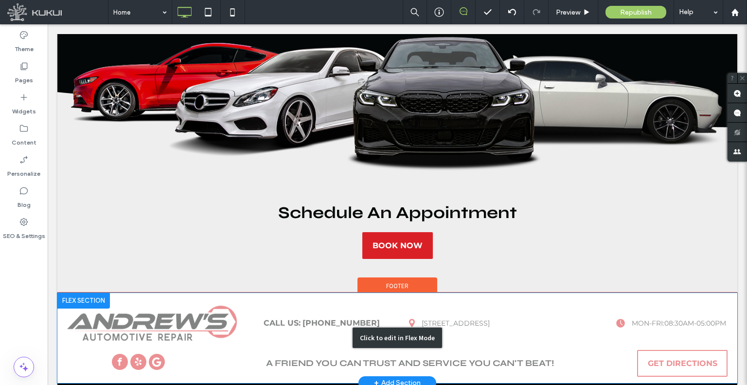
scroll to position [2991, 0]
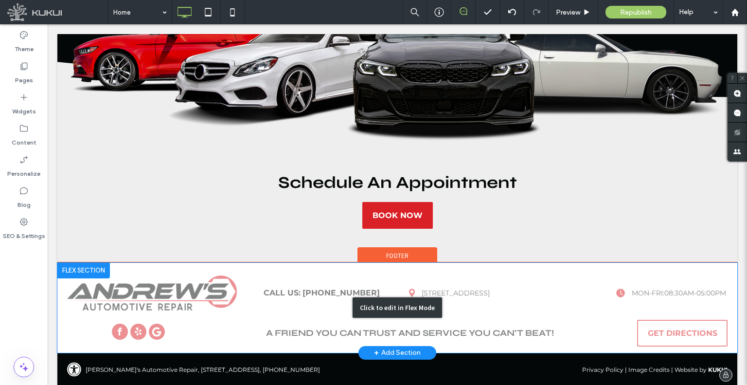
click at [189, 296] on div "Click to edit in Flex Mode" at bounding box center [397, 308] width 680 height 90
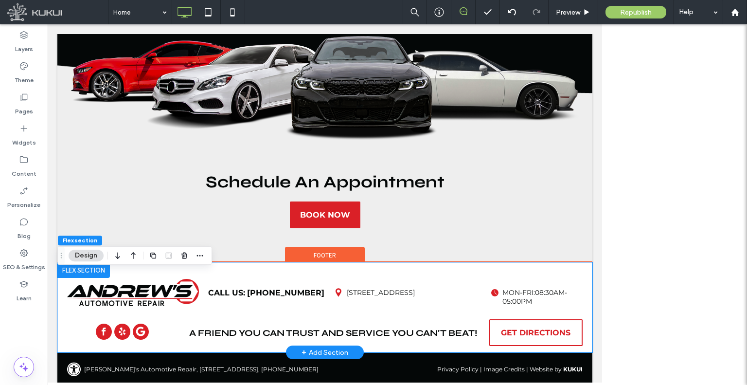
scroll to position [2984, 0]
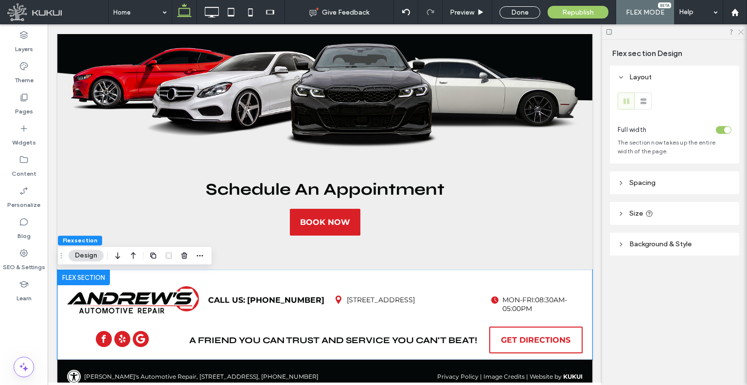
click at [741, 34] on icon at bounding box center [741, 31] width 6 height 6
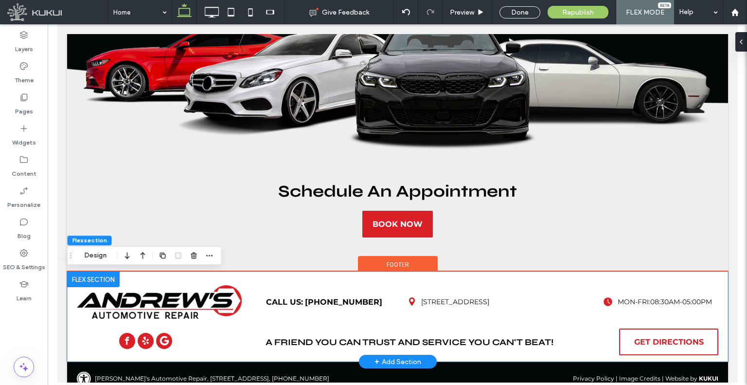
scroll to position [2960, 0]
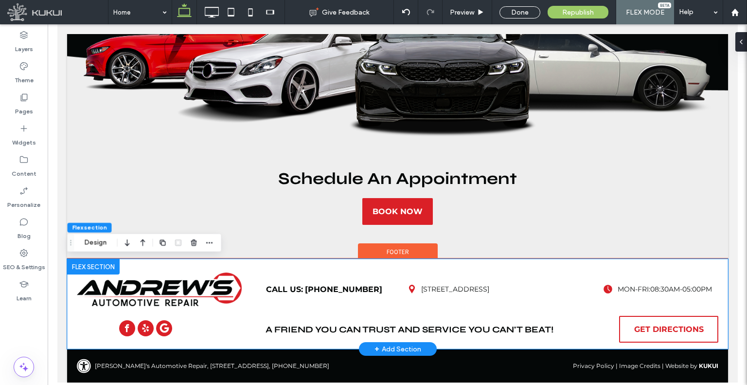
click at [177, 287] on img at bounding box center [158, 289] width 165 height 40
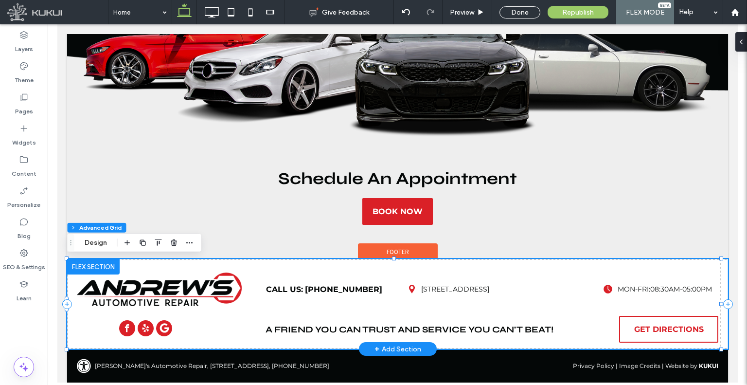
click at [177, 287] on img at bounding box center [158, 289] width 165 height 40
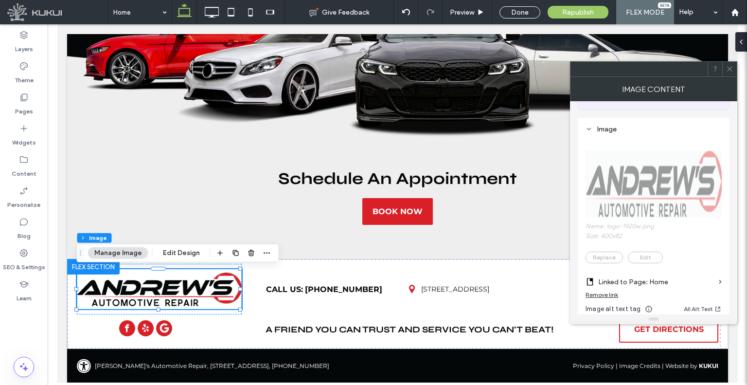
scroll to position [195, 0]
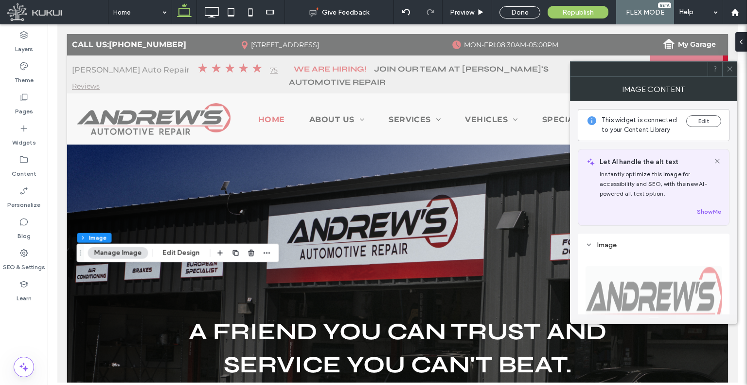
click at [724, 69] on div at bounding box center [729, 69] width 15 height 15
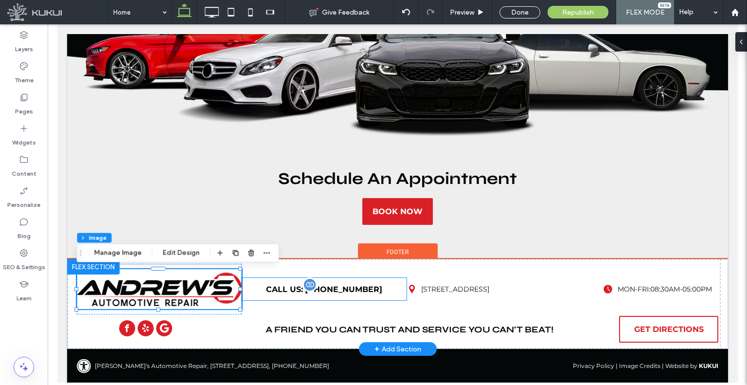
click at [335, 290] on span "(530) 768-1047" at bounding box center [343, 289] width 77 height 9
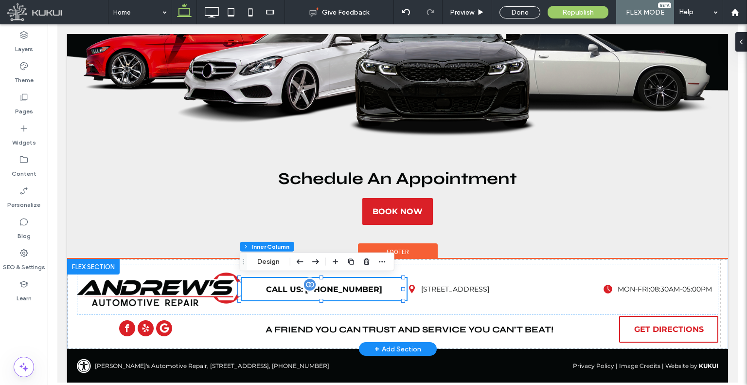
click at [335, 290] on span "(530) 768-1047" at bounding box center [343, 289] width 77 height 9
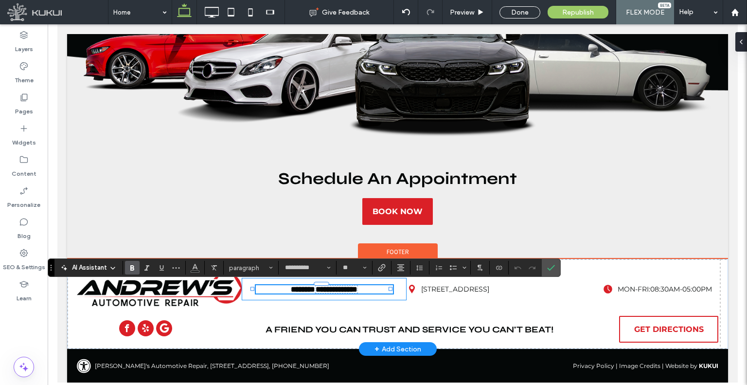
click at [335, 290] on span "**********" at bounding box center [336, 289] width 42 height 7
click at [387, 267] on label "Link" at bounding box center [382, 268] width 15 height 14
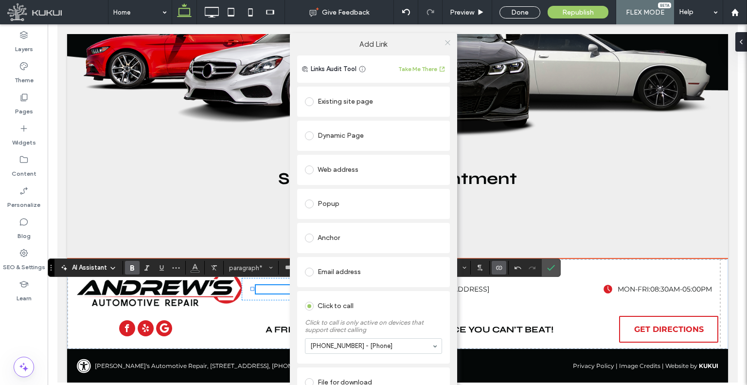
click at [446, 44] on icon at bounding box center [447, 42] width 7 height 7
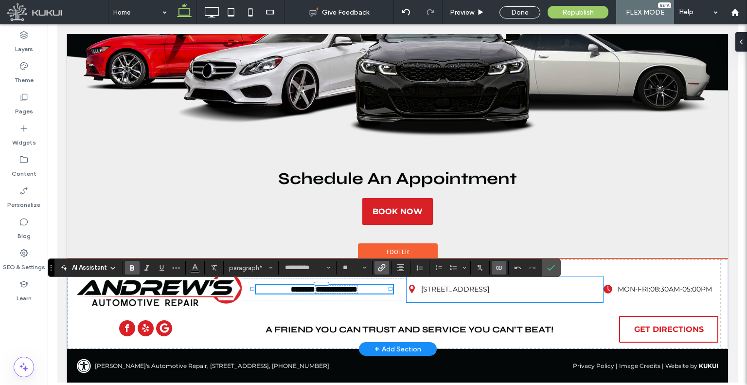
click at [482, 285] on link "890 Twin View Blvd, Redding CA 96003" at bounding box center [455, 289] width 68 height 9
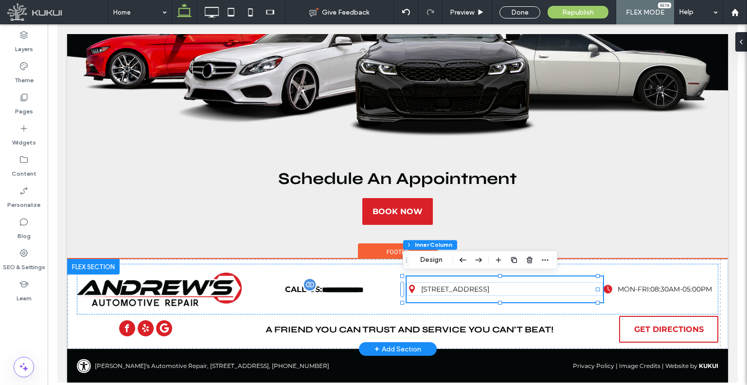
click at [482, 285] on link "890 Twin View Blvd, Redding CA 96003" at bounding box center [455, 289] width 68 height 9
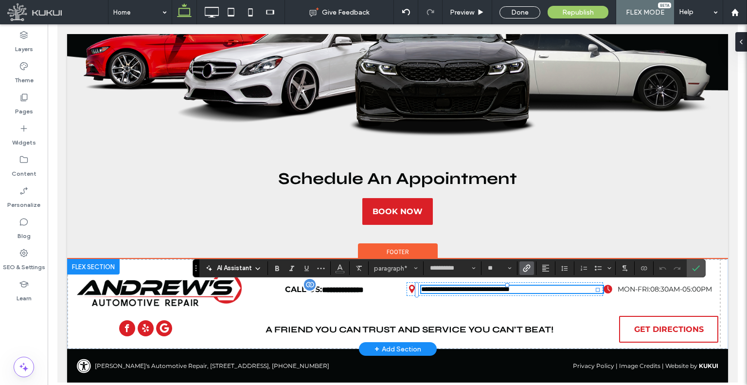
click at [524, 265] on icon "Link" at bounding box center [527, 268] width 8 height 8
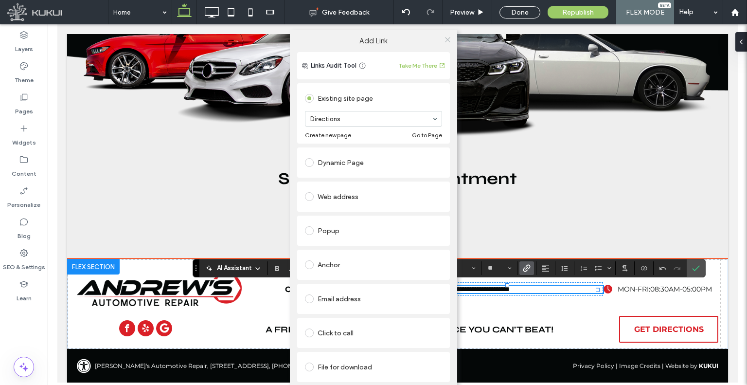
click at [444, 42] on icon at bounding box center [447, 39] width 7 height 7
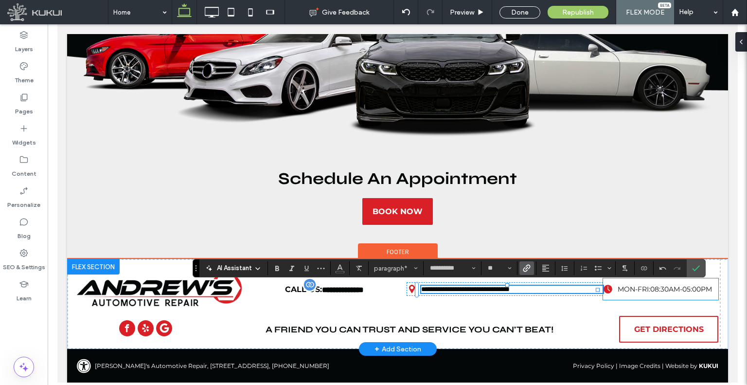
click at [635, 289] on span "MON-FRI:" at bounding box center [633, 289] width 33 height 9
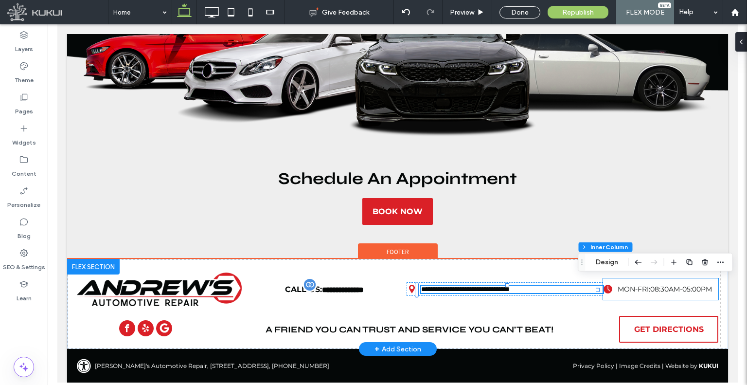
type input "**"
click at [635, 289] on span "MON-FRI:" at bounding box center [633, 289] width 33 height 9
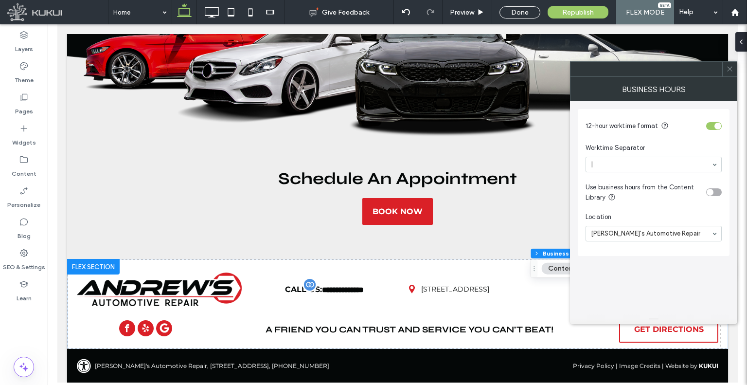
click at [729, 68] on use at bounding box center [729, 69] width 5 height 5
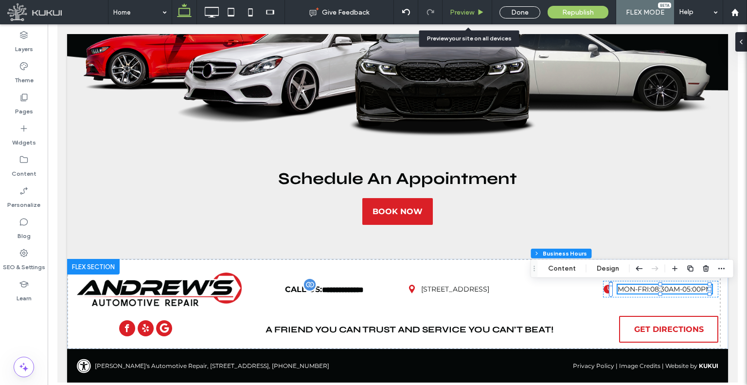
click at [472, 18] on div "Preview" at bounding box center [468, 12] width 50 height 24
click at [459, 13] on span "Preview" at bounding box center [462, 12] width 24 height 8
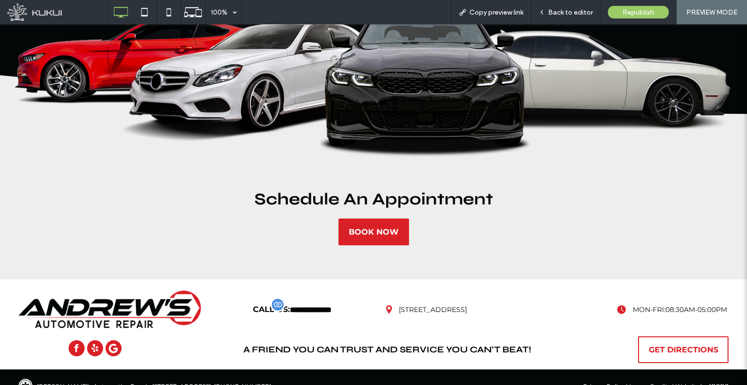
scroll to position [2970, 0]
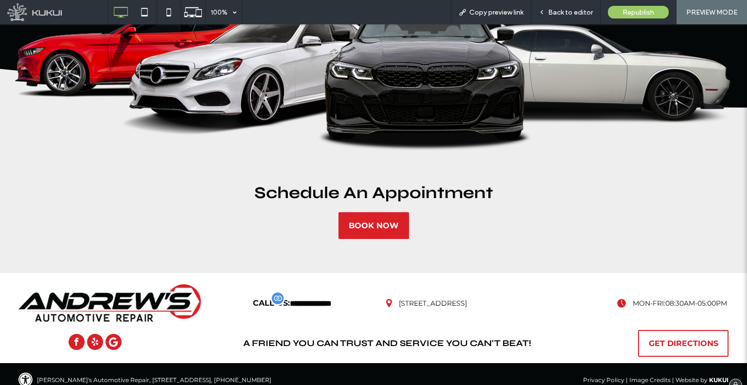
click at [652, 376] on link "Image Credits" at bounding box center [650, 379] width 41 height 7
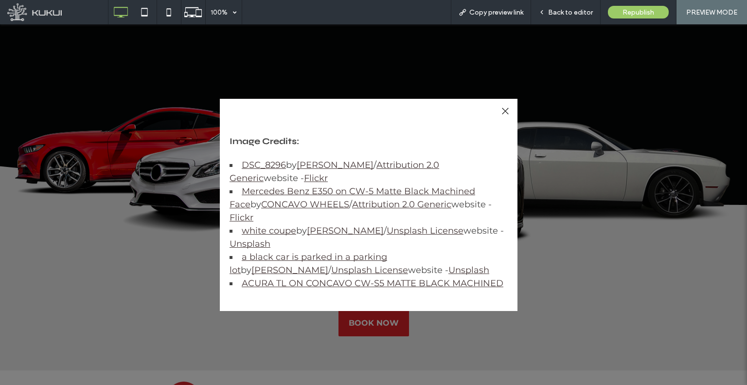
scroll to position [2872, 0]
drag, startPoint x: 278, startPoint y: 191, endPoint x: 281, endPoint y: 176, distance: 15.4
drag, startPoint x: 267, startPoint y: 245, endPoint x: 269, endPoint y: 228, distance: 17.7
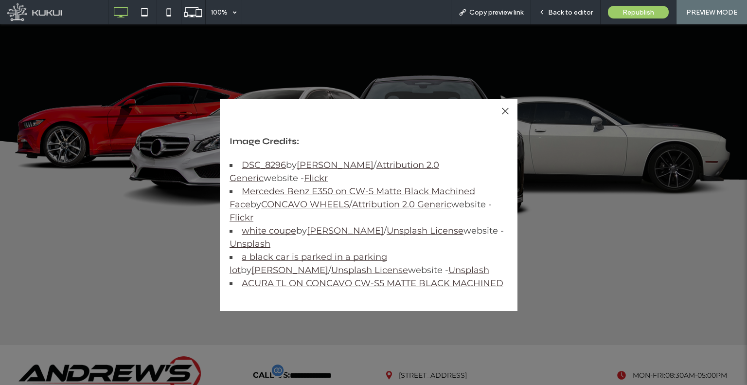
scroll to position [2970, 0]
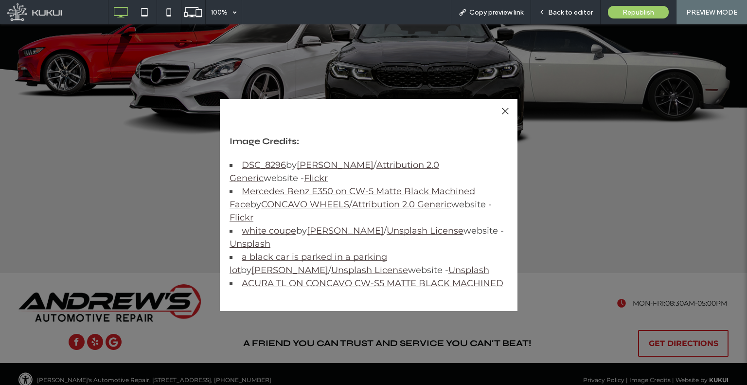
click at [502, 115] on div at bounding box center [505, 111] width 13 height 13
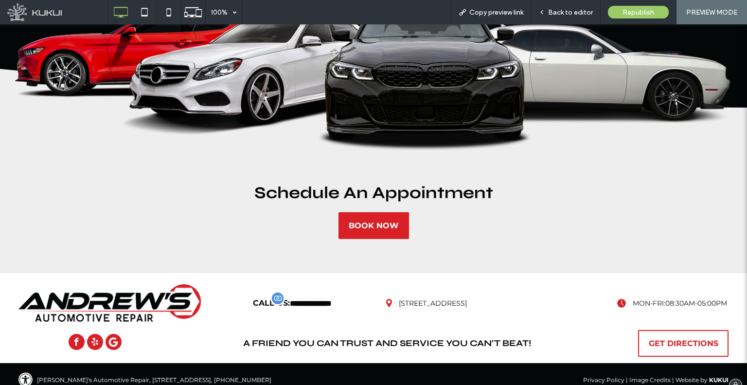
click at [427, 338] on strong "A Friend You Can Trust And Service You Can't Beat!" at bounding box center [387, 343] width 288 height 11
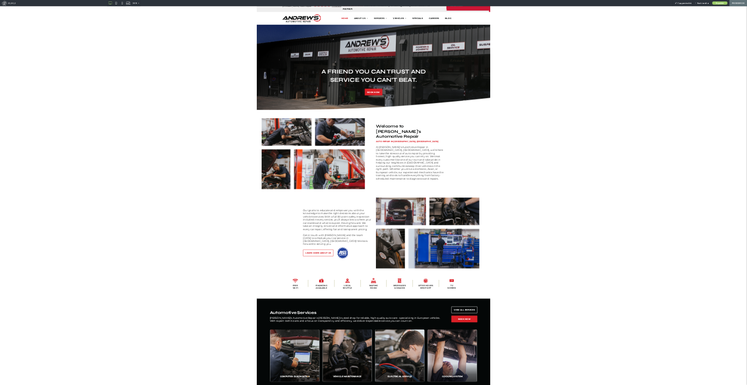
scroll to position [0, 0]
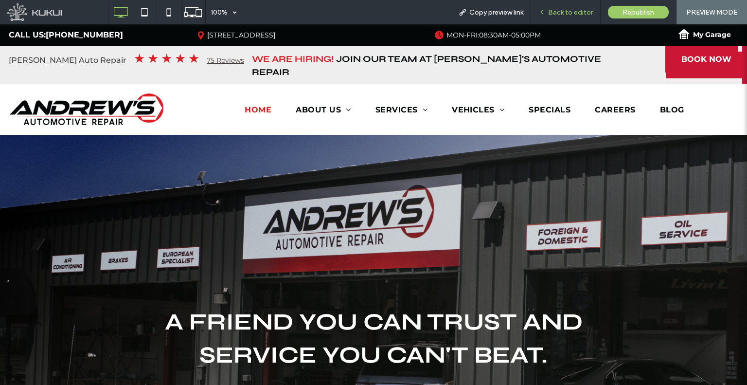
drag, startPoint x: 551, startPoint y: 15, endPoint x: 468, endPoint y: 6, distance: 83.2
click at [551, 15] on span "Back to editor" at bounding box center [570, 12] width 45 height 8
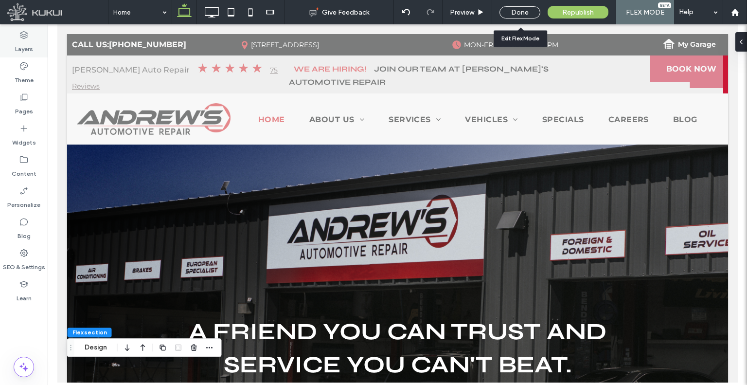
click at [19, 48] on label "Layers" at bounding box center [24, 47] width 18 height 14
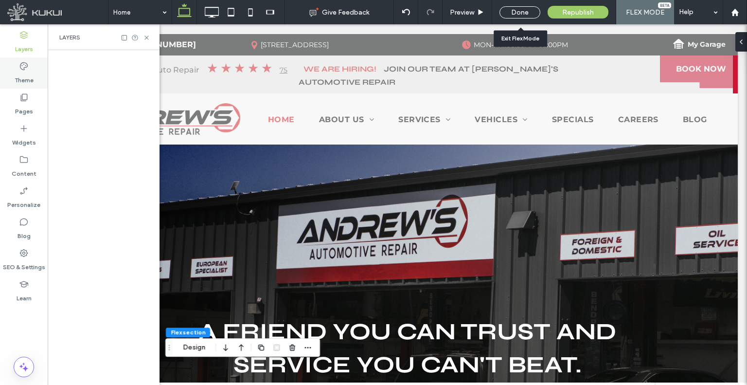
click at [32, 82] on label "Theme" at bounding box center [24, 78] width 19 height 14
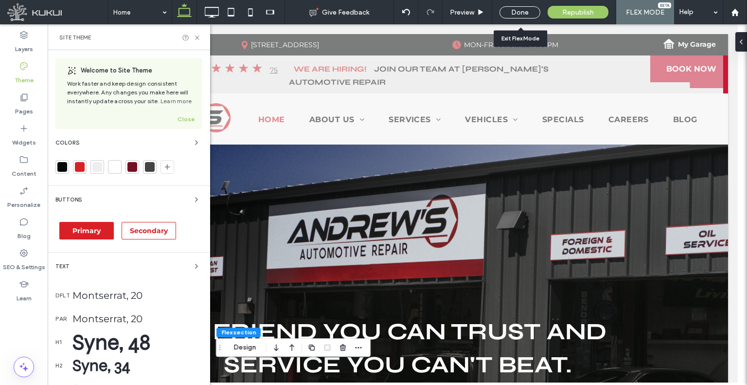
scroll to position [76, 0]
click at [256, 13] on icon at bounding box center [250, 11] width 19 height 19
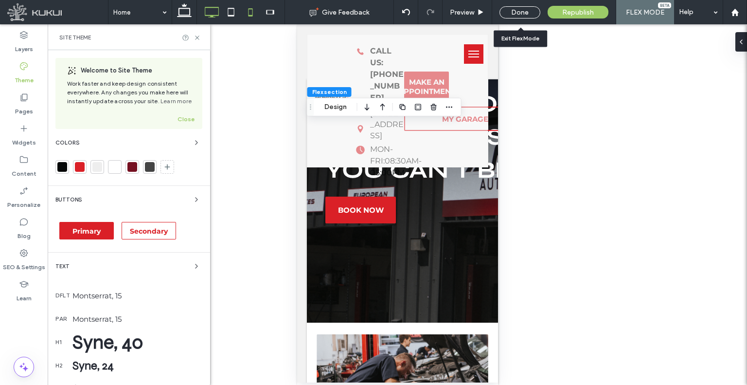
click at [214, 16] on use at bounding box center [212, 12] width 14 height 11
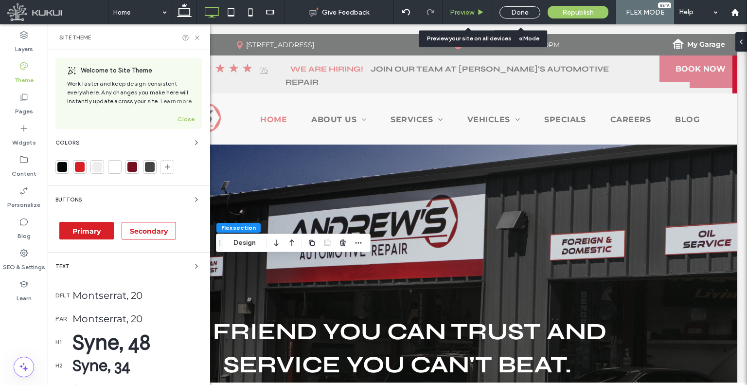
click at [464, 13] on span "Preview" at bounding box center [462, 12] width 24 height 8
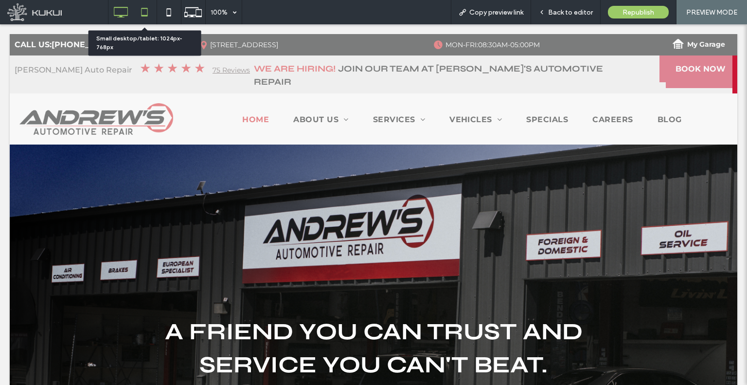
click at [151, 17] on icon at bounding box center [144, 11] width 19 height 19
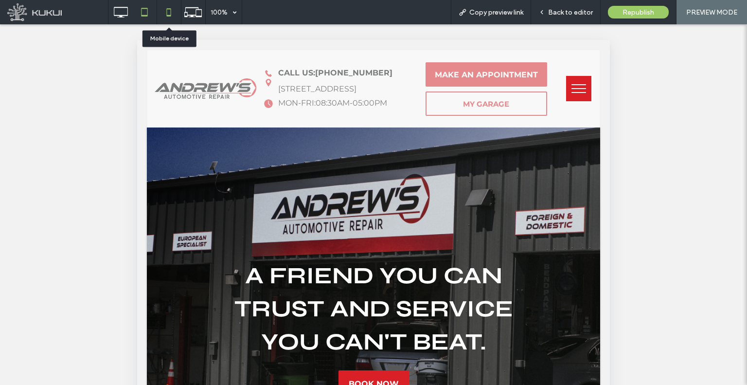
click at [161, 16] on icon at bounding box center [168, 11] width 19 height 19
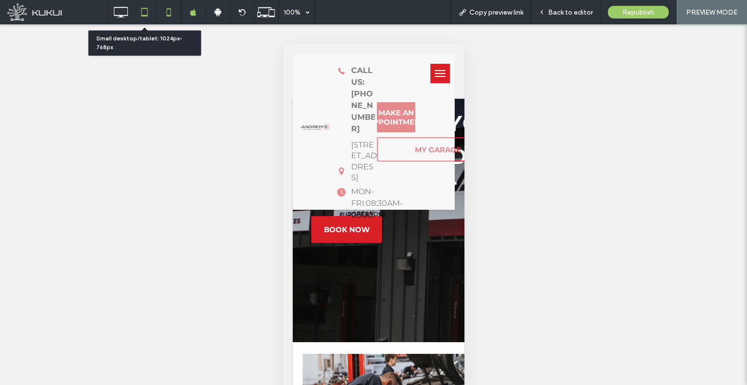
click at [144, 17] on icon at bounding box center [144, 11] width 19 height 19
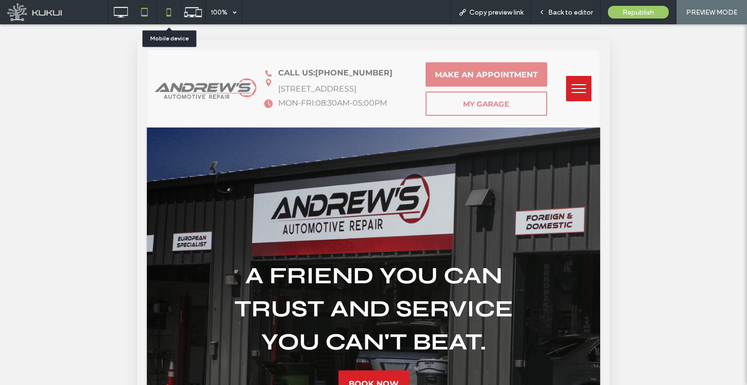
click at [169, 10] on icon at bounding box center [168, 11] width 19 height 19
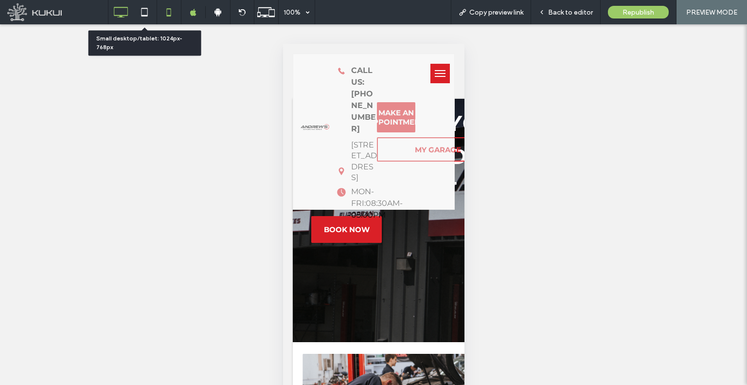
click at [130, 16] on div at bounding box center [120, 11] width 24 height 19
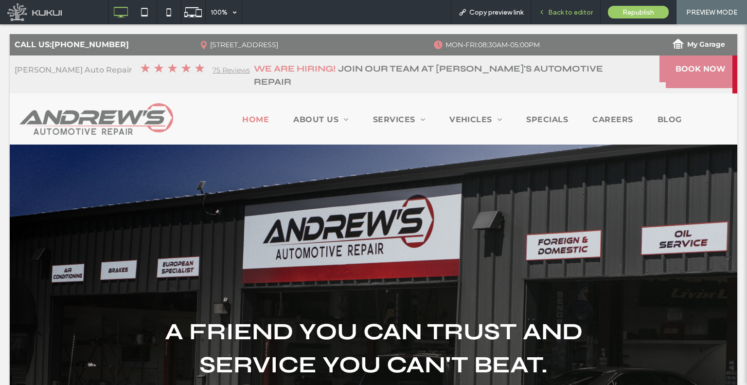
click at [560, 13] on span "Back to editor" at bounding box center [570, 12] width 45 height 8
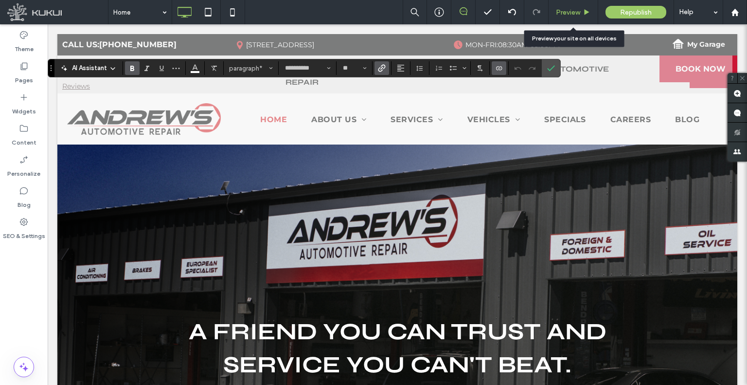
click at [568, 8] on span "Preview" at bounding box center [568, 12] width 24 height 8
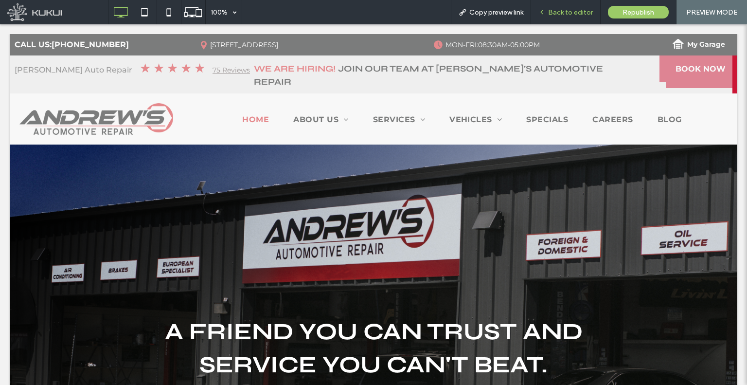
click at [566, 14] on span "Back to editor" at bounding box center [570, 12] width 45 height 8
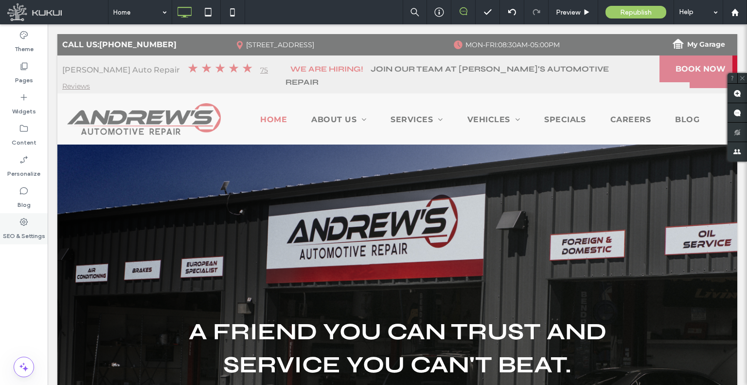
click at [13, 222] on div "SEO & Settings" at bounding box center [24, 228] width 48 height 31
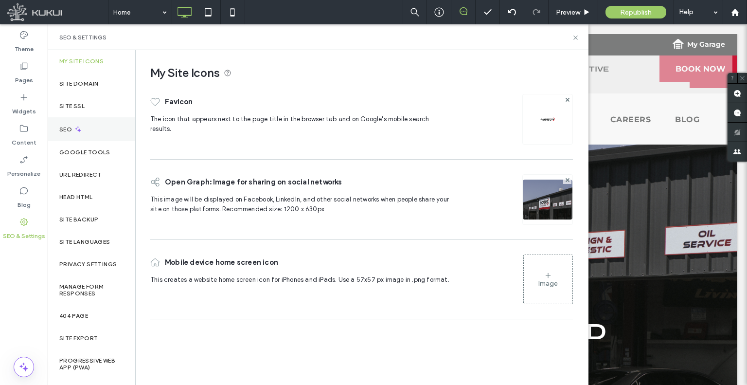
click at [96, 129] on div "SEO" at bounding box center [92, 129] width 88 height 24
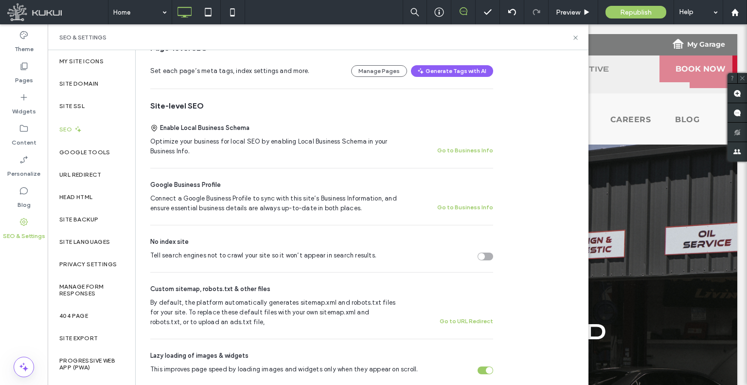
scroll to position [243, 0]
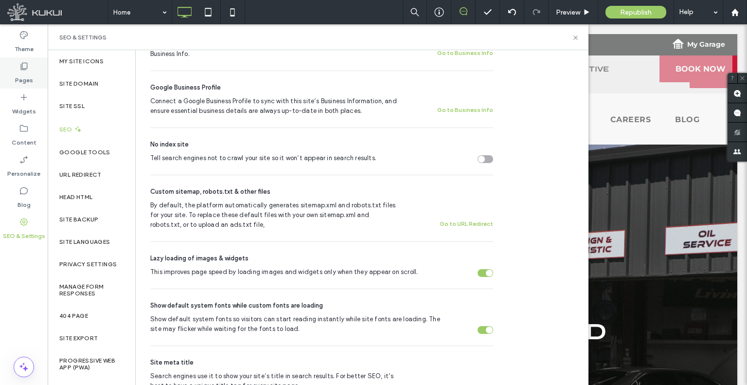
click at [29, 77] on label "Pages" at bounding box center [24, 78] width 18 height 14
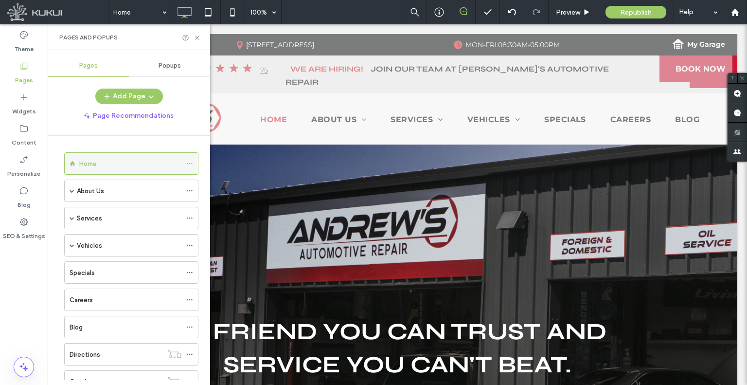
click at [193, 161] on icon at bounding box center [189, 163] width 7 height 7
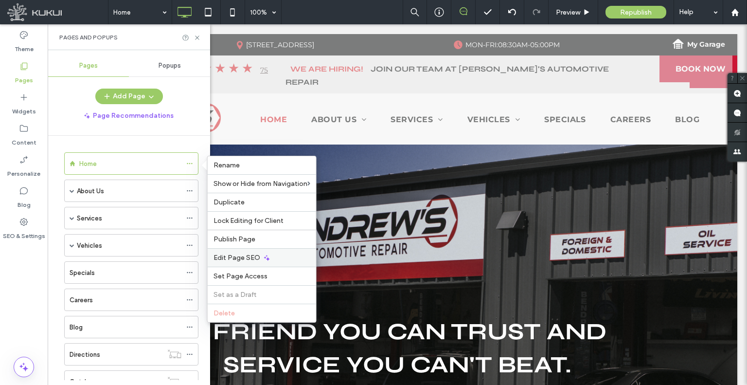
click at [248, 253] on span "Edit Page SEO" at bounding box center [237, 257] width 47 height 8
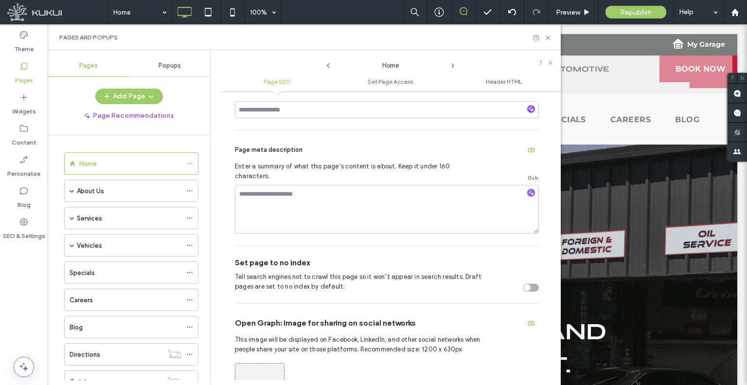
scroll to position [151, 0]
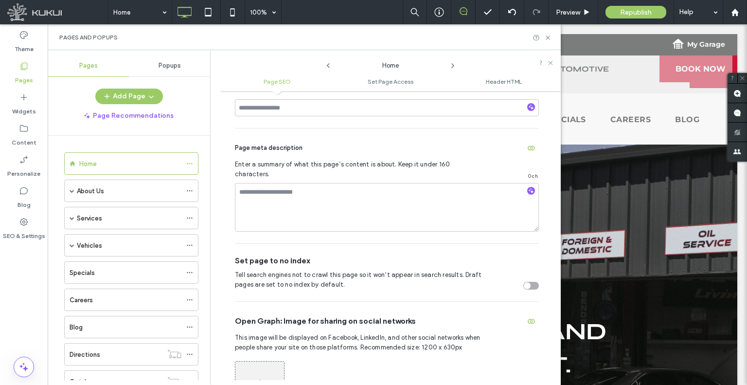
click at [453, 69] on icon at bounding box center [453, 66] width 8 height 8
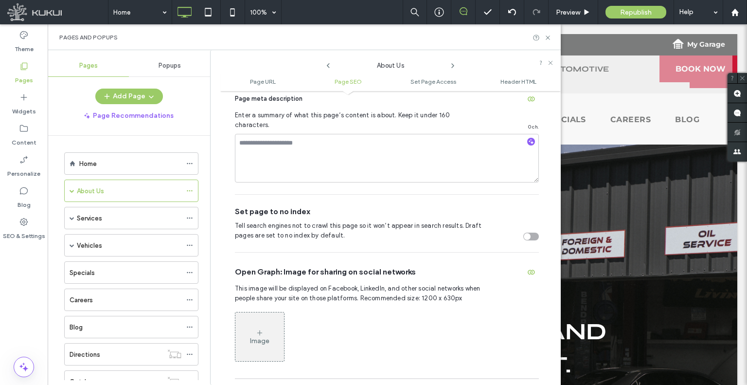
scroll to position [425, 0]
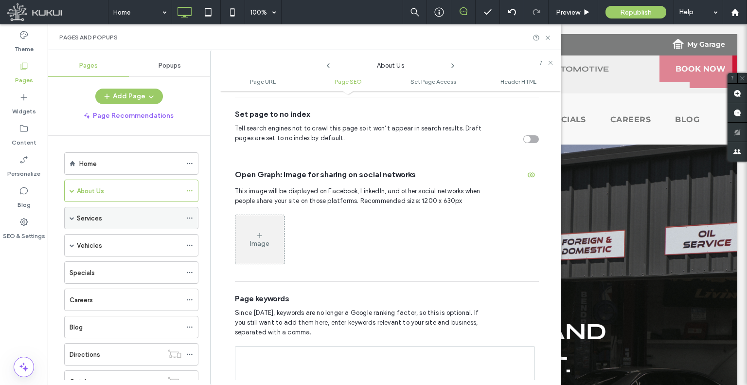
click at [191, 216] on icon at bounding box center [189, 218] width 7 height 7
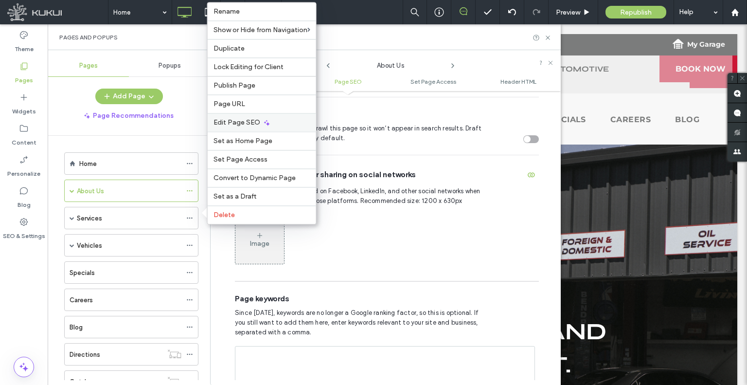
click at [243, 126] on span "Edit Page SEO" at bounding box center [237, 122] width 47 height 8
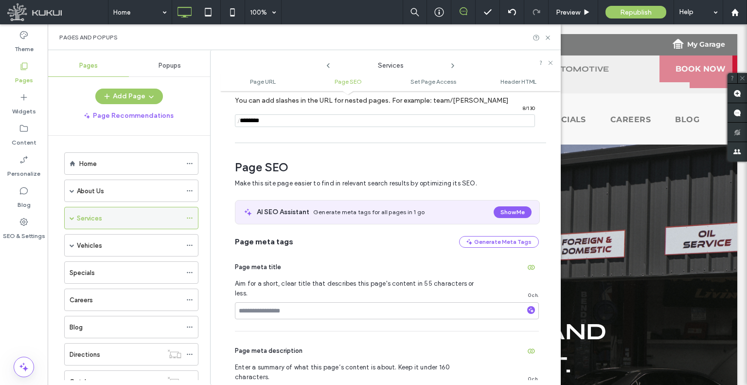
scroll to position [133, 0]
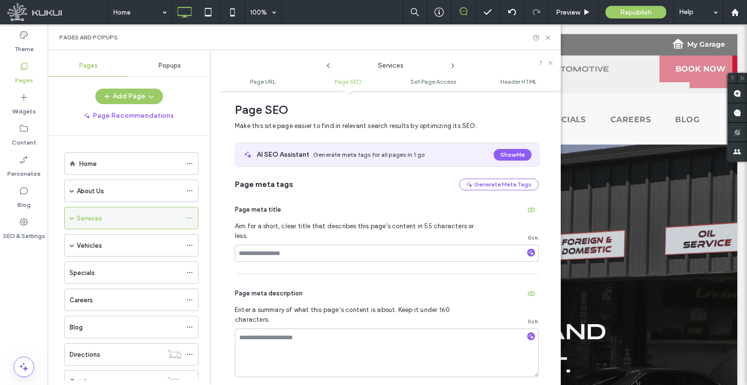
click at [72, 216] on span at bounding box center [72, 218] width 5 height 5
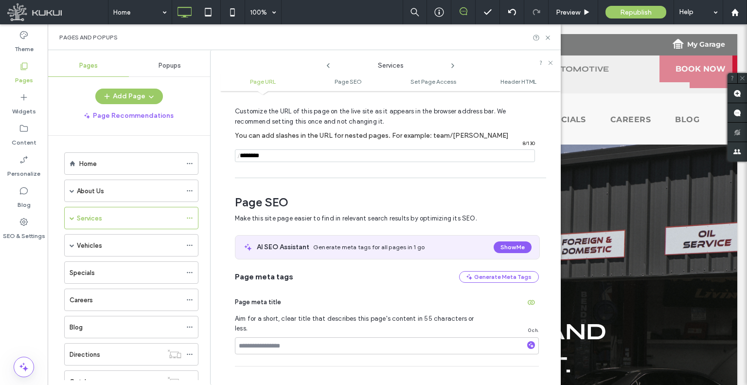
scroll to position [231, 0]
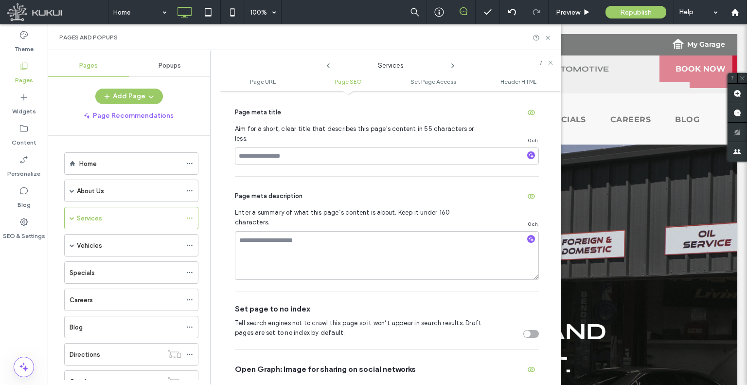
click at [453, 66] on icon at bounding box center [453, 66] width 8 height 8
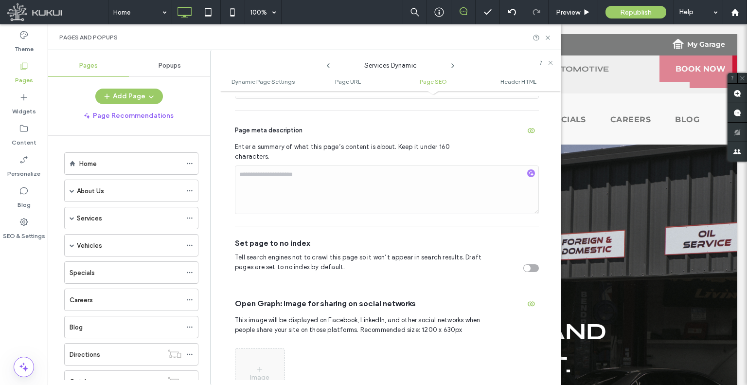
scroll to position [516, 0]
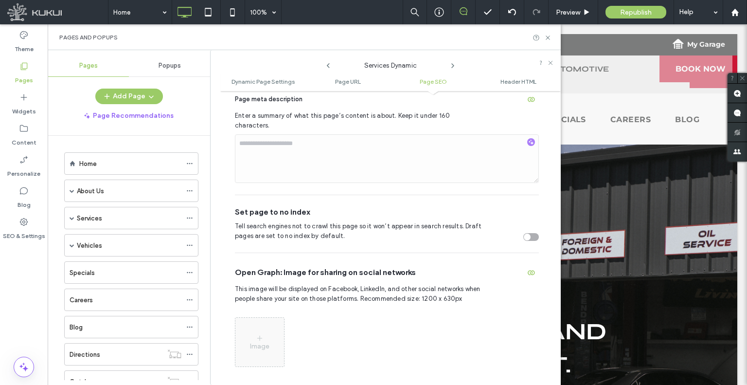
click at [453, 67] on icon at bounding box center [453, 66] width 8 height 8
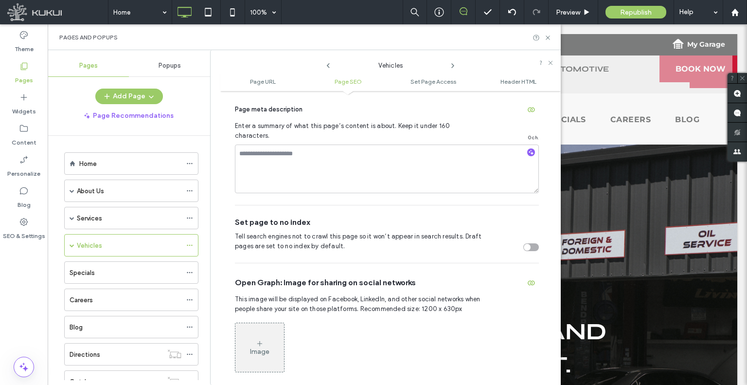
scroll to position [328, 0]
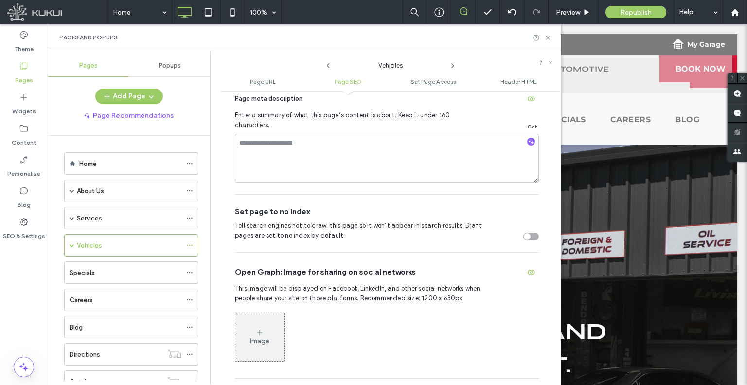
click at [452, 63] on icon at bounding box center [453, 66] width 8 height 8
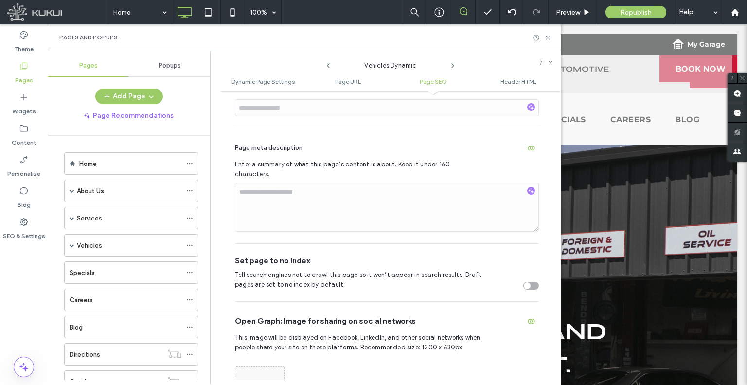
scroll to position [516, 0]
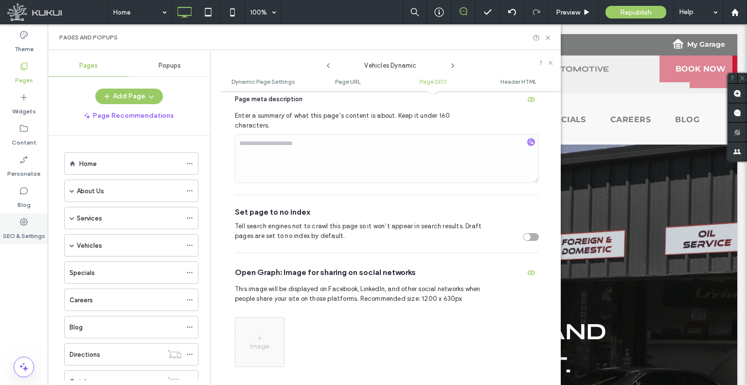
click at [43, 230] on label "SEO & Settings" at bounding box center [24, 234] width 42 height 14
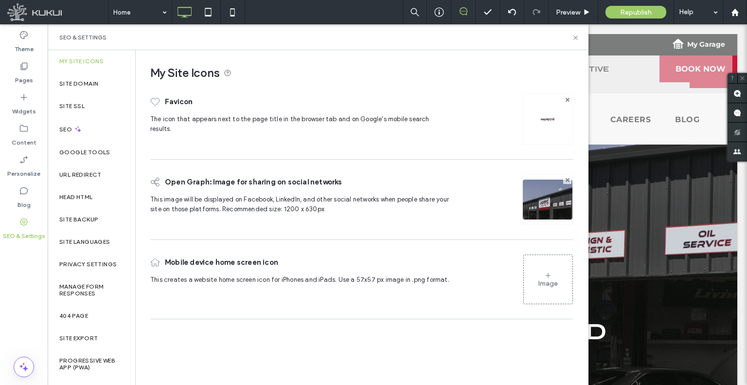
click at [90, 175] on label "URL Redirect" at bounding box center [80, 174] width 42 height 7
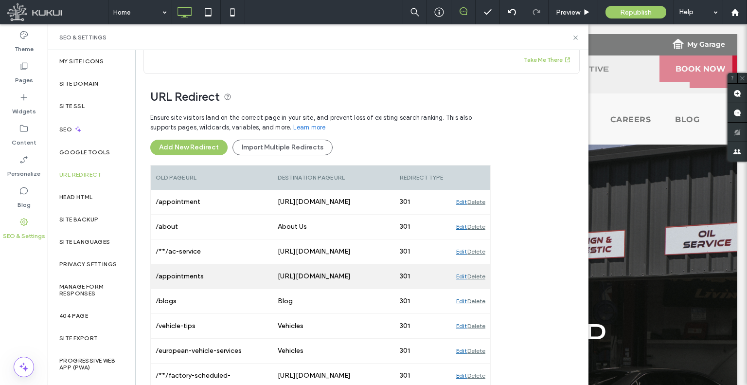
scroll to position [78, 0]
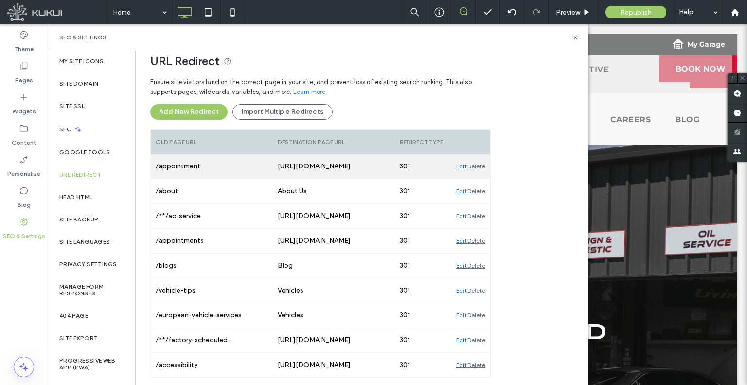
click at [180, 162] on div "/appointment" at bounding box center [212, 166] width 122 height 24
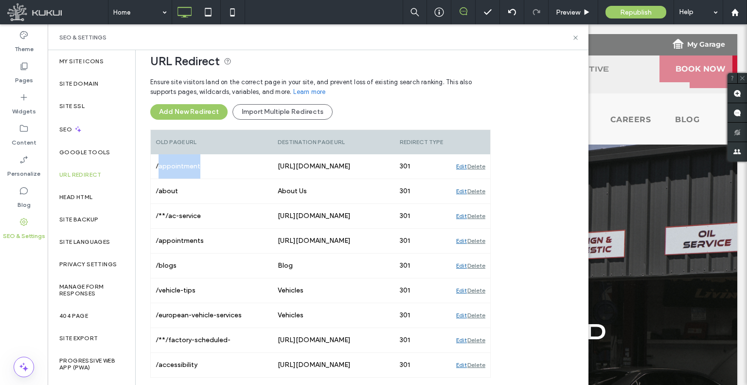
copy div "appointment"
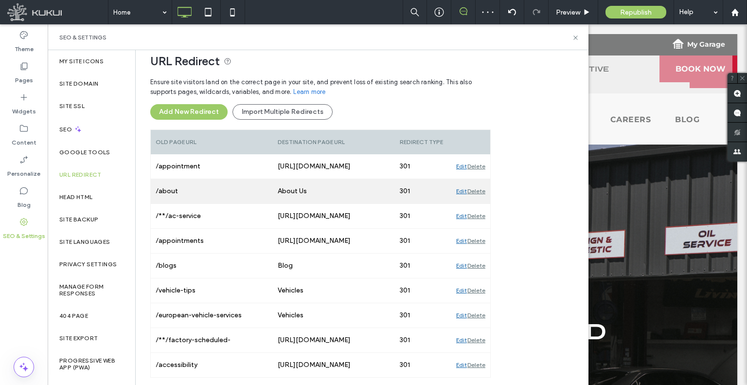
click at [165, 195] on div "/about" at bounding box center [212, 191] width 122 height 24
copy div "about"
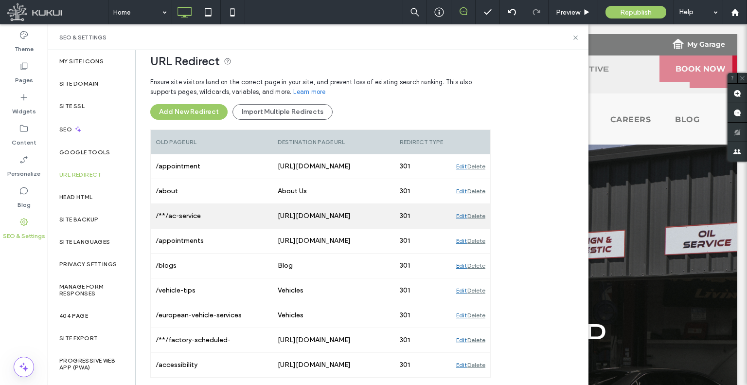
click at [183, 214] on div "/**/ac-service" at bounding box center [212, 216] width 122 height 24
copy div "/**/ac-service"
drag, startPoint x: 184, startPoint y: 214, endPoint x: 154, endPoint y: 222, distance: 30.9
click at [154, 222] on div "/**/ac-service" at bounding box center [212, 216] width 122 height 24
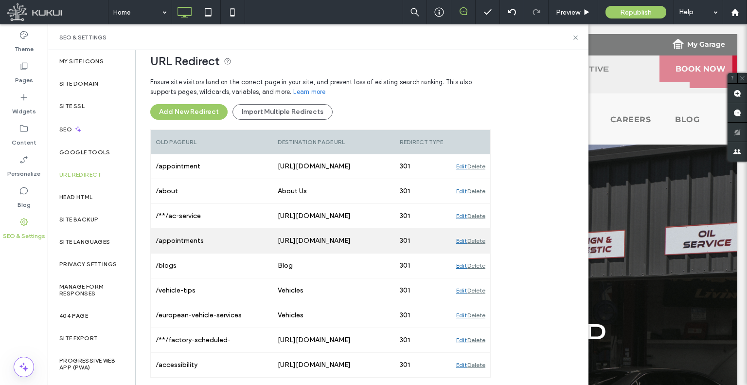
click at [162, 242] on div "/appointments" at bounding box center [212, 241] width 122 height 24
copy div "appointments"
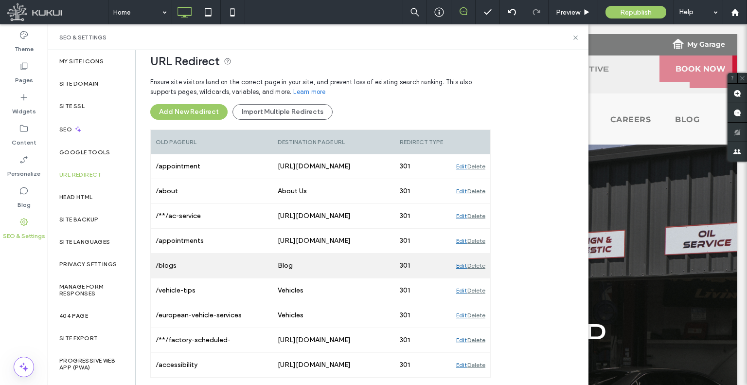
click at [172, 260] on div "/blogs" at bounding box center [212, 265] width 122 height 24
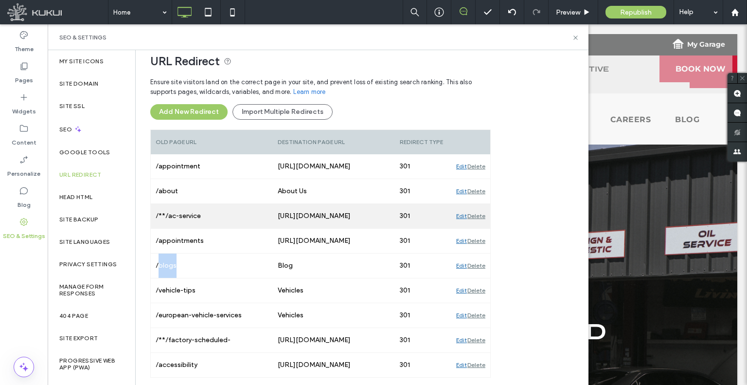
copy div "blogs"
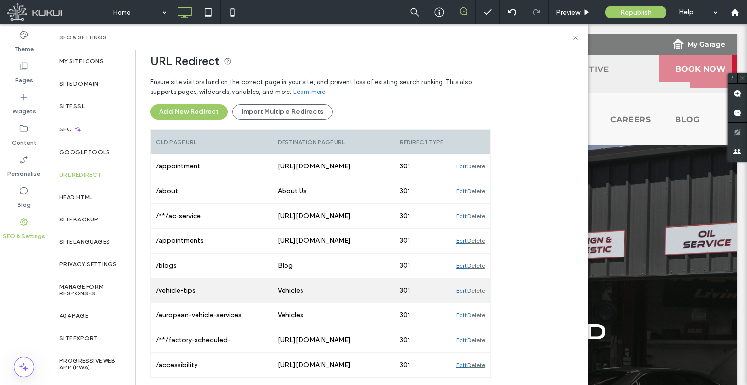
click at [183, 293] on div "/vehicle-tips" at bounding box center [212, 290] width 122 height 24
drag, startPoint x: 183, startPoint y: 293, endPoint x: 171, endPoint y: 293, distance: 12.2
click at [171, 293] on div "/vehicle-tips" at bounding box center [212, 290] width 122 height 24
copy div "vehicle-tips"
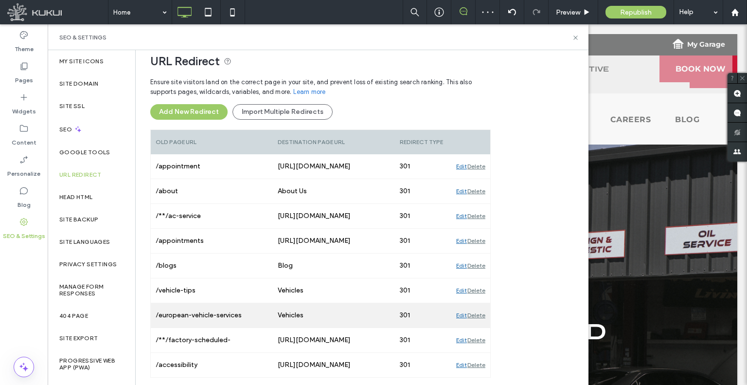
click at [181, 313] on div "/european-vehicle-services" at bounding box center [212, 315] width 122 height 24
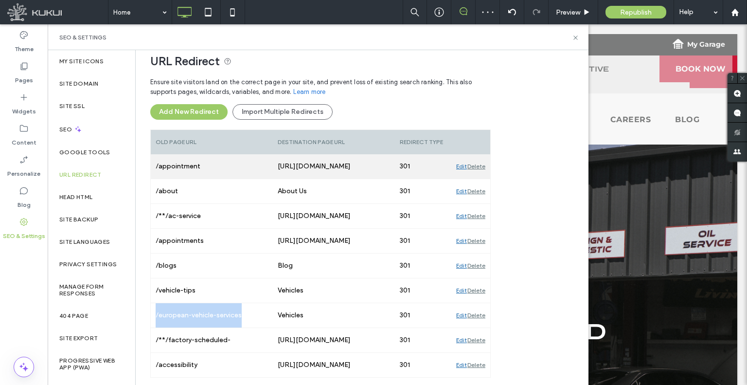
copy div "/european-vehicle-services"
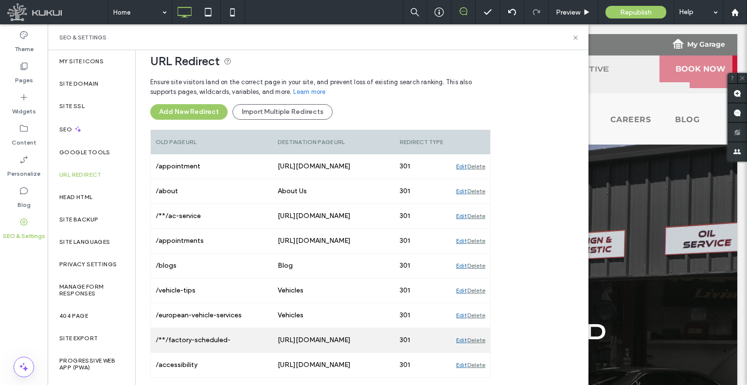
click at [215, 336] on div "/**/factory-scheduled-maintenance" at bounding box center [212, 340] width 122 height 24
copy div "/**/factory-scheduled-maintenance"
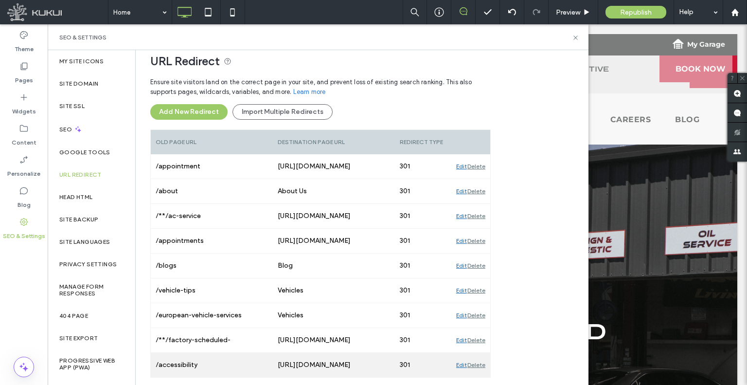
click at [167, 360] on div "/accessibility" at bounding box center [212, 365] width 122 height 24
copy div "accessibility"
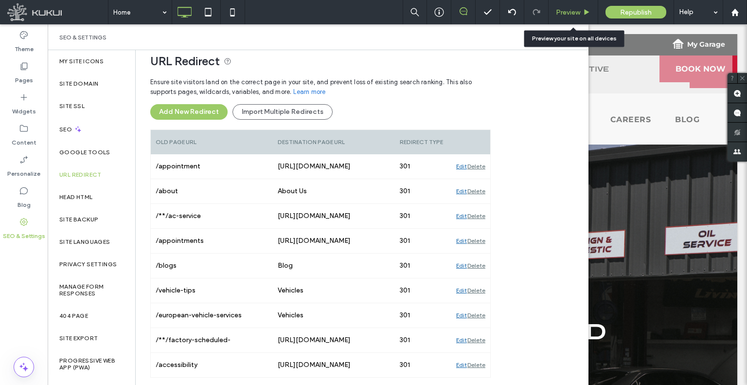
click at [566, 9] on span "Preview" at bounding box center [568, 12] width 24 height 8
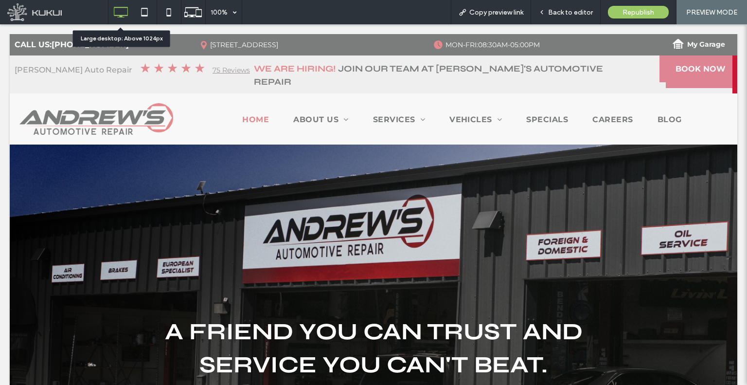
click at [130, 8] on div at bounding box center [120, 11] width 24 height 19
click at [138, 9] on icon at bounding box center [144, 11] width 19 height 19
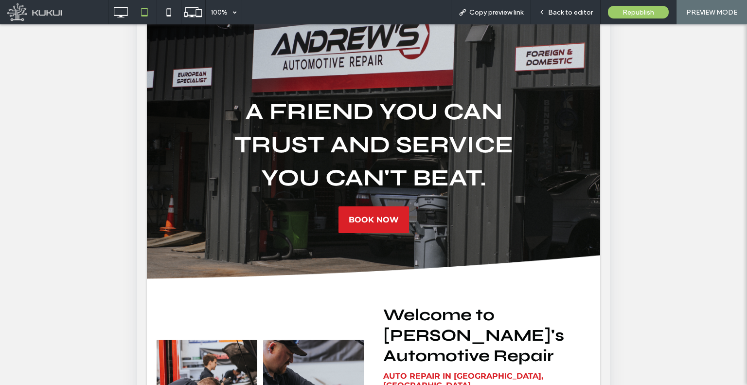
scroll to position [244, 0]
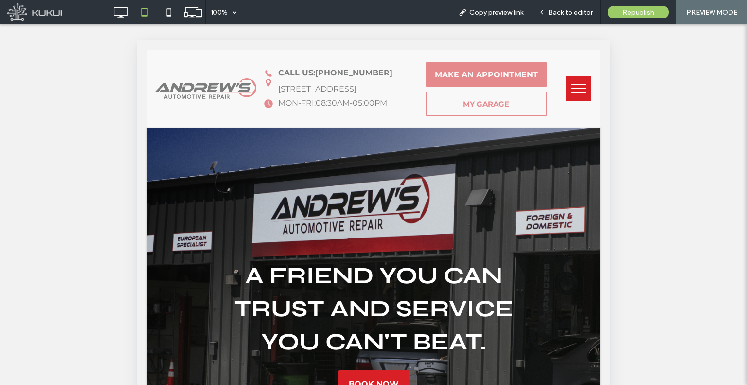
scroll to position [146, 0]
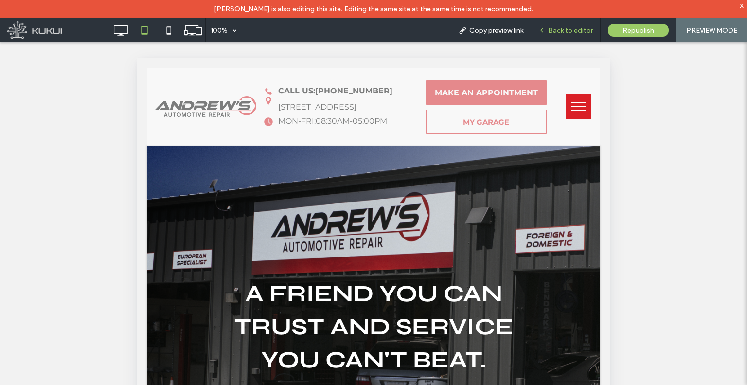
click at [549, 31] on div "Back to editor" at bounding box center [565, 30] width 69 height 8
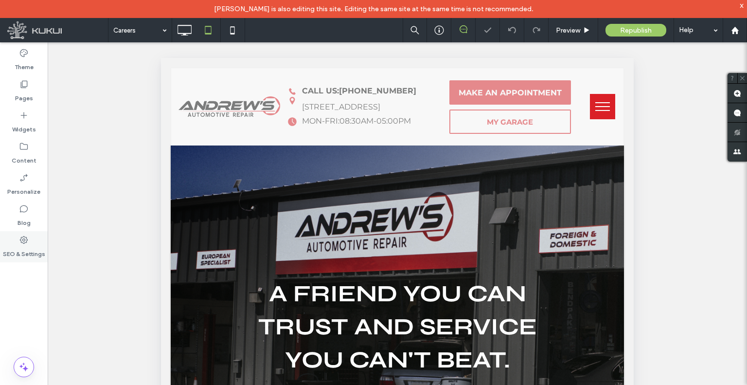
click at [1, 256] on div "SEO & Settings" at bounding box center [24, 246] width 48 height 31
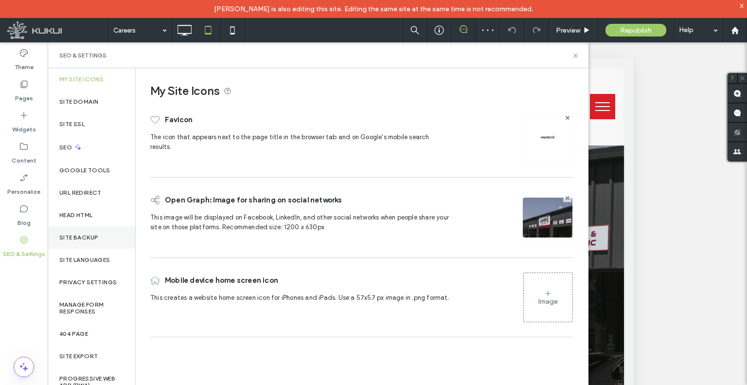
click at [90, 239] on label "Site Backup" at bounding box center [78, 237] width 39 height 7
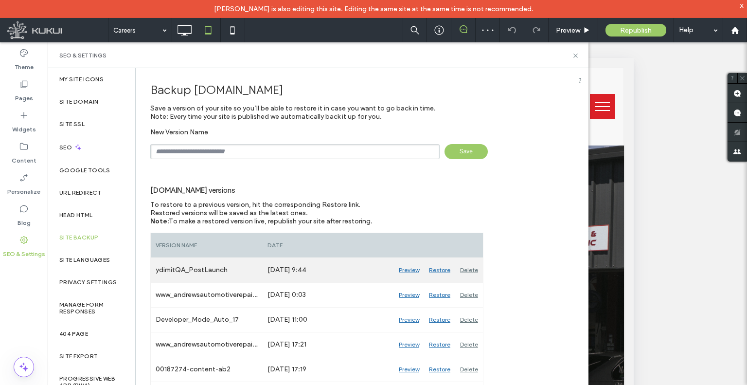
click at [435, 268] on div "Restore" at bounding box center [439, 270] width 31 height 24
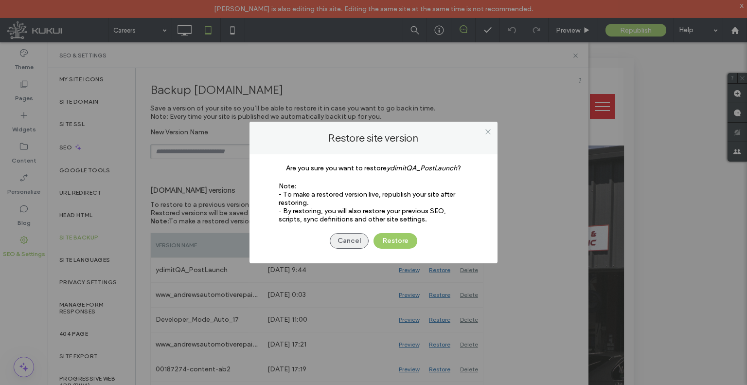
click at [356, 237] on button "Cancel" at bounding box center [349, 241] width 39 height 16
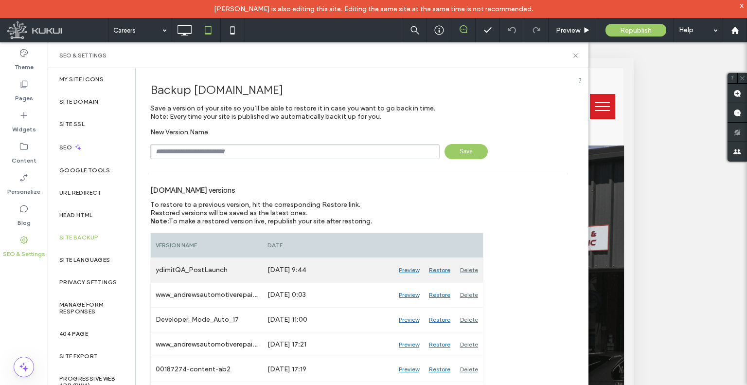
click at [440, 268] on div "Restore" at bounding box center [439, 270] width 31 height 24
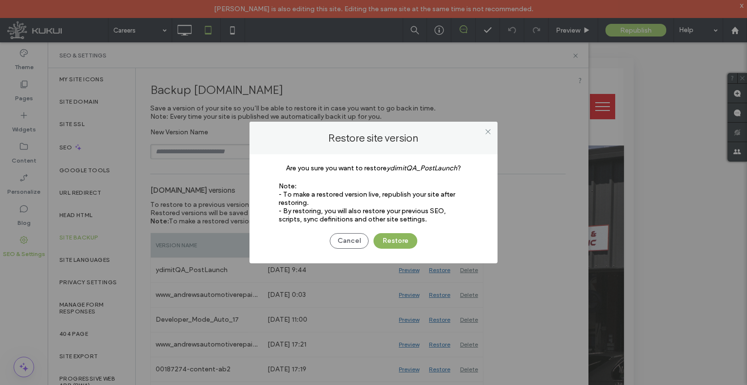
click at [394, 248] on button "Restore" at bounding box center [396, 241] width 44 height 16
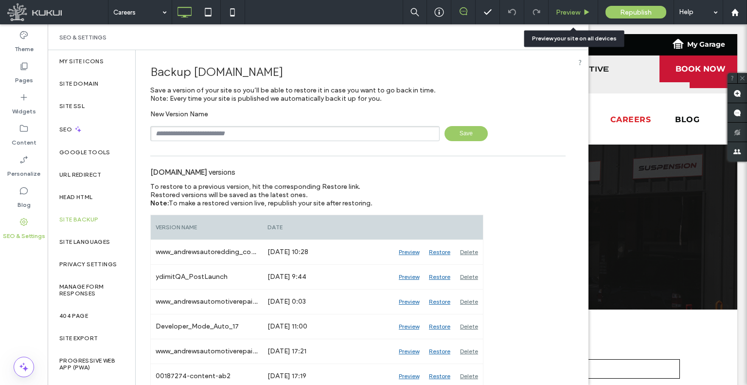
click at [555, 11] on div "Preview" at bounding box center [573, 12] width 49 height 8
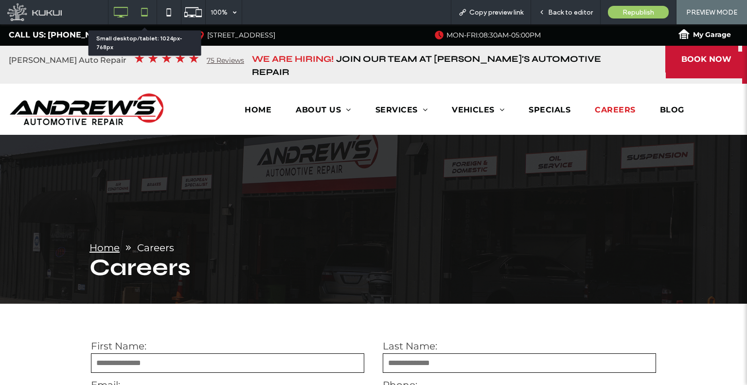
click at [149, 14] on icon at bounding box center [144, 11] width 19 height 19
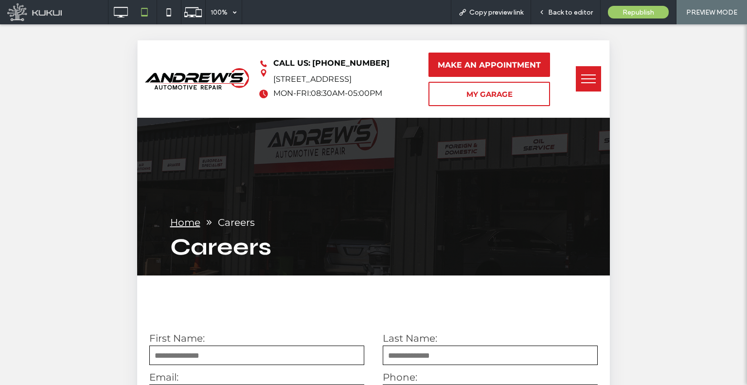
click at [583, 83] on button "menu" at bounding box center [588, 78] width 25 height 25
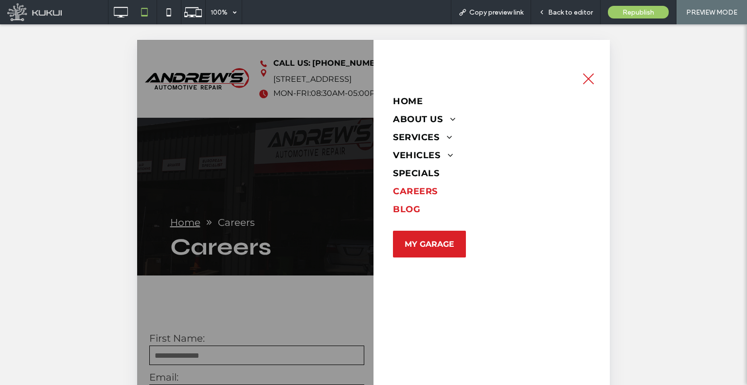
click at [441, 208] on link "Blog" at bounding box center [492, 212] width 198 height 18
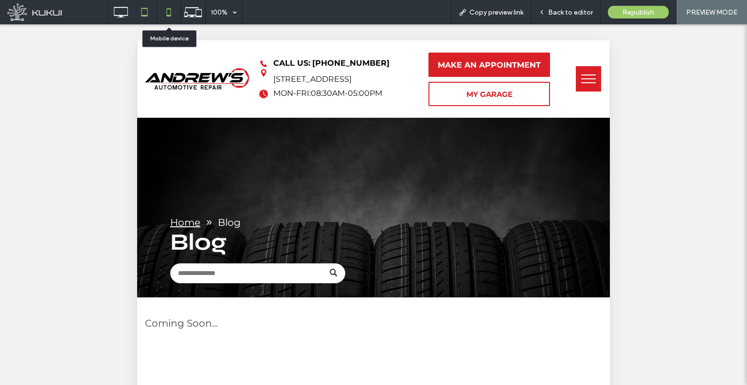
click at [174, 12] on icon at bounding box center [168, 11] width 19 height 19
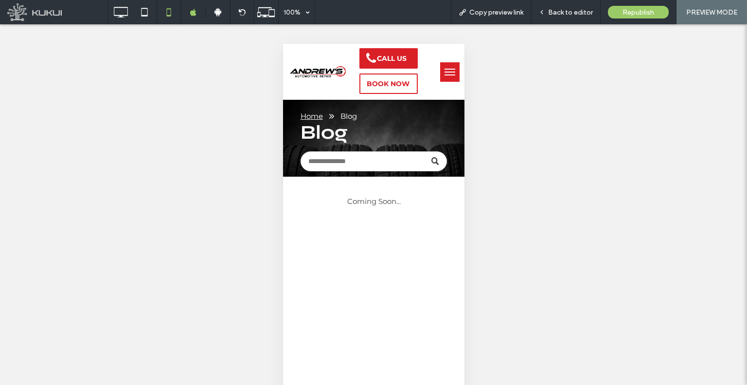
click at [440, 79] on button "menu" at bounding box center [449, 71] width 19 height 19
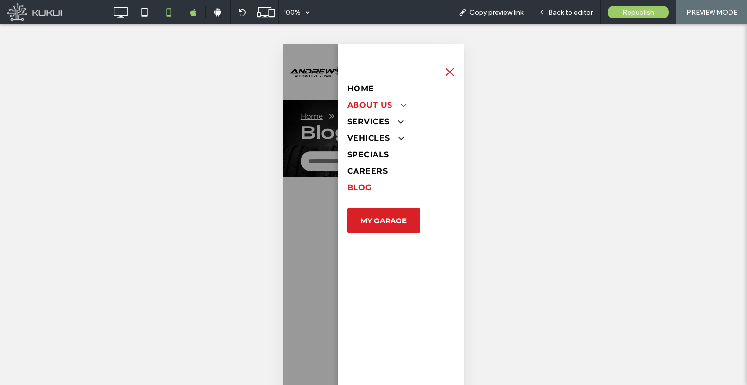
click at [358, 108] on span "About Us" at bounding box center [375, 105] width 57 height 12
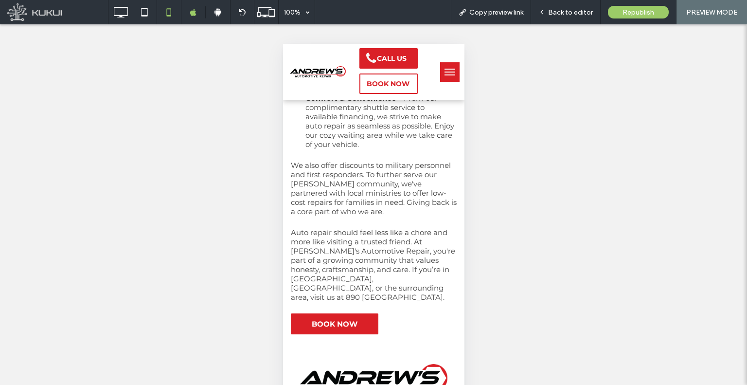
scroll to position [730, 0]
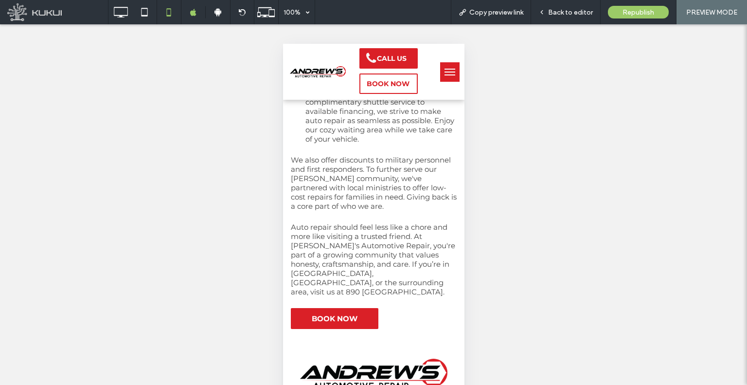
click at [339, 308] on link "BOOK NOW" at bounding box center [334, 318] width 88 height 21
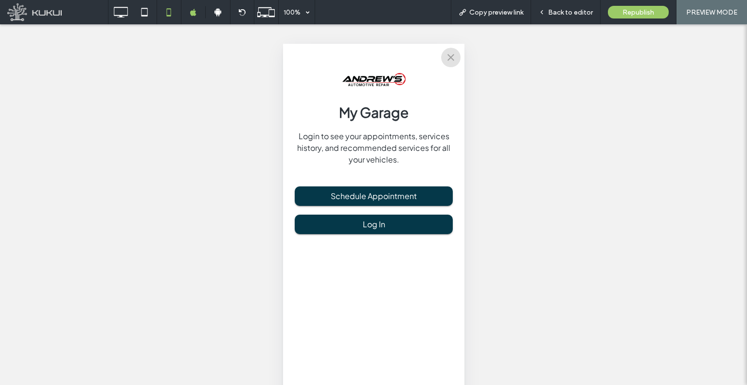
click at [443, 61] on button "close" at bounding box center [450, 57] width 19 height 19
